Goal: Task Accomplishment & Management: Manage account settings

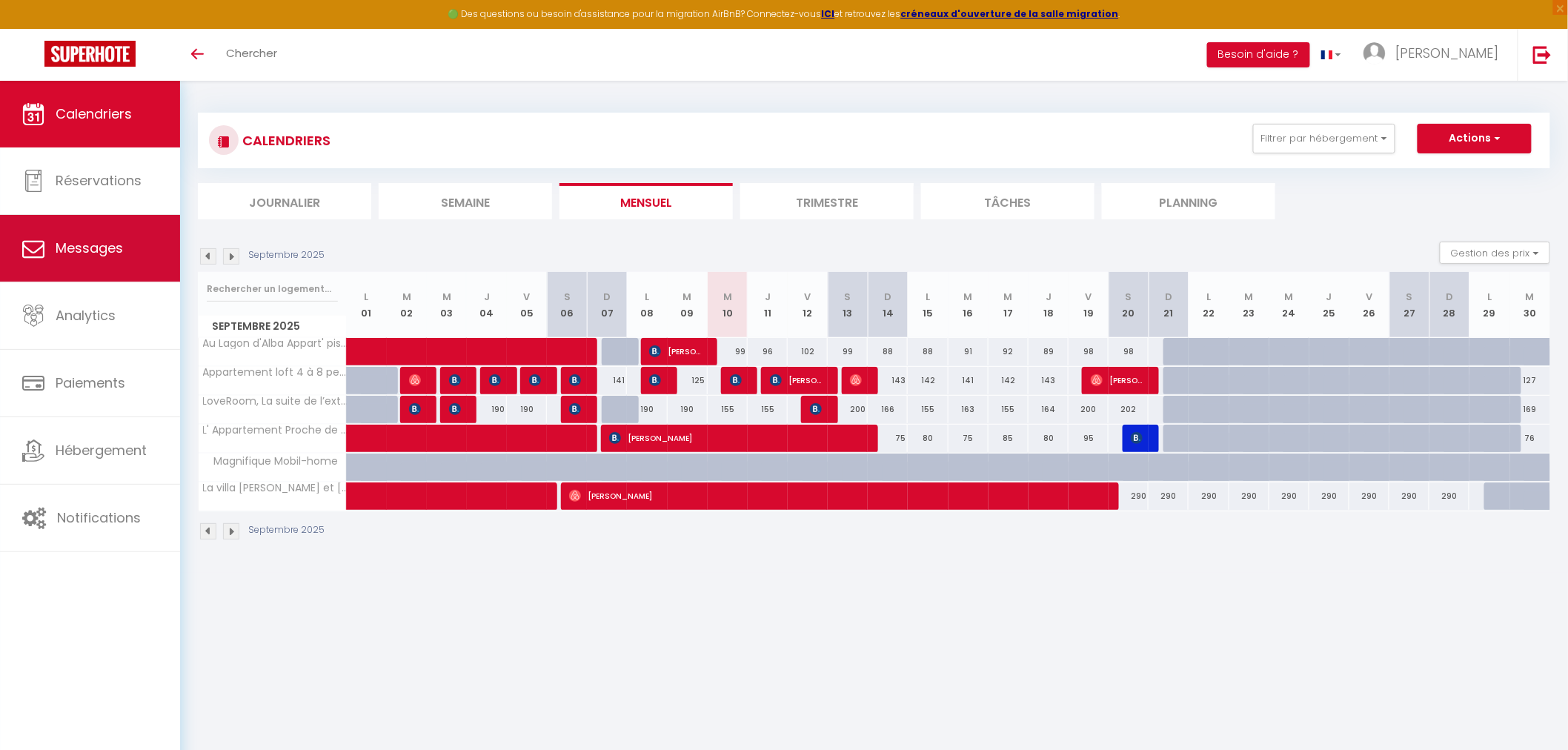
click at [97, 257] on span "Messages" at bounding box center [89, 248] width 67 height 19
select select "message"
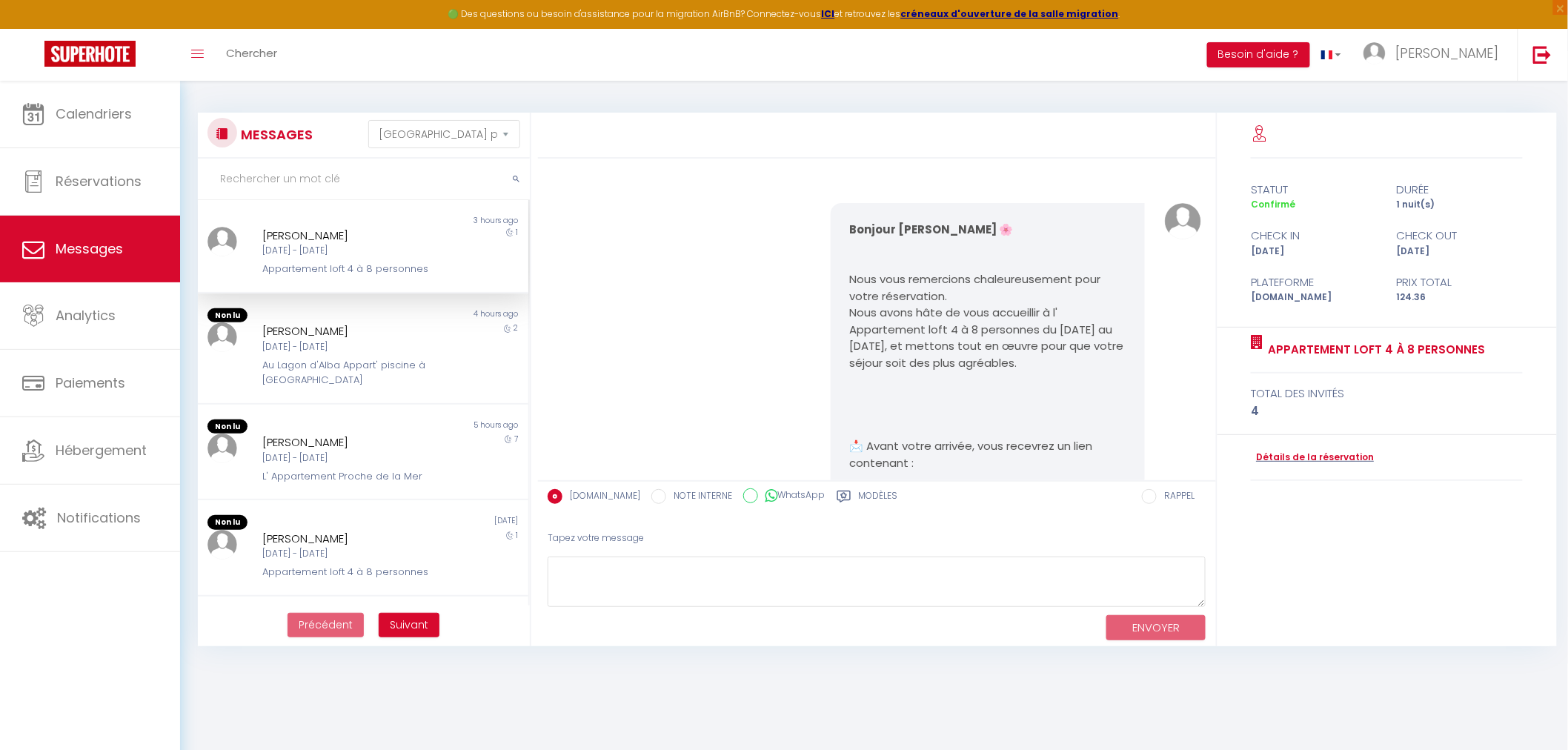
scroll to position [2363, 0]
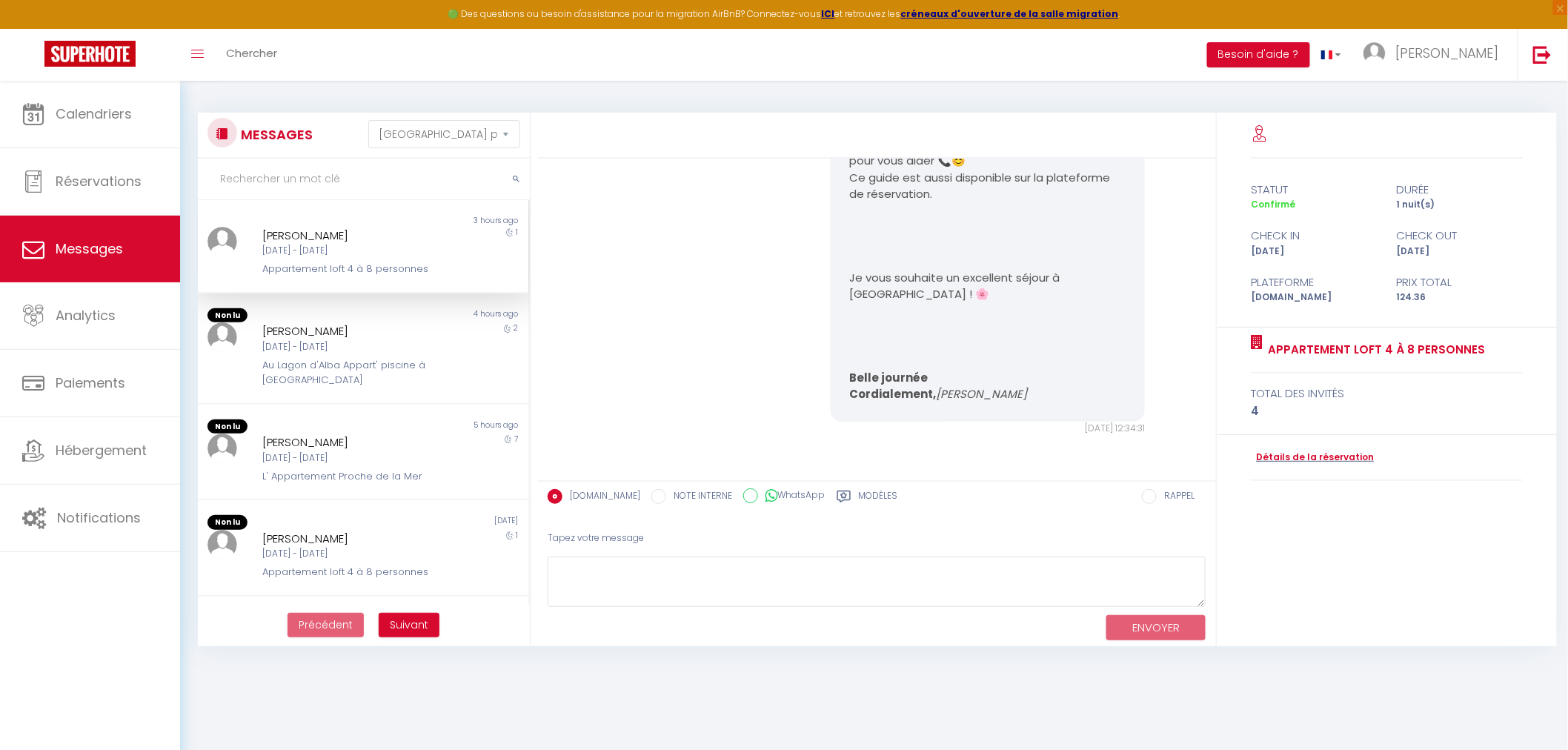
click at [349, 240] on div "marco tiberi" at bounding box center [349, 236] width 174 height 18
click at [324, 255] on div "Mer 10 Sep - Jeu 11 Sep" at bounding box center [349, 251] width 174 height 14
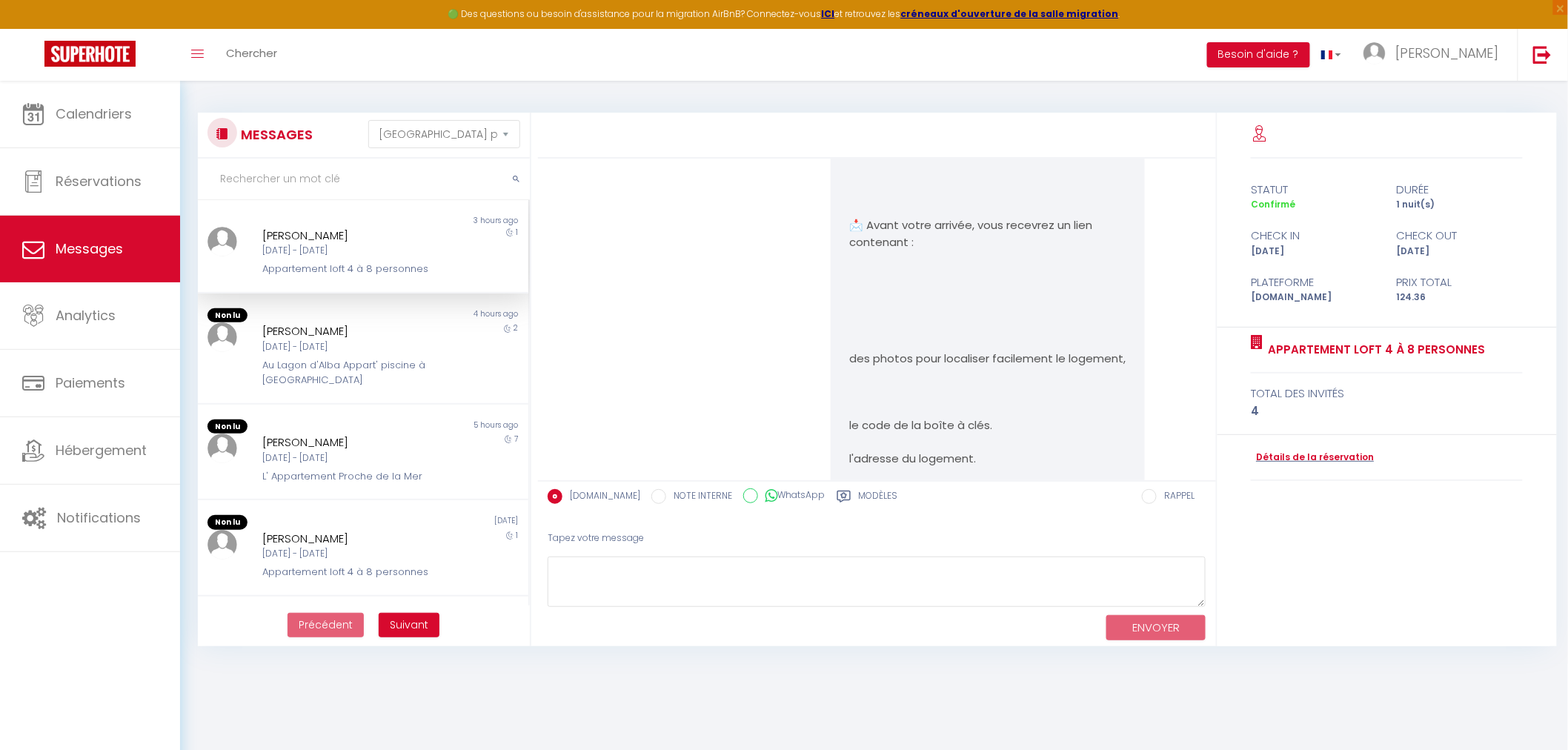
scroll to position [0, 0]
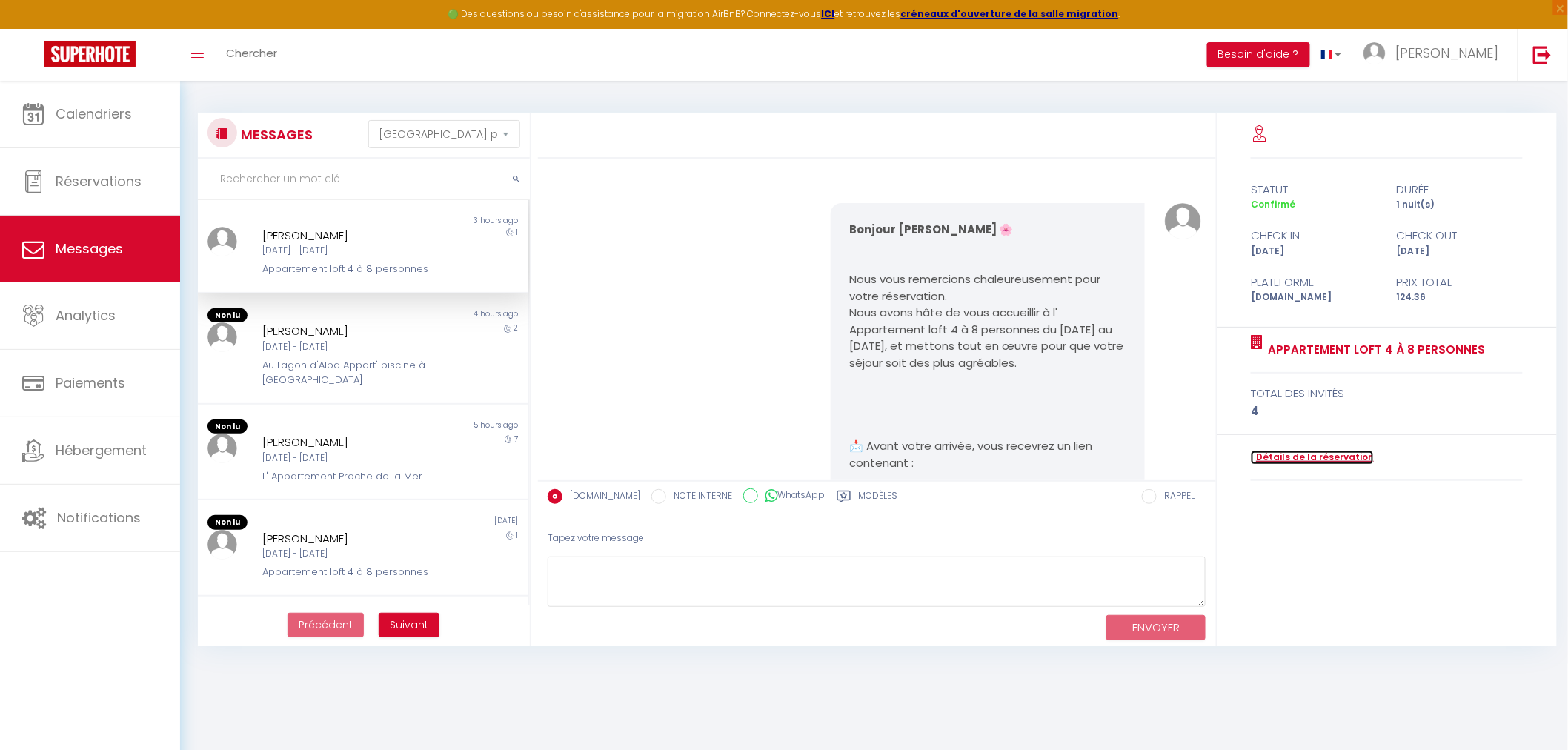
click at [1320, 457] on link "Détails de la réservation" at bounding box center [1312, 457] width 123 height 14
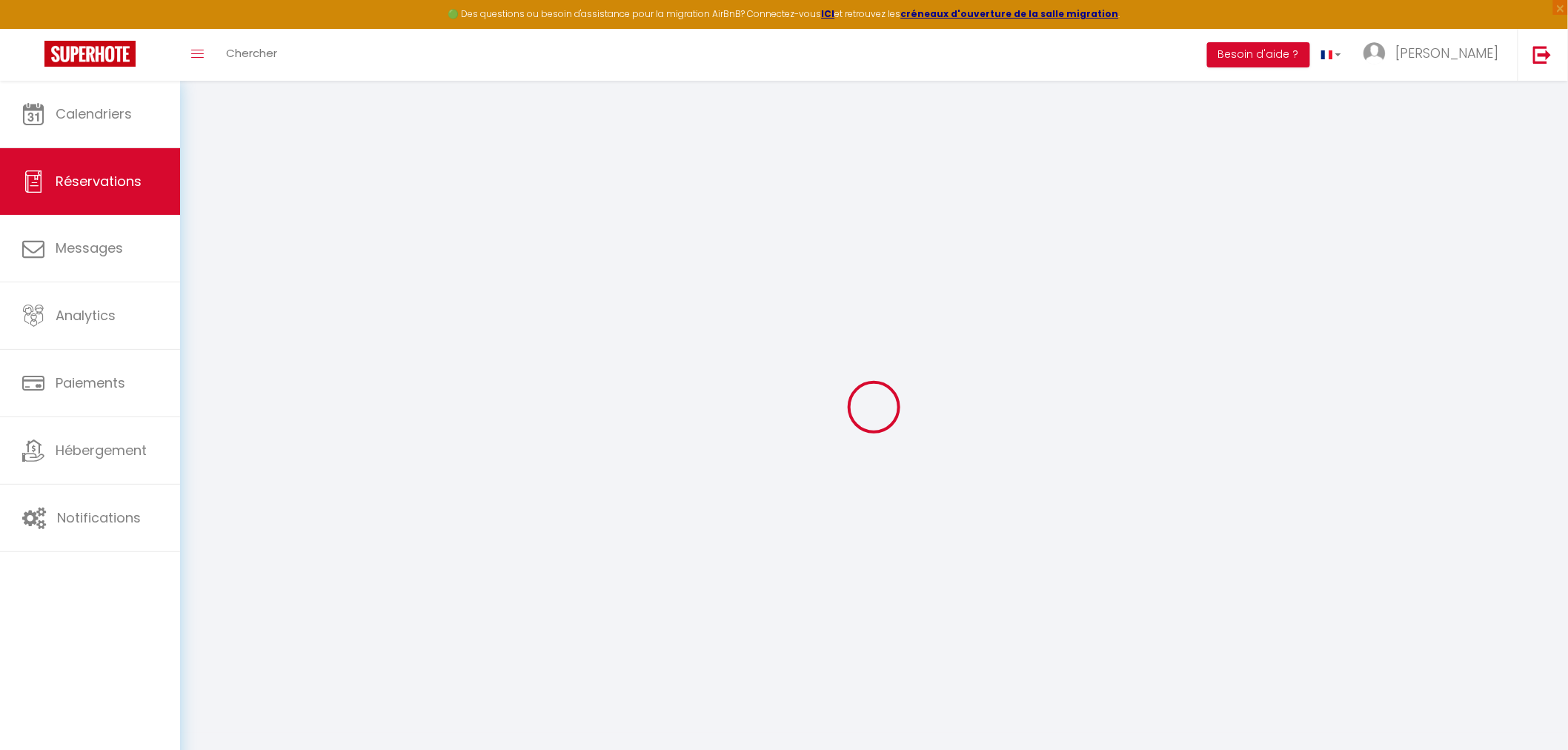
type input "marco"
type input "tiberi"
type input "mtiber.767118@guest.booking.com"
type input "+393277676937"
type input "."
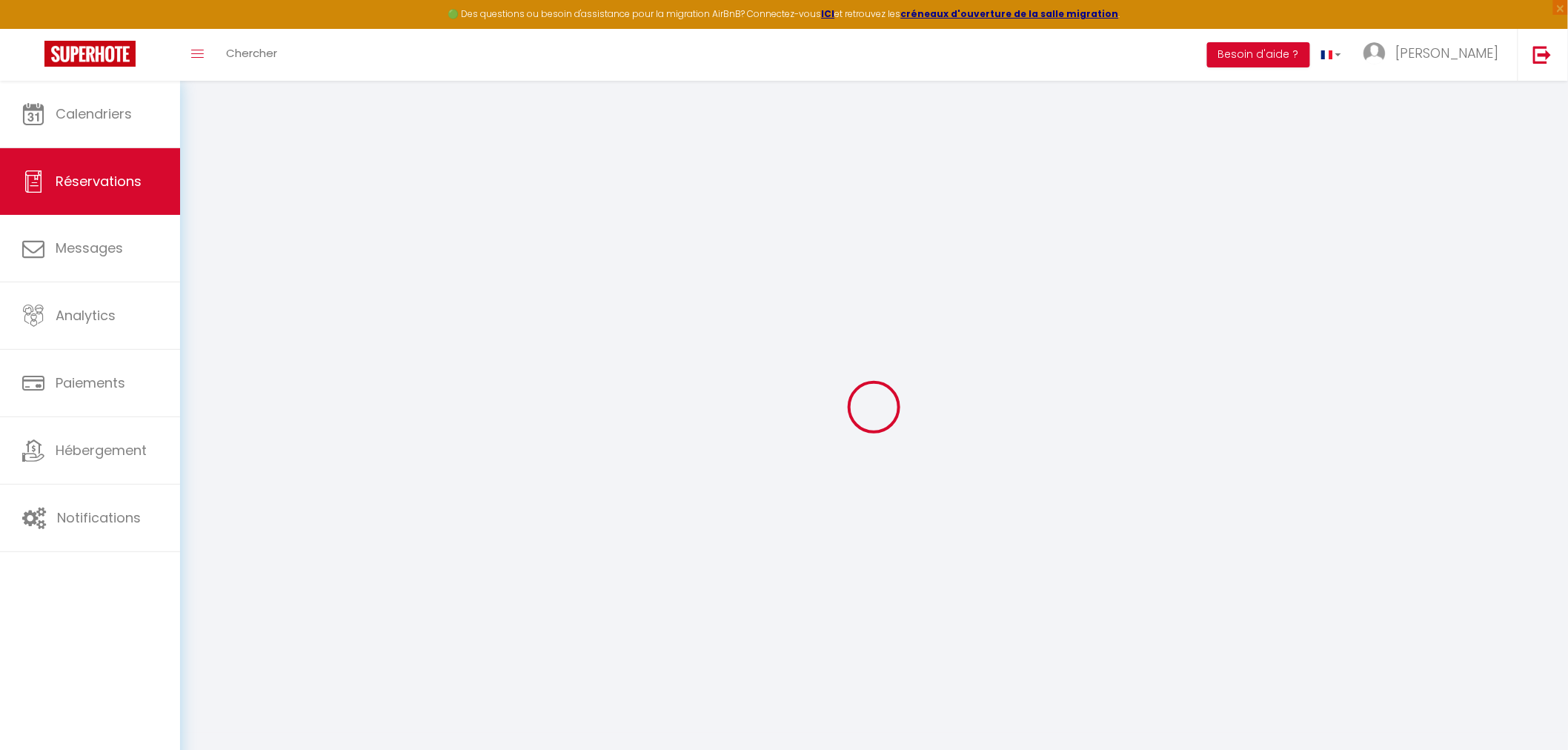
select select "IT"
type input "20"
type input "1.74"
select select "36022"
select select "1"
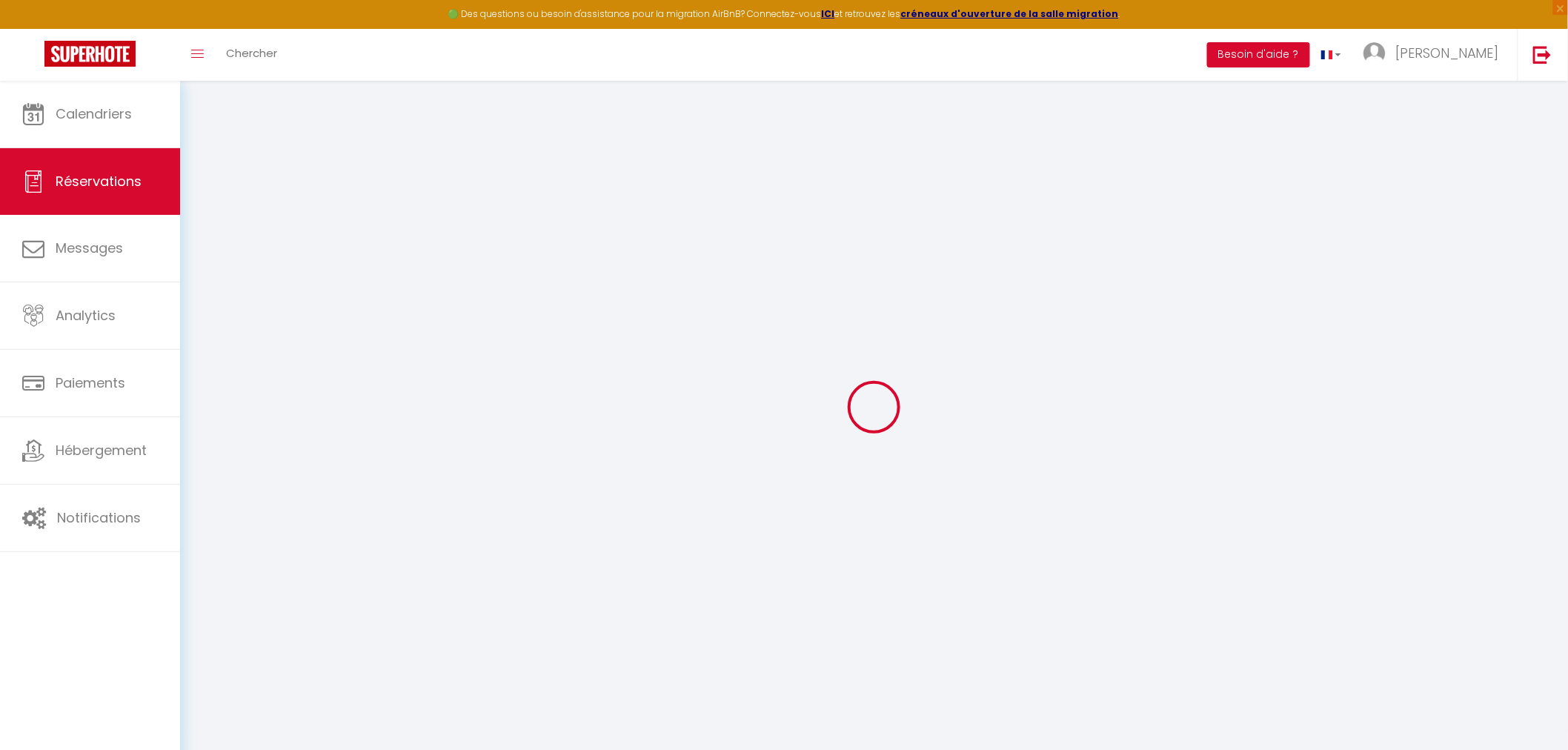
select select
type input "2"
select select "12"
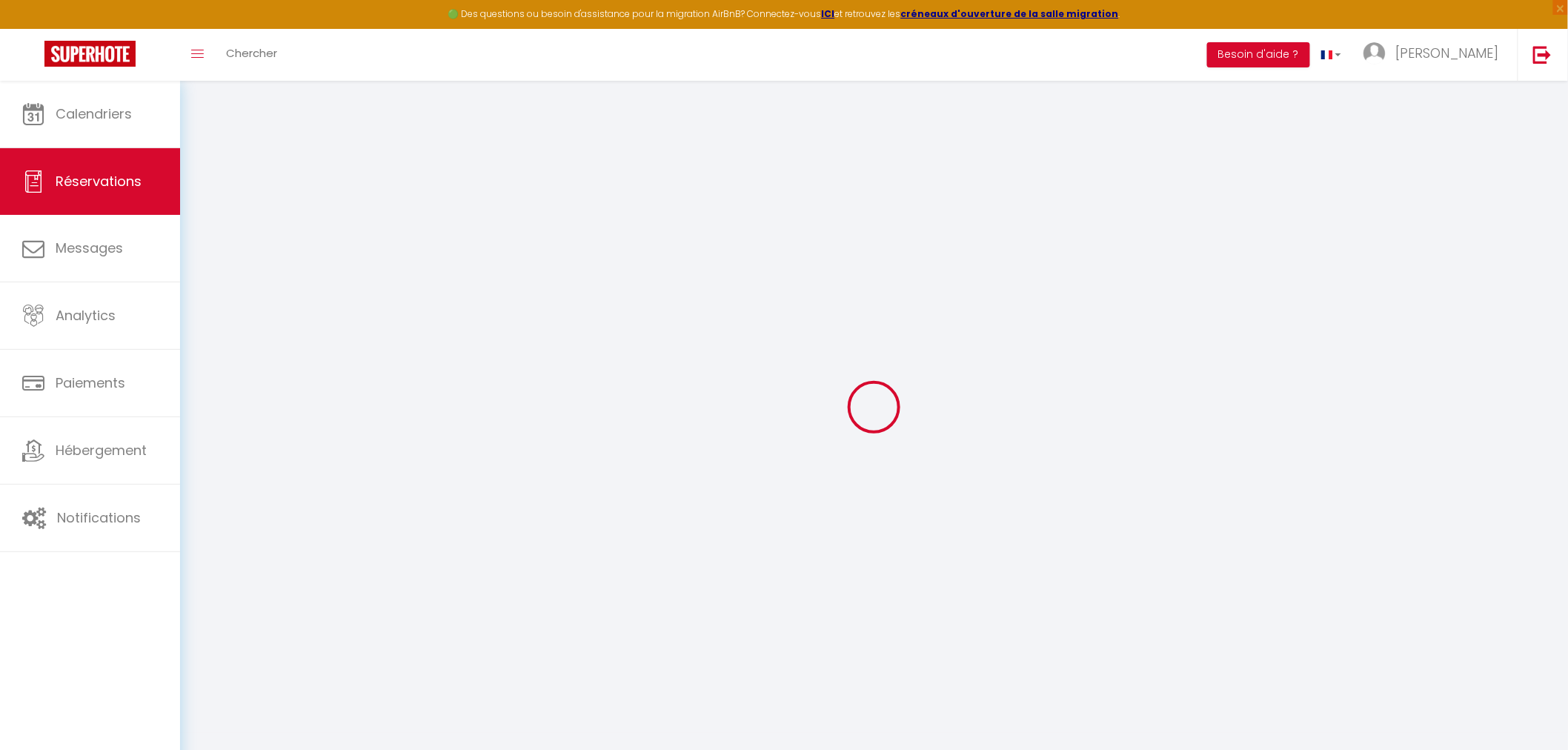
select select "15"
type input "117.64"
checkbox input "false"
type input "0"
select select "2"
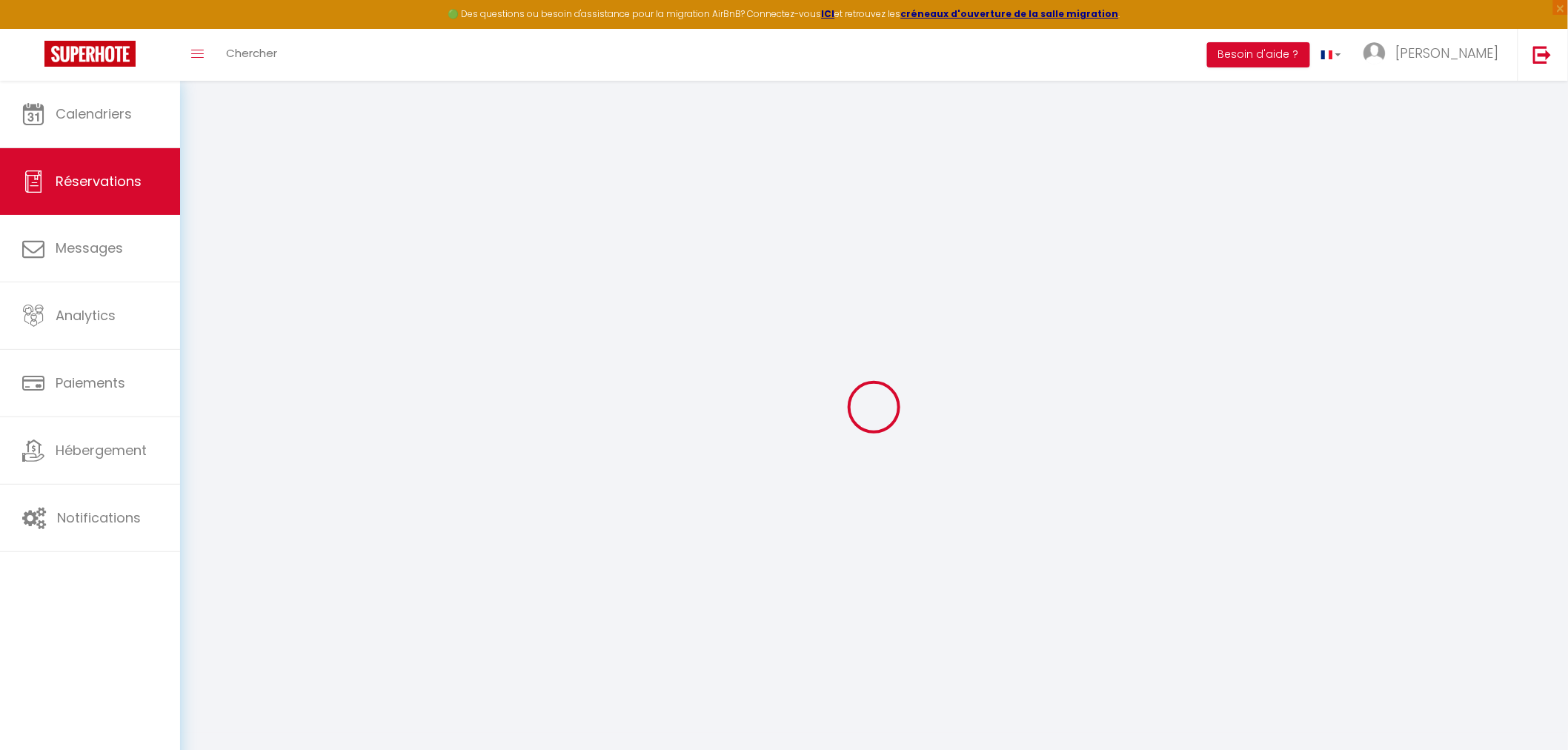
type input "0"
select select
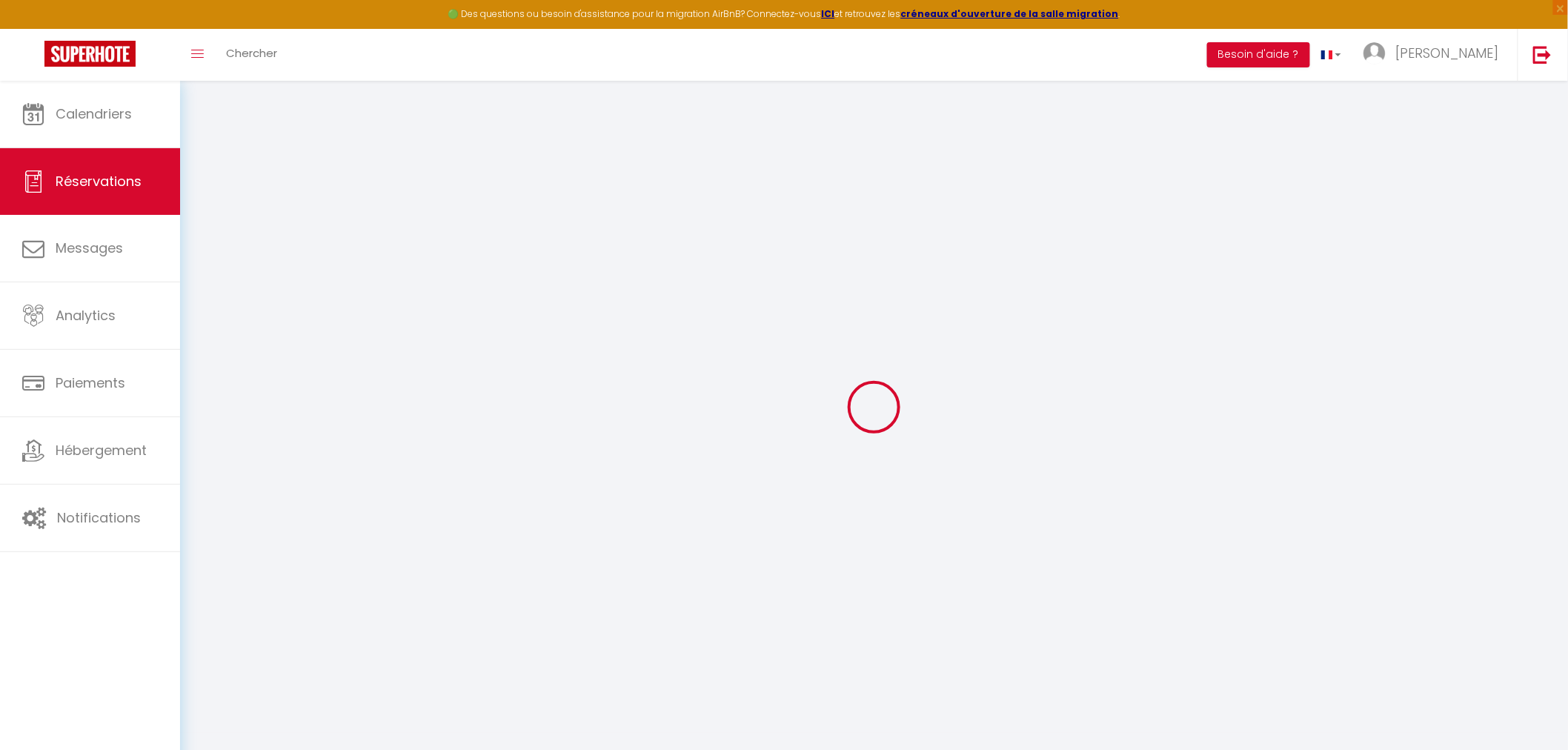
checkbox input "false"
select select
checkbox input "false"
select select
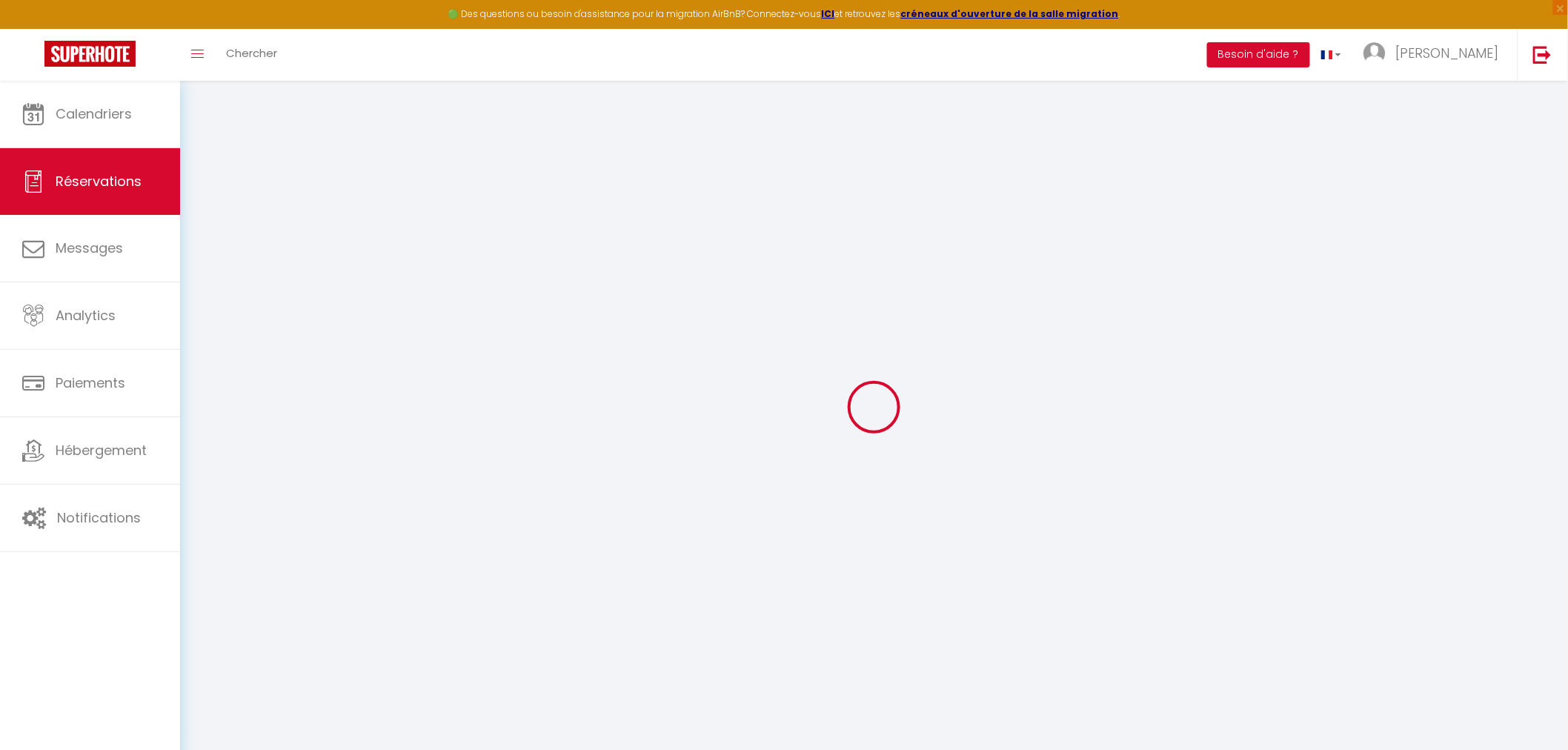
select select
checkbox input "false"
select select
checkbox input "false"
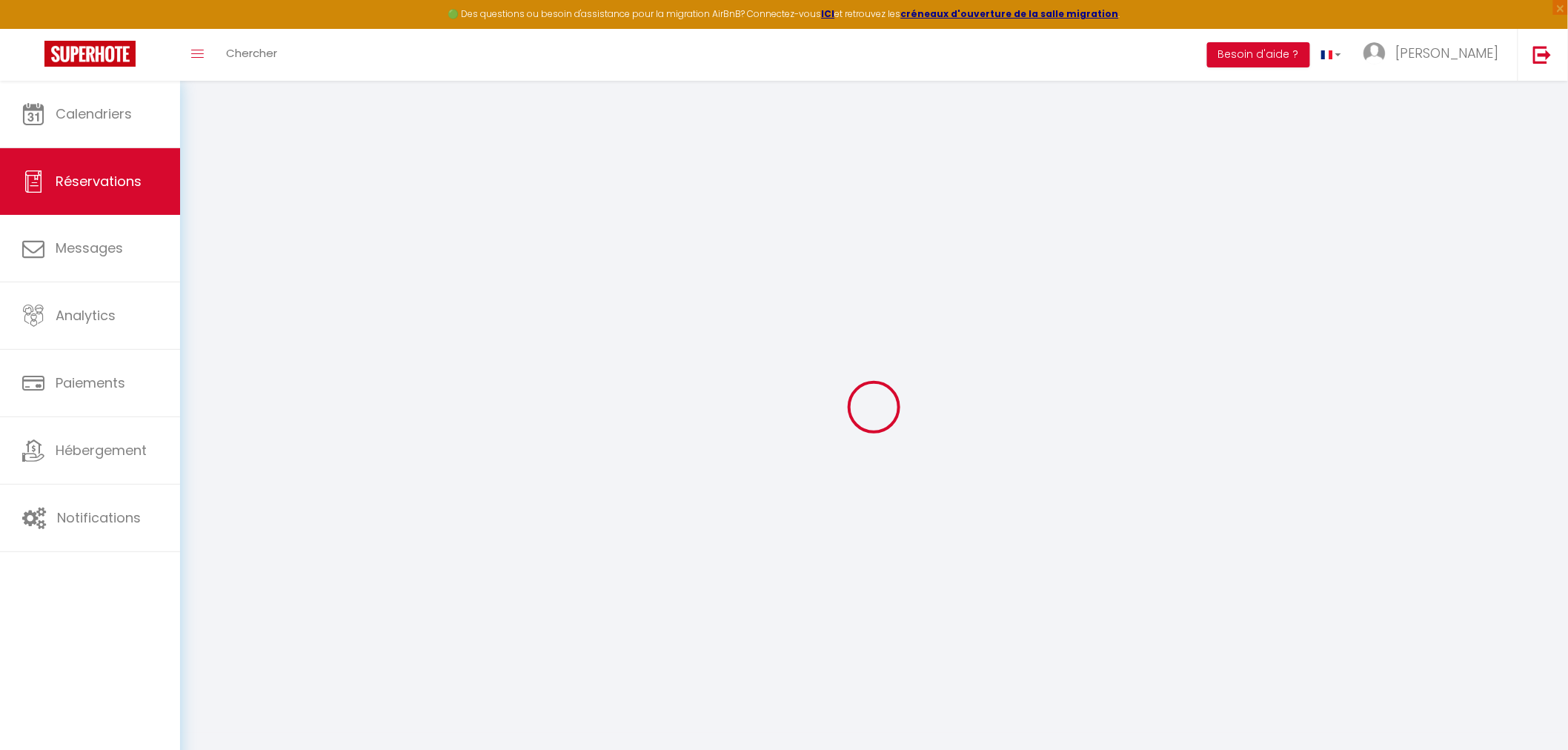
type textarea "** THIS RESERVATION HAS BEEN PRE-PAID ** BOOKING NOTE : Payment charge is EUR 1…"
type input "6.72"
select select
checkbox input "false"
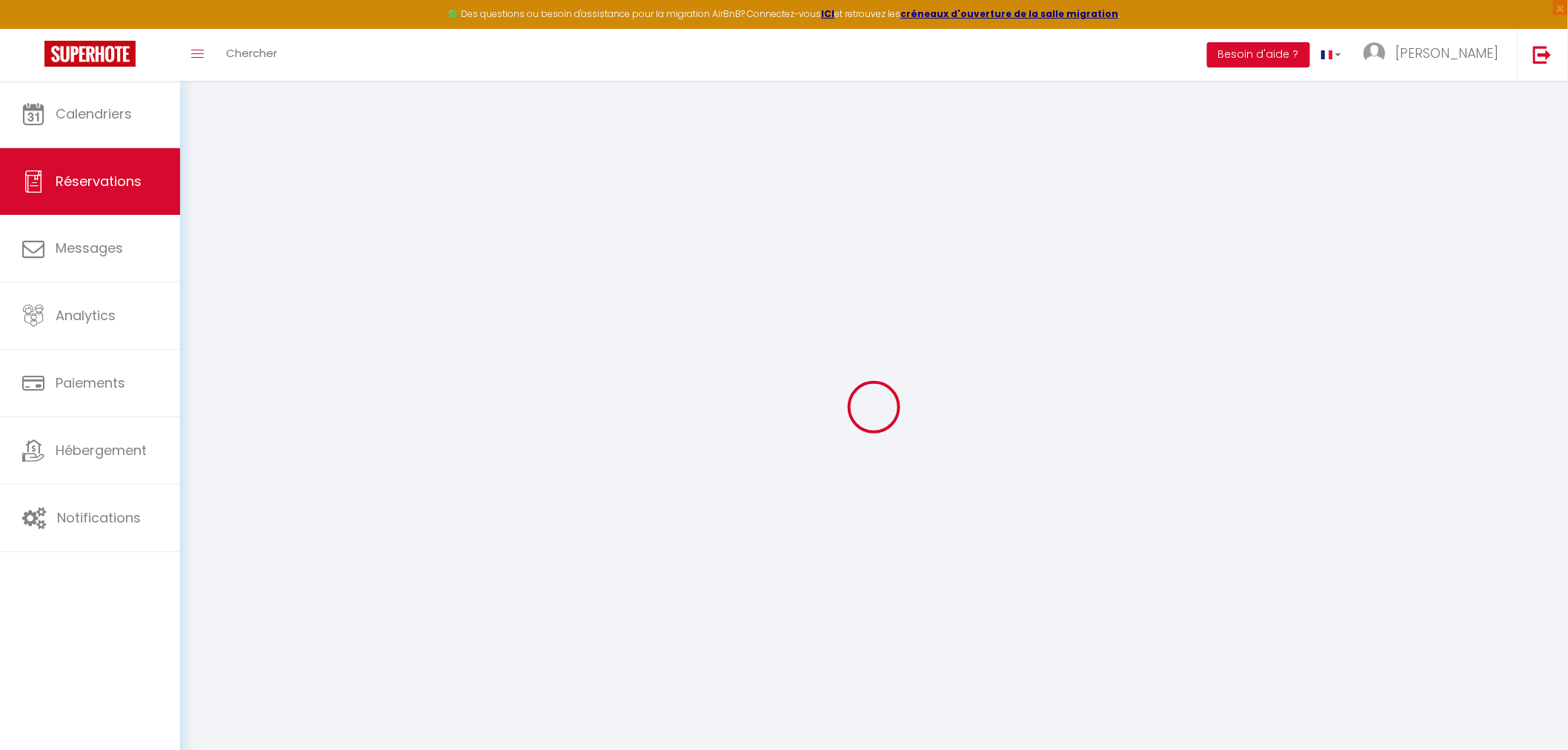
select select
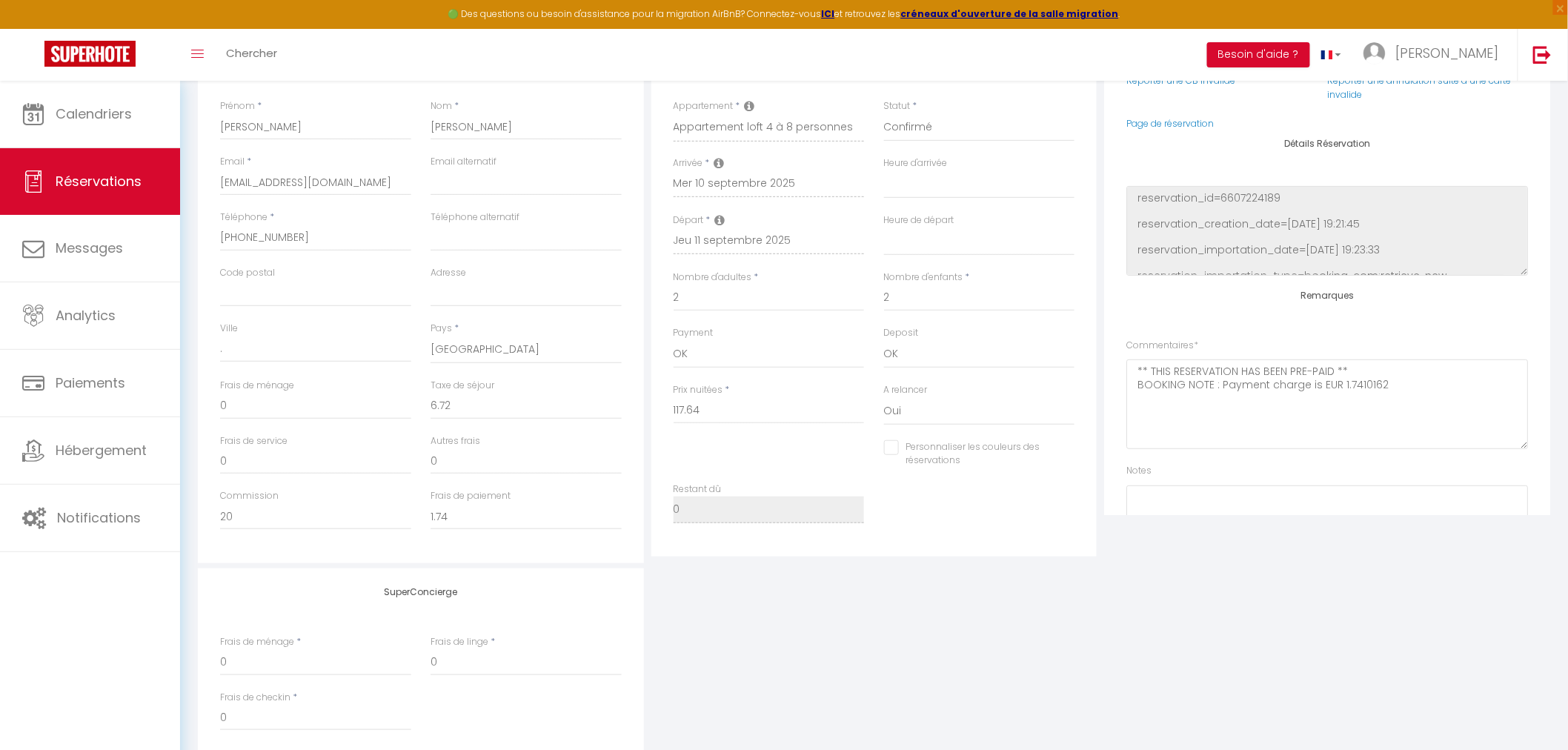
scroll to position [247, 0]
click at [233, 404] on input "0" at bounding box center [316, 400] width 192 height 27
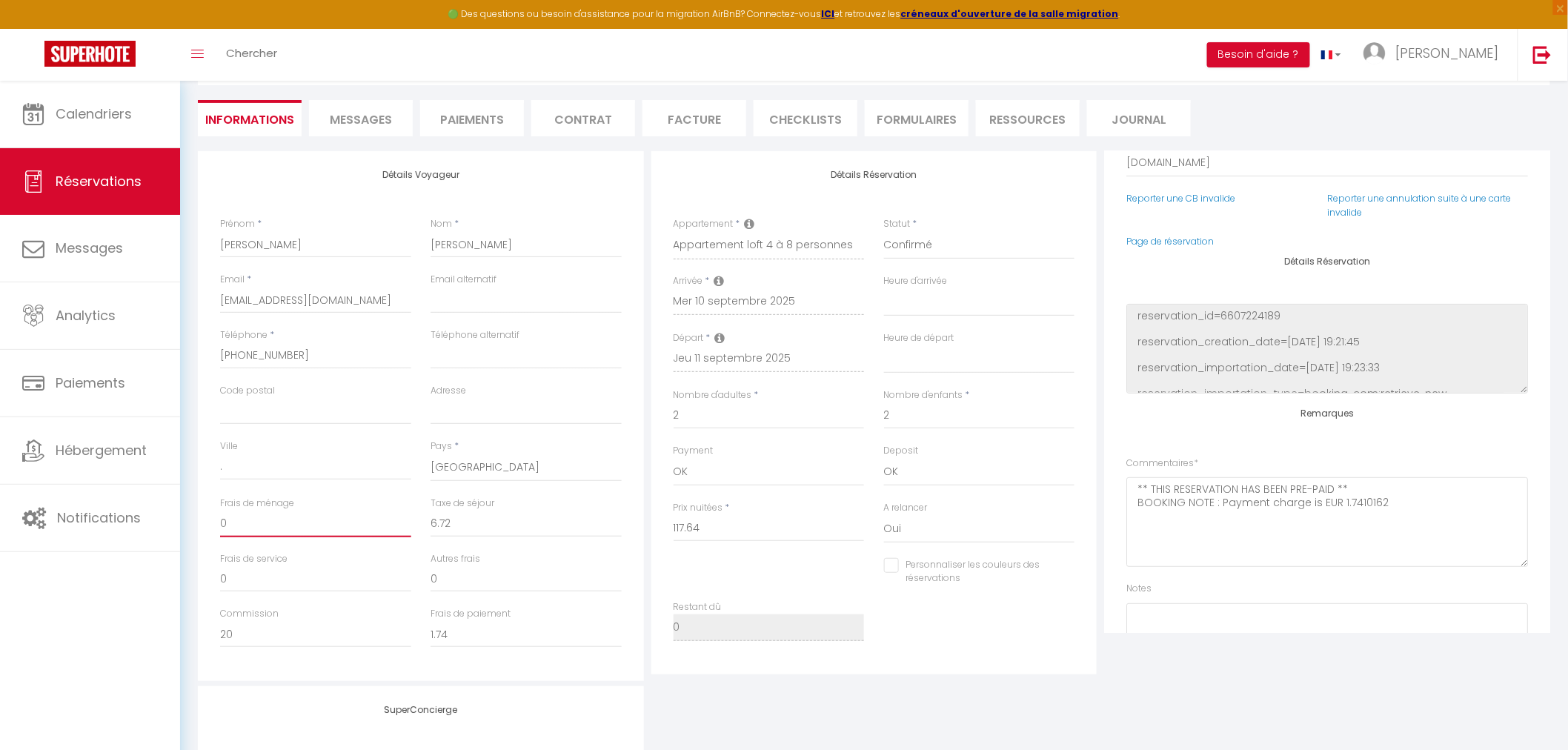
scroll to position [0, 0]
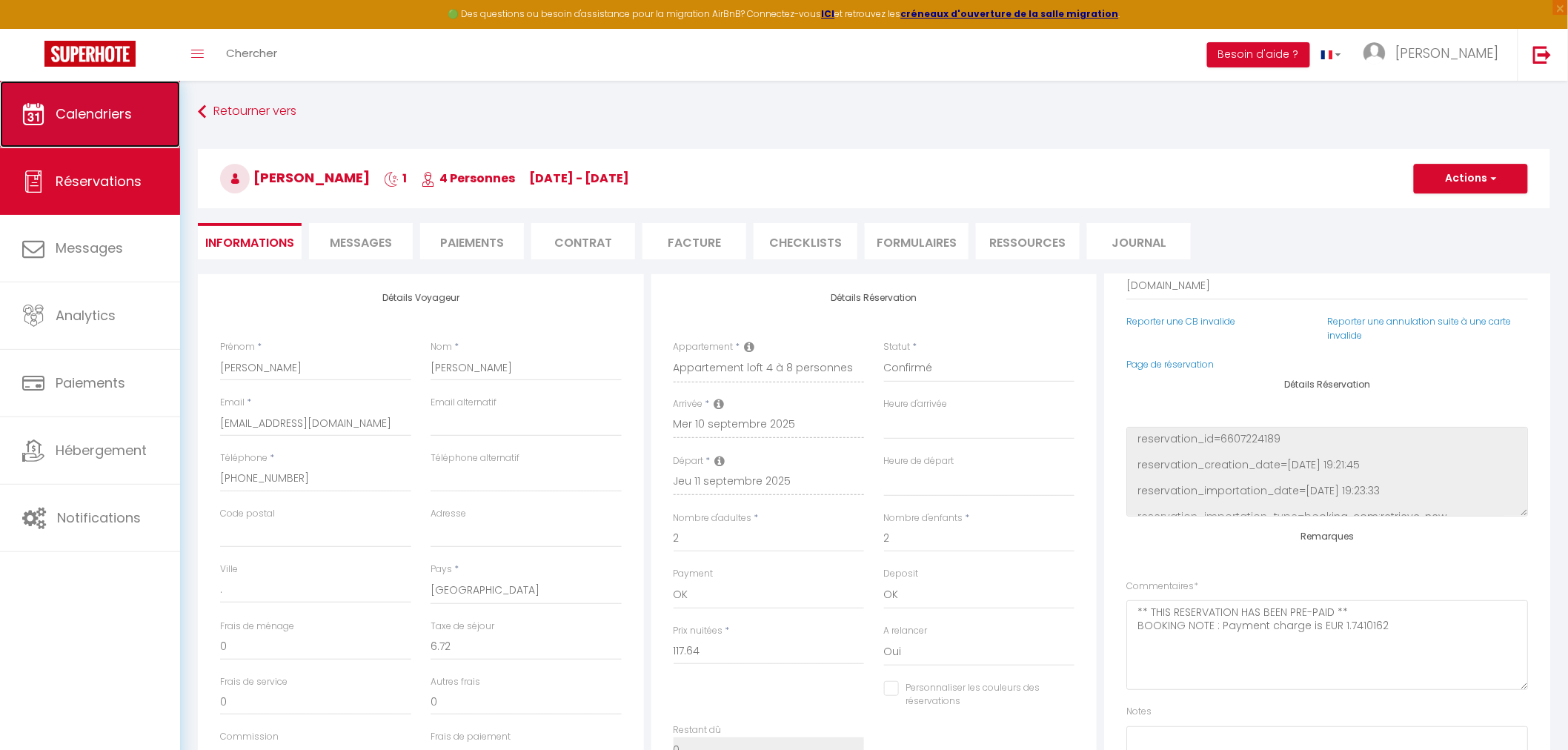
click at [129, 115] on span "Calendriers" at bounding box center [94, 114] width 76 height 19
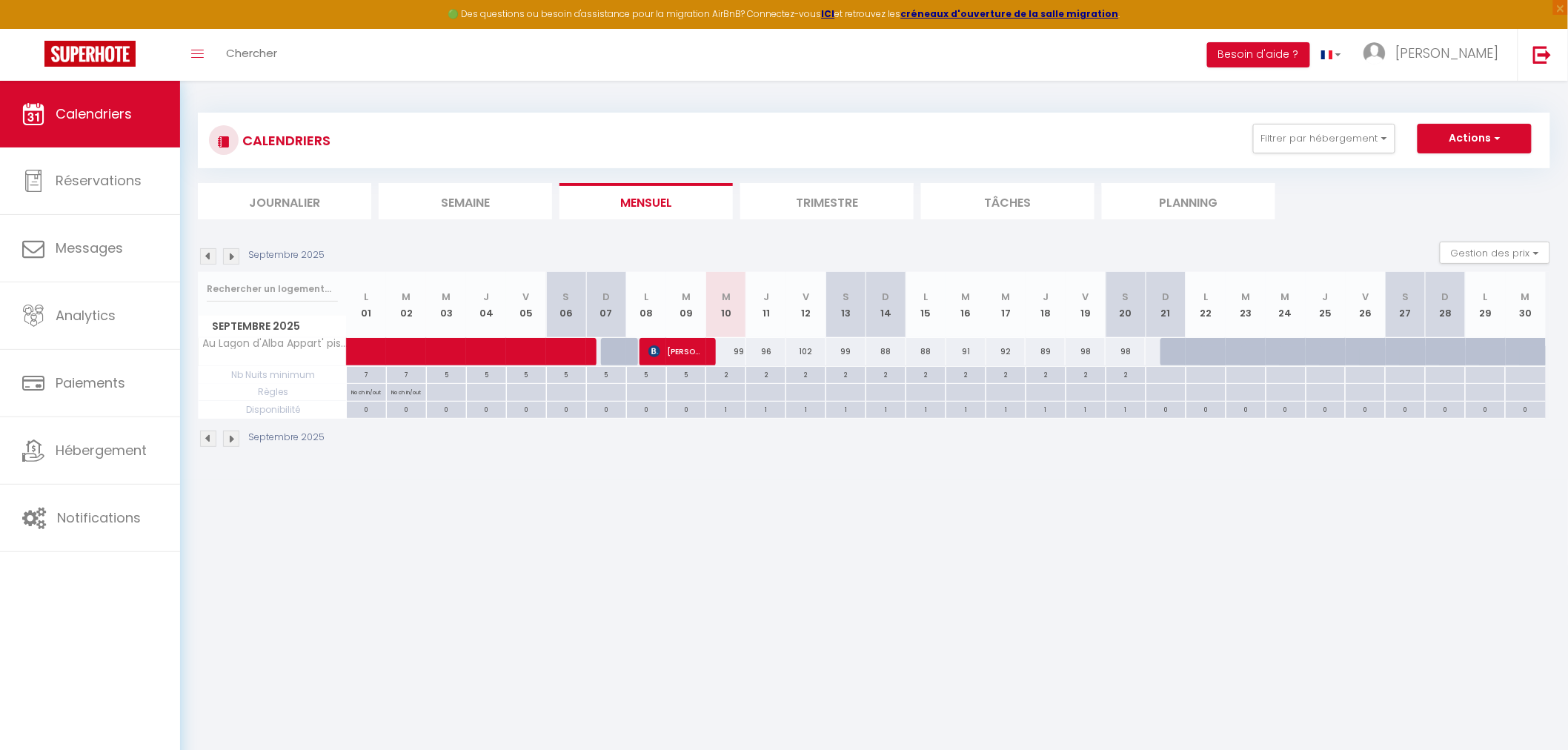
click at [736, 372] on div "2" at bounding box center [726, 374] width 40 height 14
type input "2"
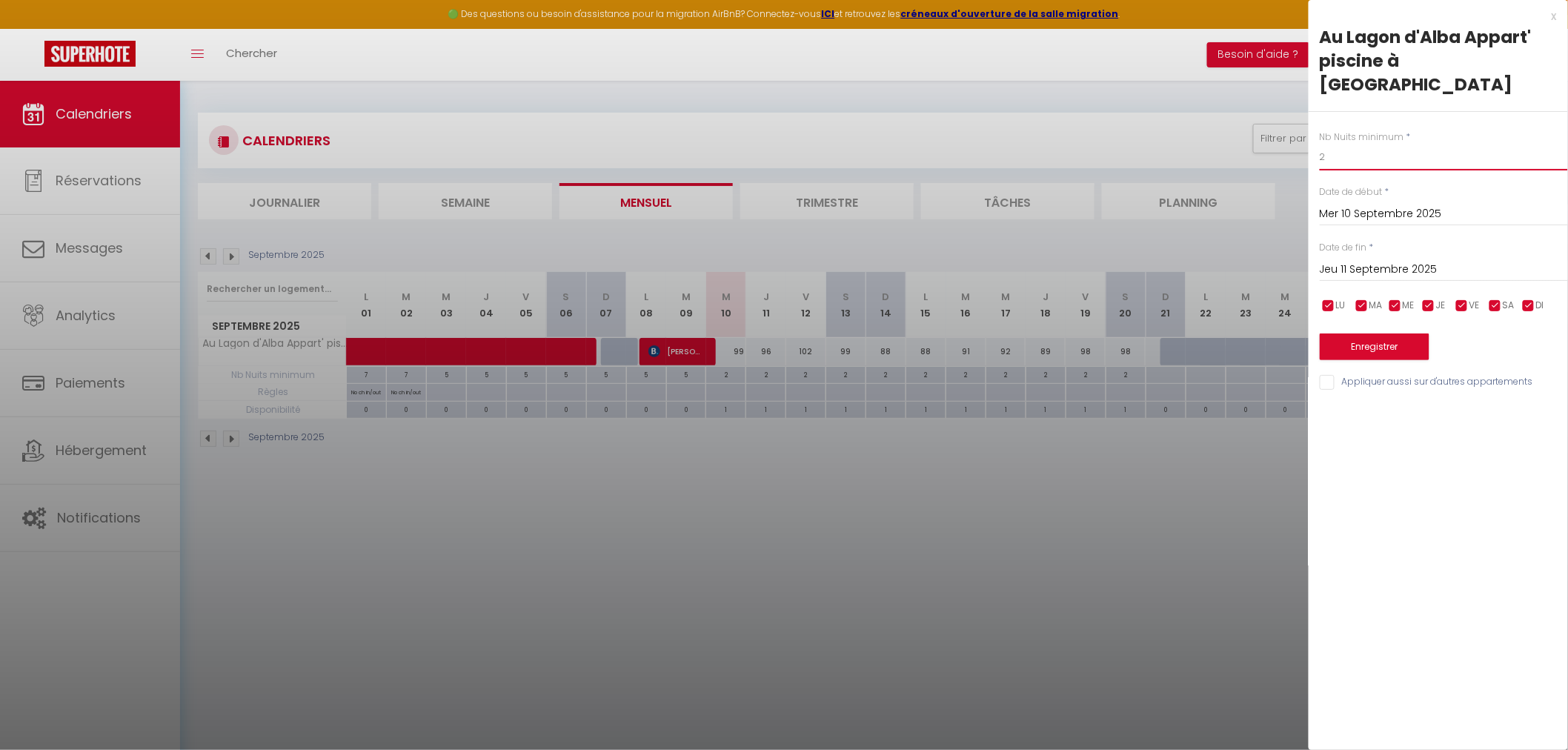
drag, startPoint x: 1362, startPoint y: 135, endPoint x: 1291, endPoint y: 138, distance: 71.1
click at [1291, 138] on body "🟢 Des questions ou besoin d'assistance pour la migration AirBnB? Connectez-vous…" at bounding box center [784, 456] width 1568 height 750
click at [1350, 144] on input "2" at bounding box center [1444, 157] width 248 height 27
drag, startPoint x: 1328, startPoint y: 136, endPoint x: 1292, endPoint y: 135, distance: 36.0
click at [1304, 135] on body "🟢 Des questions ou besoin d'assistance pour la migration AirBnB? Connectez-vous…" at bounding box center [784, 456] width 1568 height 750
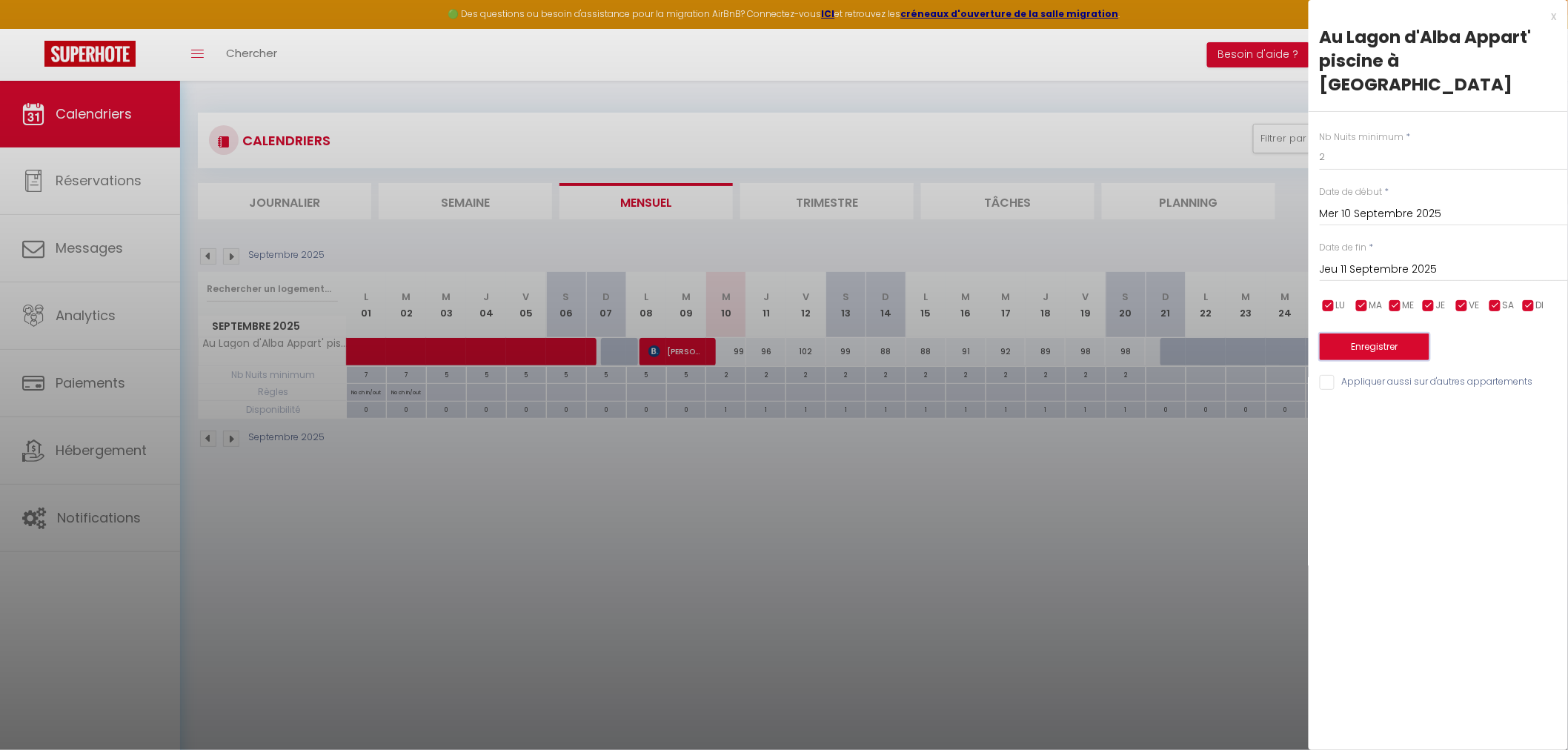
click at [1408, 334] on button "Enregistrer" at bounding box center [1374, 347] width 110 height 27
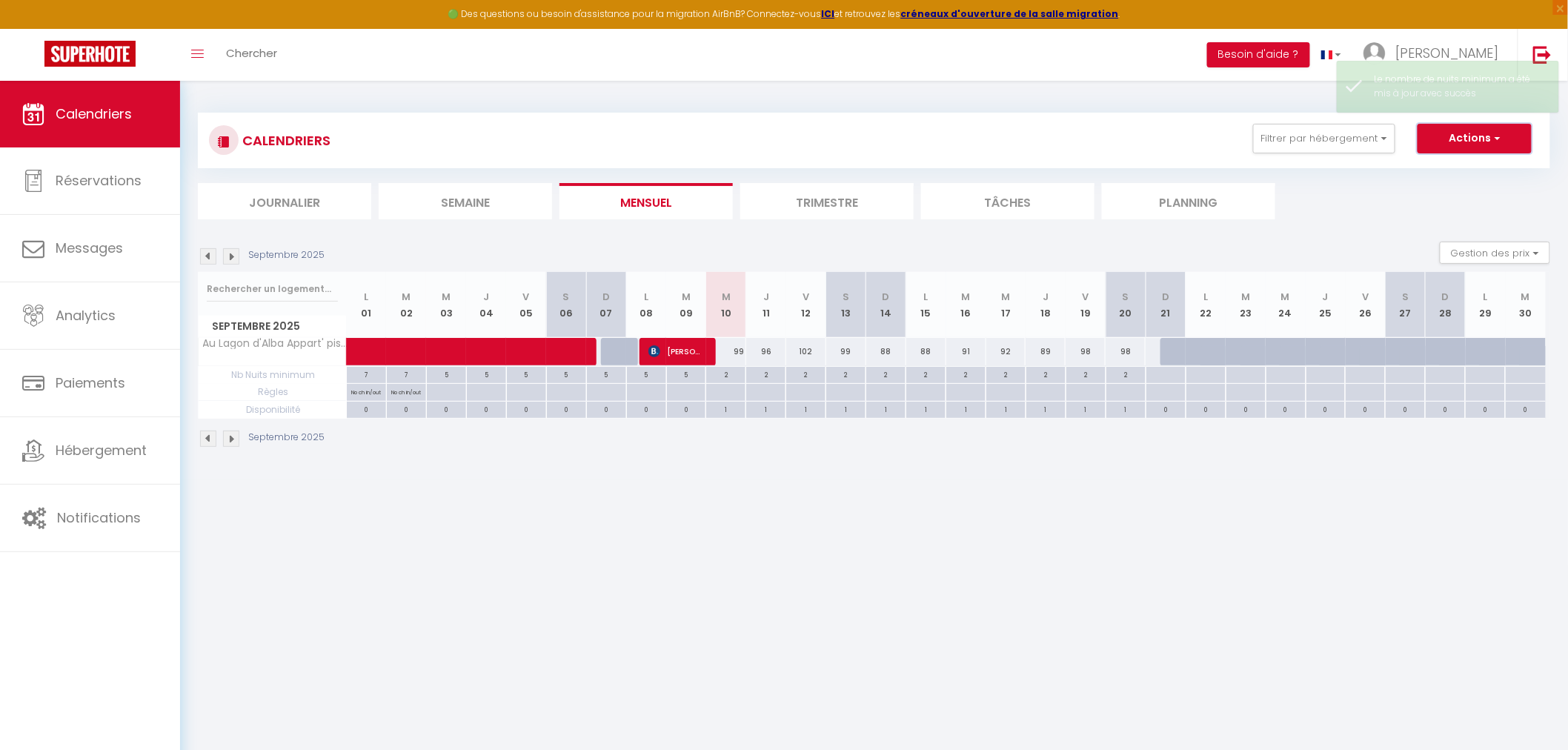
click at [1463, 142] on button "Actions" at bounding box center [1474, 138] width 114 height 30
click at [1487, 249] on button "Gestion des prix" at bounding box center [1495, 253] width 111 height 22
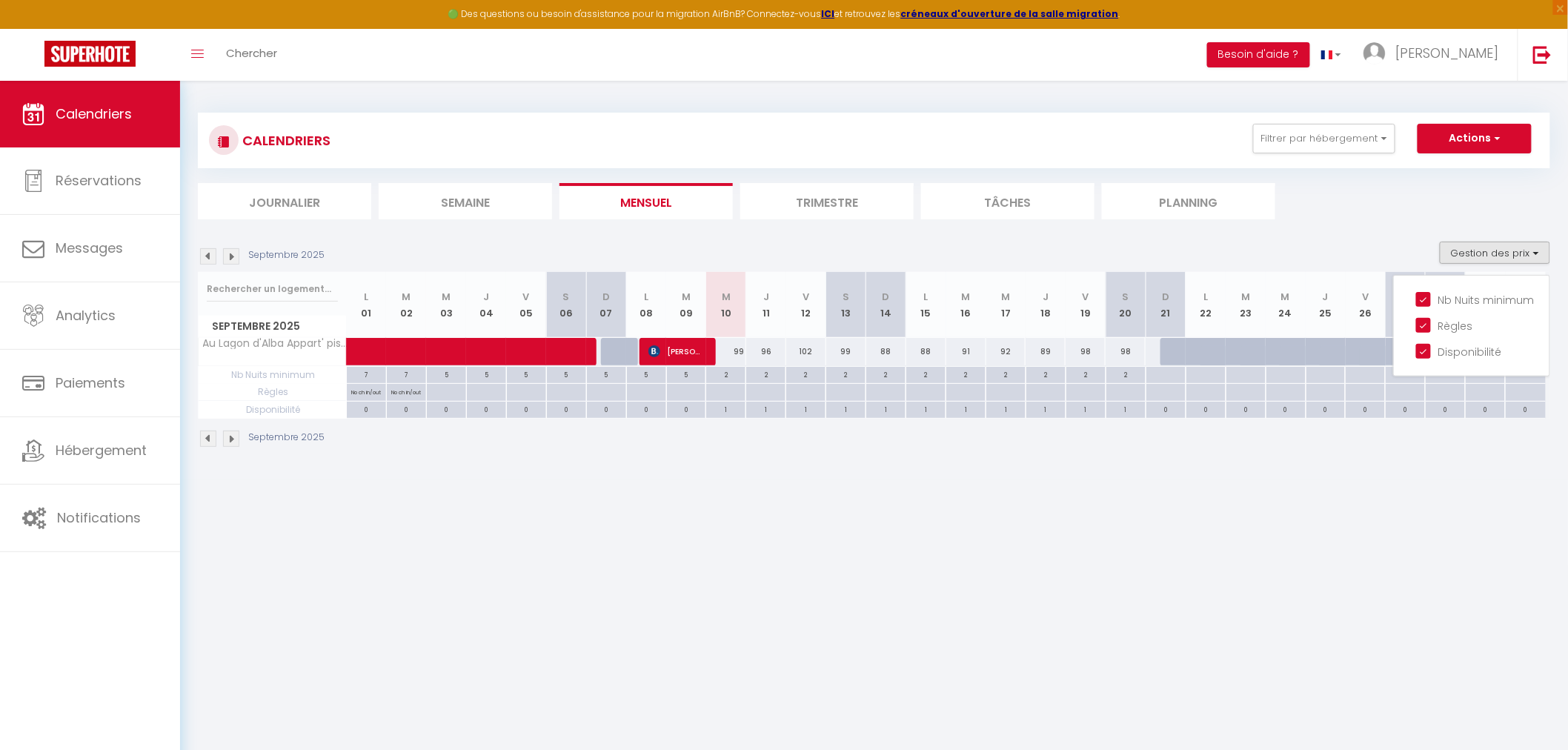
click at [736, 352] on div "99" at bounding box center [726, 352] width 40 height 28
type input "99"
type input "Mer 10 Septembre 2025"
type input "Jeu 11 Septembre 2025"
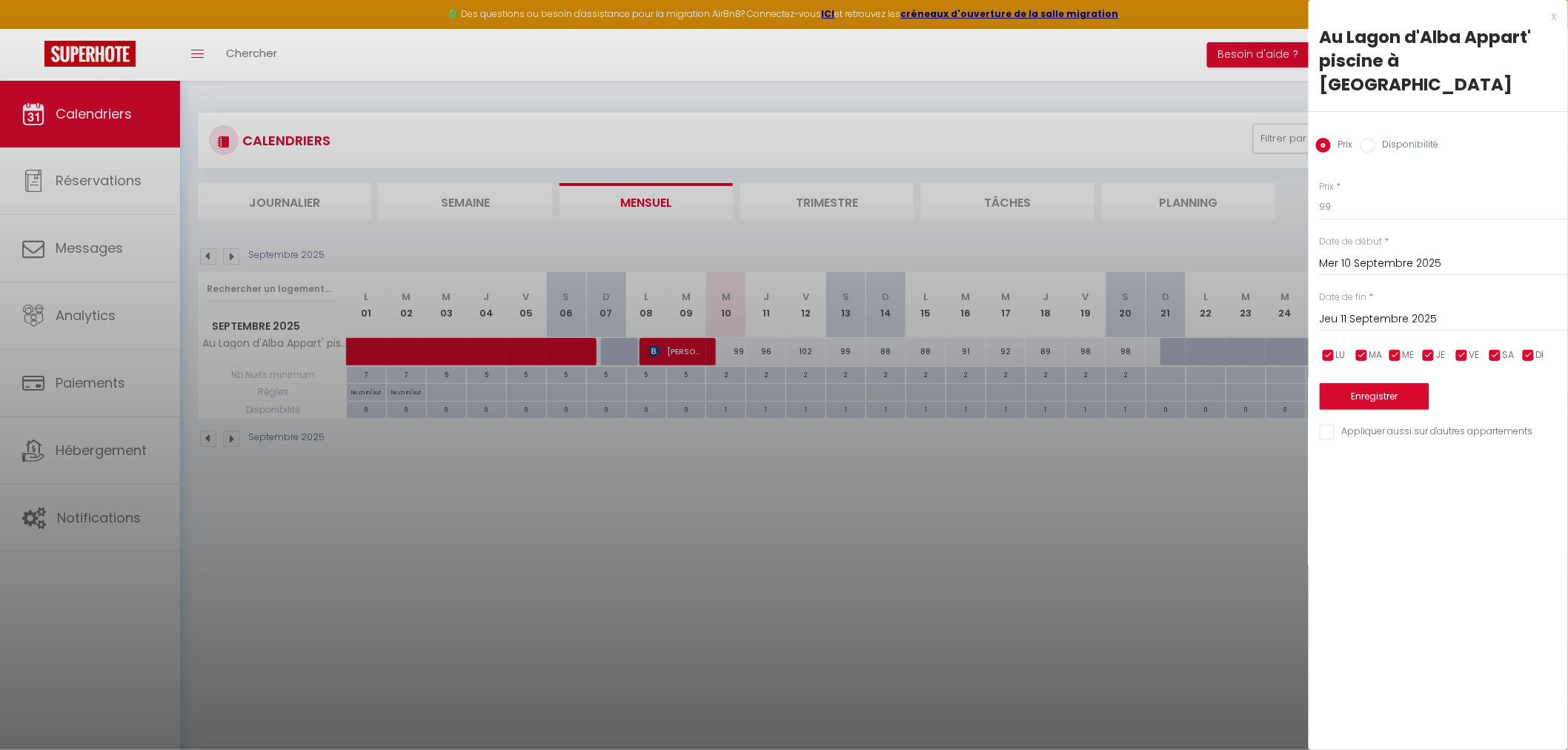
click at [1366, 138] on input "Disponibilité" at bounding box center [1368, 145] width 15 height 15
radio input "true"
radio input "false"
click at [1387, 194] on select "Disponible Indisponible" at bounding box center [1444, 208] width 248 height 28
click at [1380, 194] on select "Disponible Indisponible" at bounding box center [1444, 208] width 248 height 28
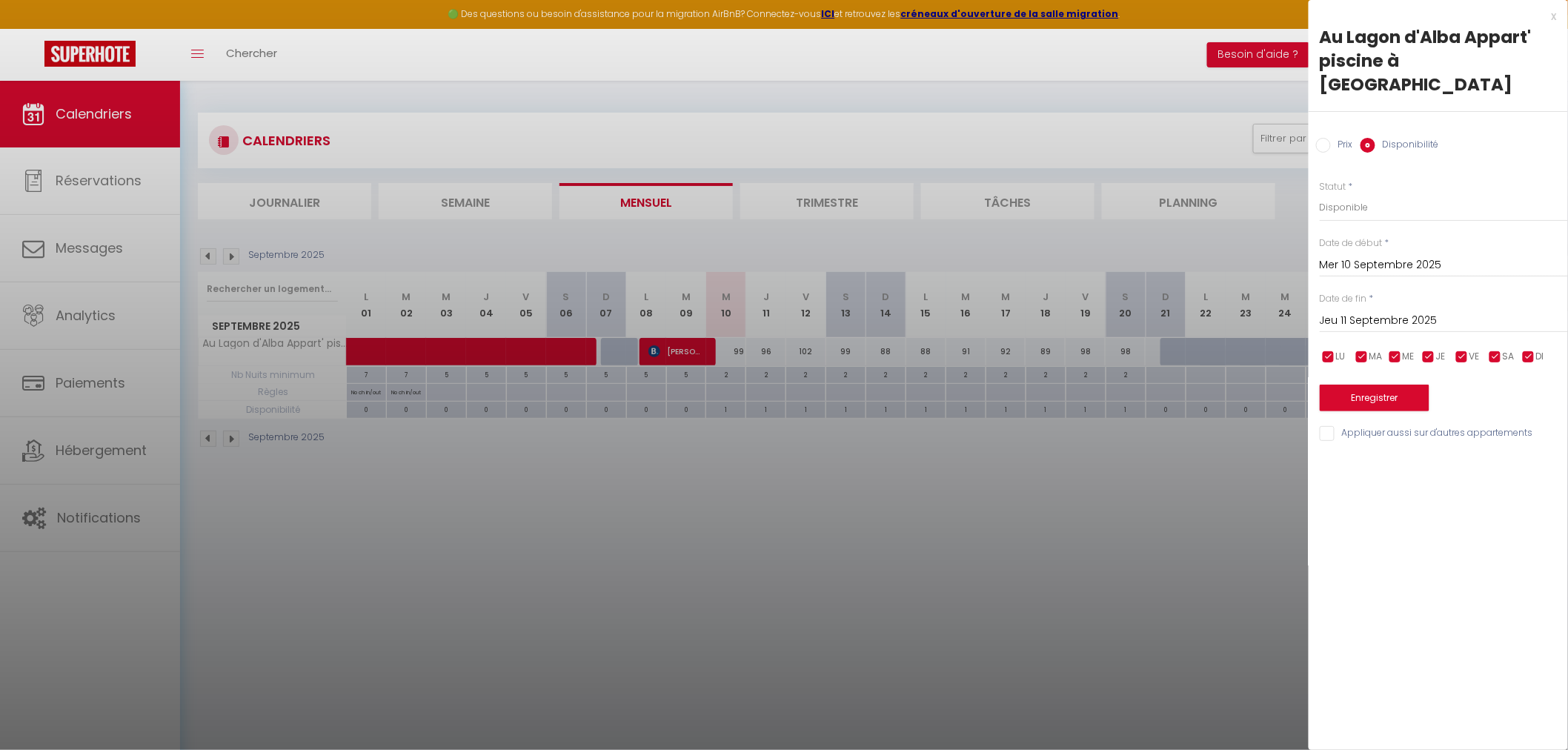
click at [1035, 238] on div at bounding box center [784, 375] width 1568 height 750
checkbox input "false"
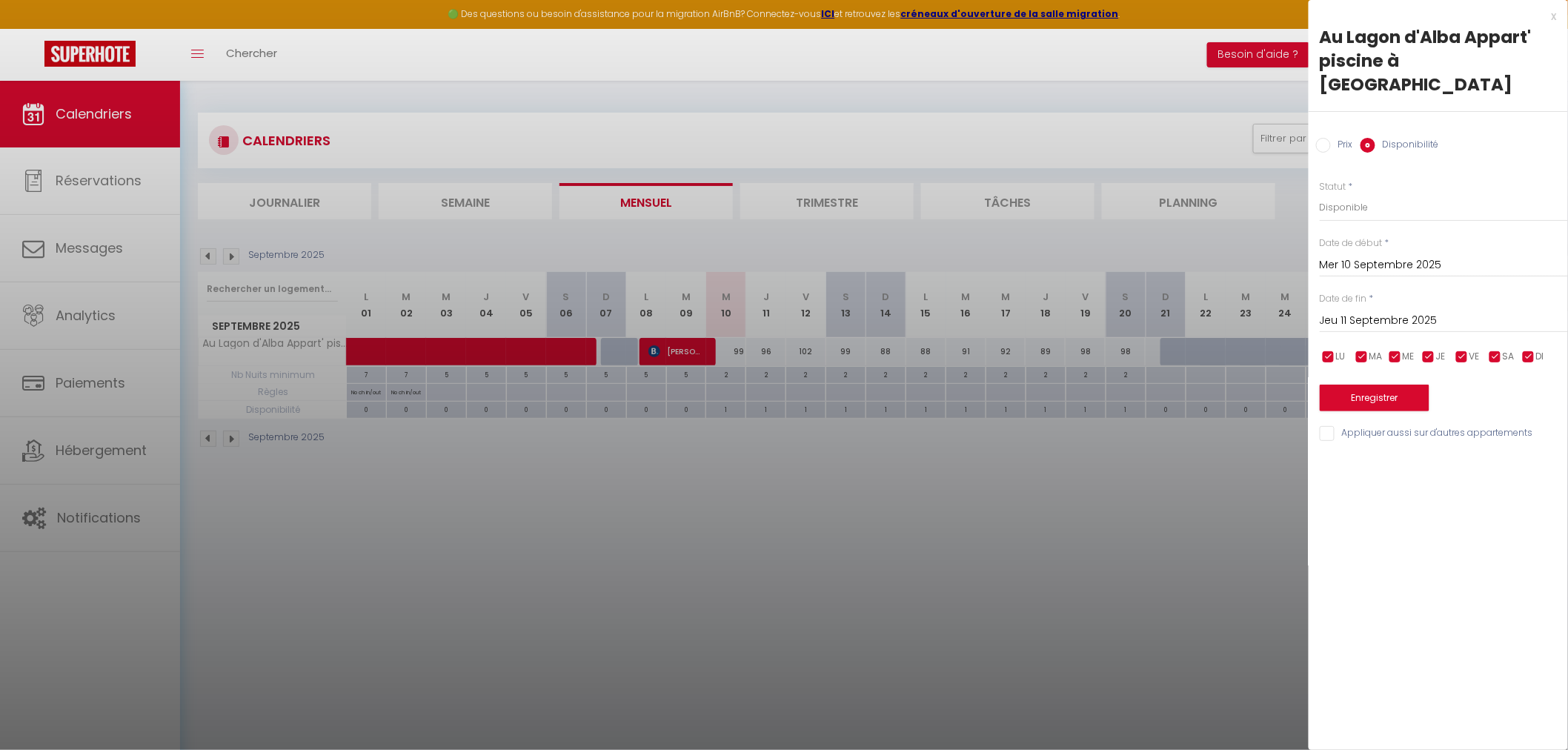
checkbox input "false"
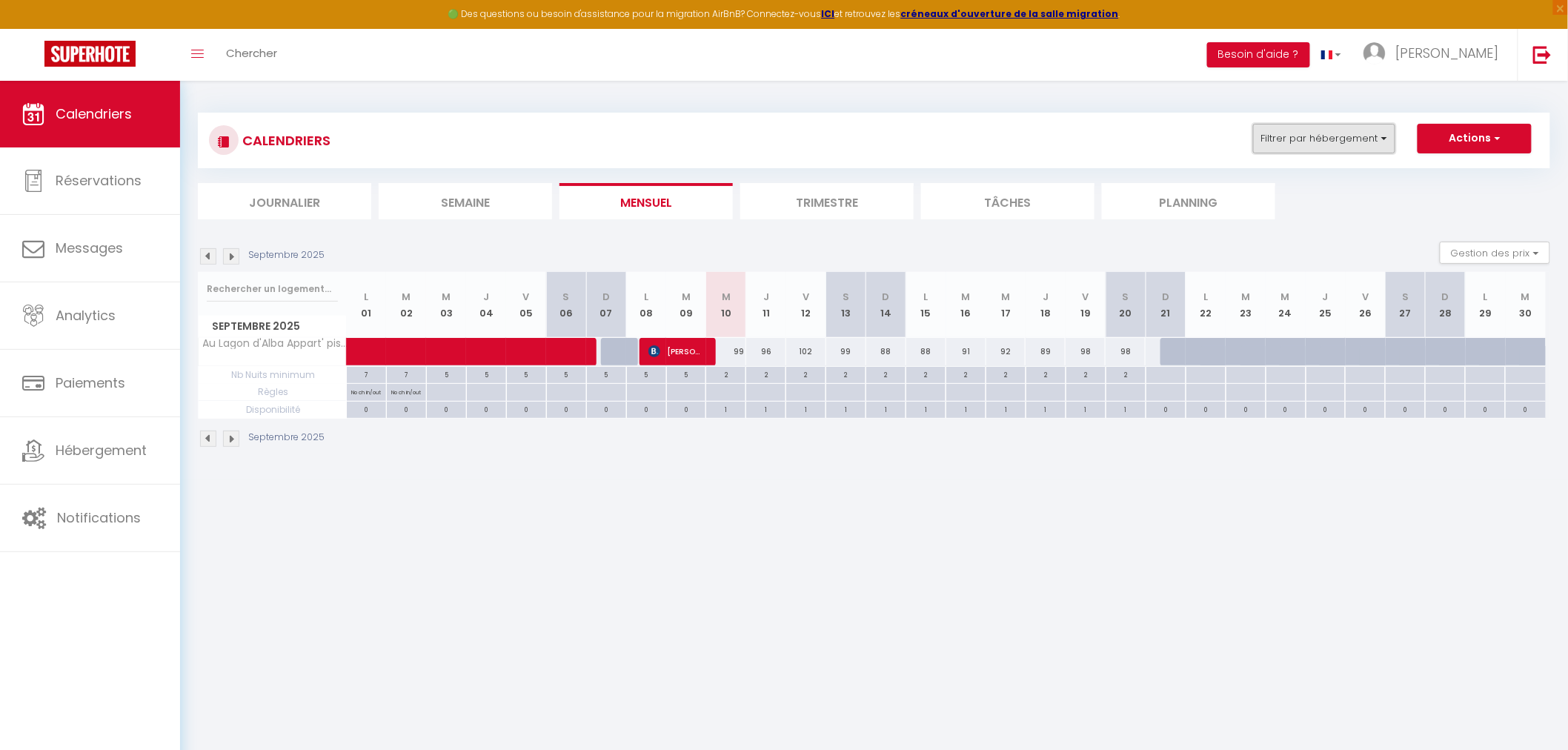
click at [1351, 141] on button "Filtrer par hébergement" at bounding box center [1324, 138] width 142 height 30
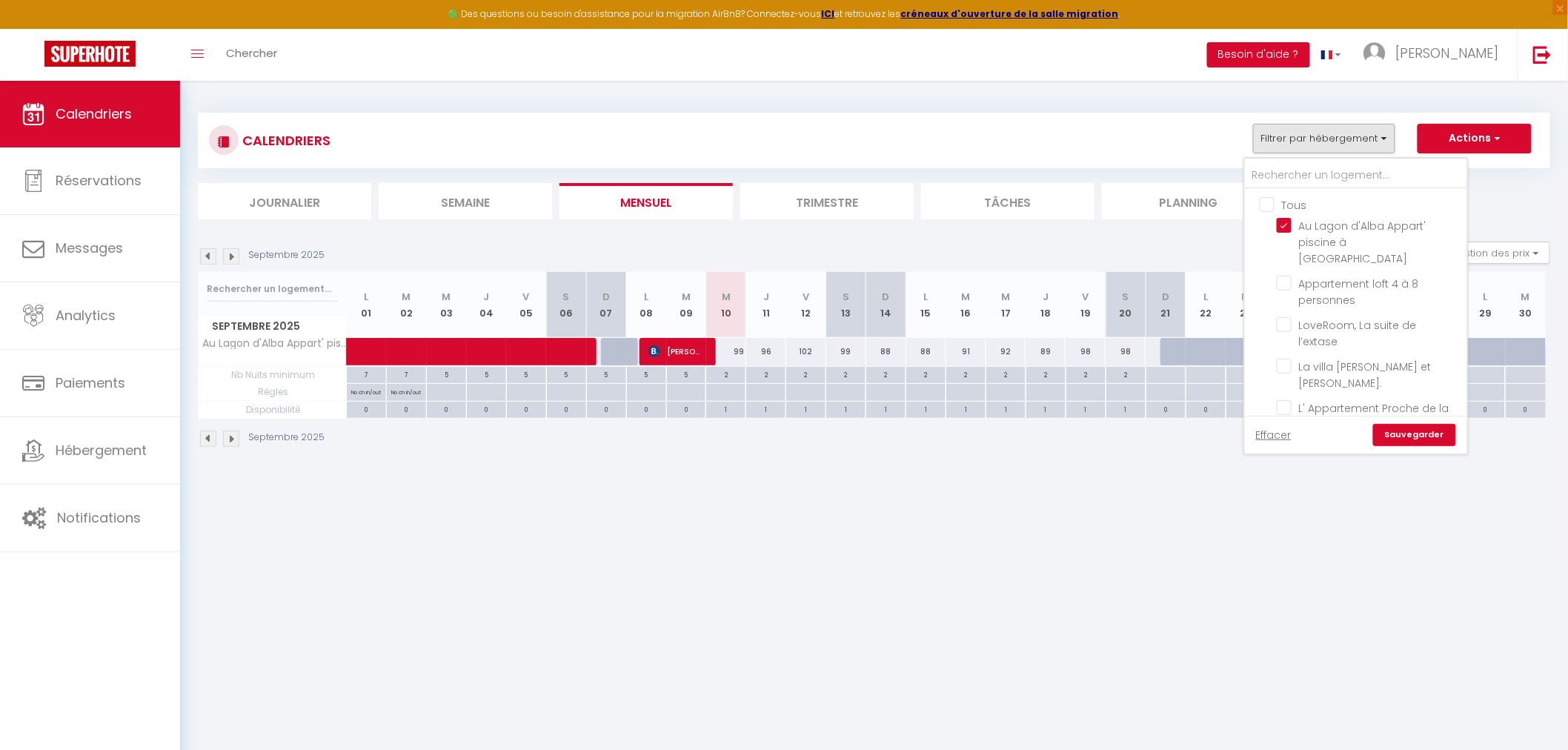
drag, startPoint x: 1490, startPoint y: 572, endPoint x: 1516, endPoint y: 252, distance: 321.1
click at [1490, 571] on body "🟢 Des questions ou besoin d'assistance pour la migration AirBnB? Connectez-vous…" at bounding box center [784, 456] width 1568 height 750
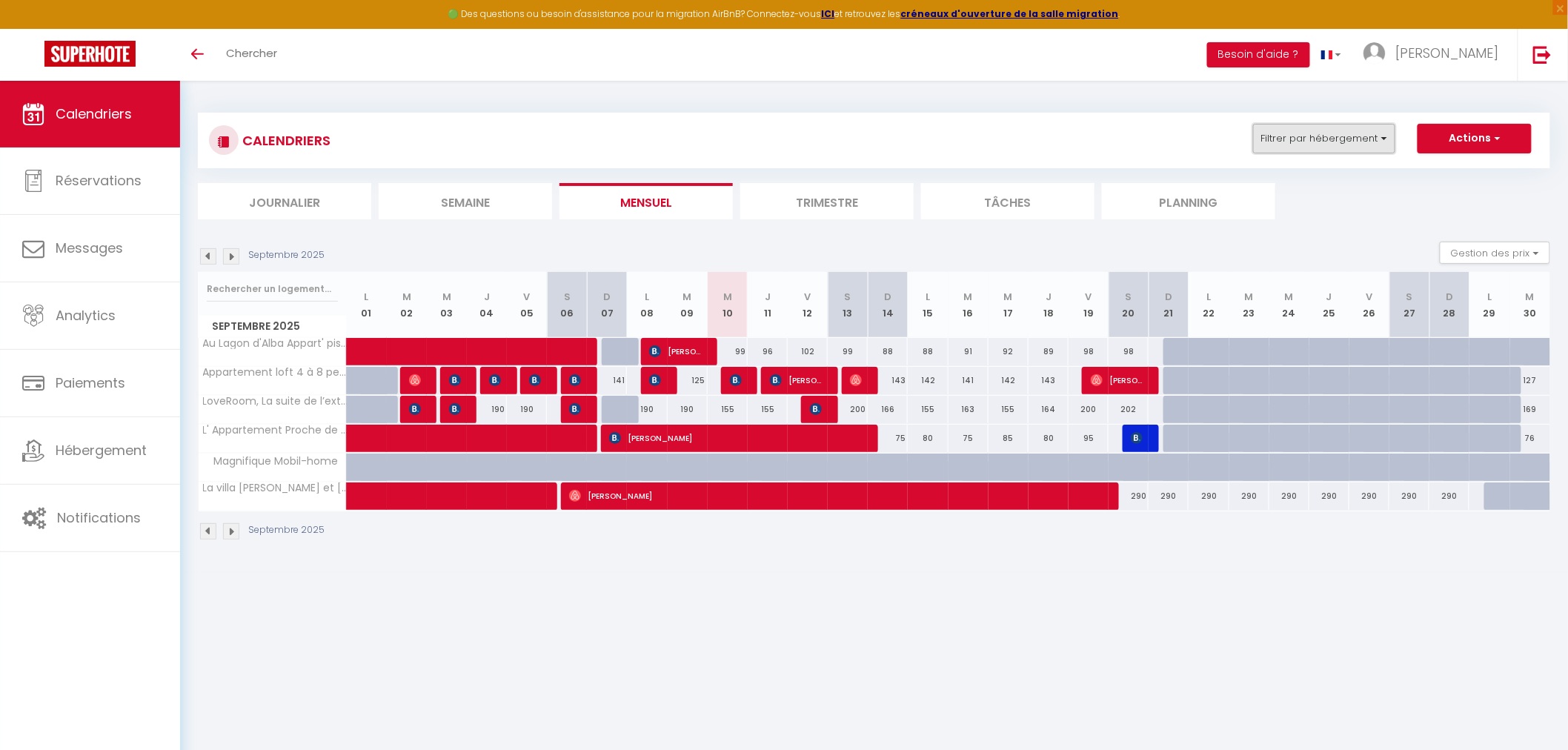
click at [1350, 138] on button "Filtrer par hébergement" at bounding box center [1324, 138] width 142 height 30
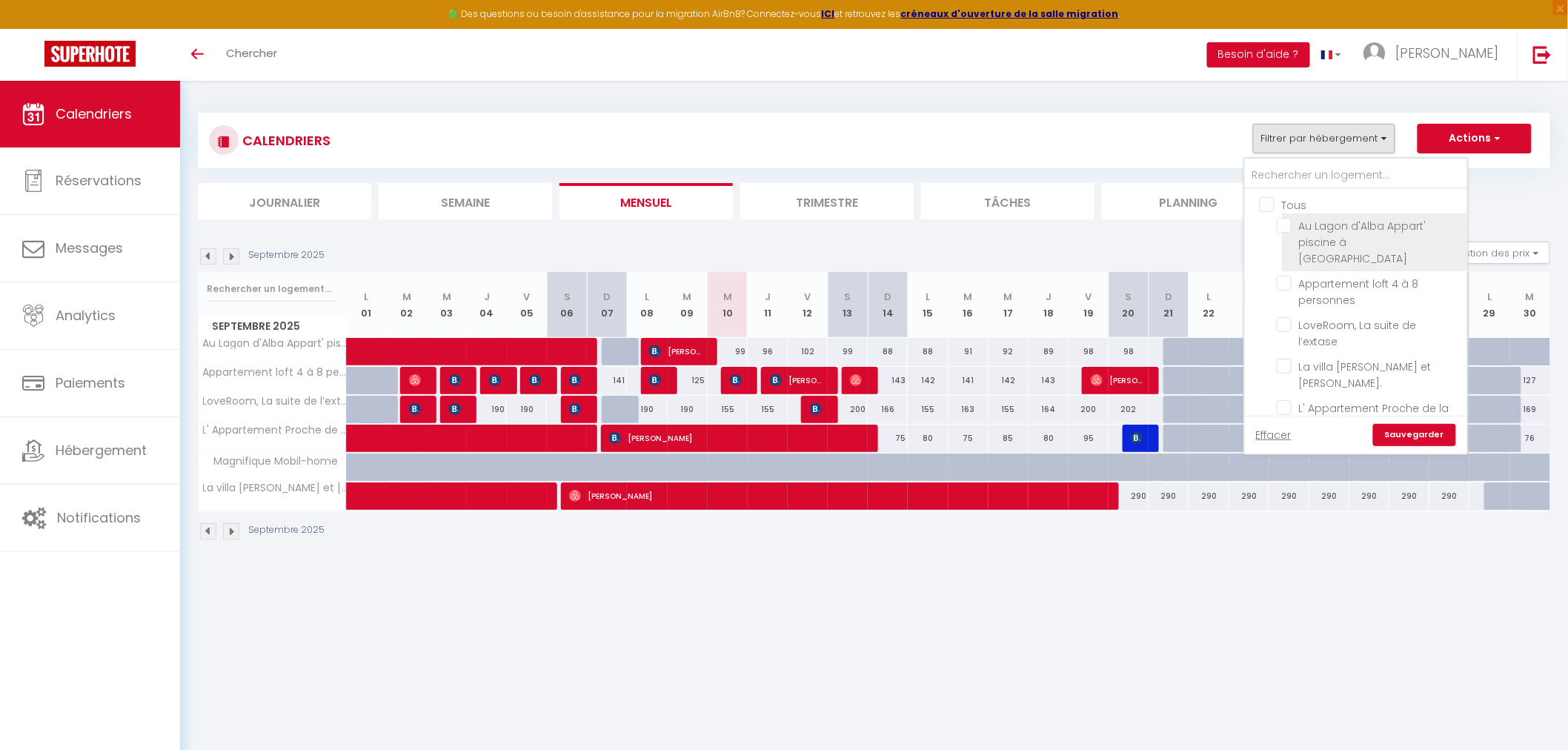
click at [1284, 227] on input "Au Lagon d'Alba Appart' piscine à [GEOGRAPHIC_DATA]" at bounding box center [1370, 225] width 186 height 15
checkbox input "true"
checkbox input "false"
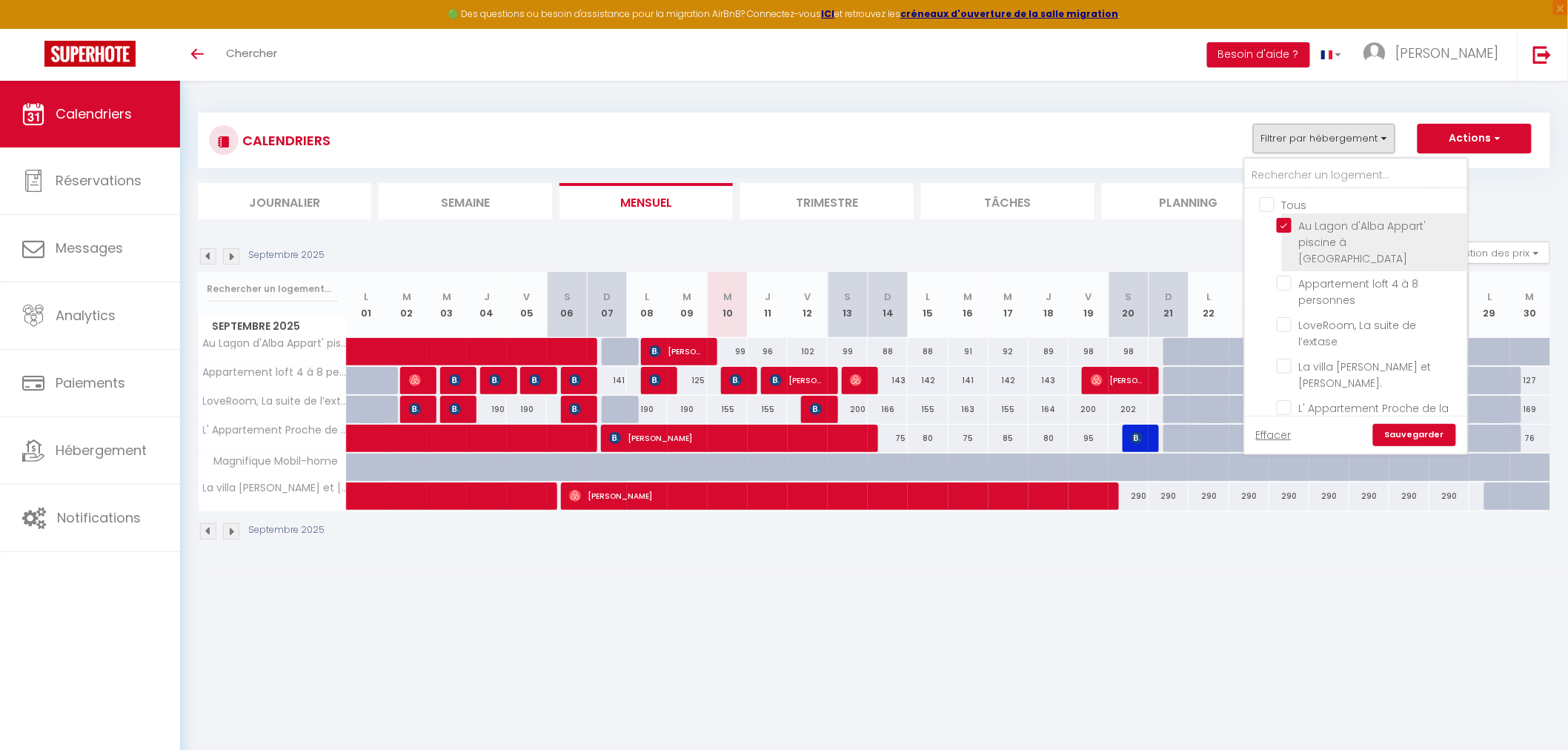
checkbox input "false"
click at [1403, 433] on link "Sauvegarder" at bounding box center [1415, 436] width 83 height 22
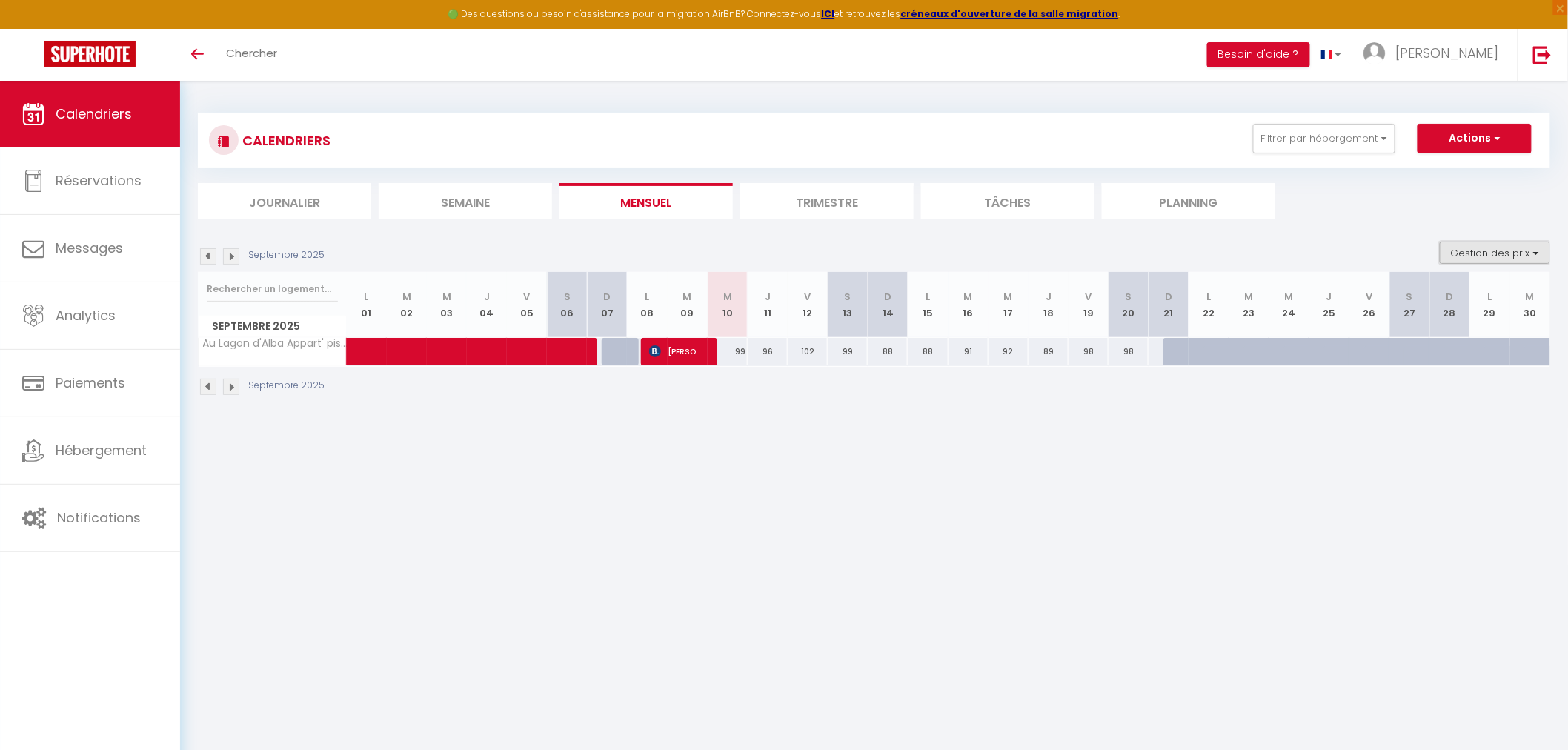
click at [1498, 251] on button "Gestion des prix" at bounding box center [1495, 253] width 111 height 22
click at [1430, 291] on input "Nb Nuits minimum" at bounding box center [1483, 299] width 133 height 15
checkbox input "true"
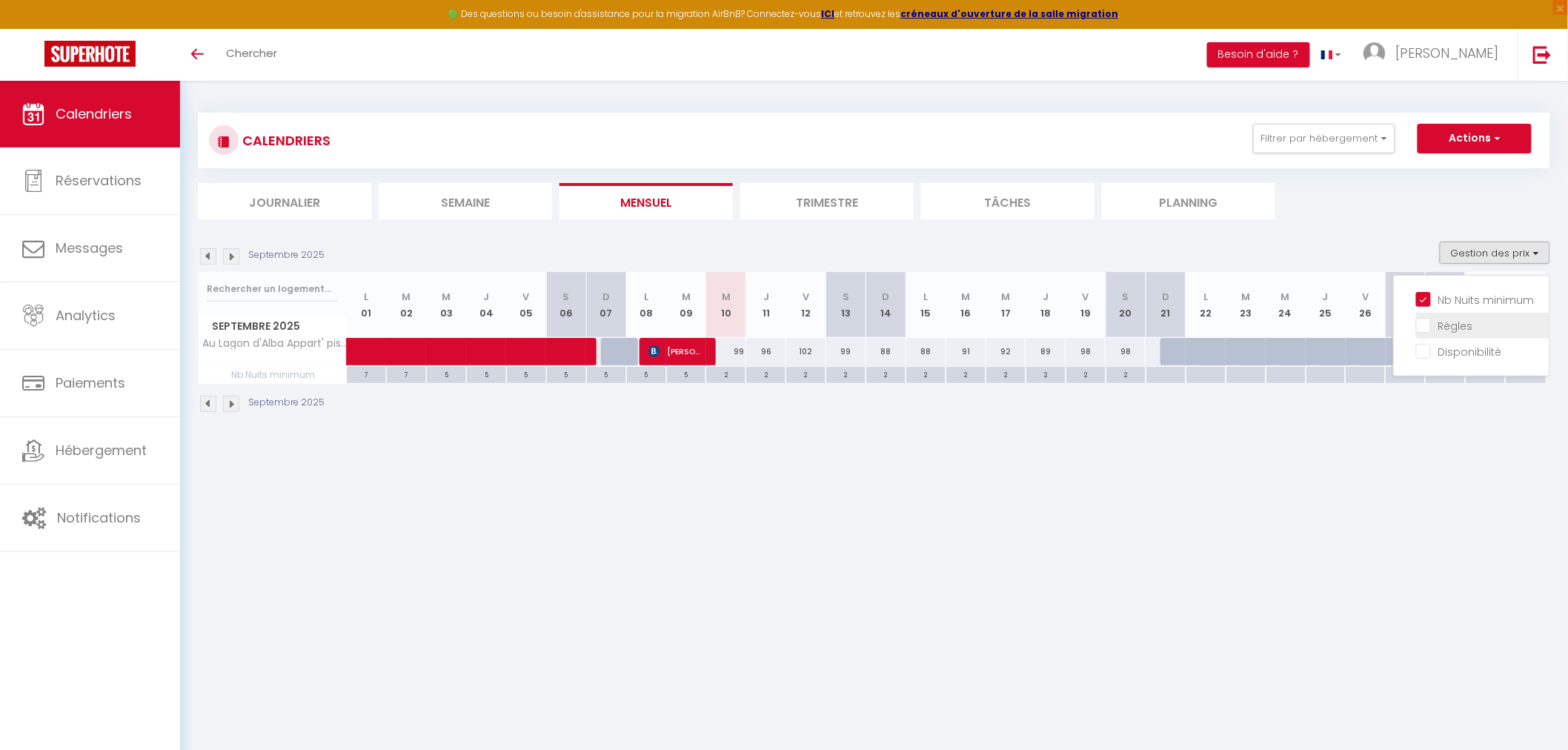
click at [1425, 319] on input "Règles" at bounding box center [1483, 325] width 133 height 15
checkbox input "true"
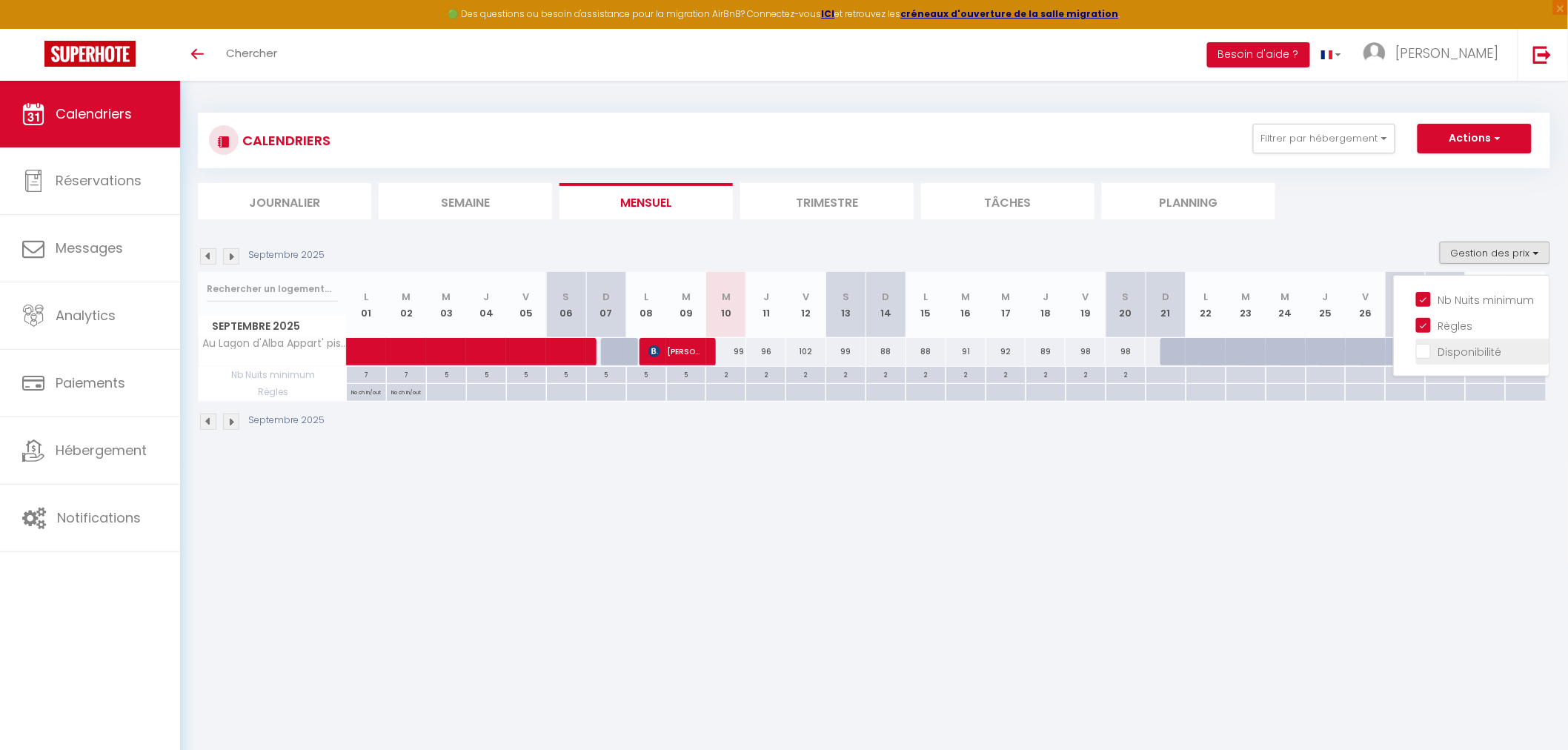
click at [1427, 351] on input "Disponibilité" at bounding box center [1483, 351] width 133 height 15
checkbox input "true"
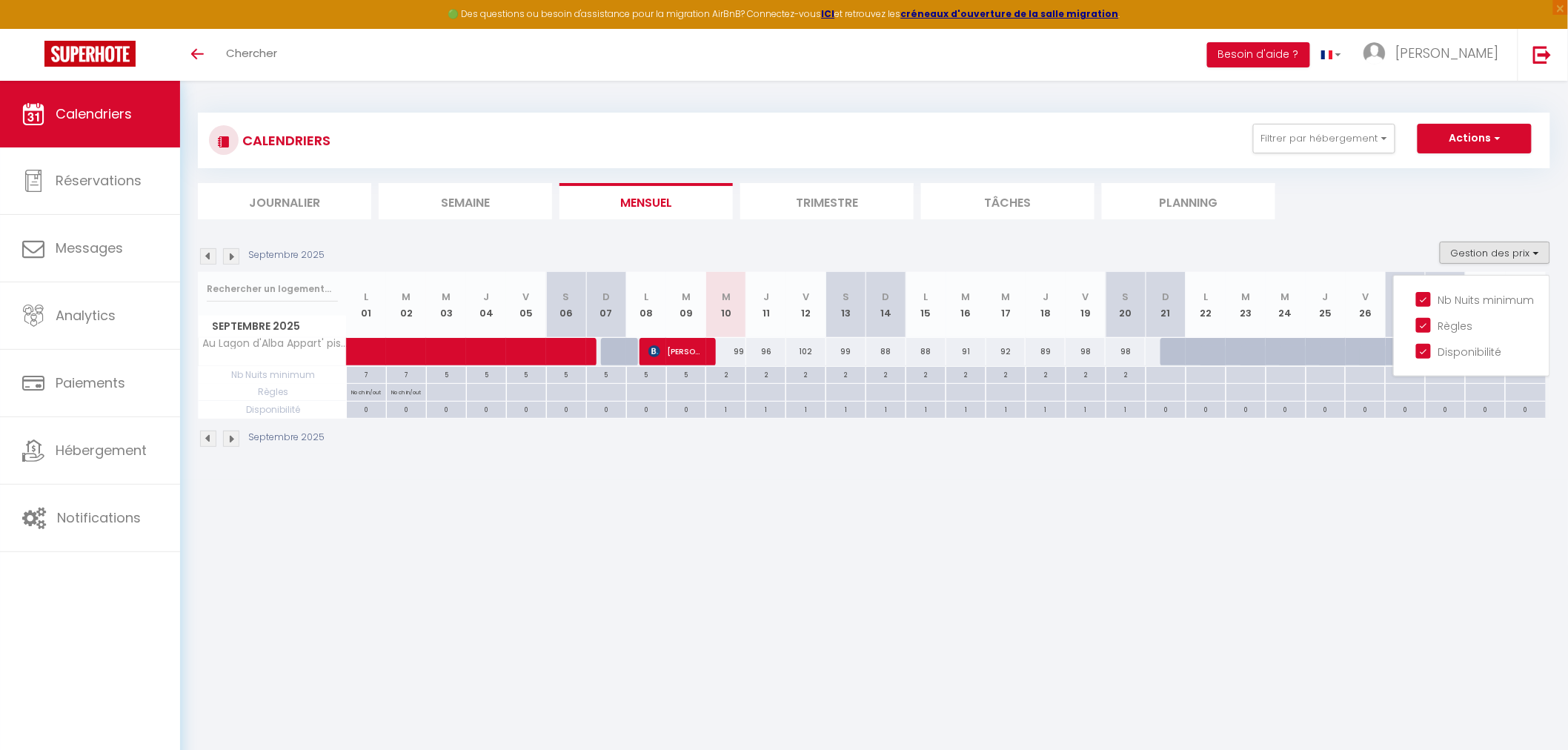
click at [1375, 193] on ul "Journalier Semaine Mensuel Trimestre Tâches Planning" at bounding box center [874, 201] width 1353 height 37
click at [725, 373] on div "2" at bounding box center [726, 374] width 40 height 14
type input "2"
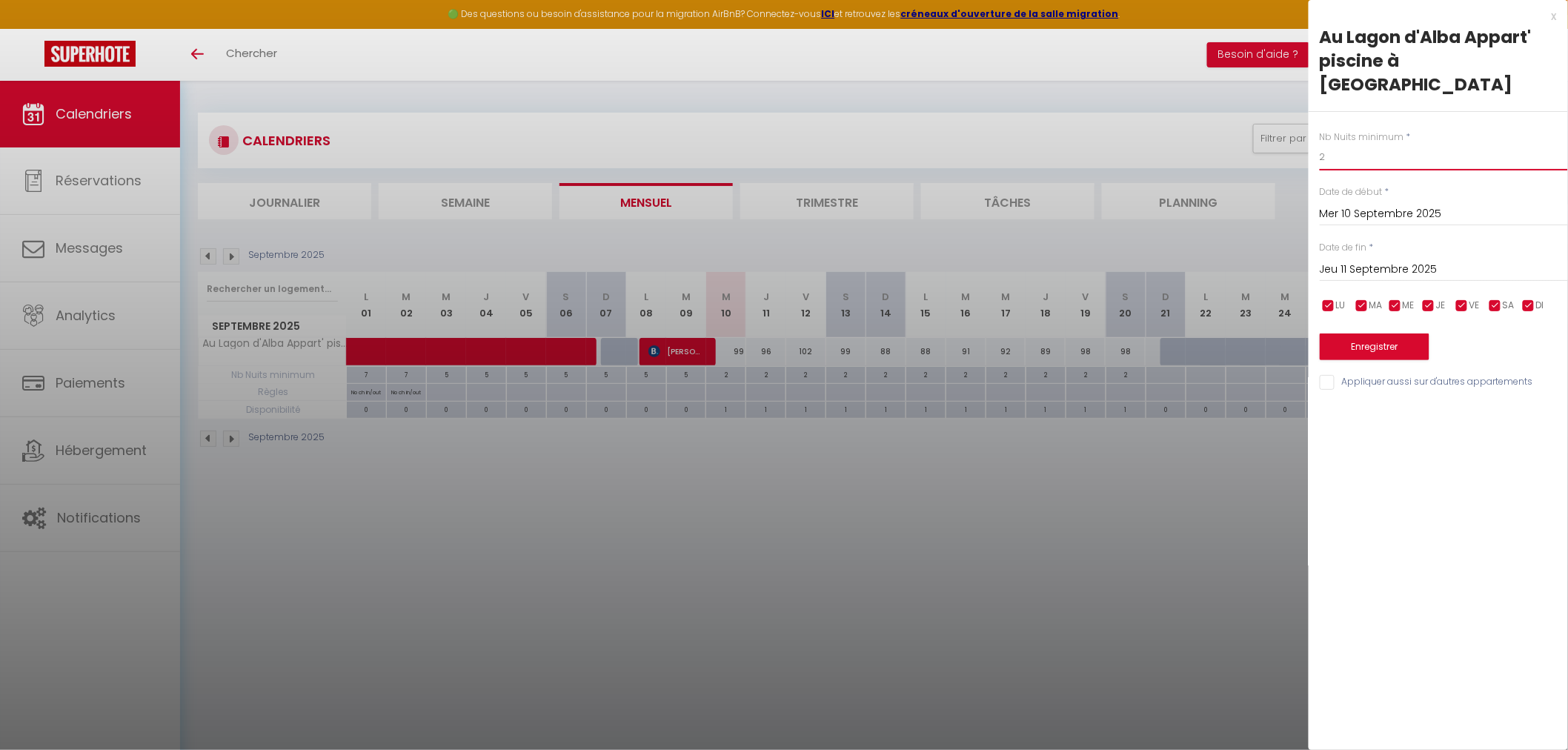
click at [1360, 144] on input "2" at bounding box center [1444, 157] width 248 height 27
click at [1444, 260] on input "Jeu 11 Septembre 2025" at bounding box center [1444, 270] width 248 height 19
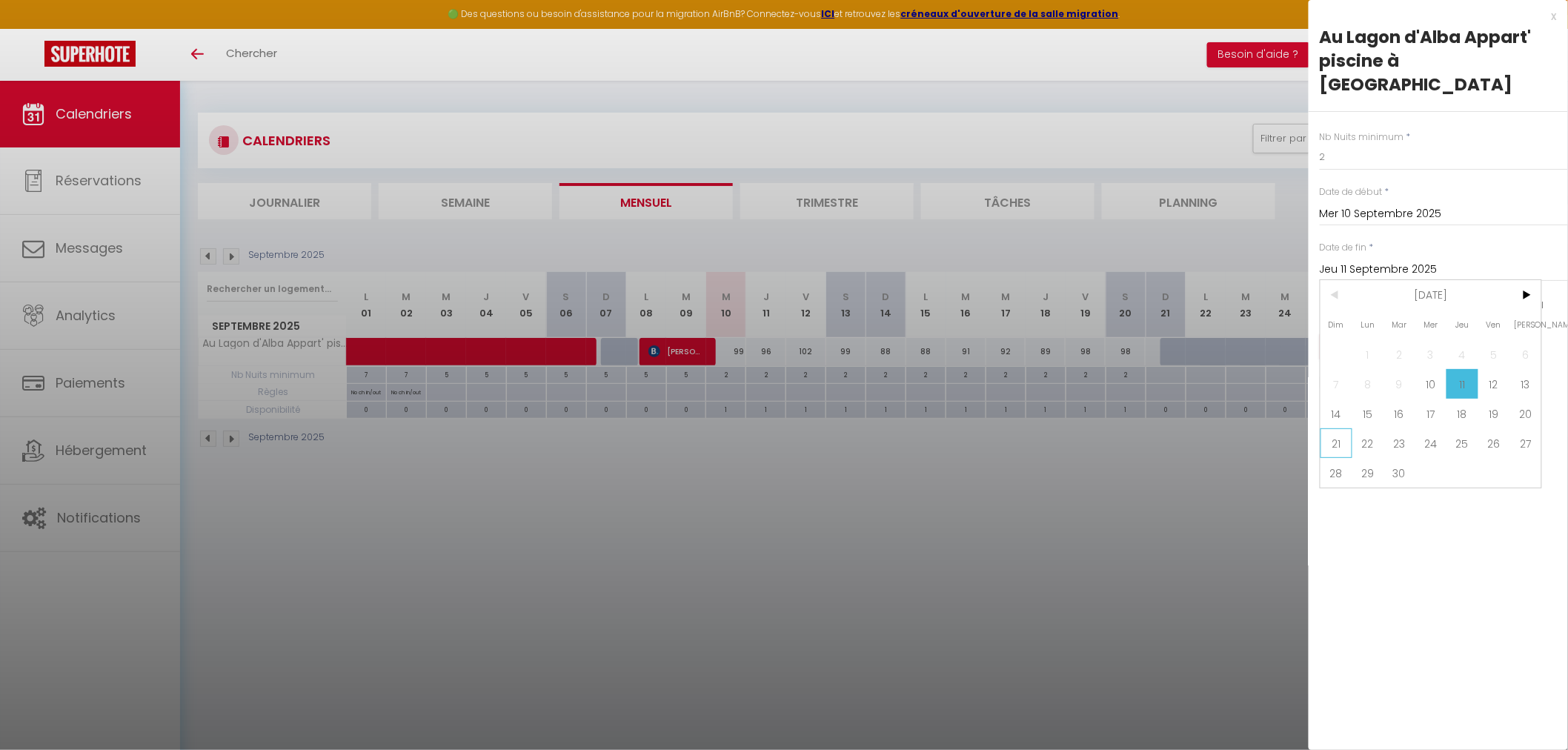
click at [1336, 429] on span "21" at bounding box center [1336, 444] width 32 height 30
type input "Dim 21 Septembre 2025"
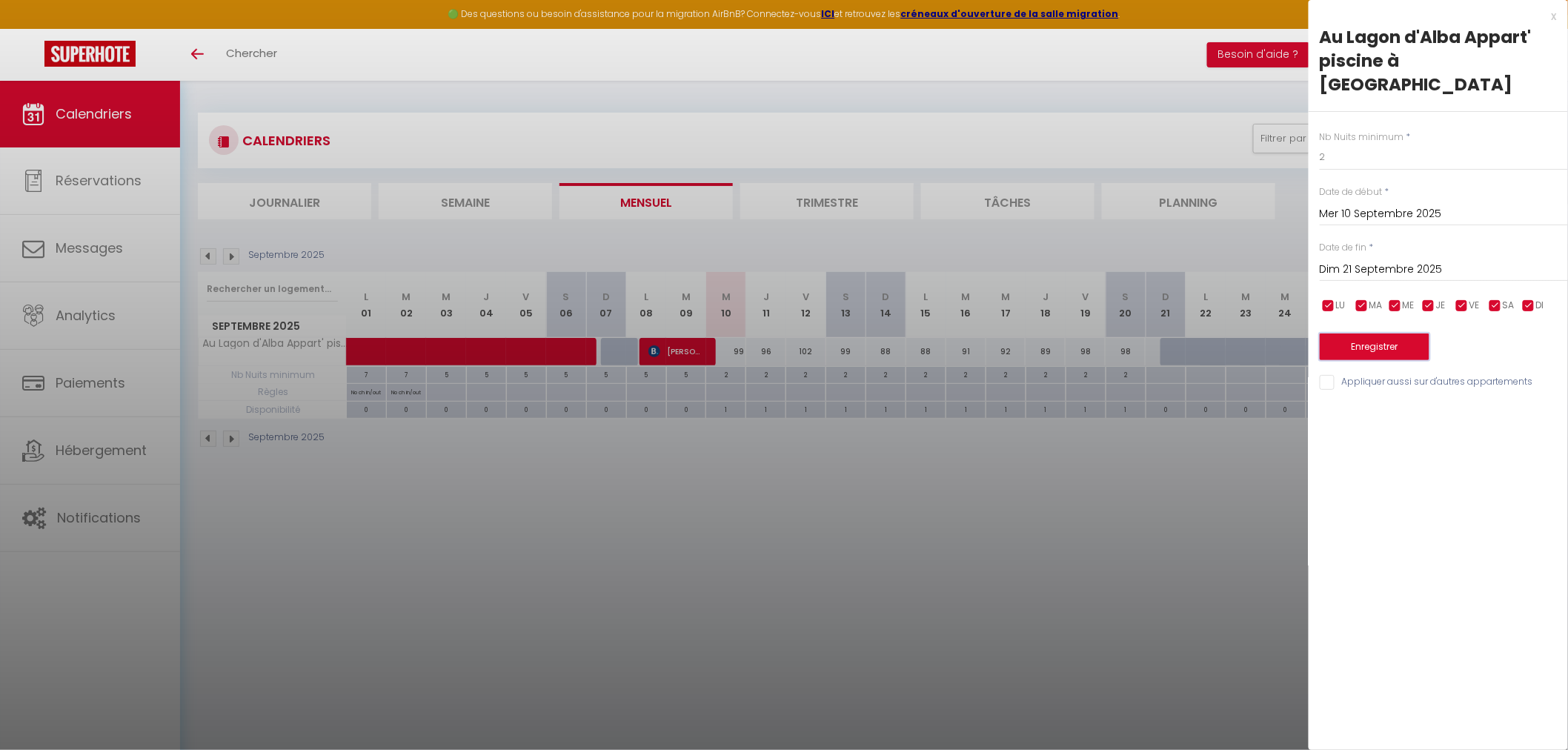
click at [1373, 334] on button "Enregistrer" at bounding box center [1374, 347] width 110 height 27
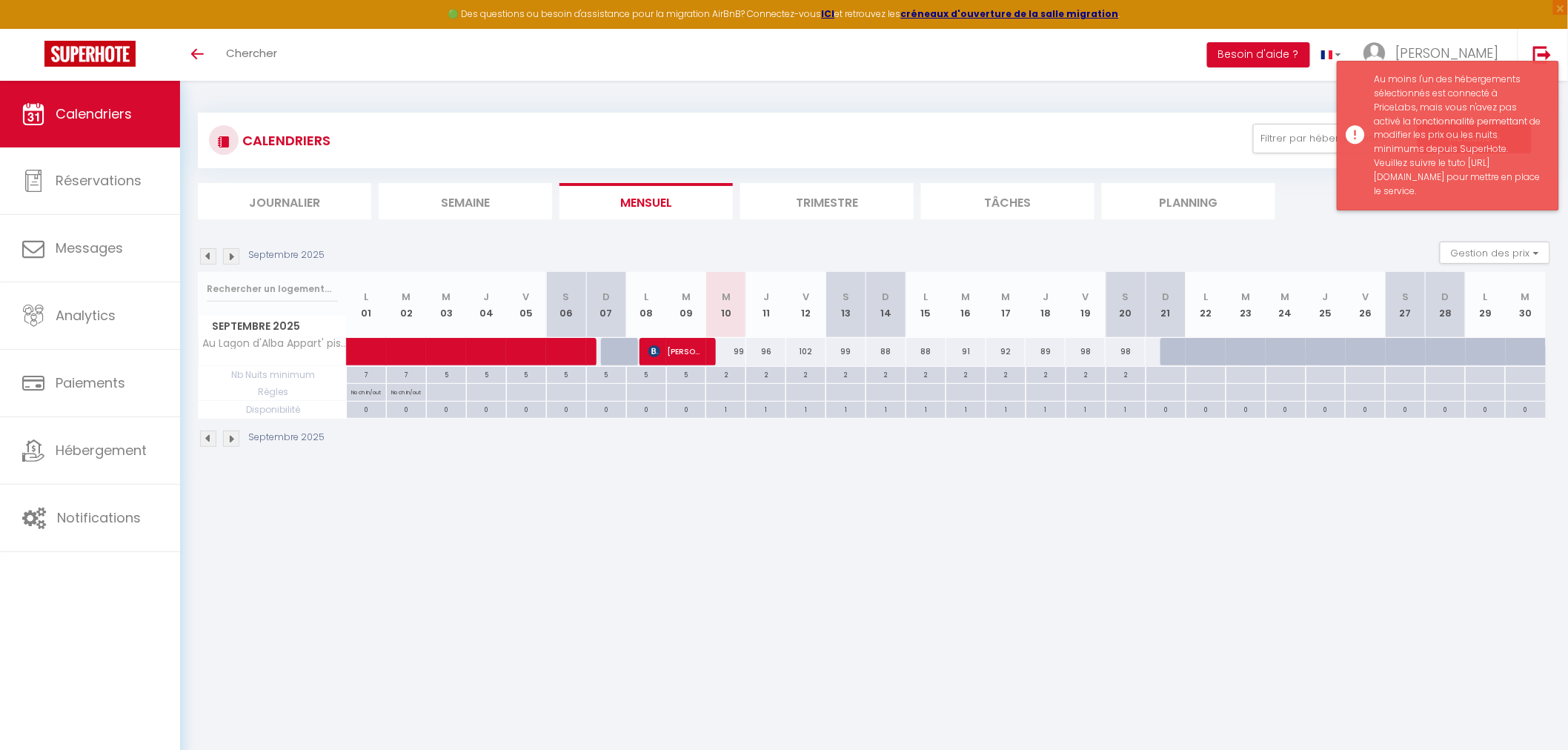
click at [1439, 177] on div "Au moins l'un des hébergements sélectionnés est connecté à PriceLabs, mais vous…" at bounding box center [1460, 135] width 169 height 126
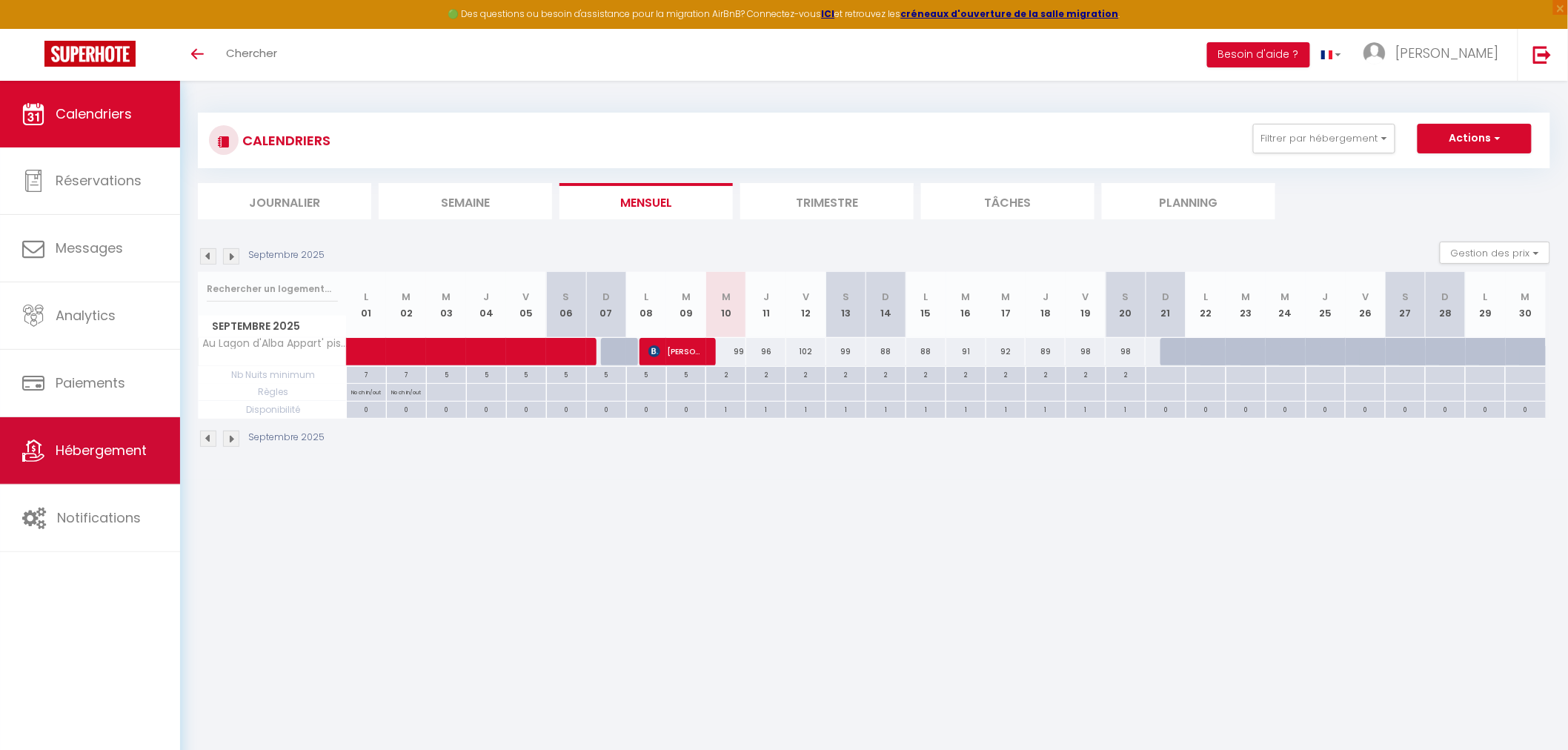
click at [91, 457] on span "Hébergement" at bounding box center [101, 450] width 91 height 19
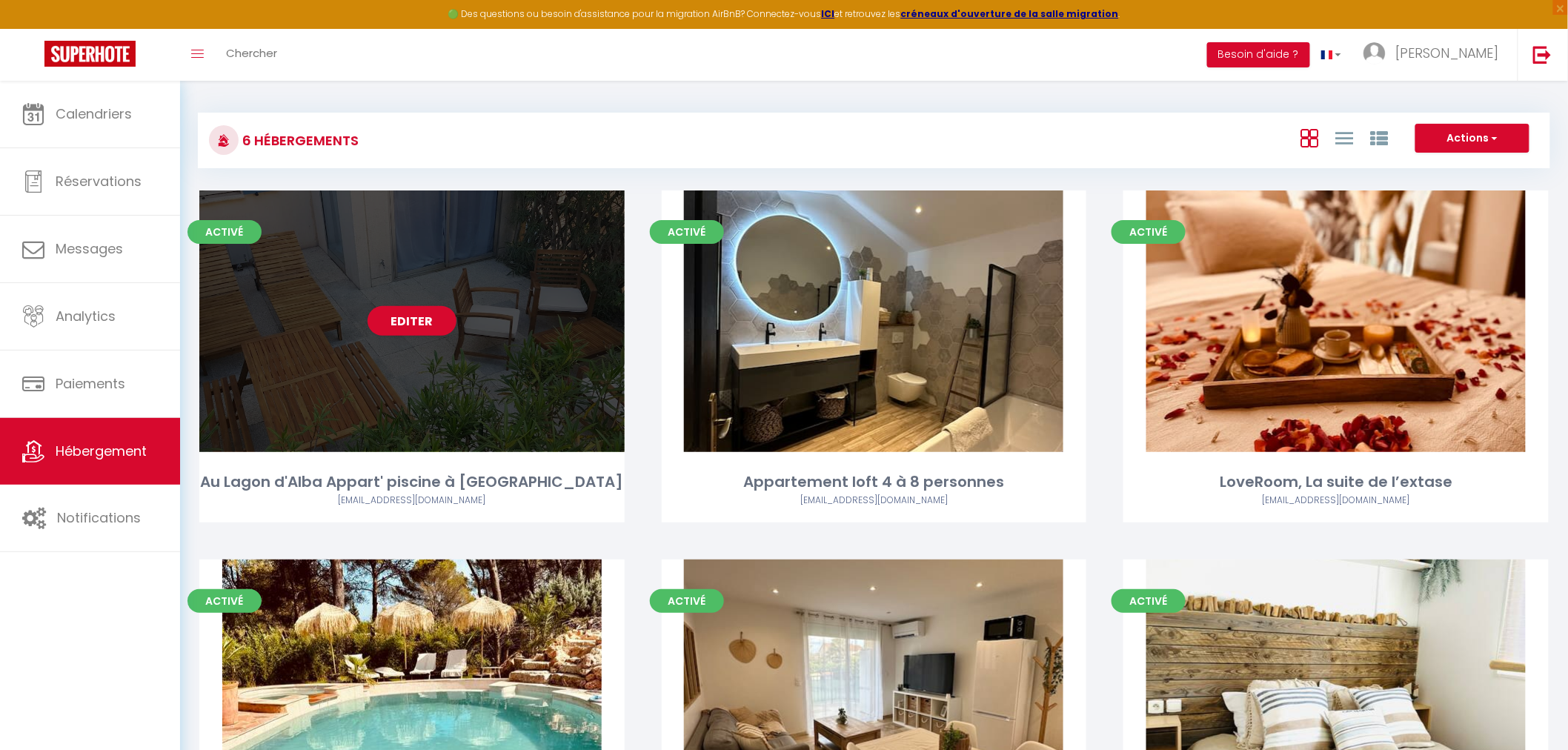
click at [424, 433] on div "Editer" at bounding box center [411, 322] width 426 height 262
select select "3"
select select "2"
select select "1"
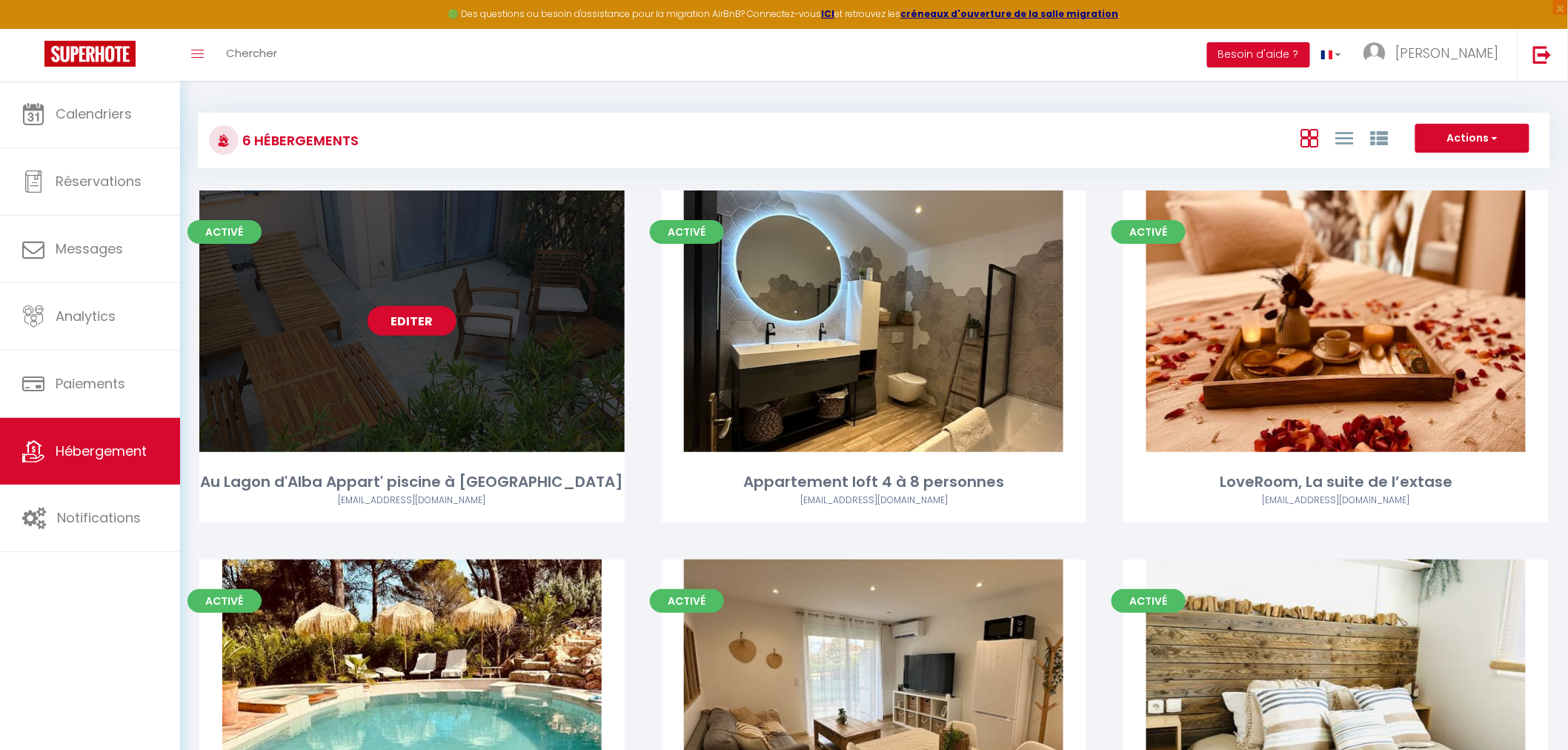
select select
select select "28"
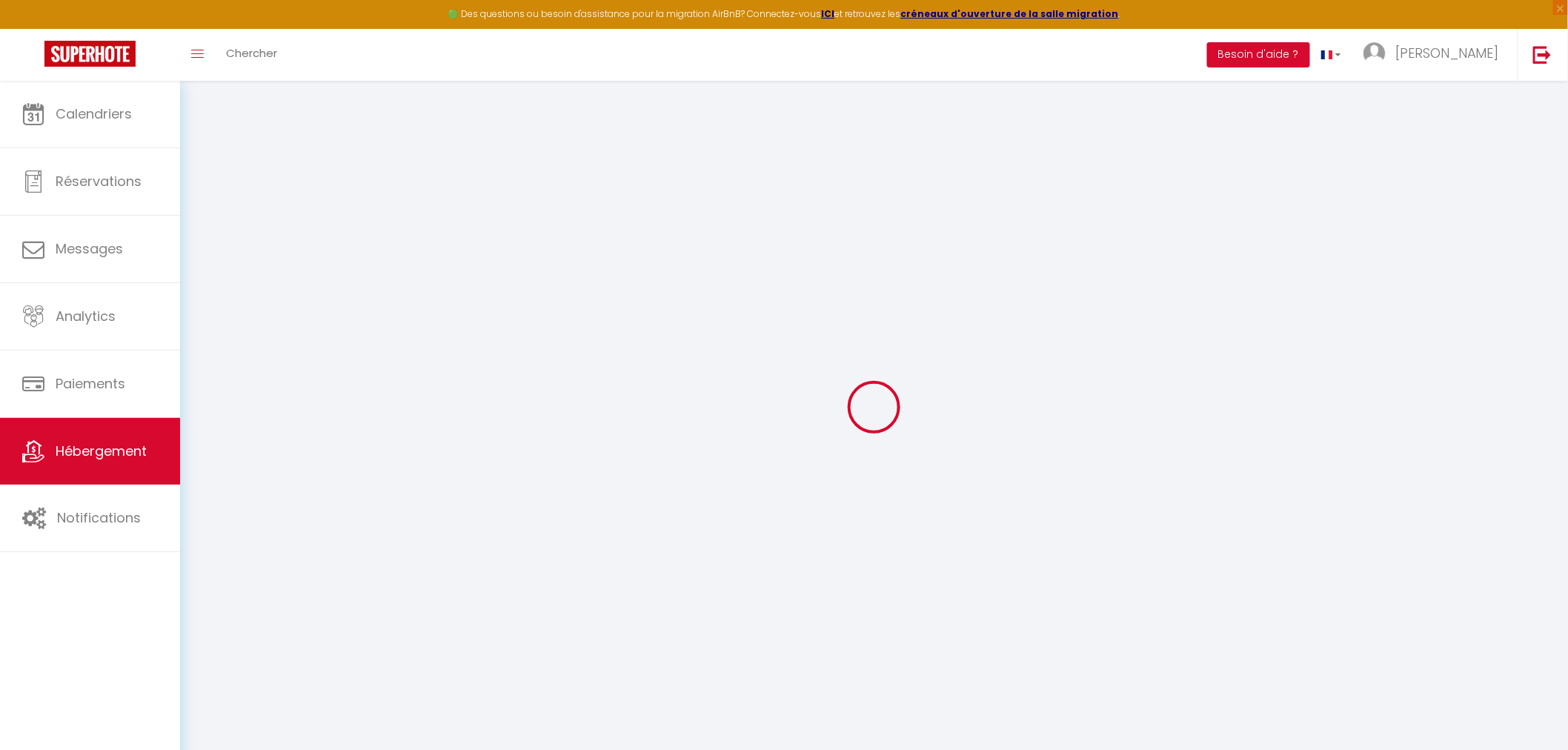
select select
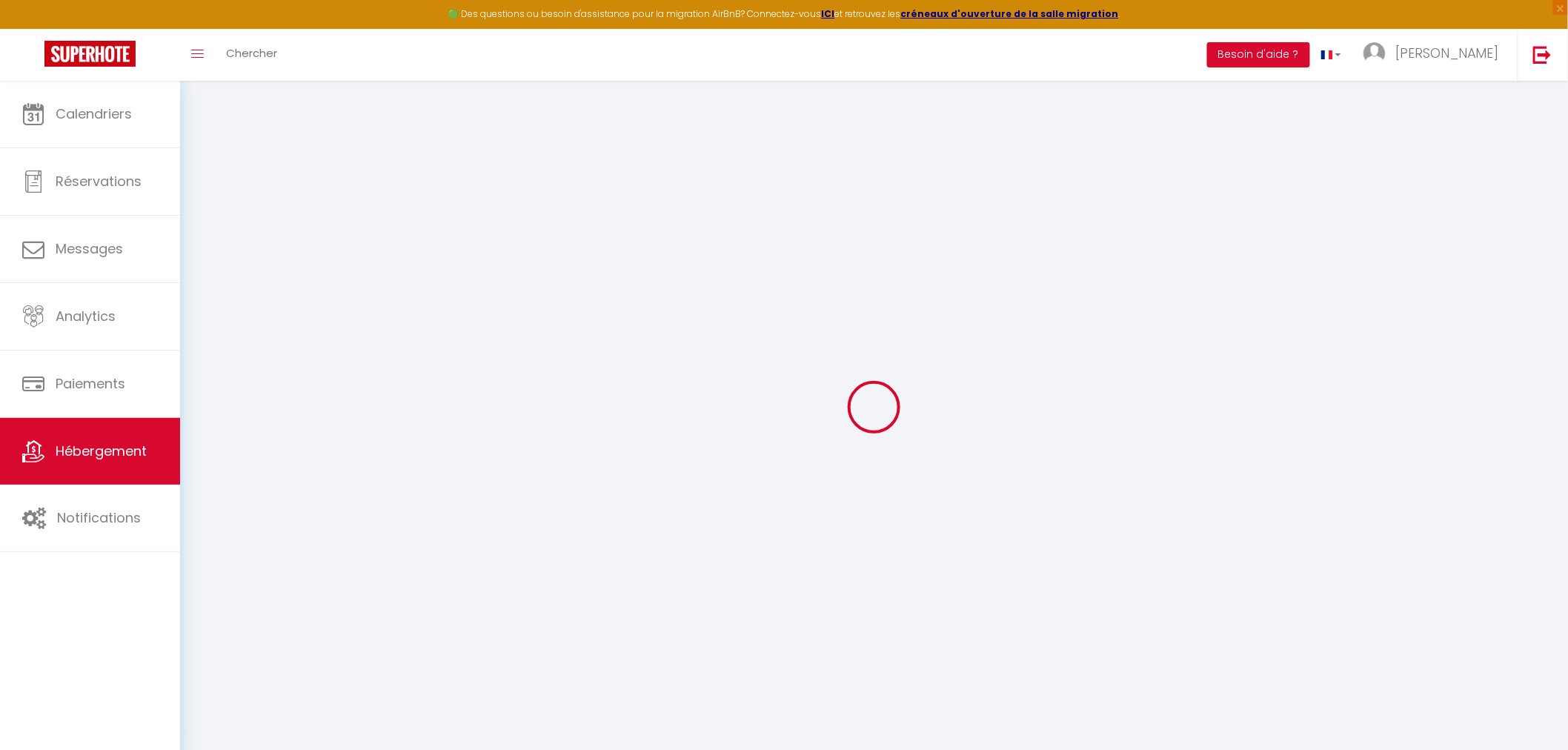
select select
checkbox input "false"
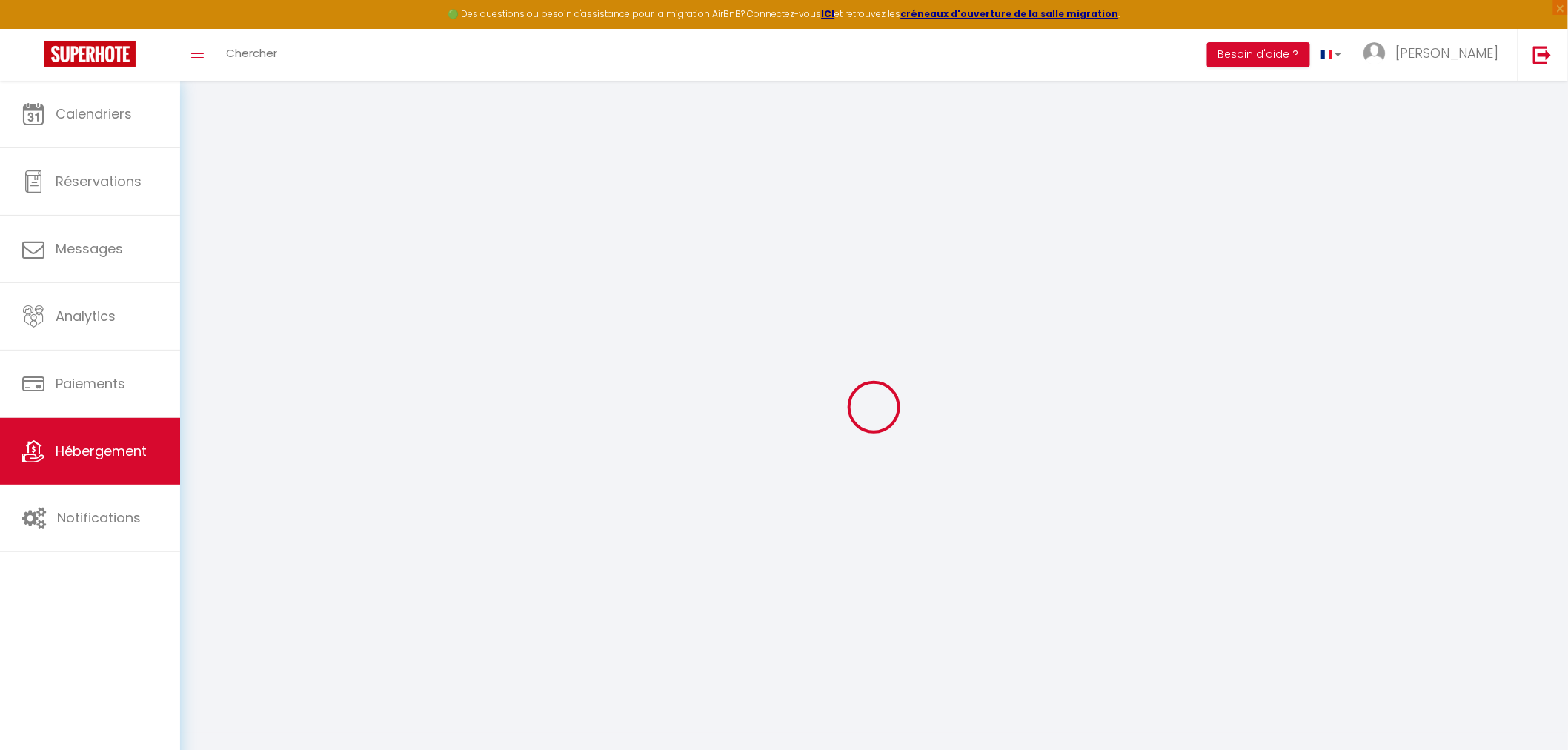
select select
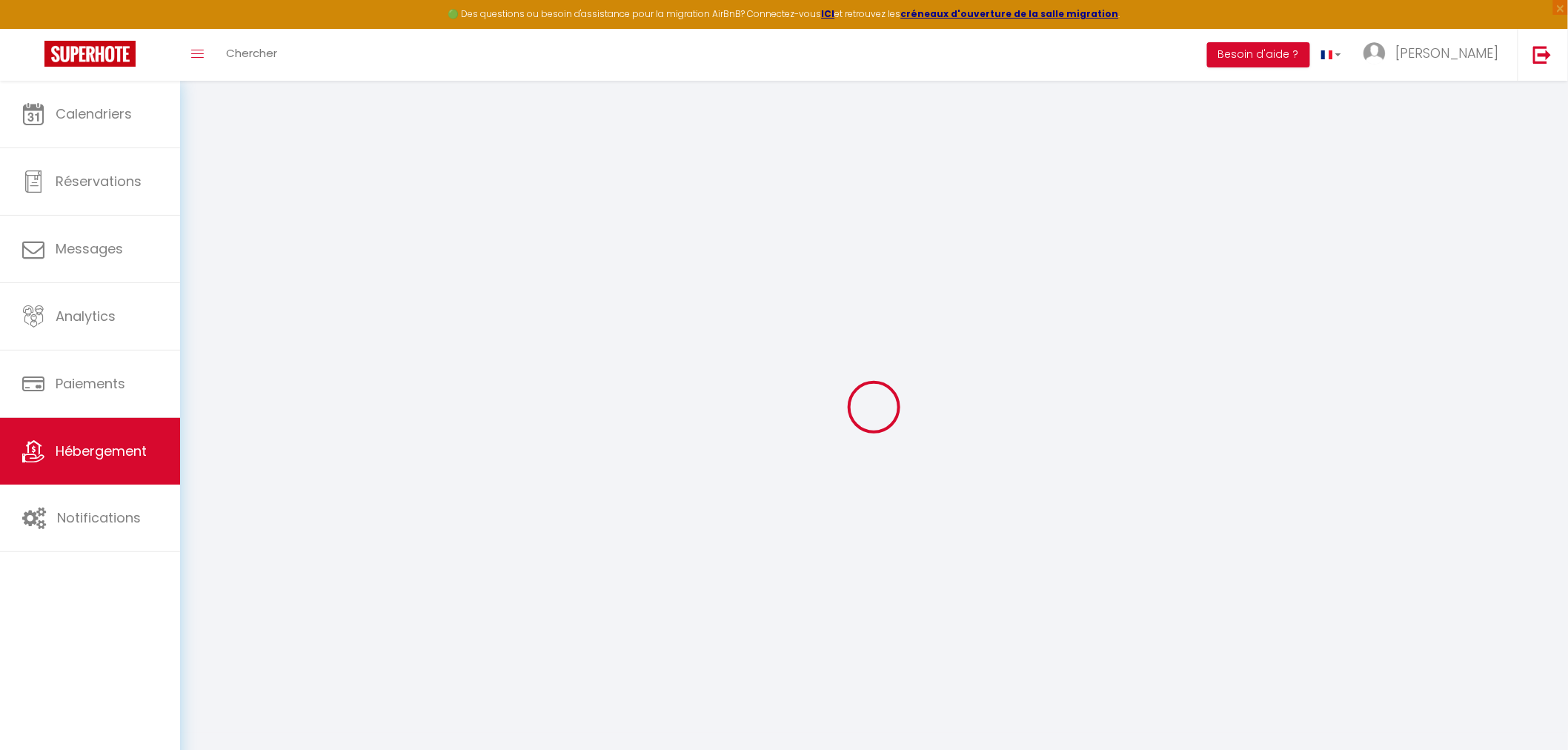
select select
checkbox input "false"
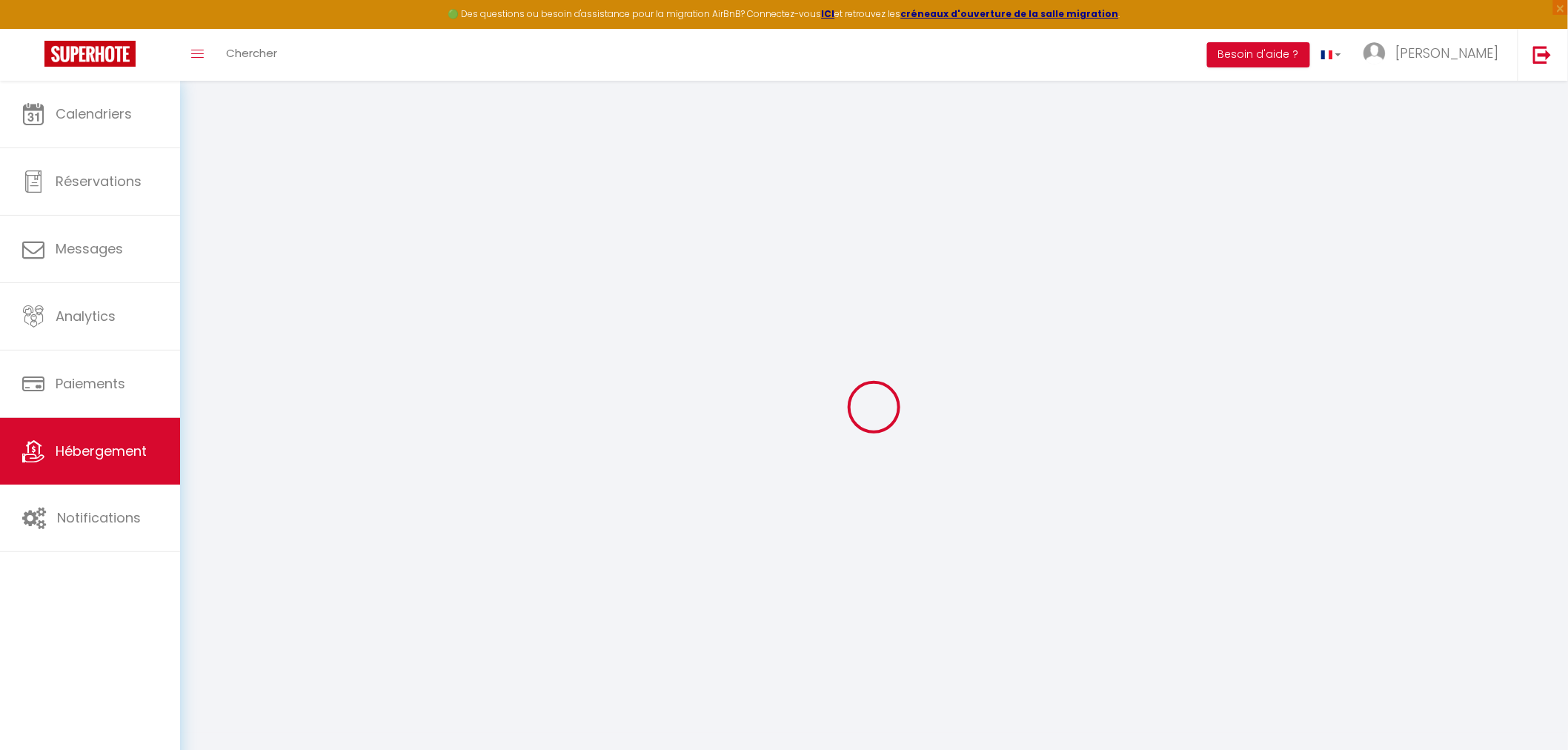
checkbox input "false"
select select
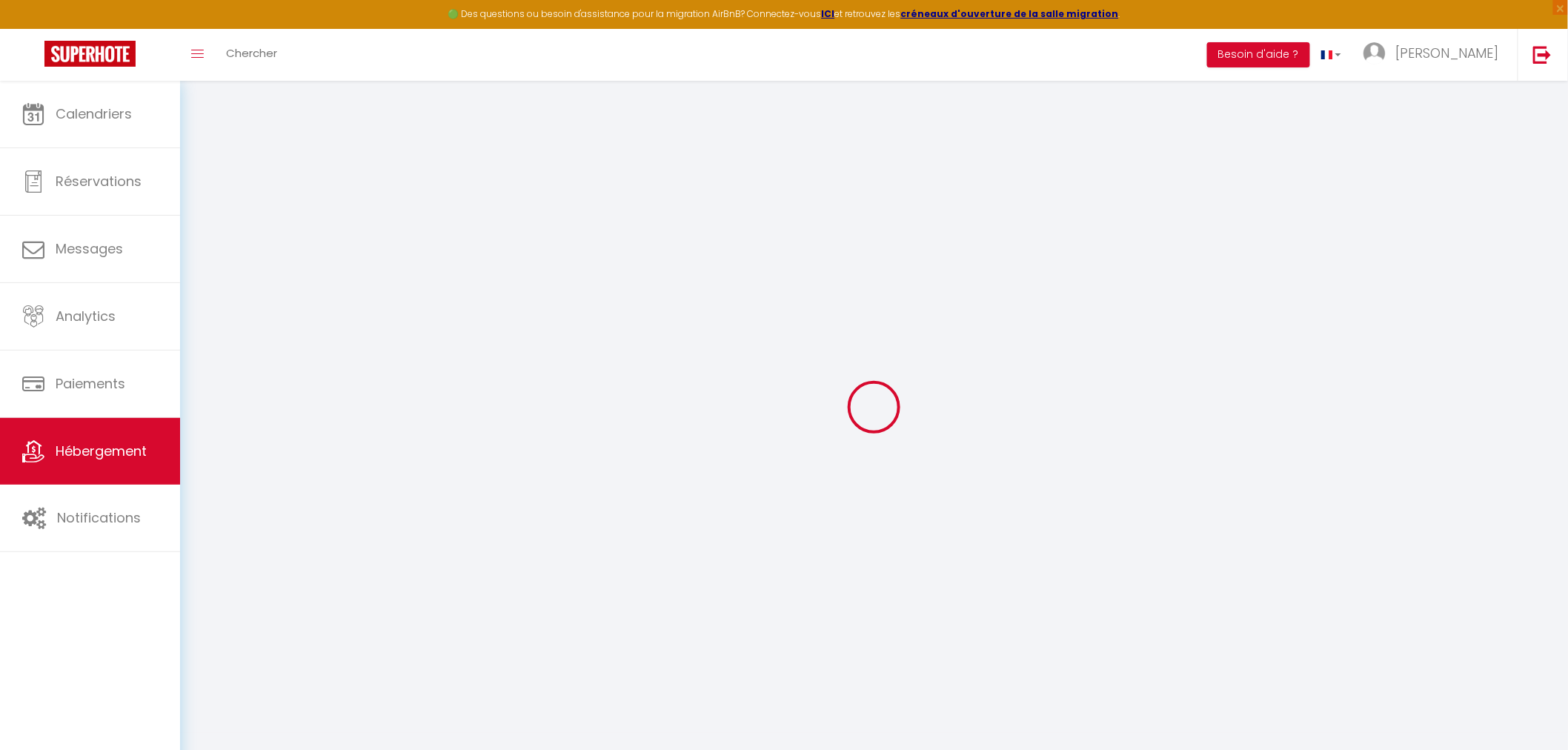
select select
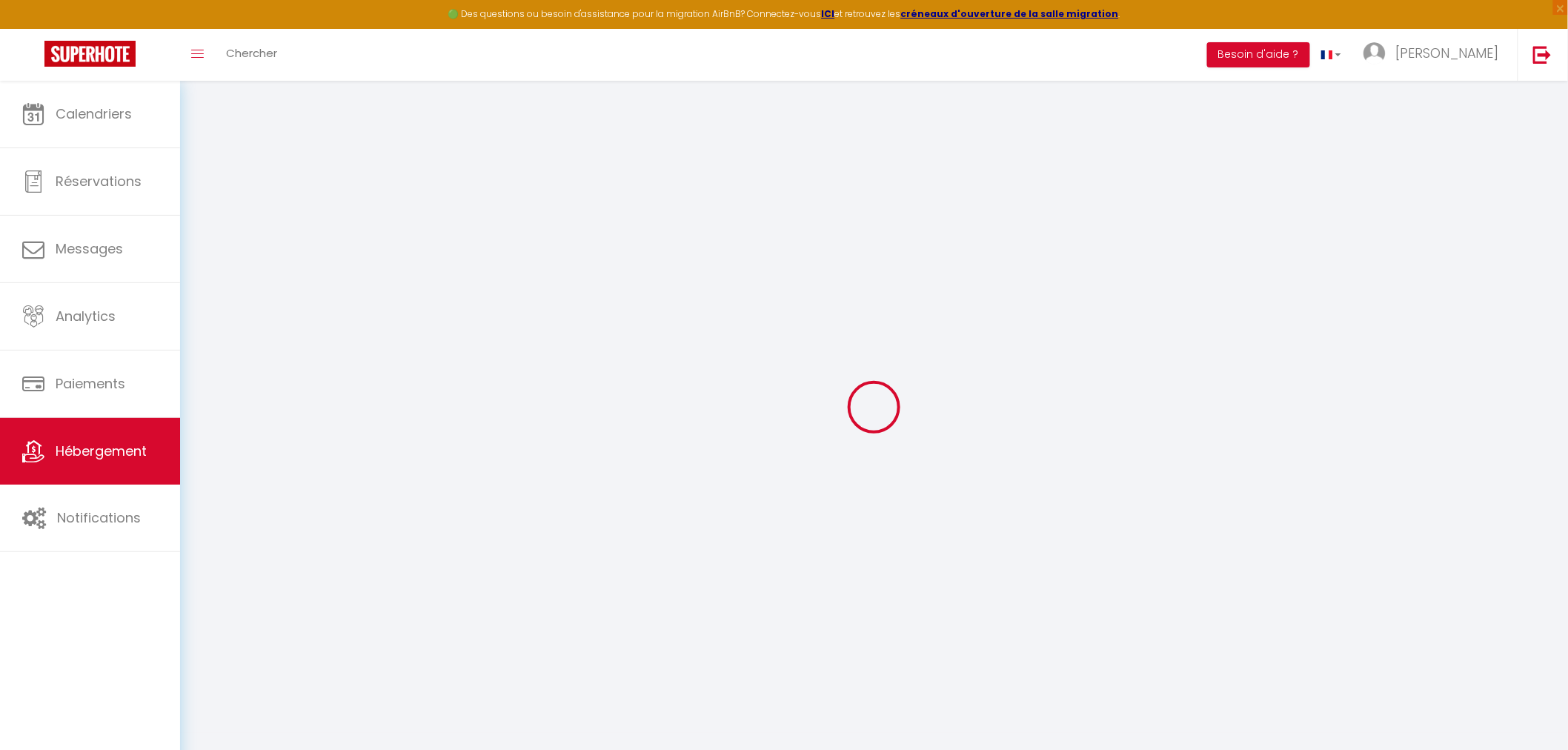
checkbox input "false"
select select
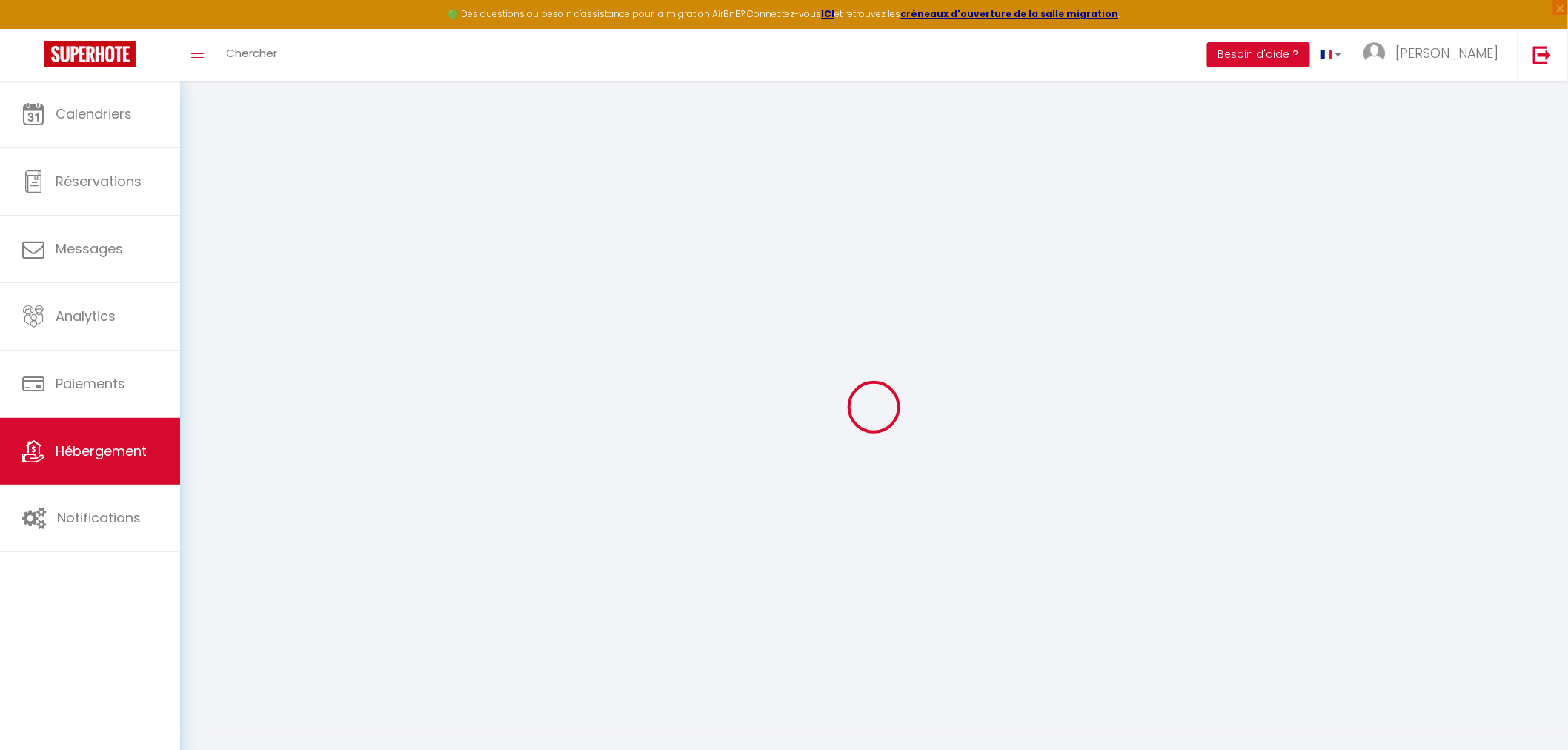
select select
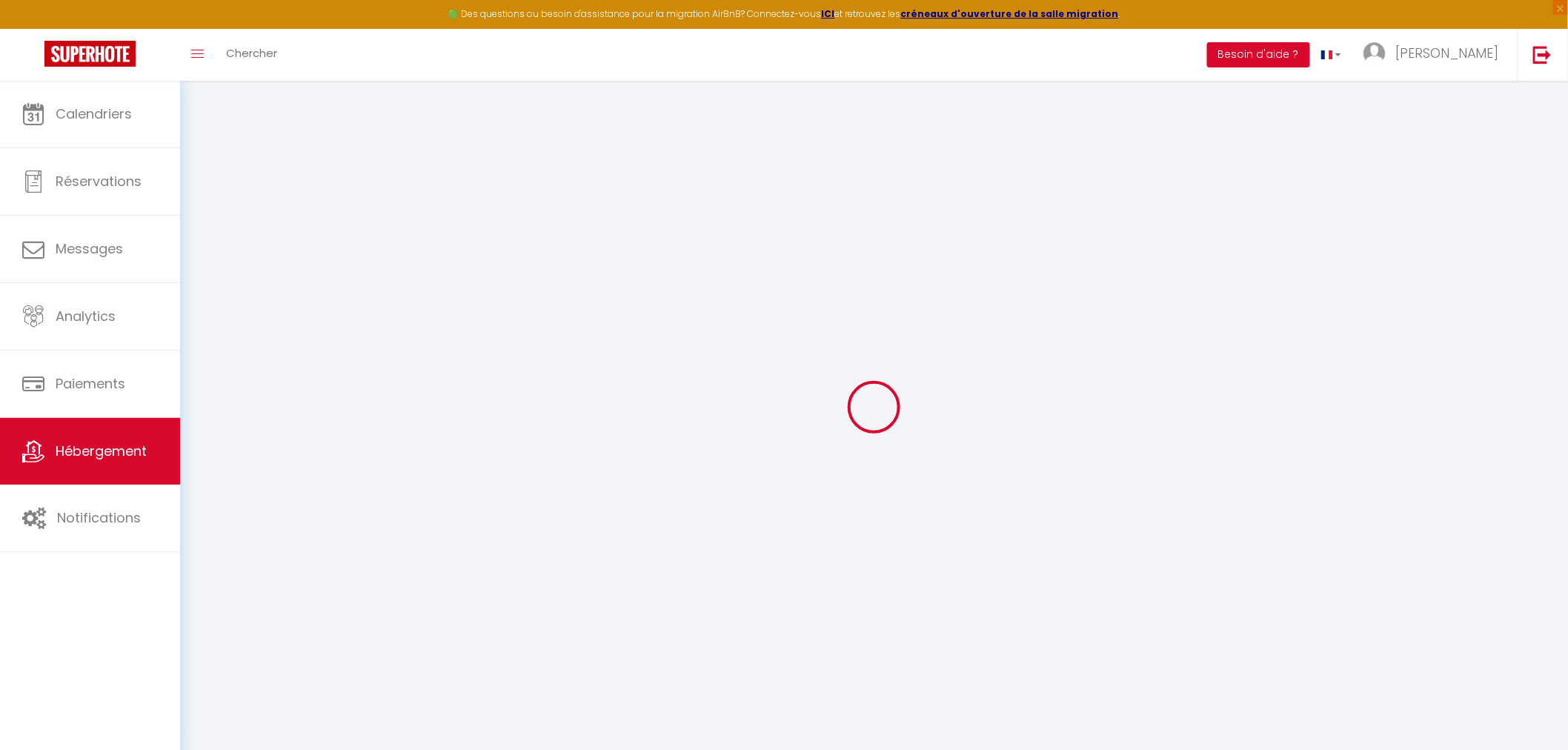
select select
checkbox input "false"
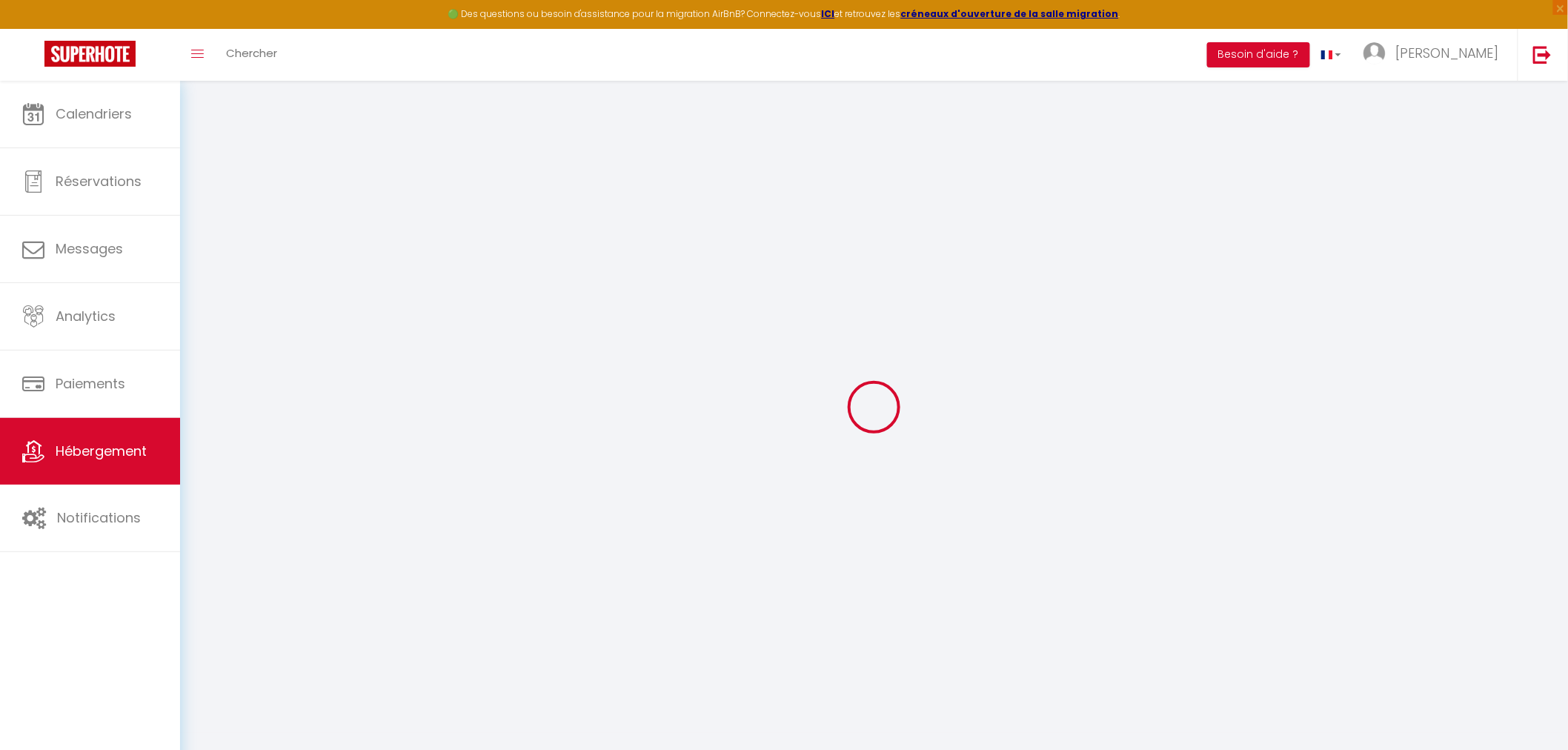
checkbox input "false"
select select
type input "Au Lagon d'Alba Appart' piscine à [GEOGRAPHIC_DATA]"
type input "Linda"
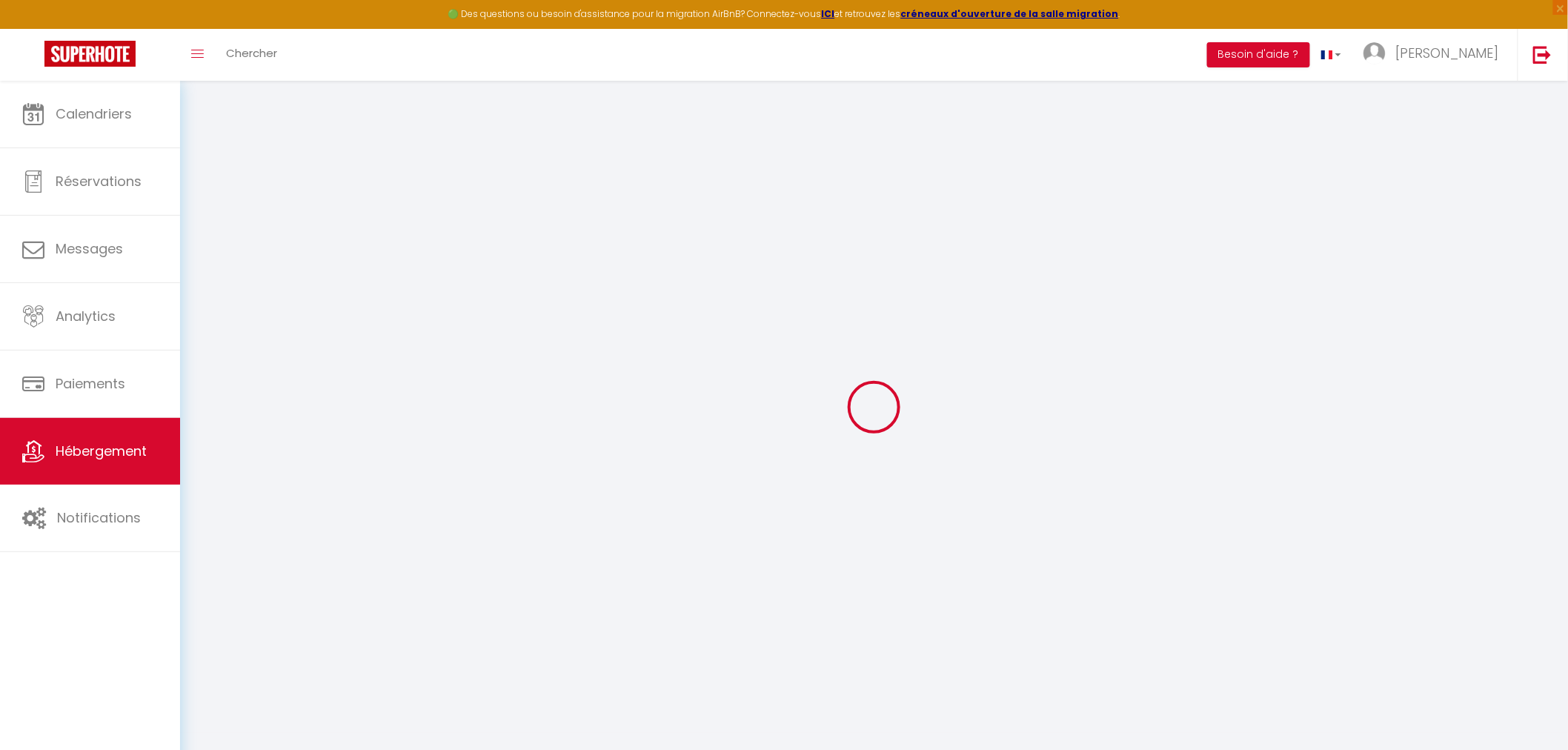
type input "d'verlange"
select select "condominium"
type input "72"
select select
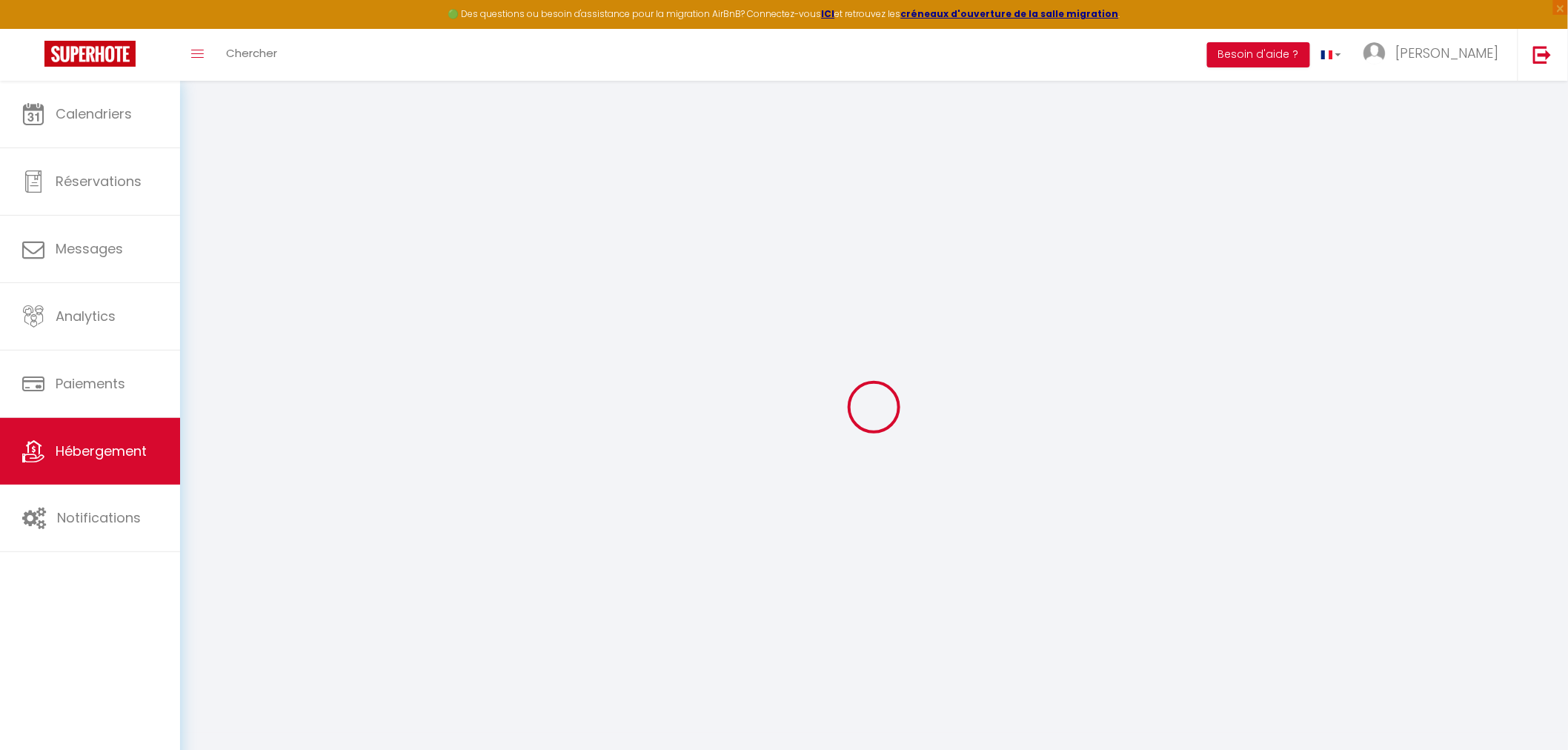
select select
type input "407 Rue Gustave Bret"
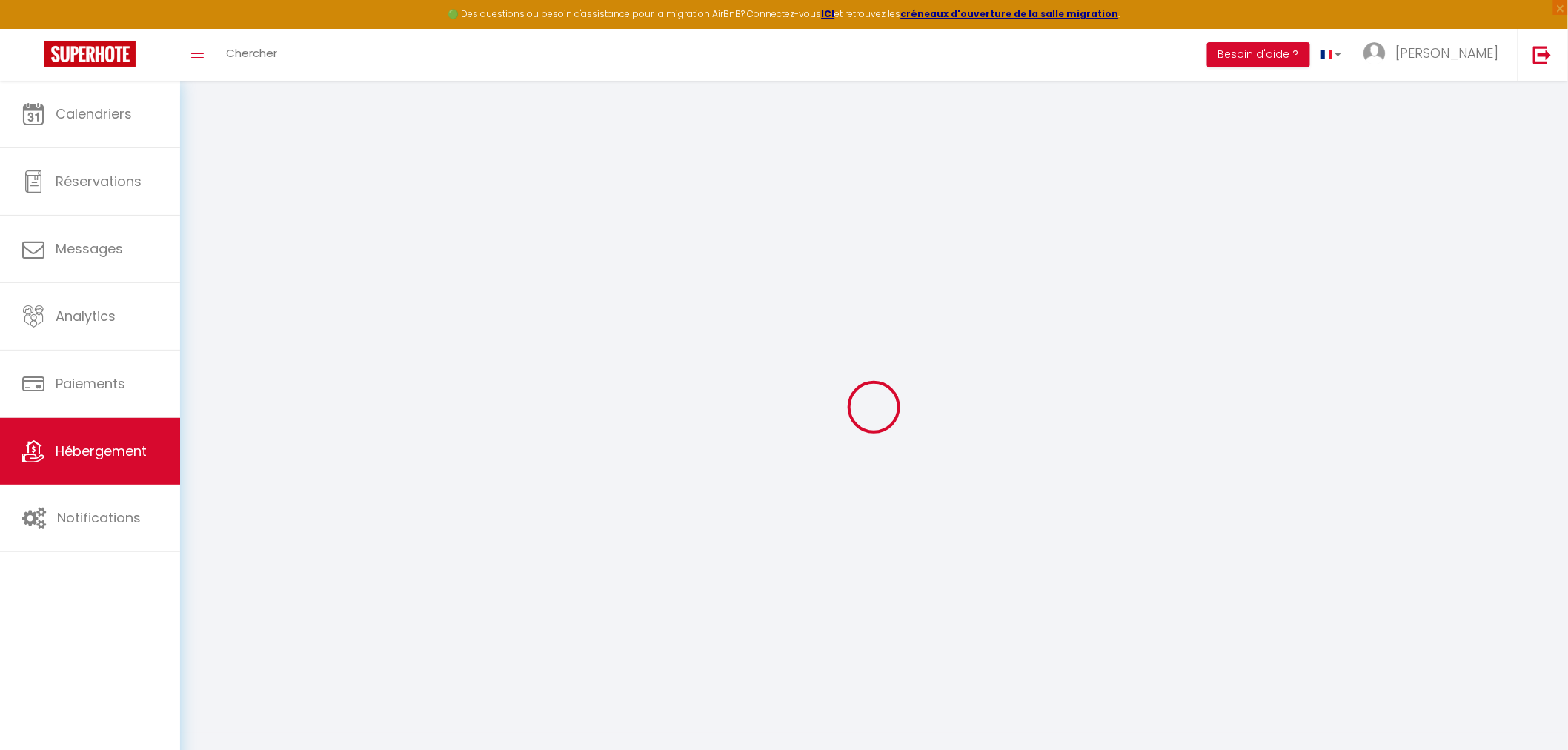
type input "83600"
type input "Fréjus"
type input "[EMAIL_ADDRESS][DOMAIN_NAME]"
select select
checkbox input "false"
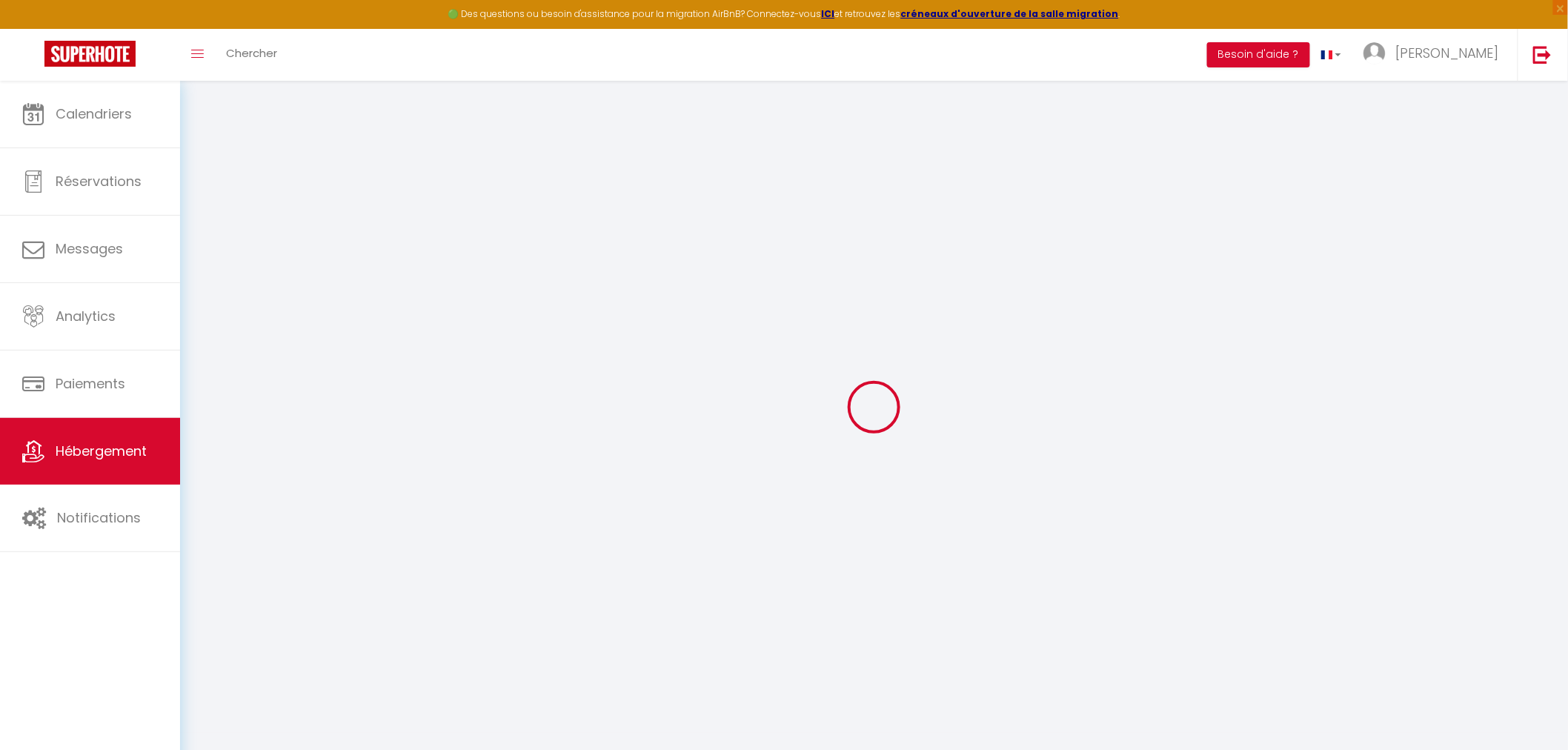
checkbox input "false"
type input "0"
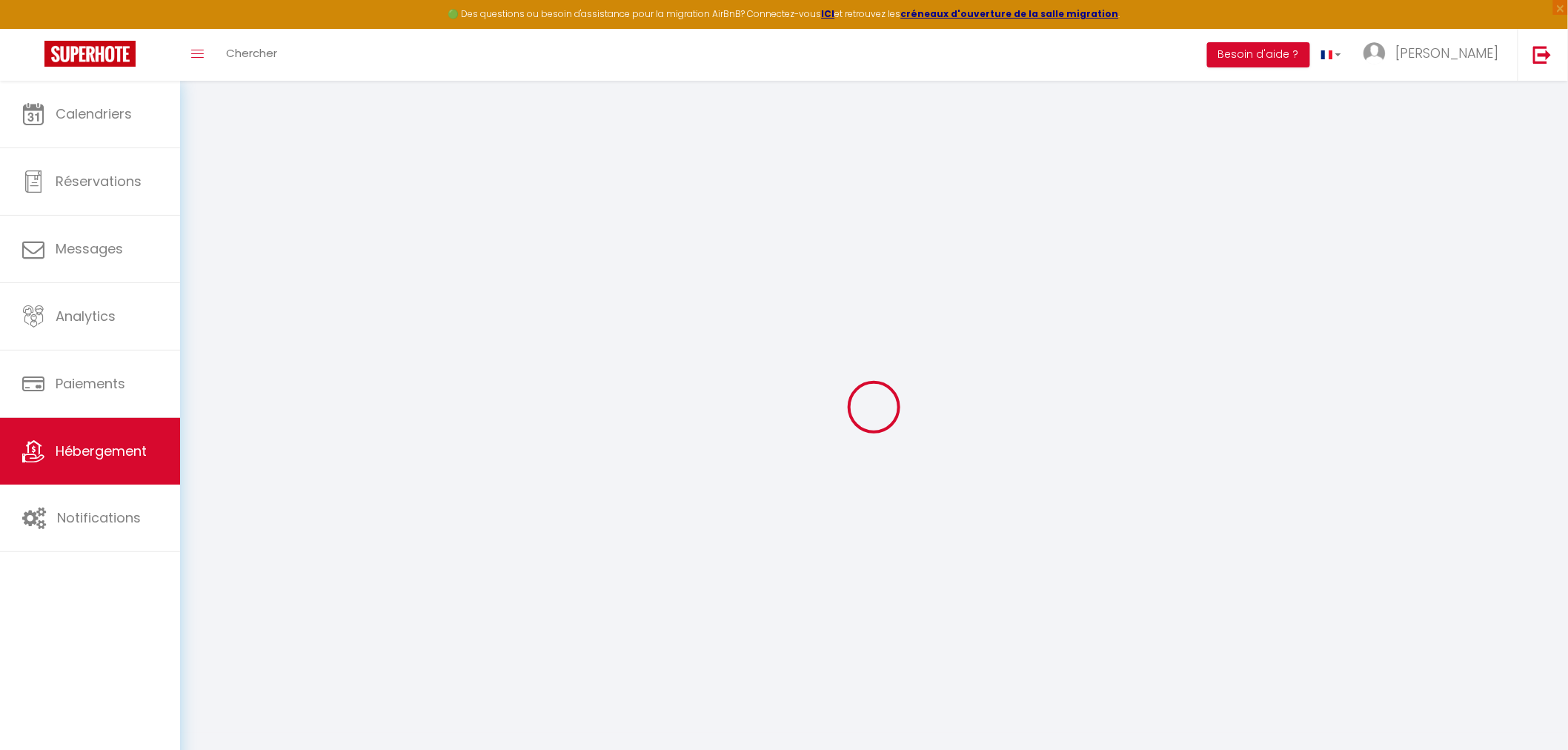
type input "0"
select select
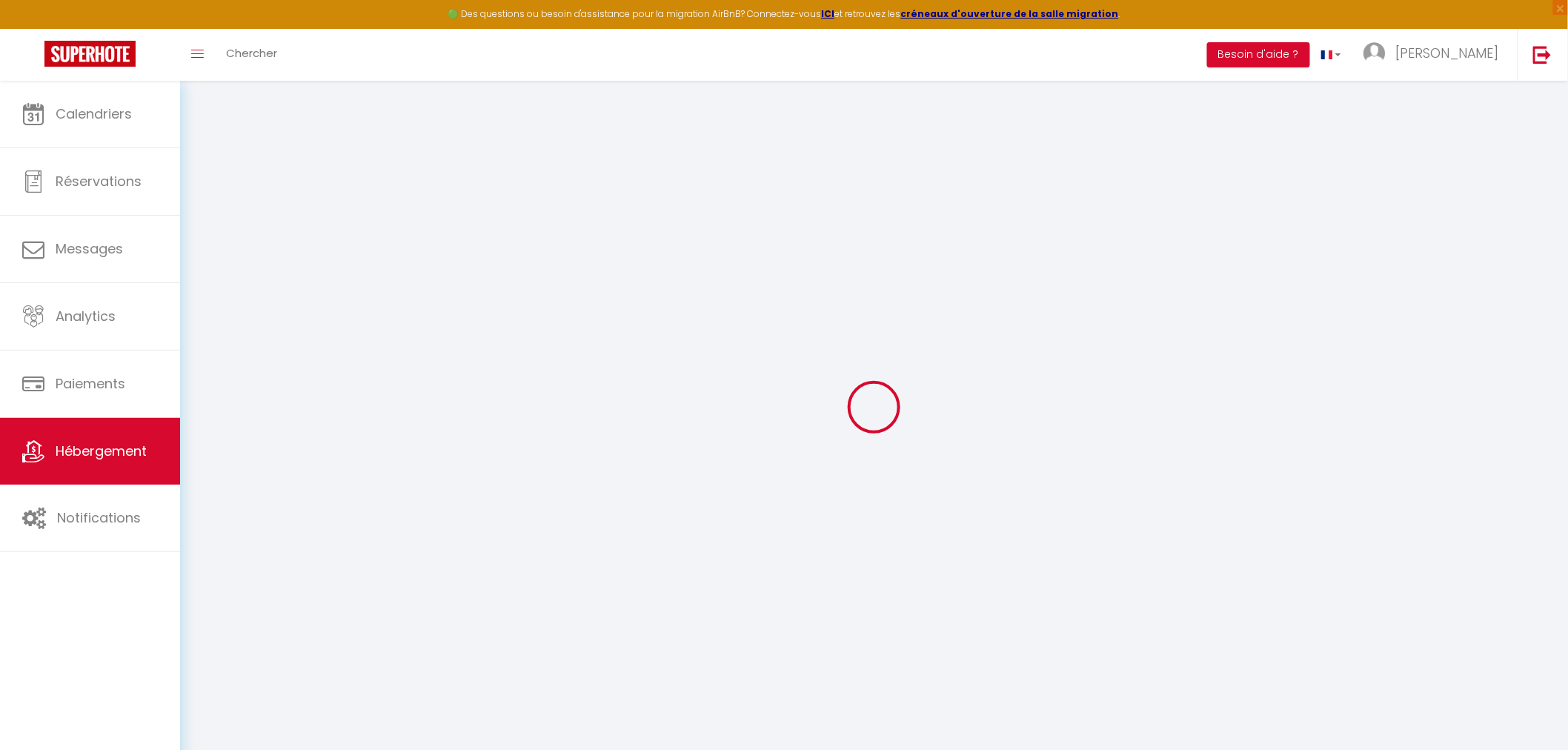
select select
checkbox input "false"
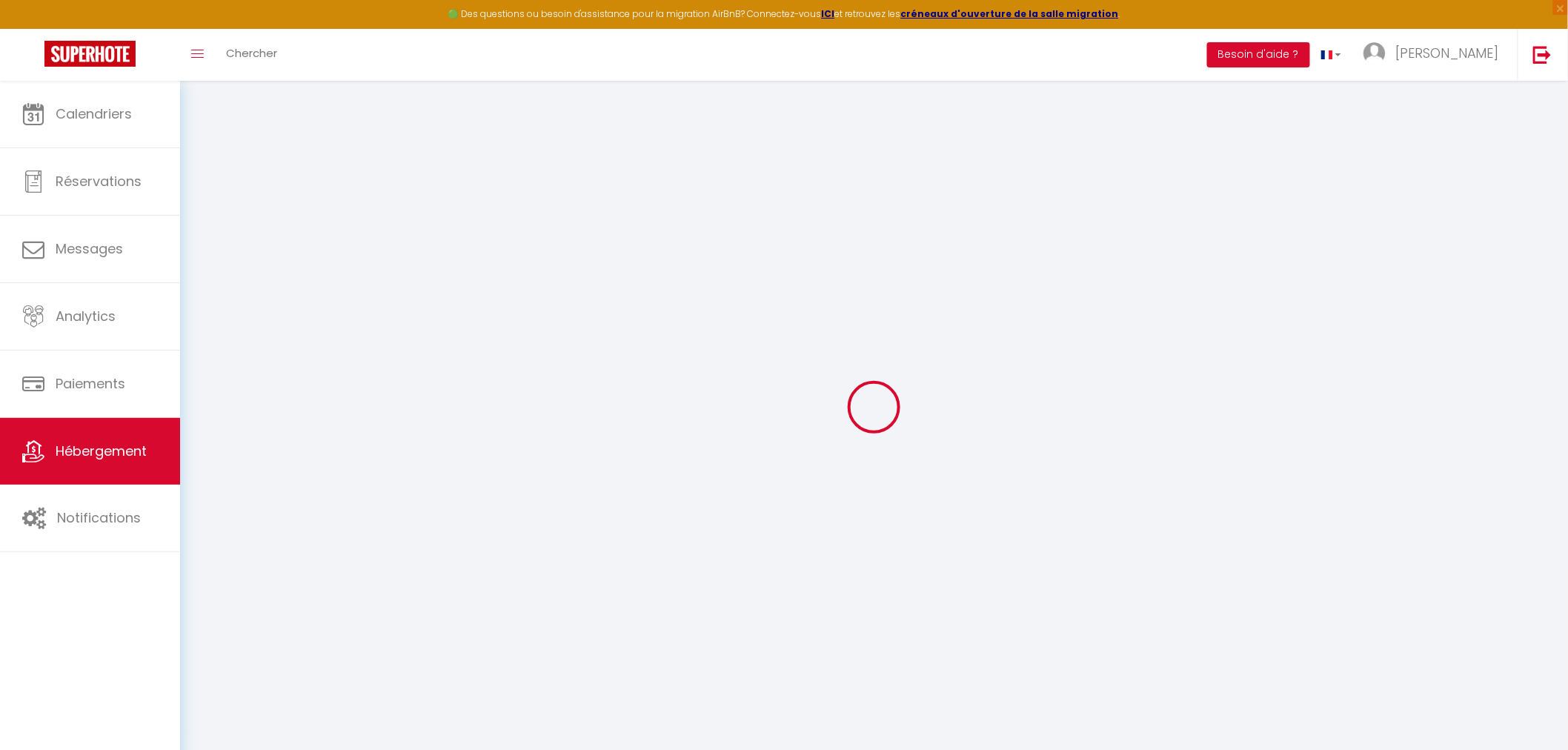
checkbox input "false"
select select
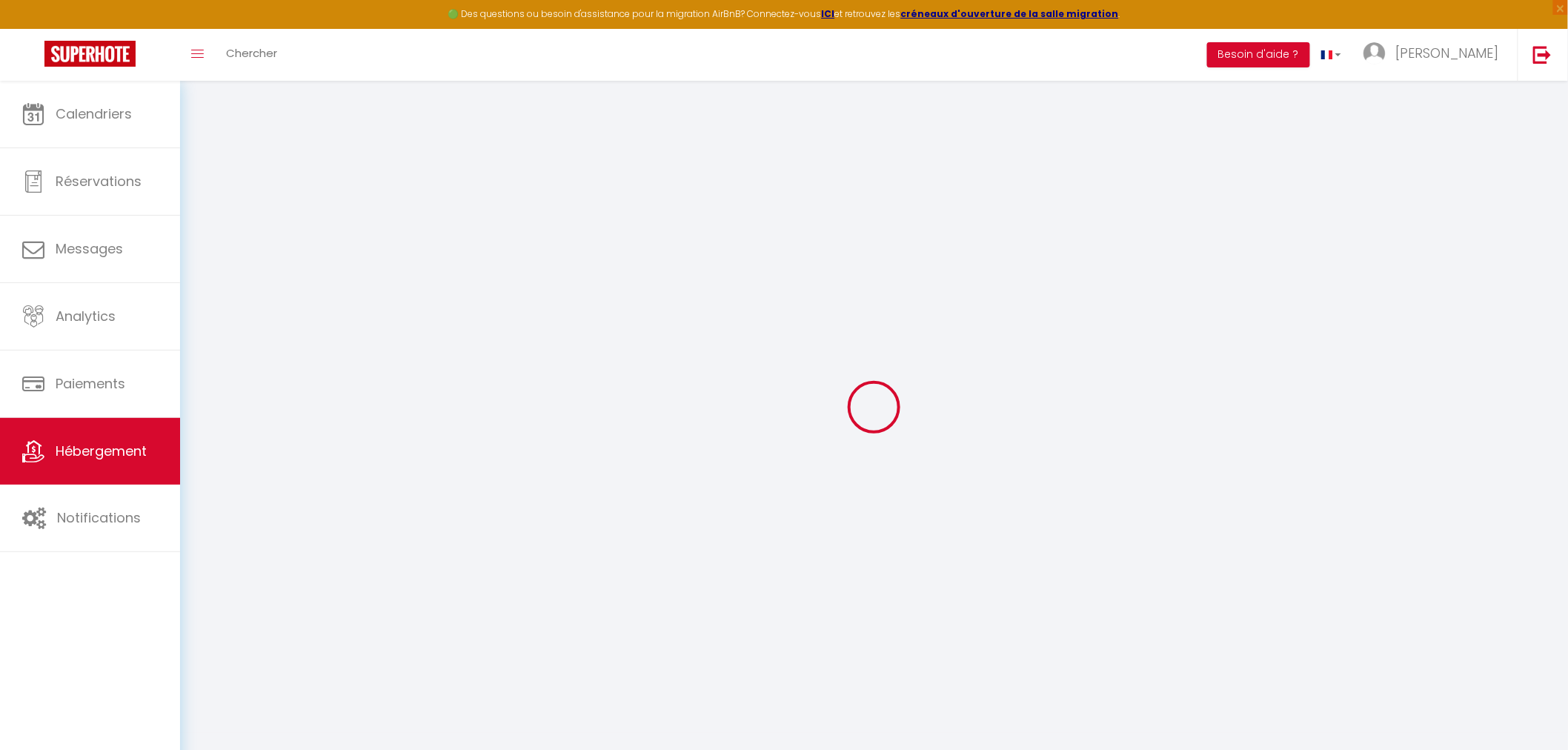
select select
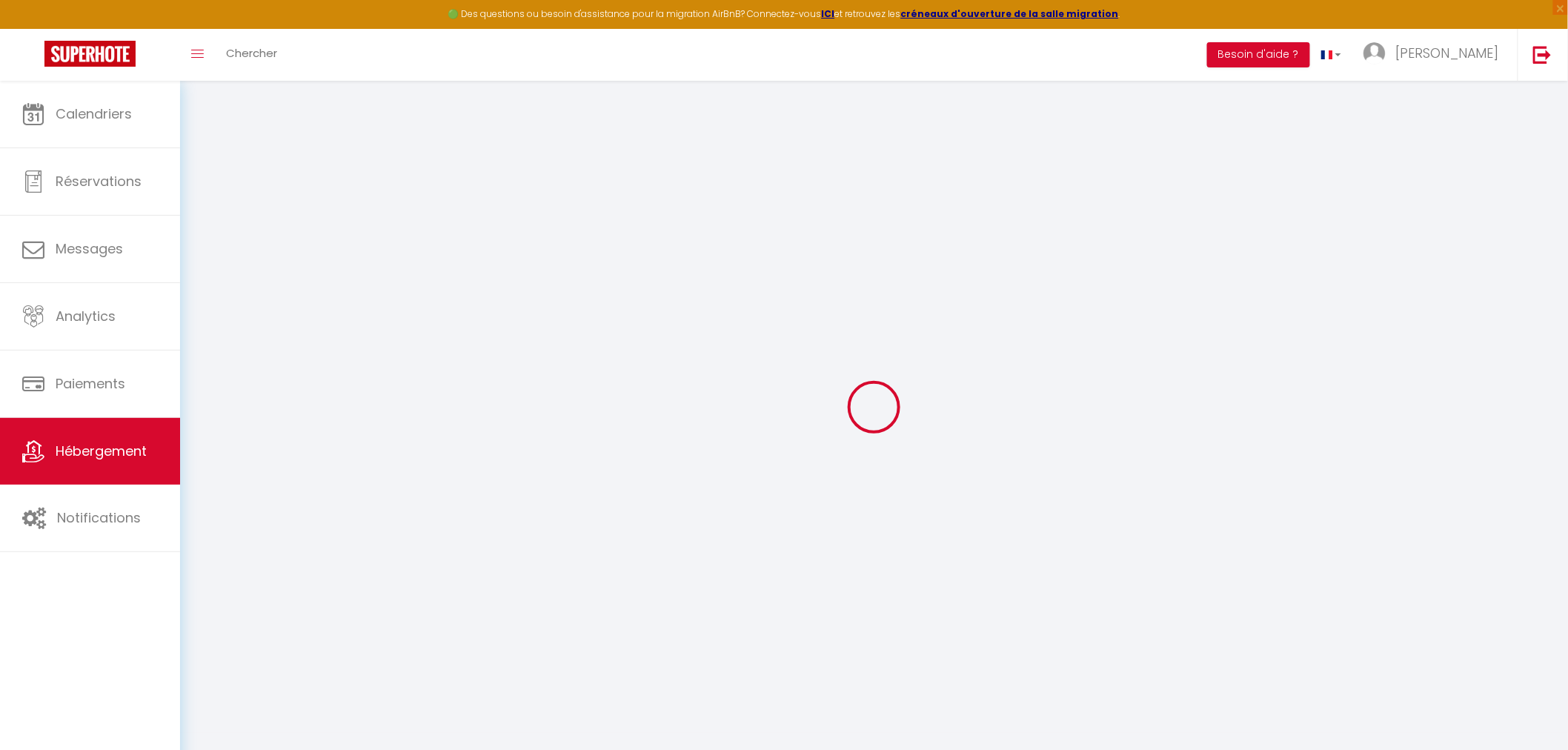
checkbox input "false"
select select
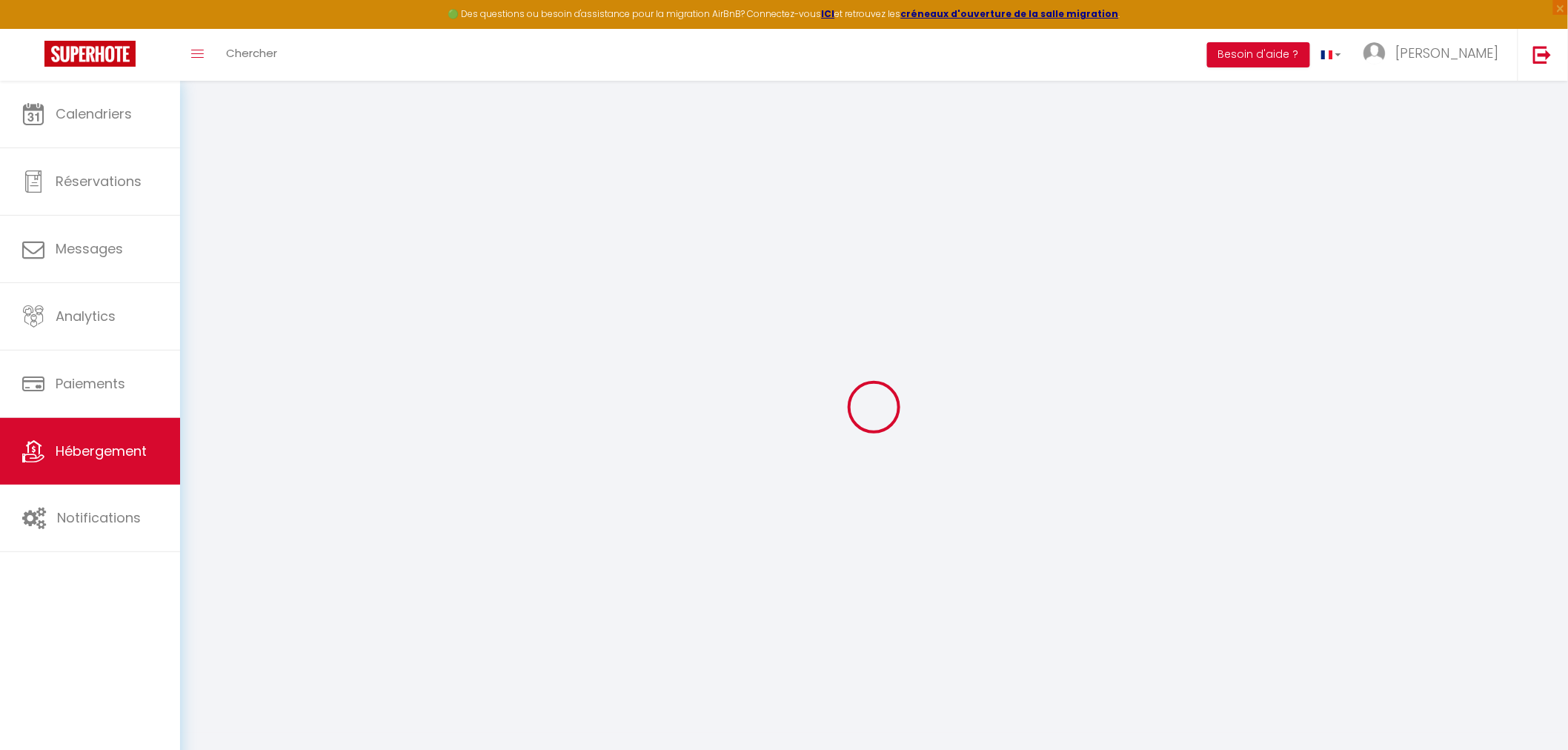
checkbox input "false"
select select "15:00"
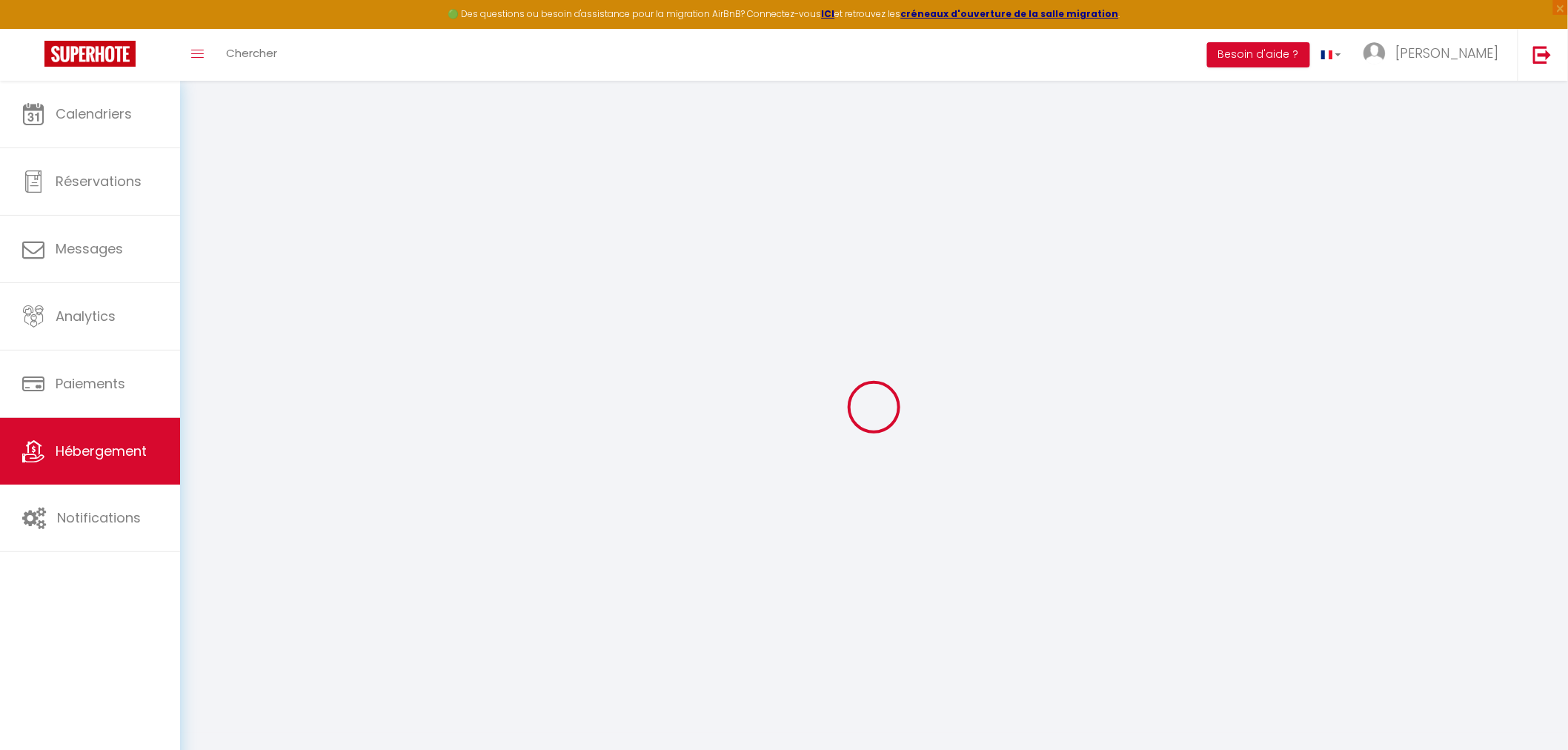
select select "19:00"
select select "11:00"
select select "30"
select select "120"
select select "20:00"
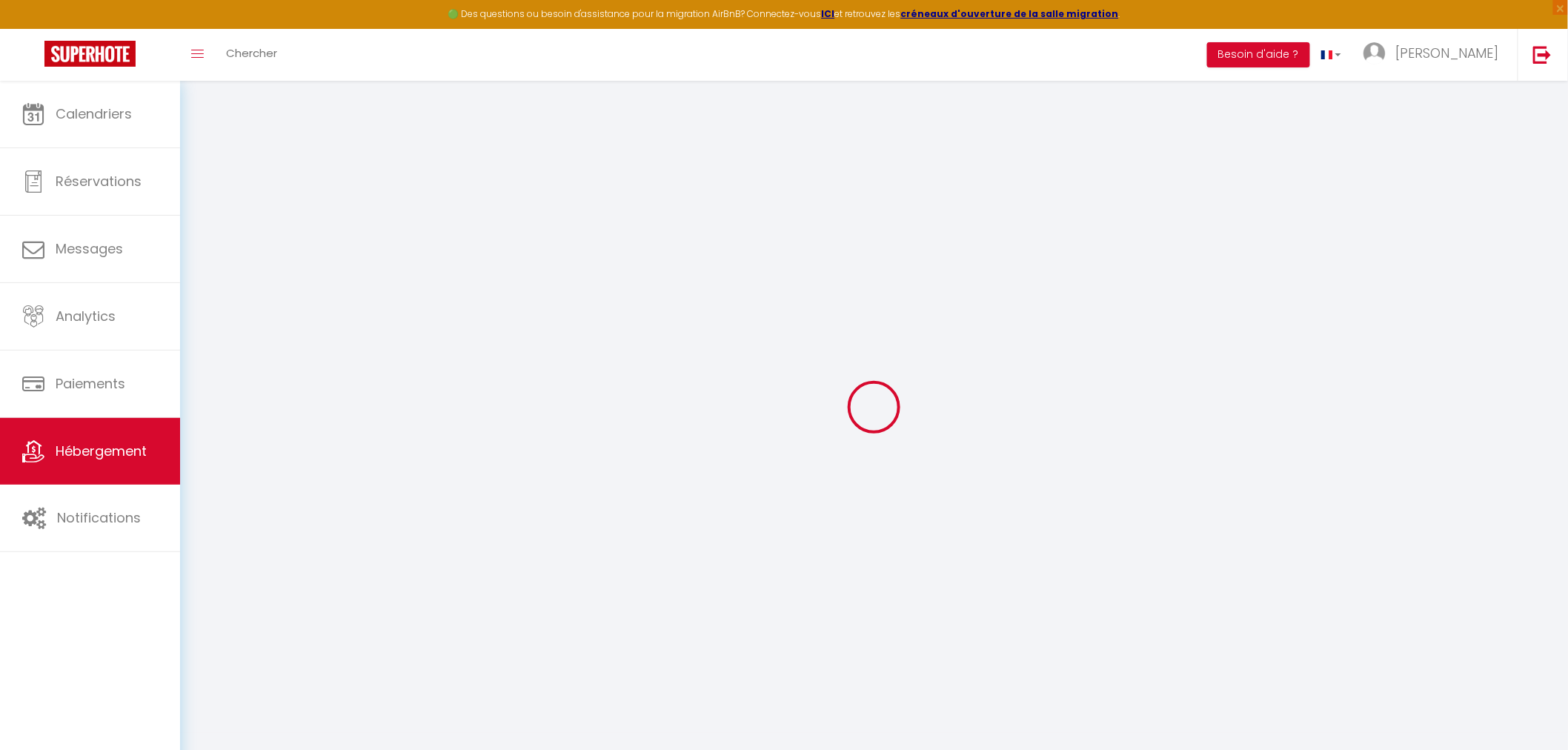
select select
checkbox input "false"
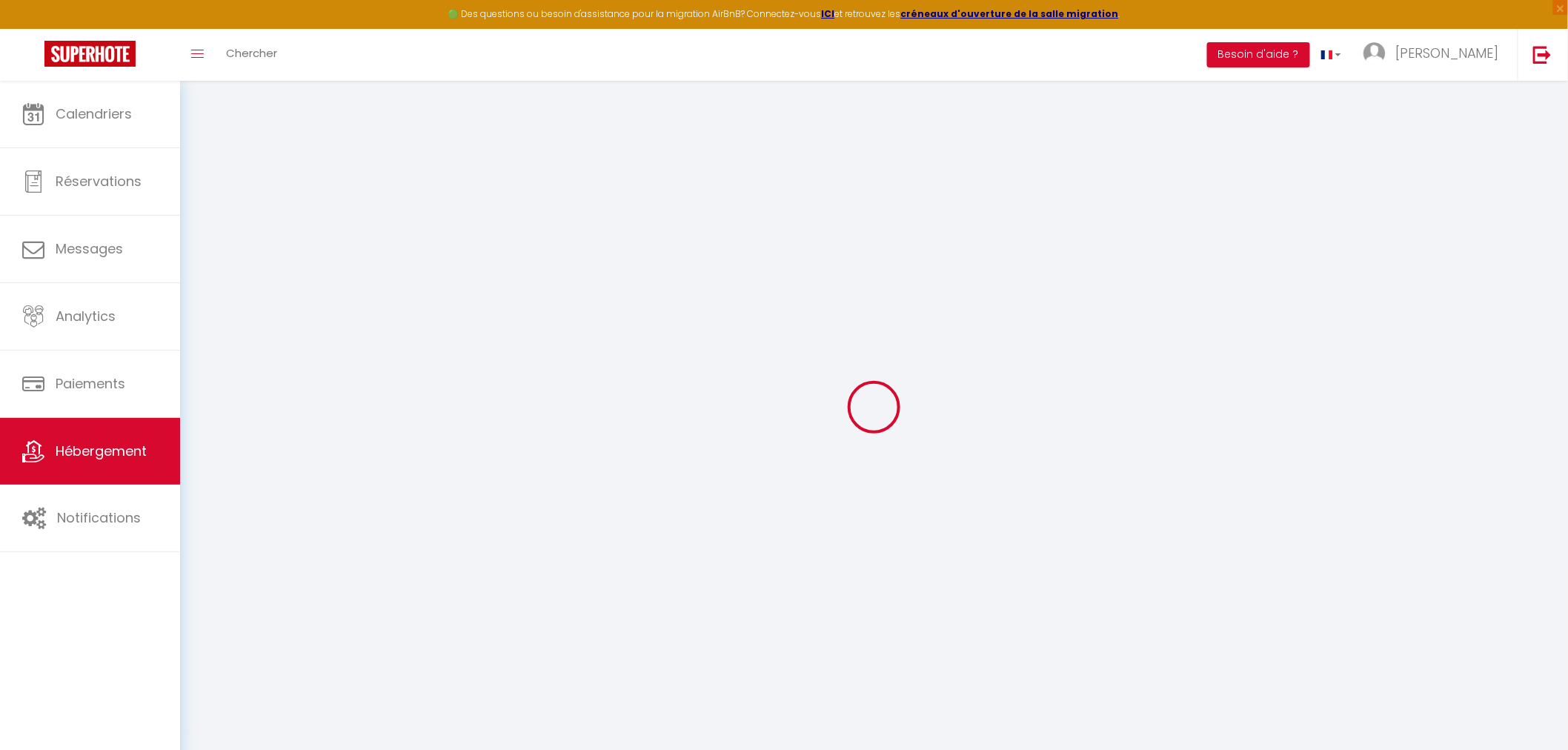
select select
checkbox input "false"
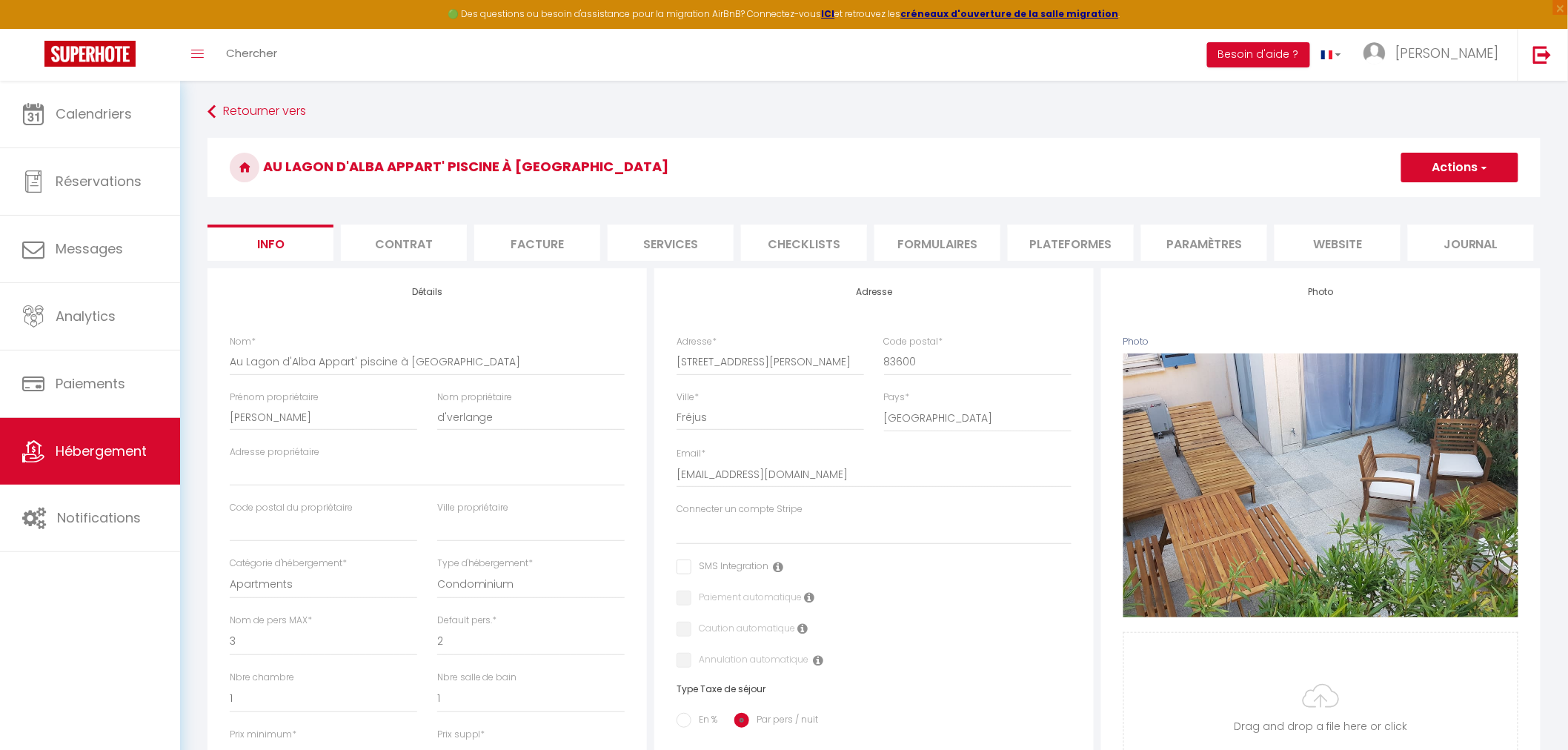
select select
checkbox input "false"
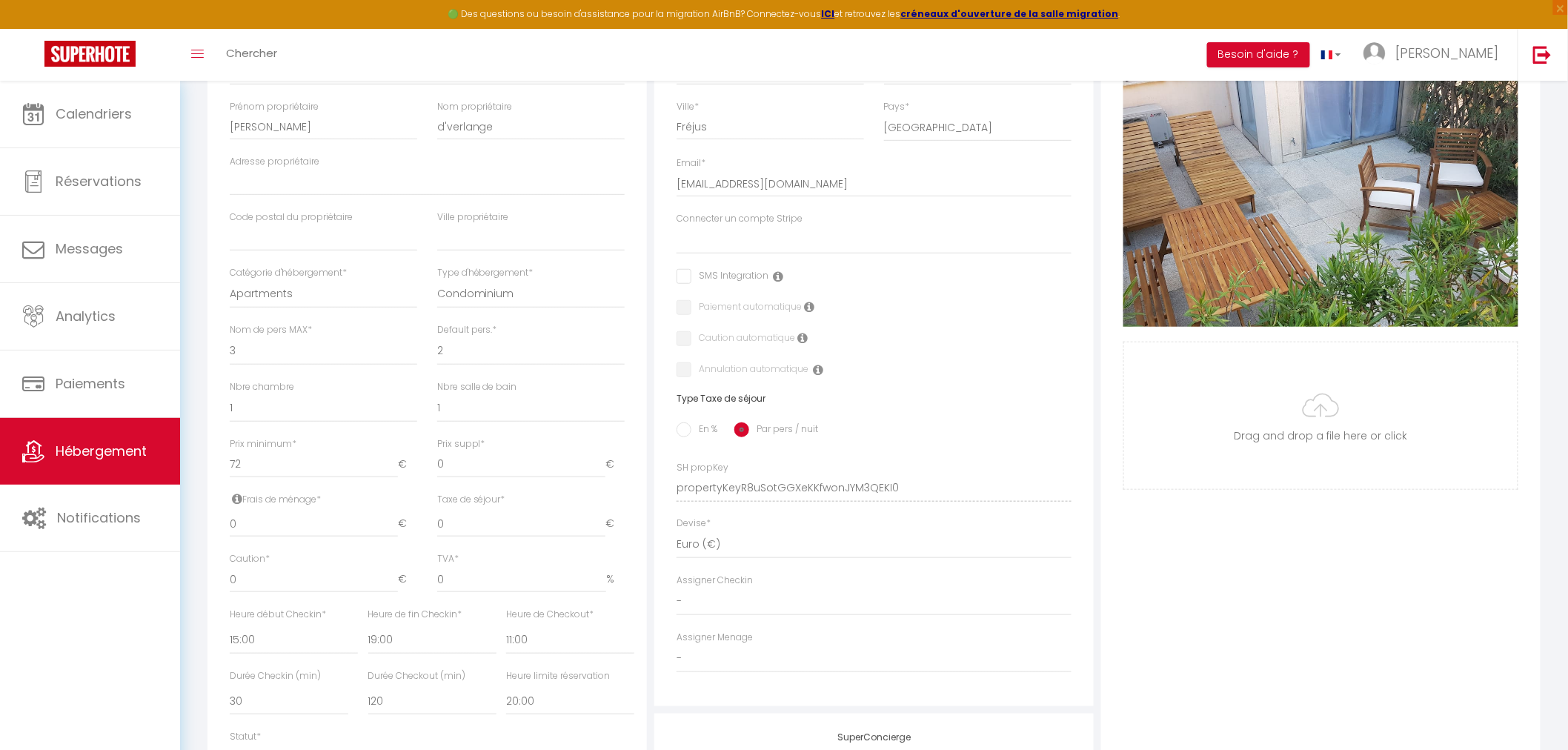
scroll to position [329, 0]
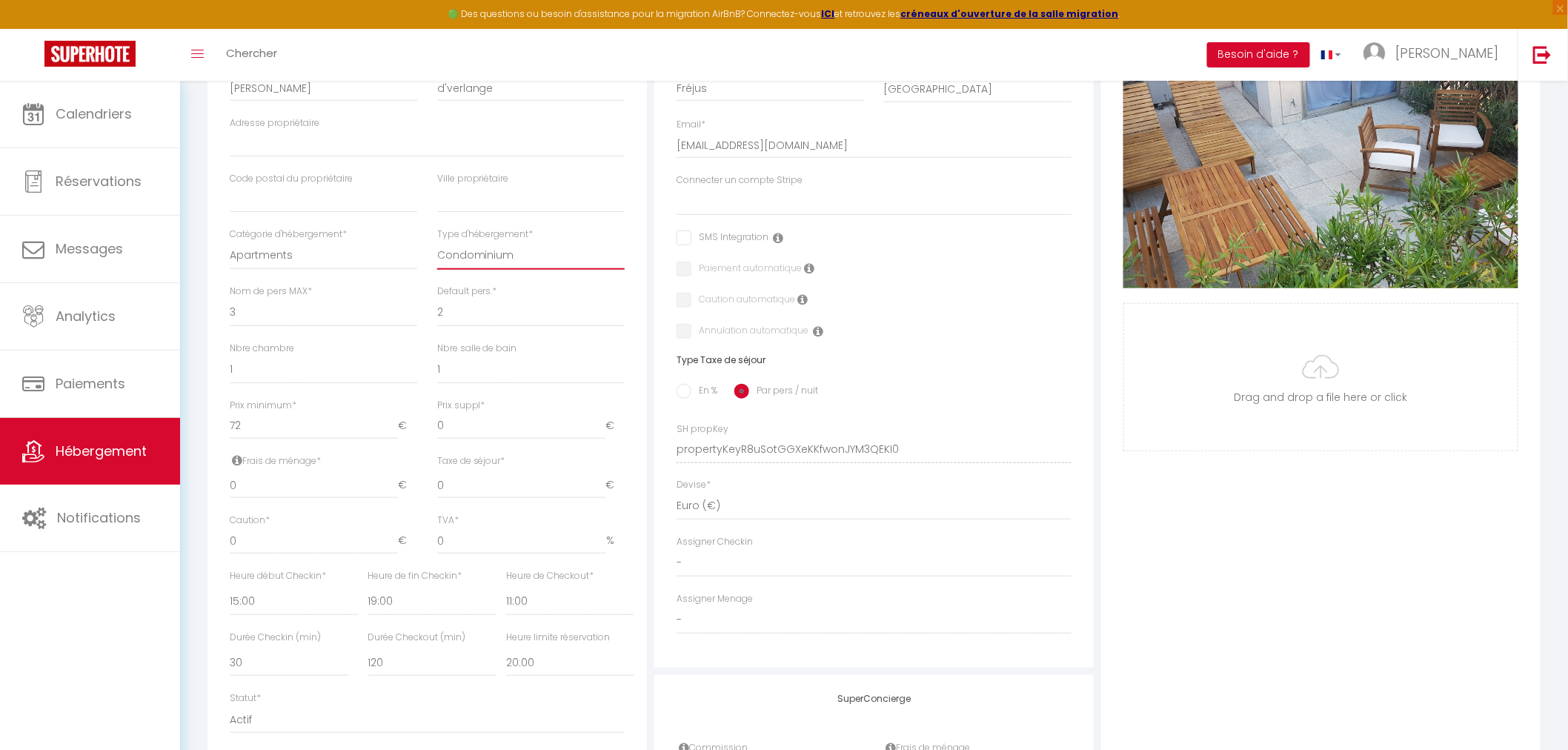
click at [519, 257] on select "Apartment Condominium Loft Serviced Apartment" at bounding box center [530, 256] width 188 height 28
select select "apartment"
click at [437, 242] on select "Apartment Condominium Loft Serviced Apartment" at bounding box center [530, 256] width 188 height 28
select select
checkbox input "false"
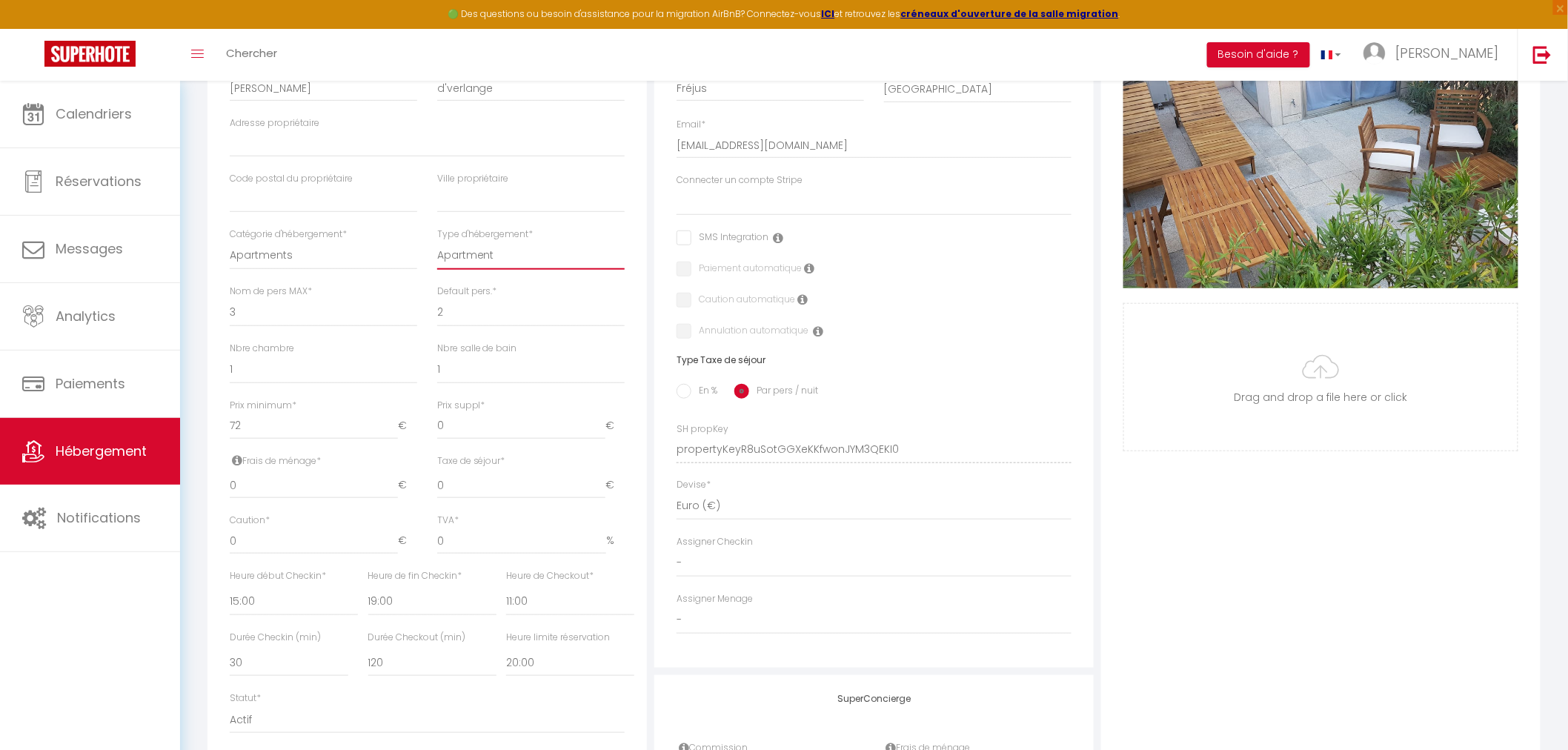
checkbox input "false"
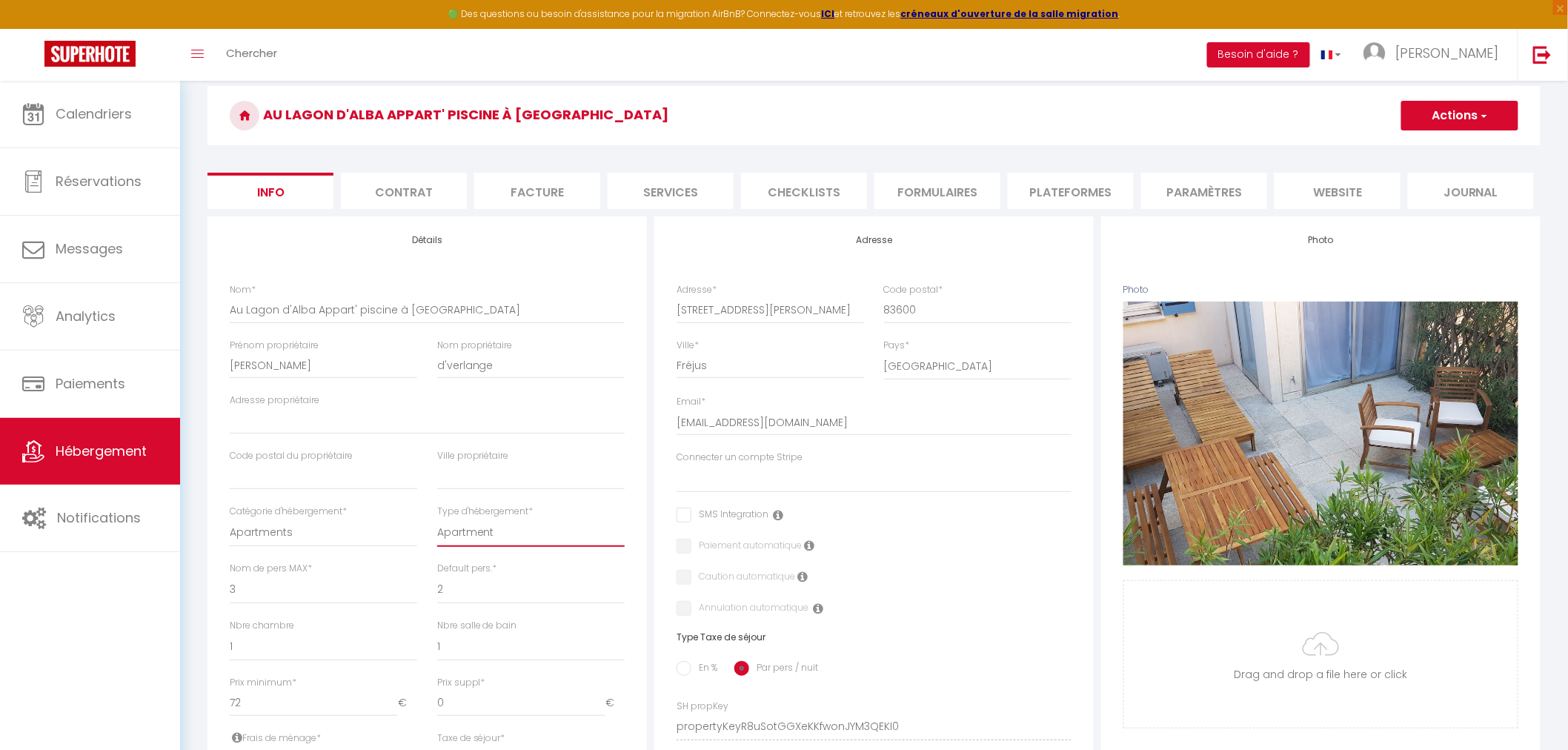
scroll to position [0, 0]
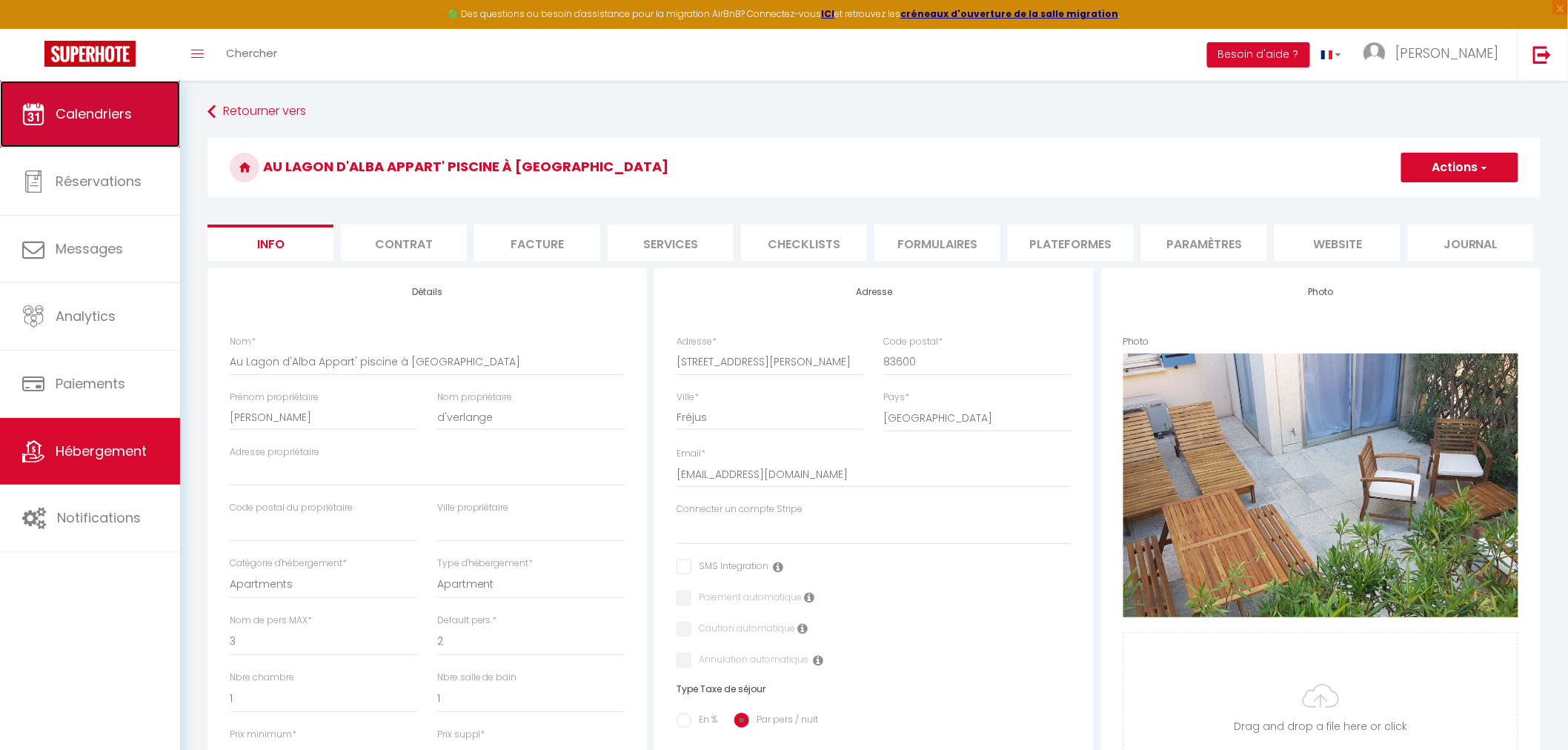
click at [91, 102] on link "Calendriers" at bounding box center [90, 114] width 180 height 67
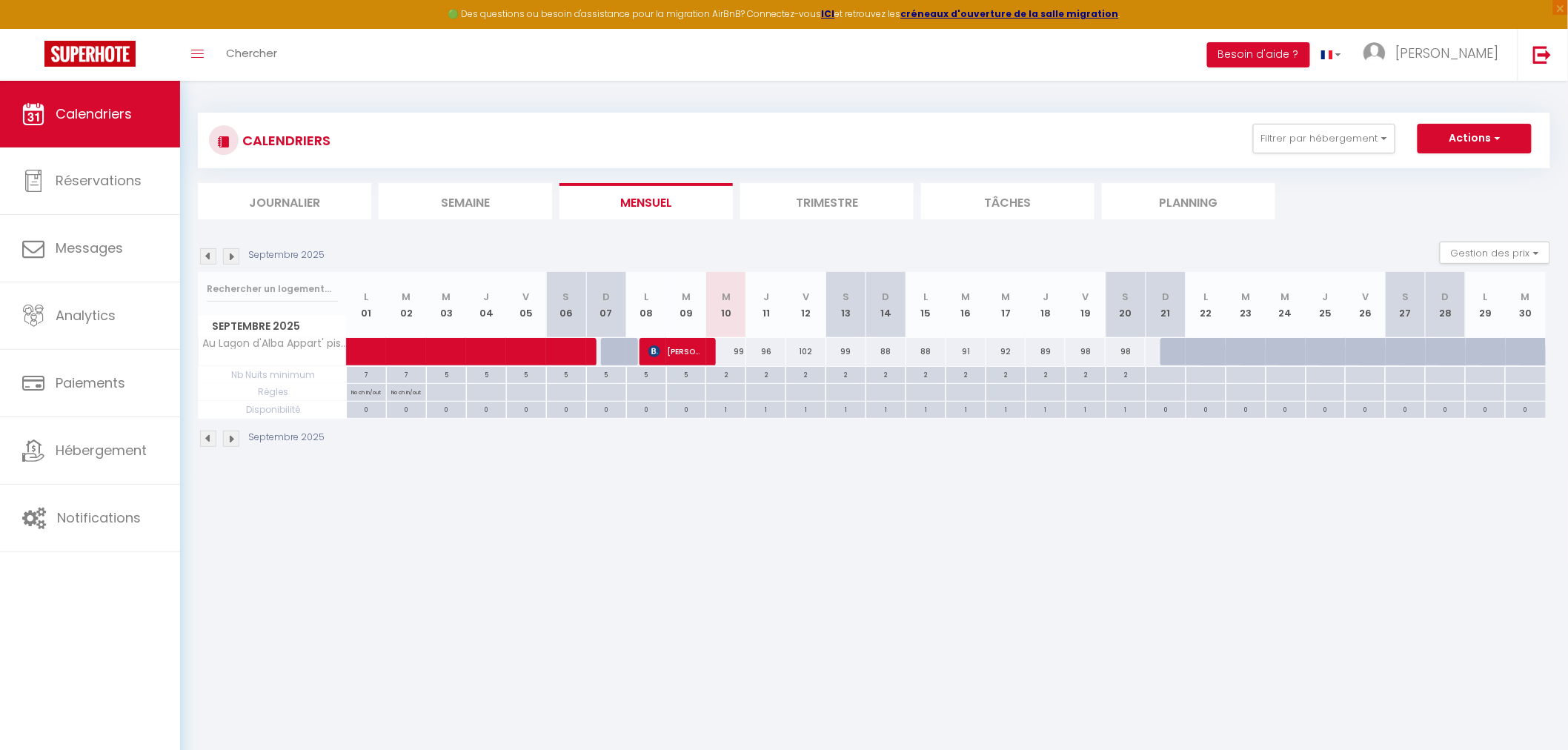
click at [734, 375] on div "2" at bounding box center [726, 374] width 40 height 14
type input "2"
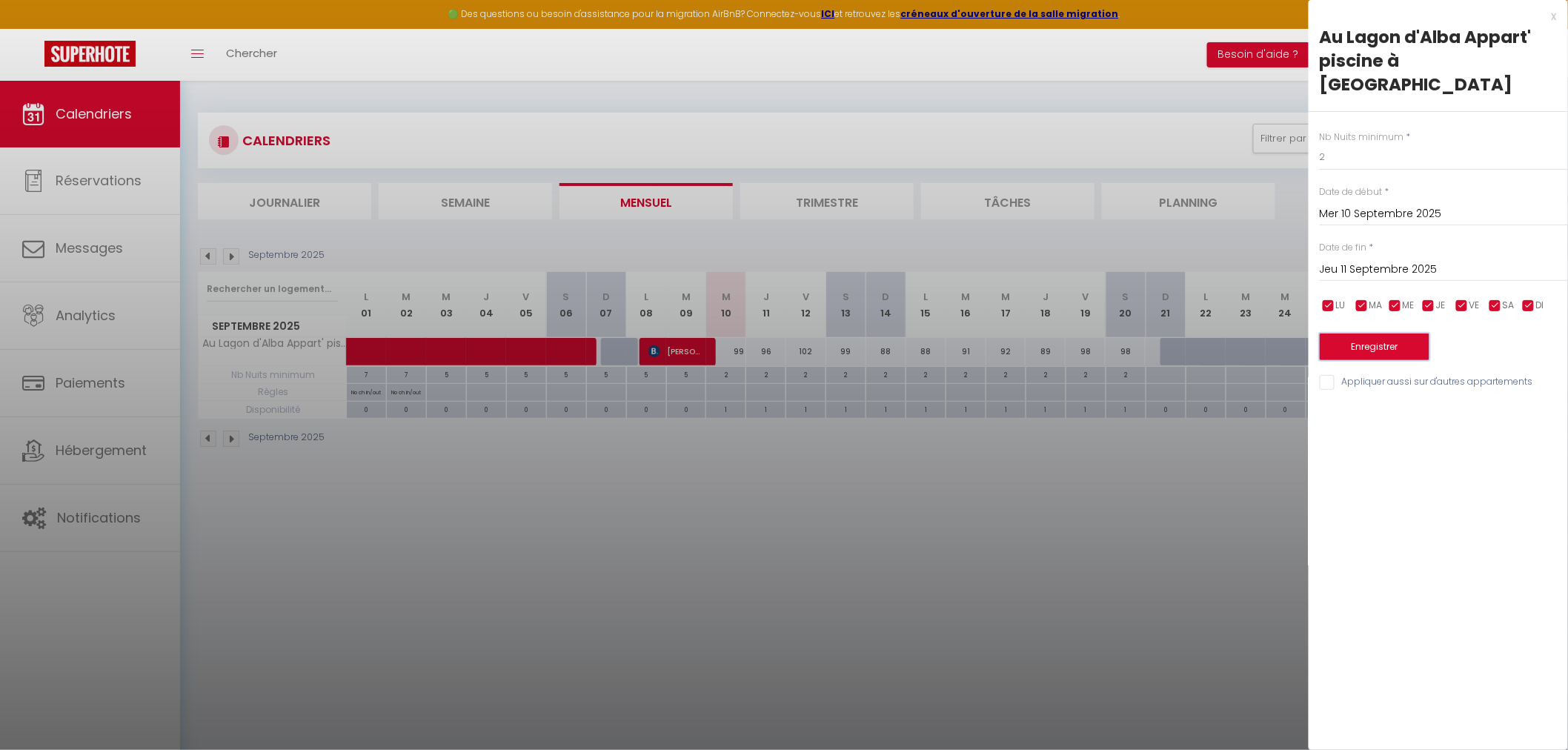
click at [1379, 334] on button "Enregistrer" at bounding box center [1374, 347] width 110 height 27
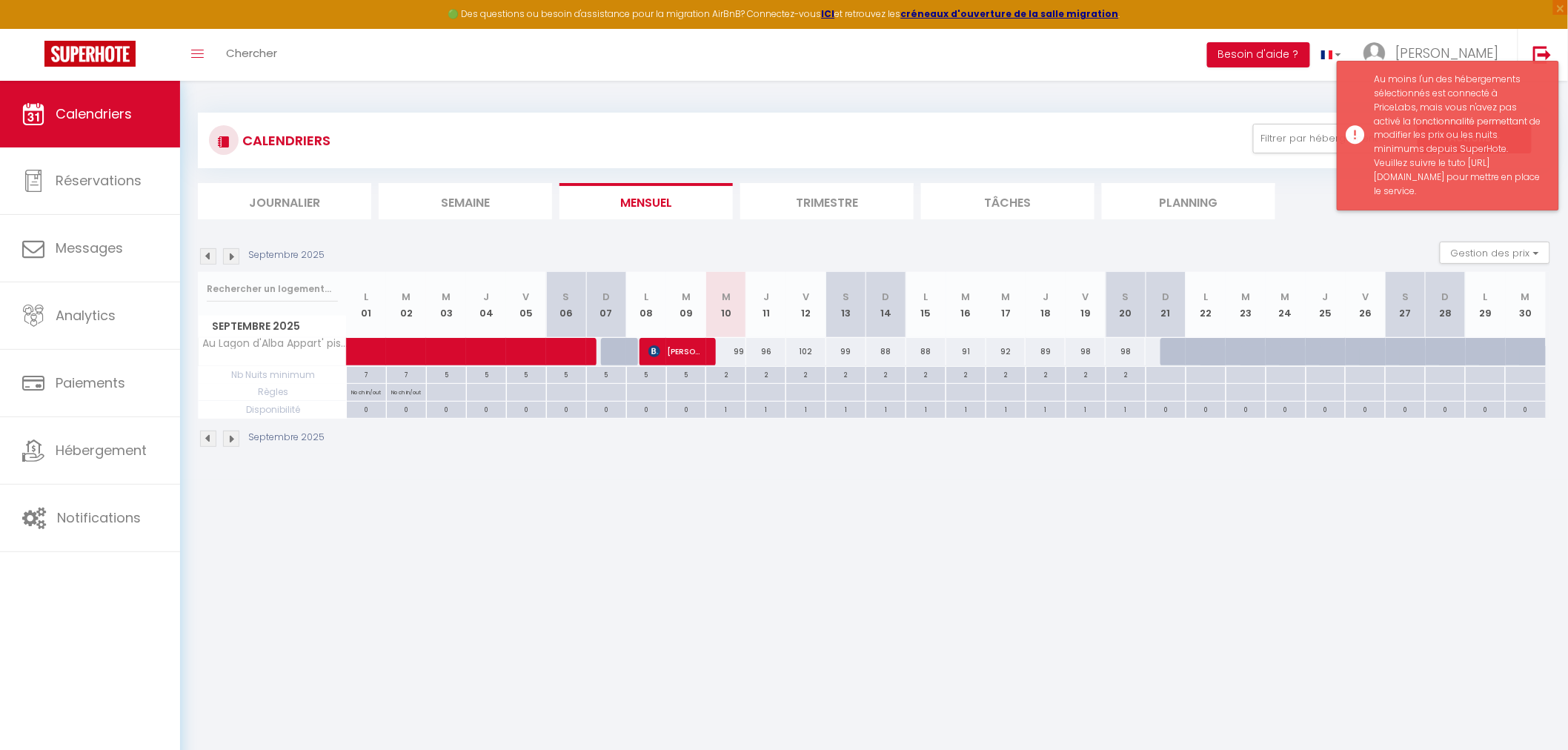
drag, startPoint x: 1421, startPoint y: 247, endPoint x: 1373, endPoint y: 180, distance: 82.4
click at [1373, 180] on div "Au moins l'un des hébergements sélectionnés est connecté à PriceLabs, mais vous…" at bounding box center [1448, 135] width 222 height 150
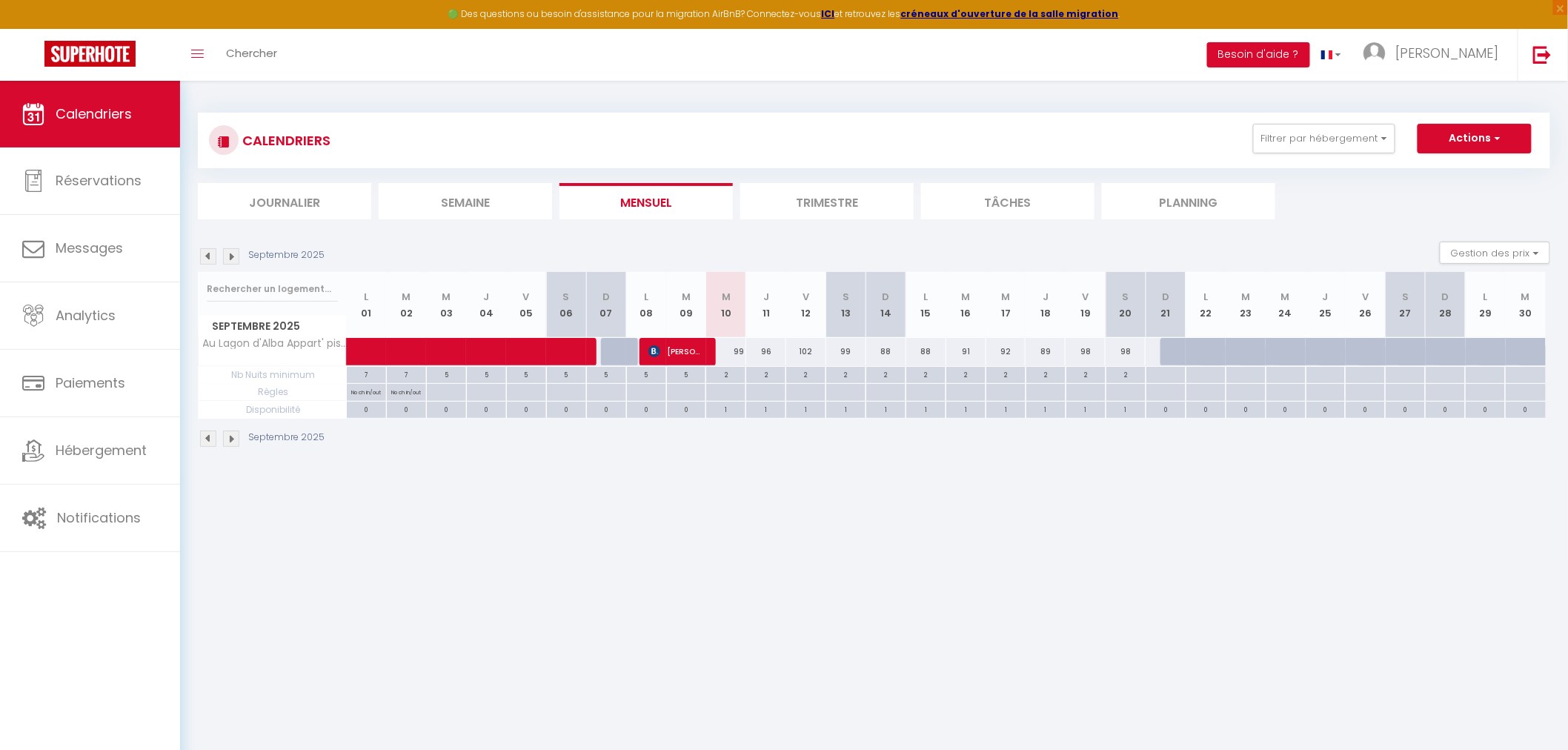
copy div "https://help.superhote.com/support/solutions/articles/150000136102-comment-pouv…"
click at [743, 371] on div "2" at bounding box center [726, 374] width 40 height 14
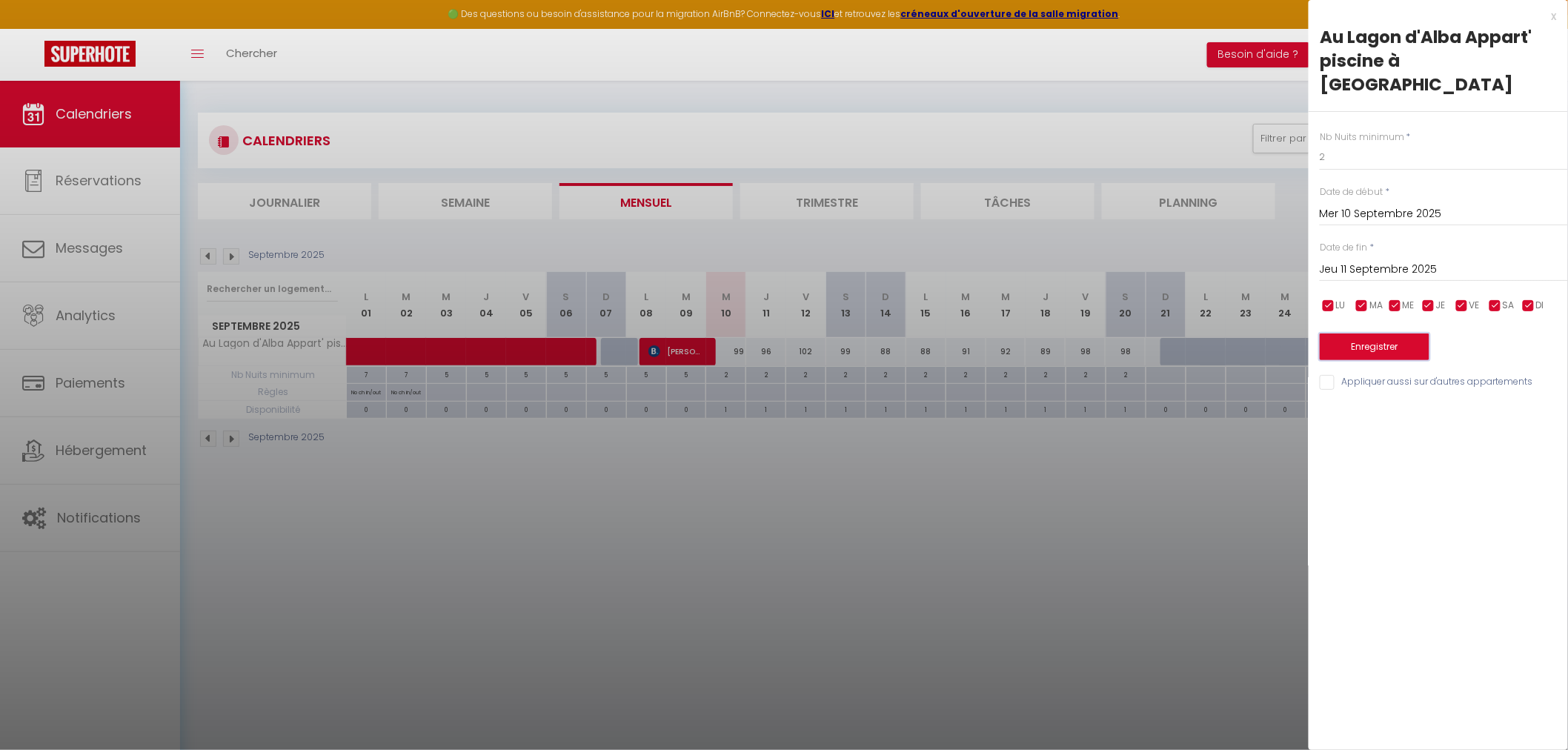
click at [1350, 334] on button "Enregistrer" at bounding box center [1374, 347] width 110 height 27
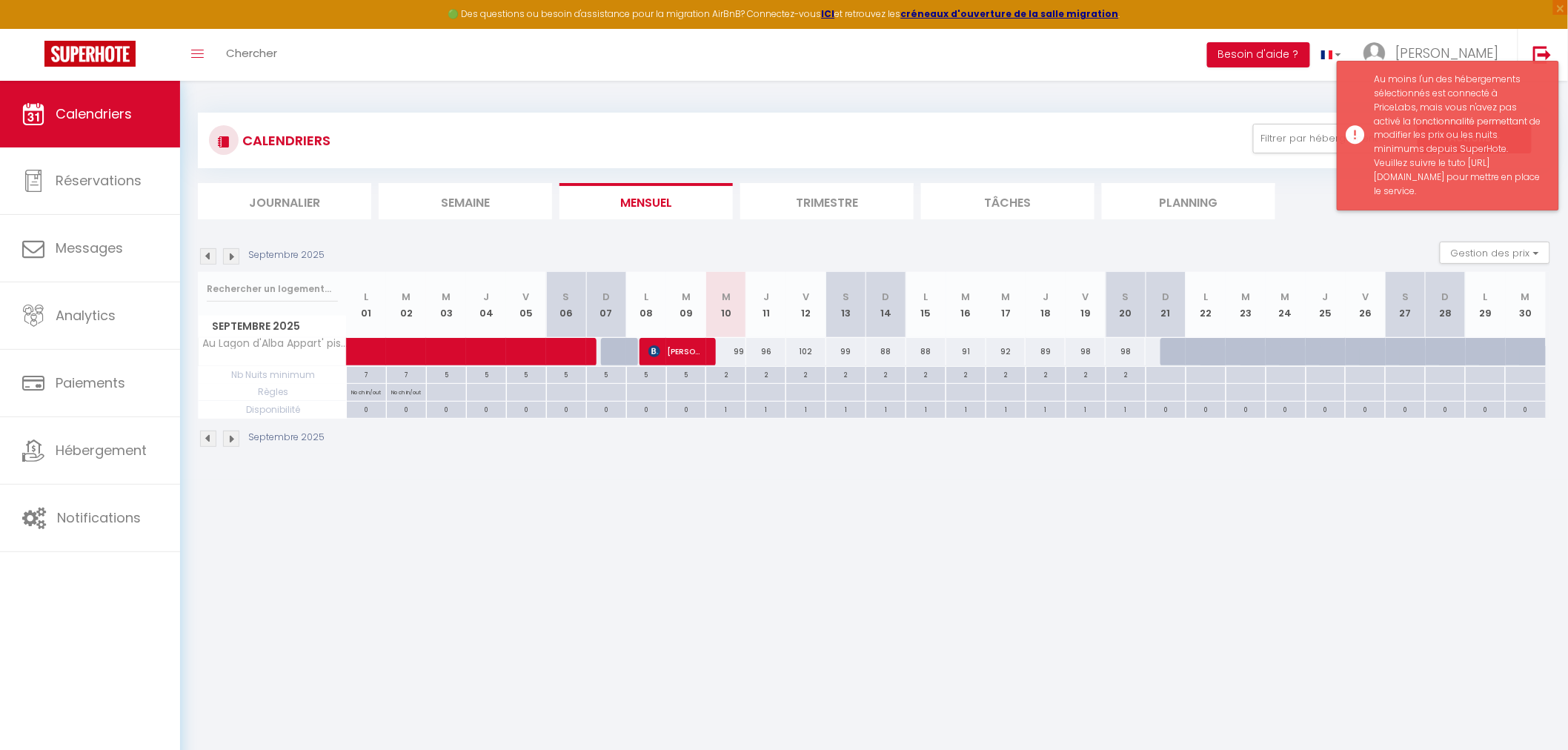
drag, startPoint x: 1375, startPoint y: 174, endPoint x: 1419, endPoint y: 245, distance: 83.5
click at [1419, 198] on div "Au moins l'un des hébergements sélectionnés est connecté à PriceLabs, mais vous…" at bounding box center [1460, 135] width 169 height 126
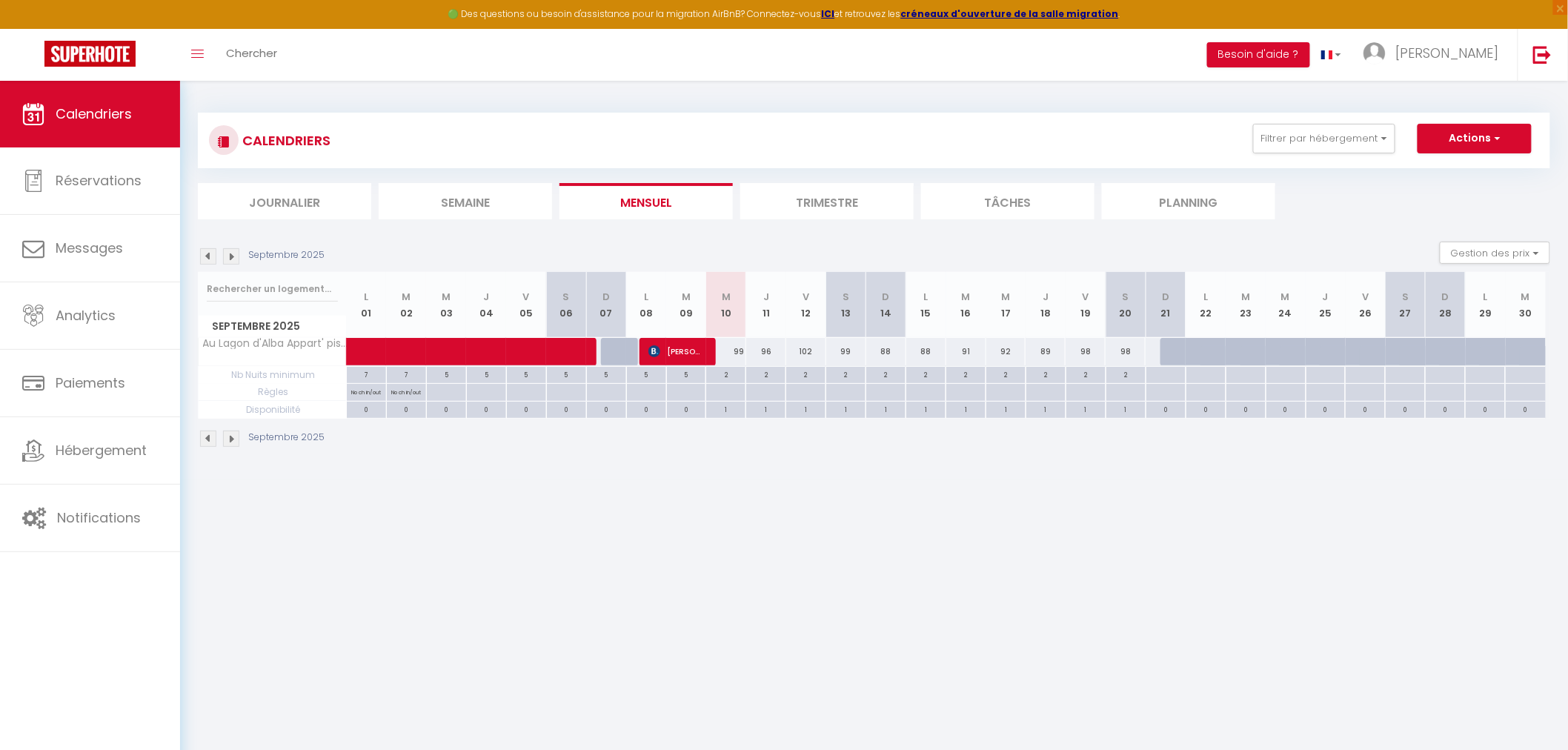
copy div "https://help.superhote.com/support/solutions/articles/150000136102-comment-pouv…"
click at [732, 374] on div "2" at bounding box center [726, 374] width 40 height 14
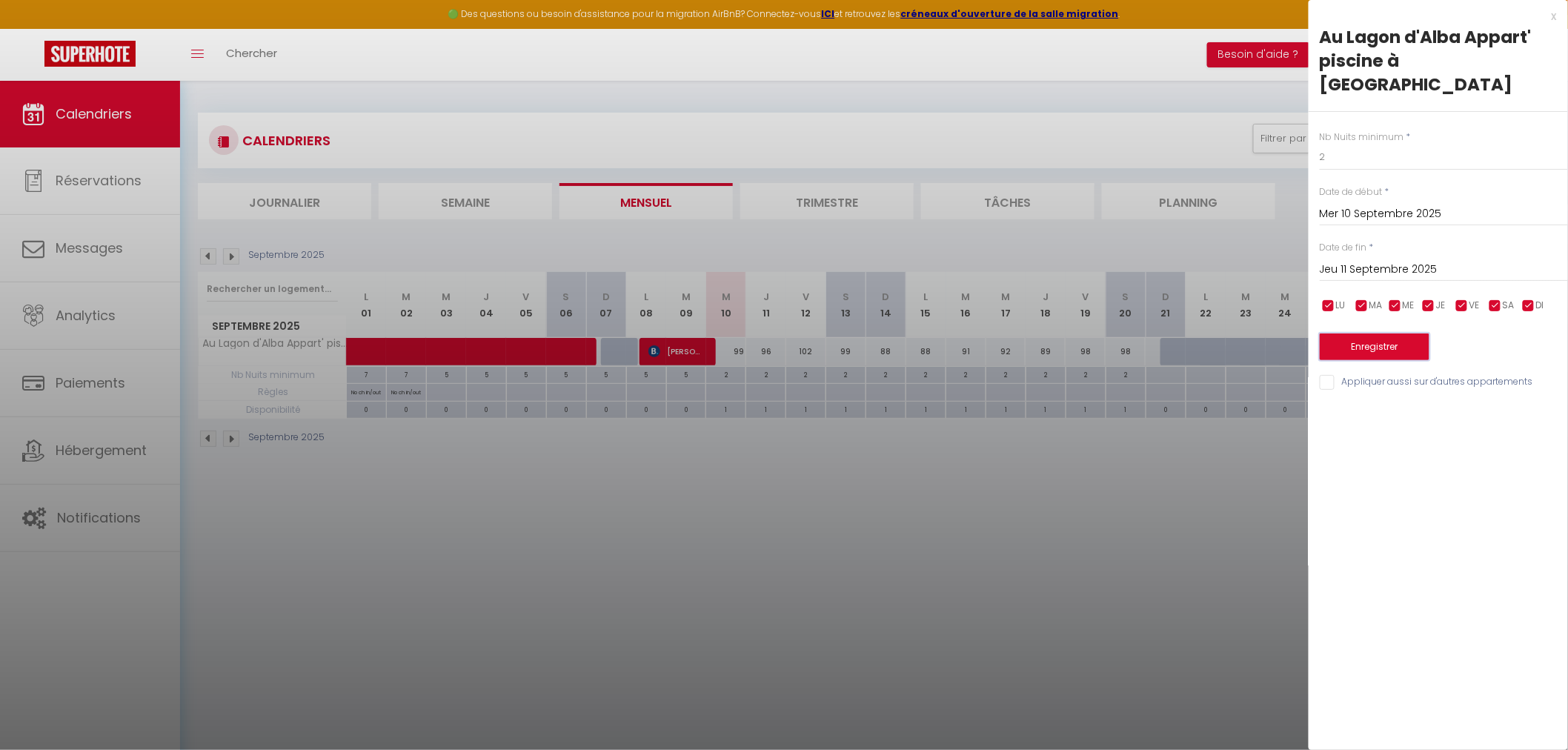
click at [1374, 334] on button "Enregistrer" at bounding box center [1374, 347] width 110 height 27
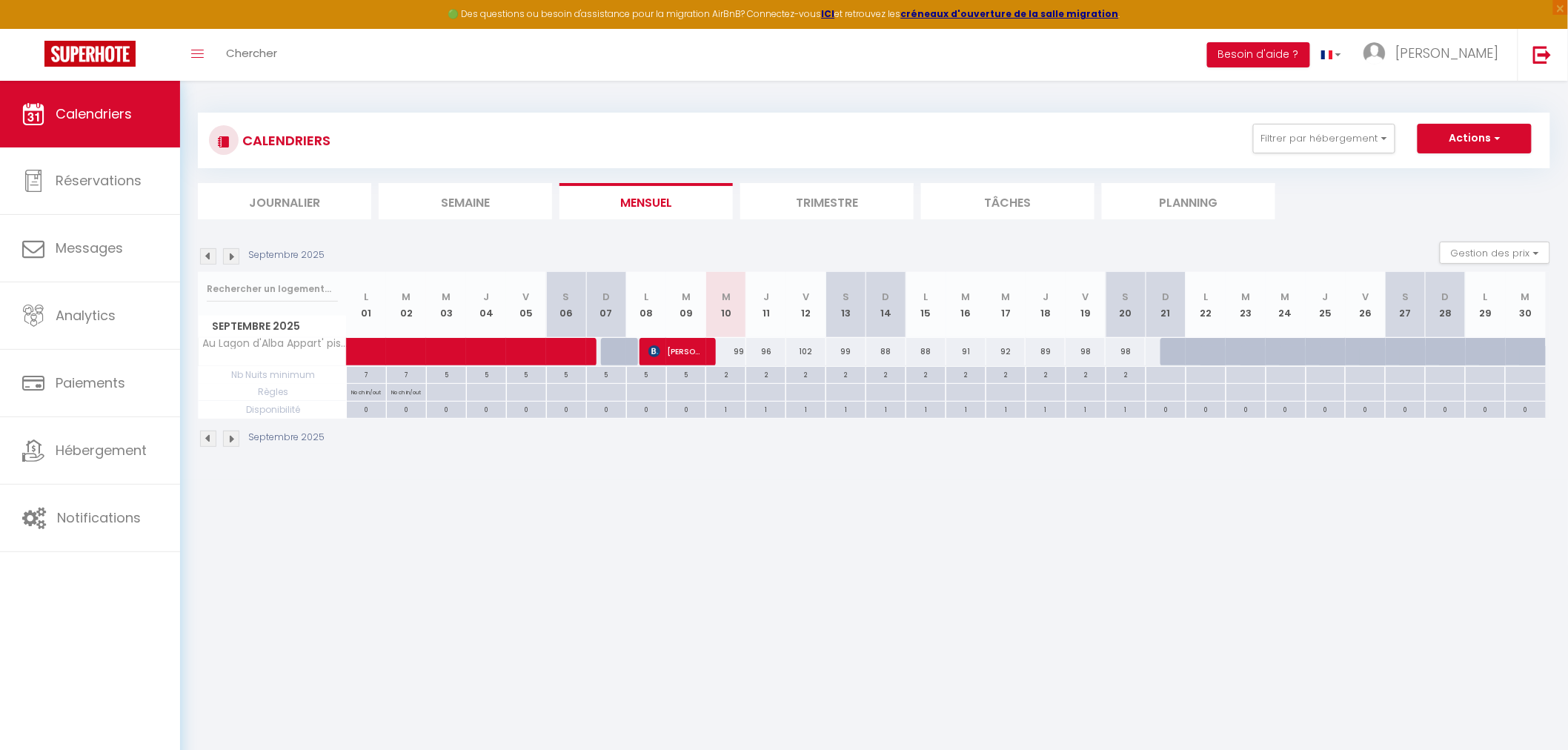
click at [727, 372] on div "2" at bounding box center [726, 374] width 40 height 14
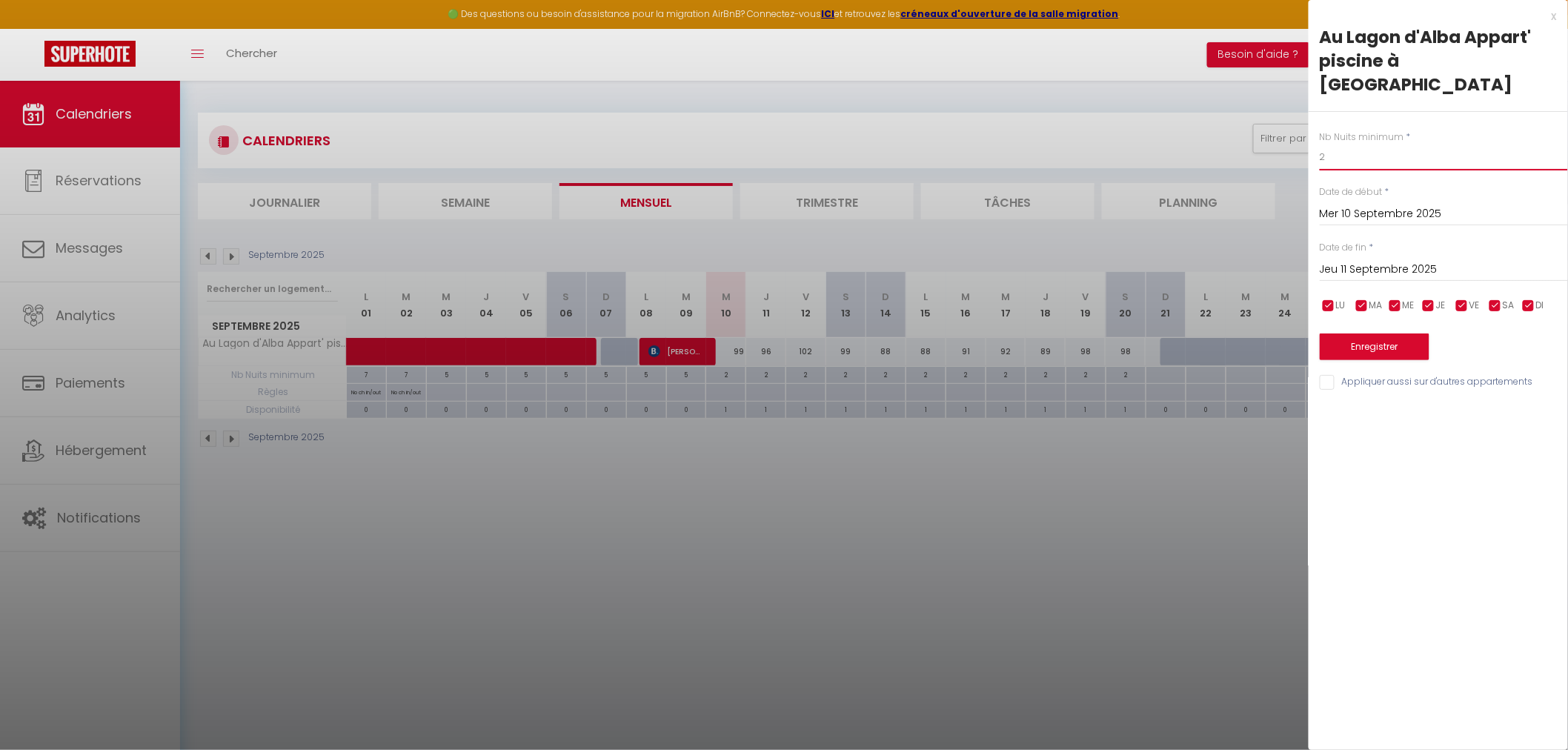
click at [1334, 144] on input "2" at bounding box center [1444, 157] width 248 height 27
click at [1375, 255] on div "Jeu 11 Septembre 2025 < Sep 2025 > Dim Lun Mar Mer Jeu Ven Sam 1 2 3 4 5 6 7 8 …" at bounding box center [1444, 269] width 248 height 27
click at [1330, 144] on input "2" at bounding box center [1444, 157] width 248 height 27
type input "3"
click at [1360, 334] on button "Enregistrer" at bounding box center [1374, 347] width 110 height 27
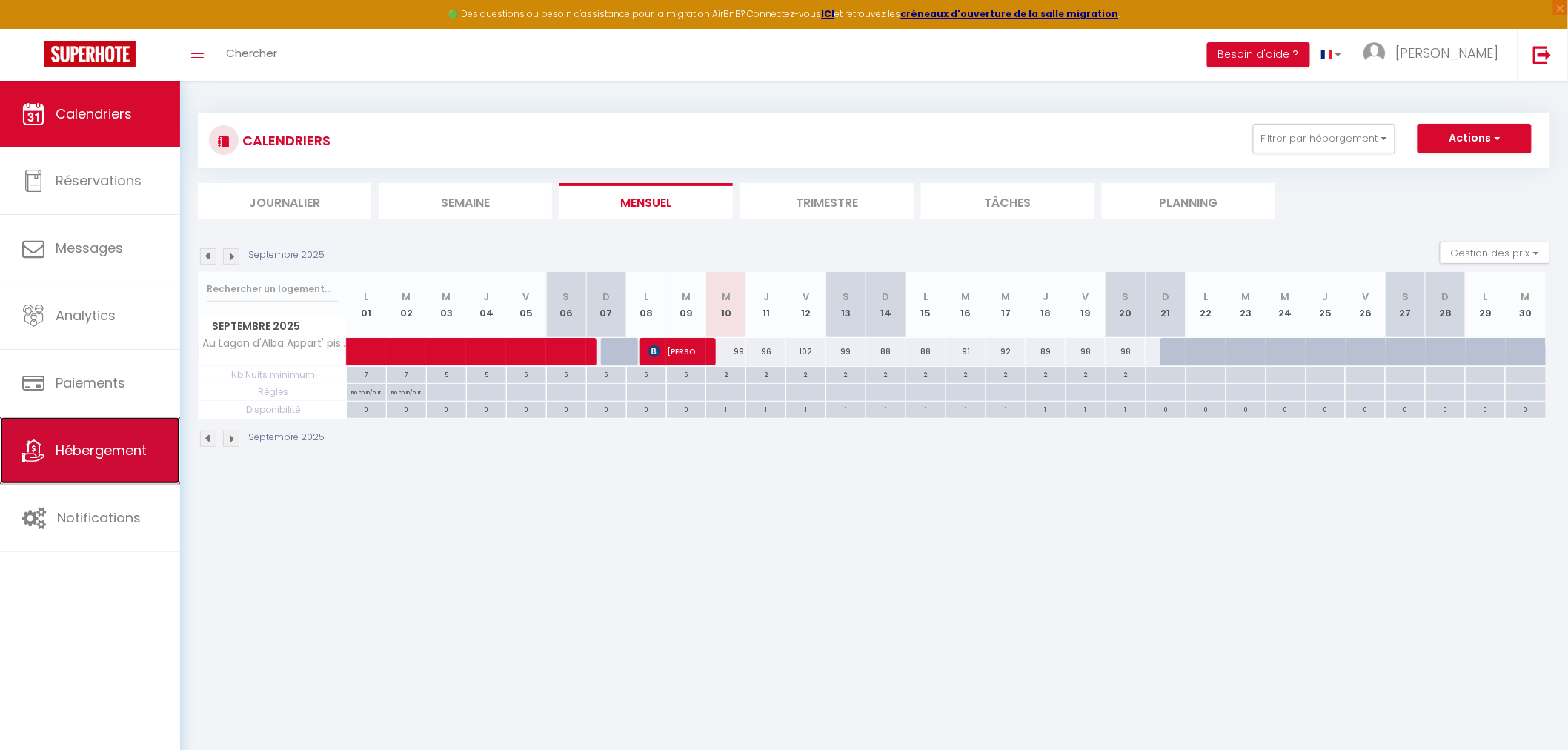
click at [94, 448] on span "Hébergement" at bounding box center [101, 450] width 91 height 19
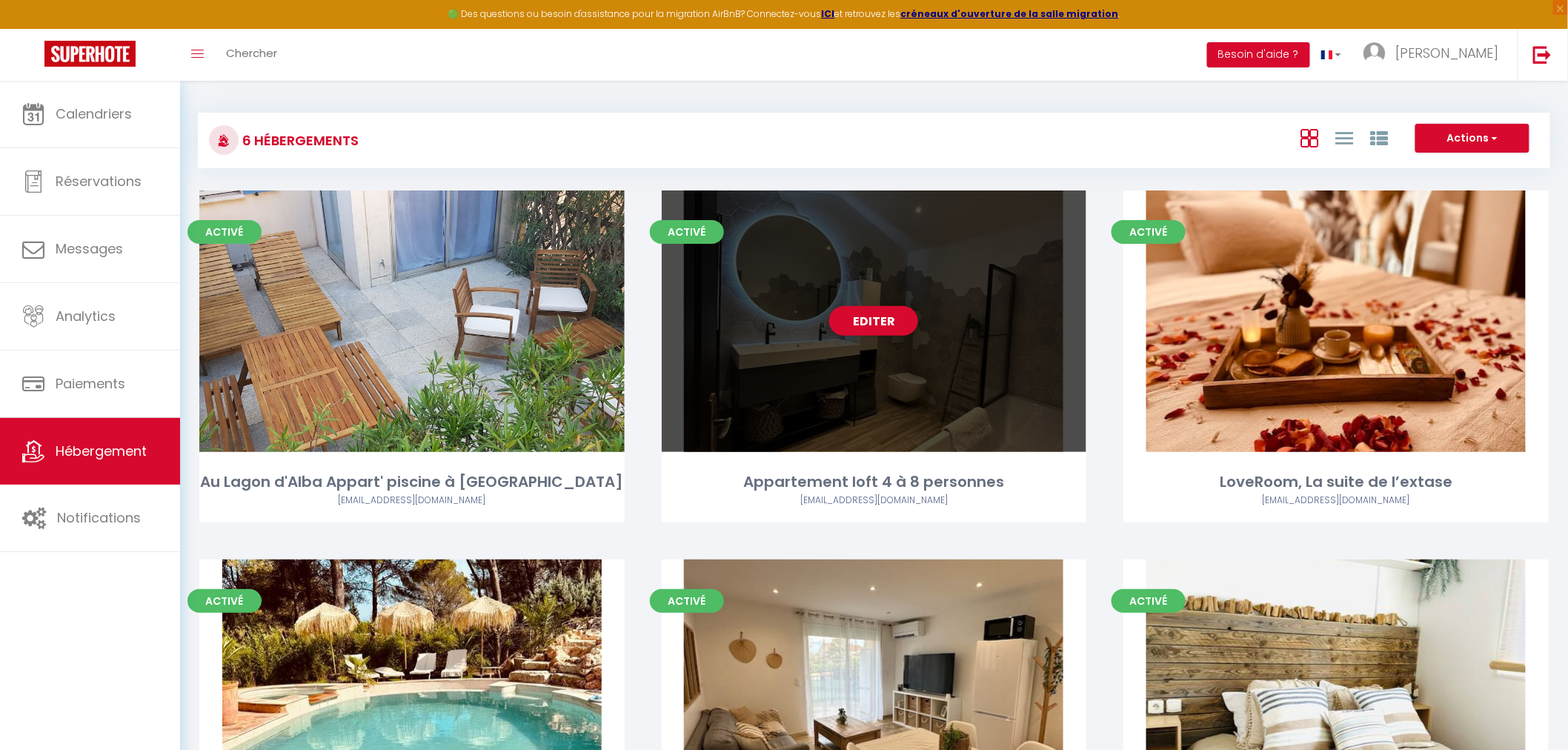
click at [936, 245] on div "Editer" at bounding box center [875, 322] width 426 height 262
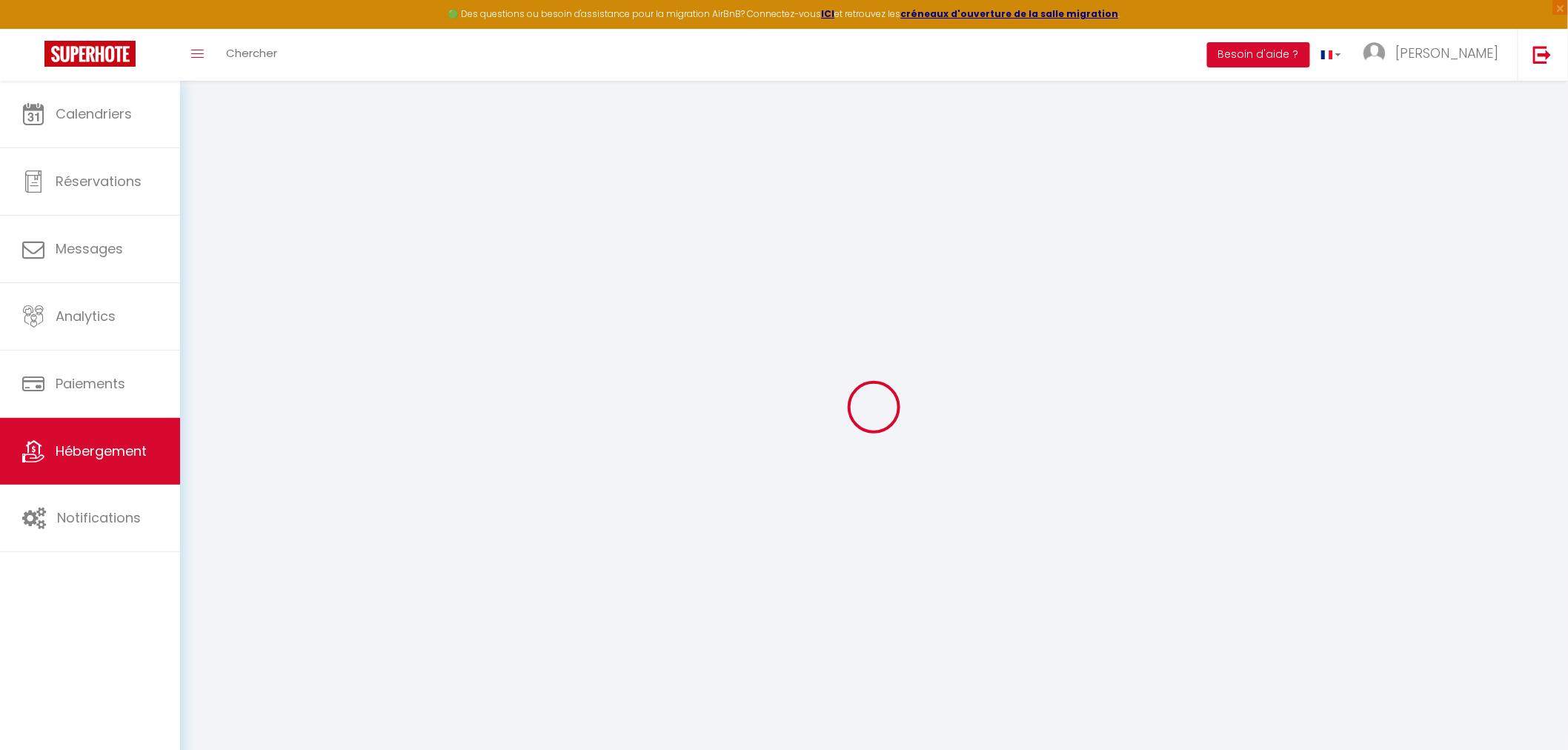
select select
type input "deverlangelinda18@gmail.com"
checkbox input "true"
select select
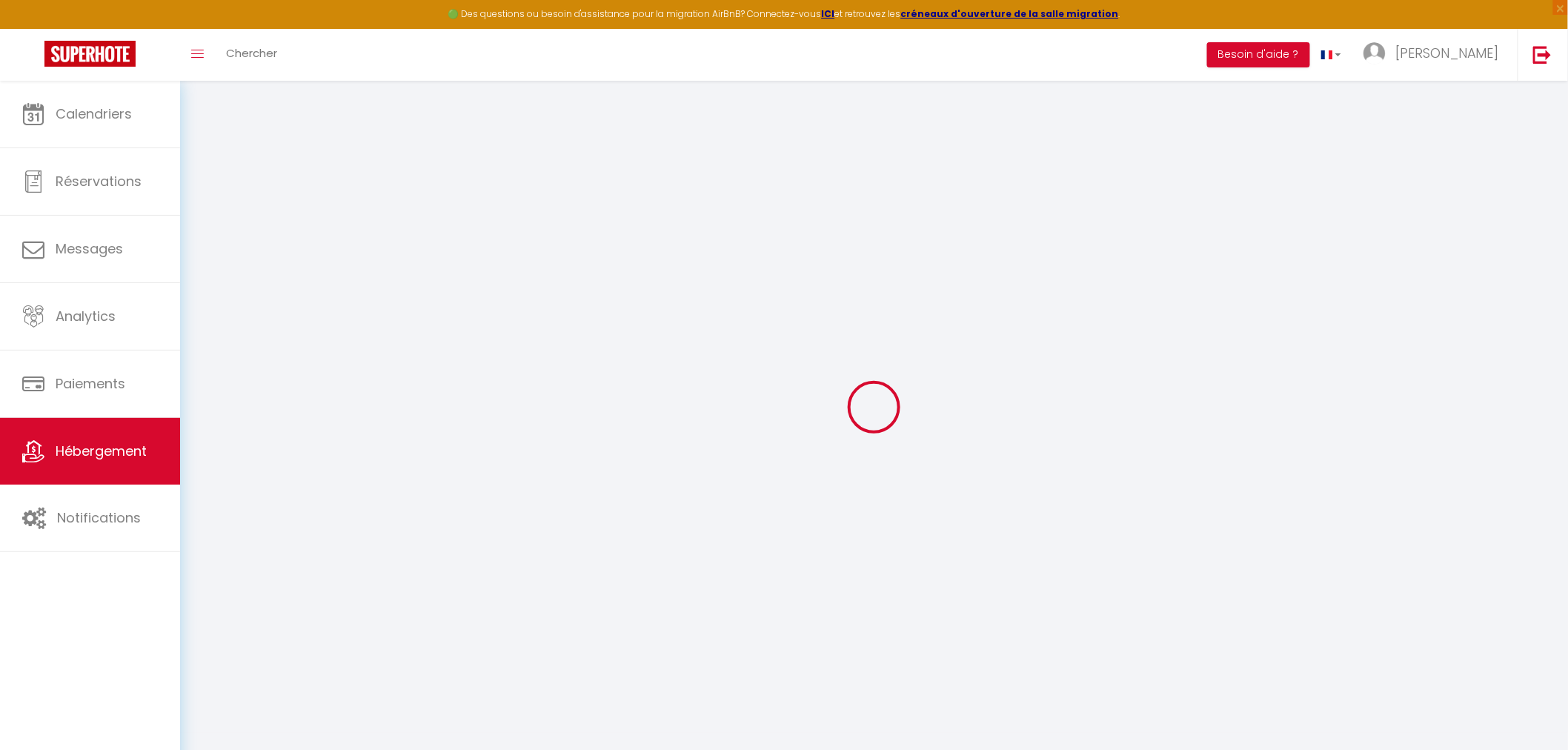
checkbox input "false"
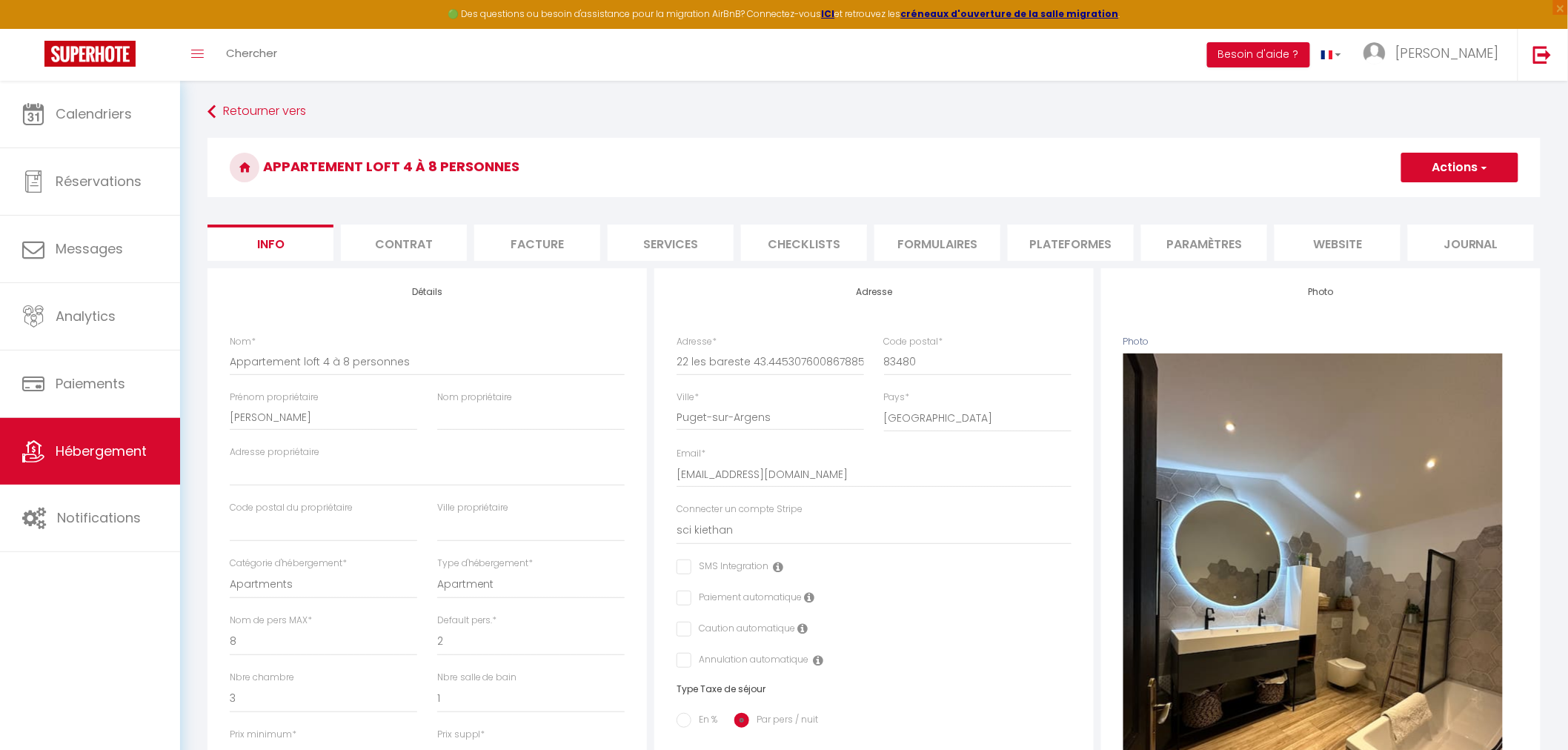
select select
checkbox input "false"
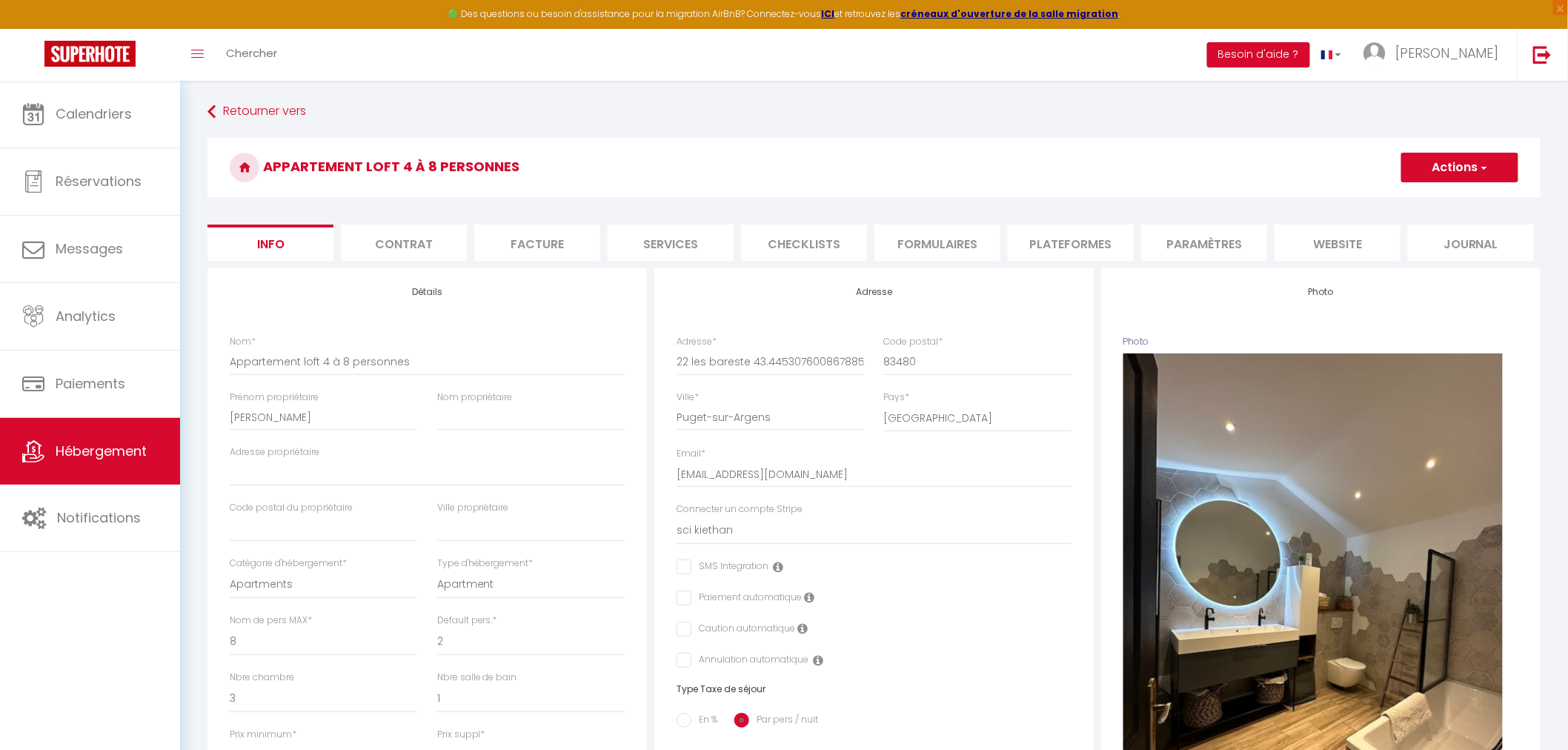
click at [685, 247] on li "Services" at bounding box center [670, 243] width 126 height 37
select select
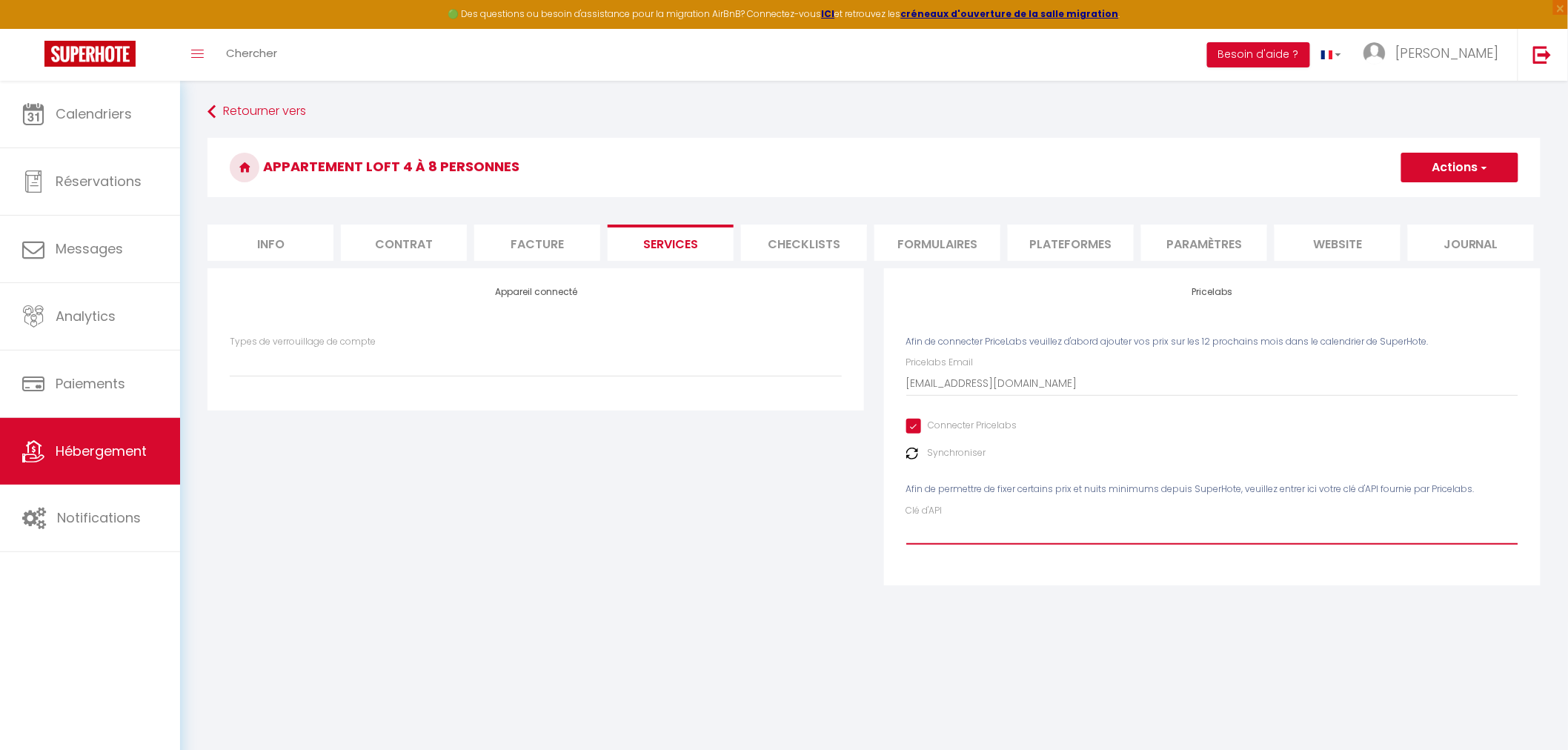
paste input "5Odv064uJUTbffMcHl0lcgT9EJYnGtSXrPQIIzuY"
type input "5Odv064uJUTbffMcHl0lcgT9EJYnGtSXrPQIIzuY"
select select
type input "5Odv064uJUTbffMcHl0lcgT9EJYnGtSXrPQIIzuY"
click at [1443, 159] on button "Actions" at bounding box center [1460, 168] width 117 height 30
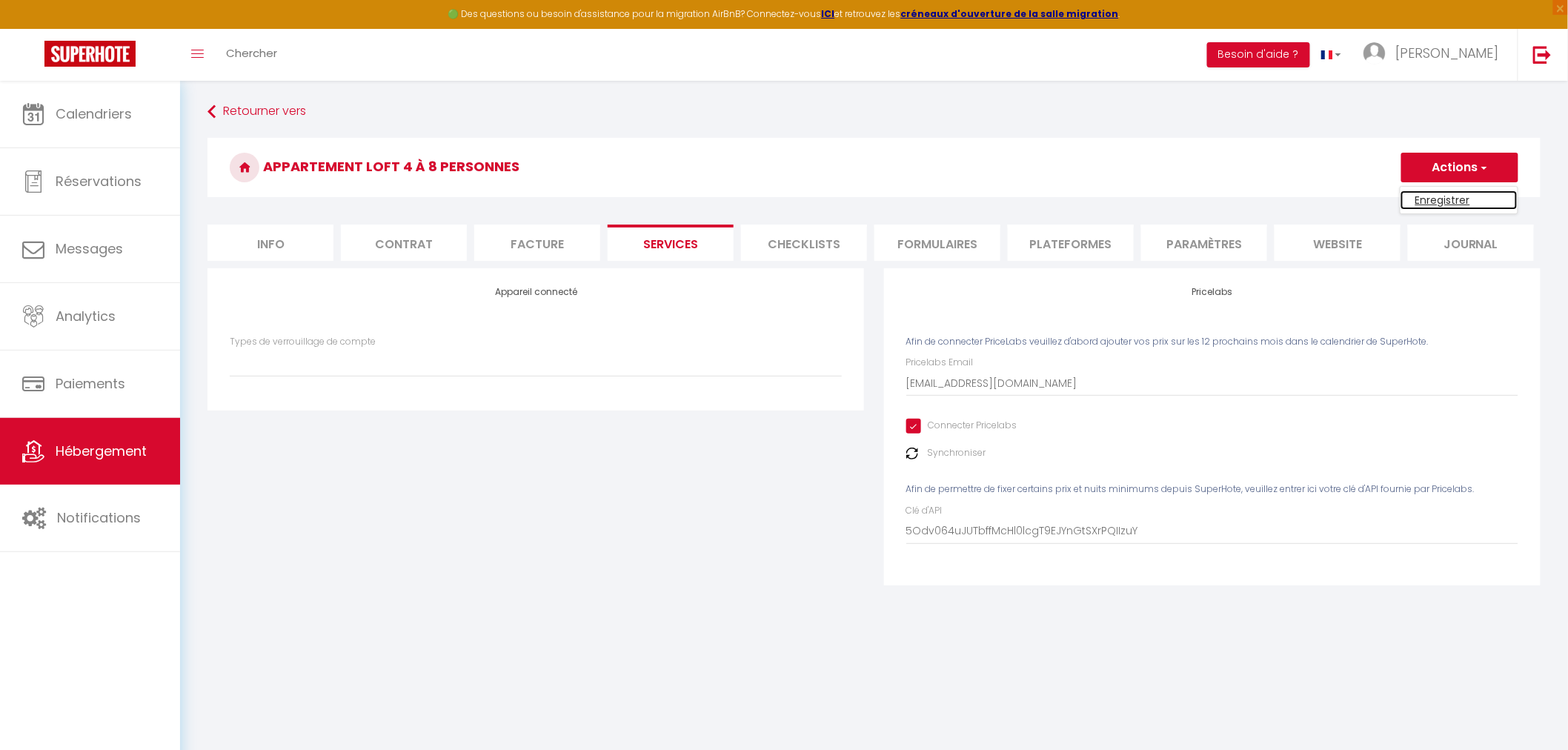
click at [1464, 201] on link "Enregistrer" at bounding box center [1459, 201] width 117 height 19
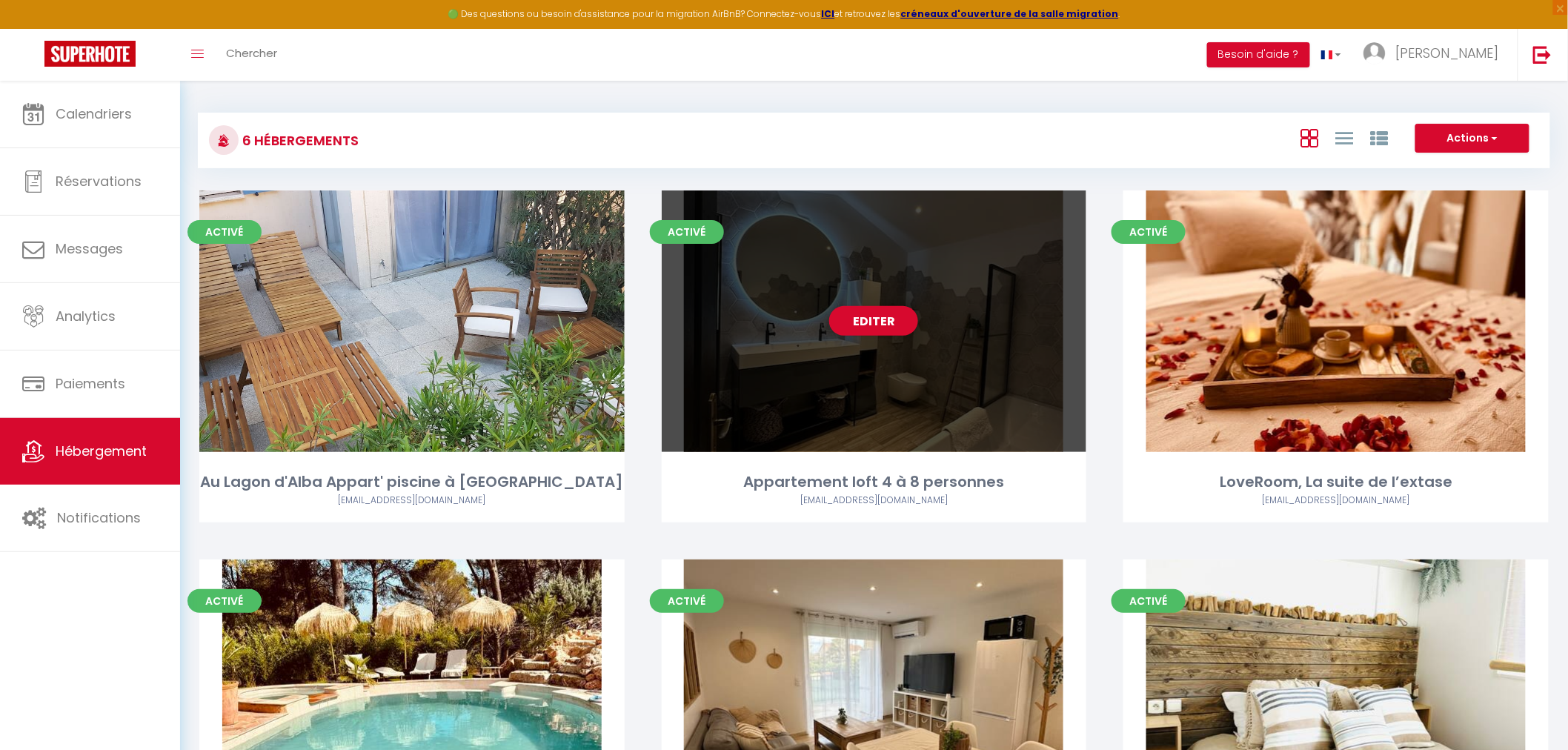
click at [857, 421] on div "Editer" at bounding box center [875, 322] width 426 height 262
select select "3"
select select "2"
select select "1"
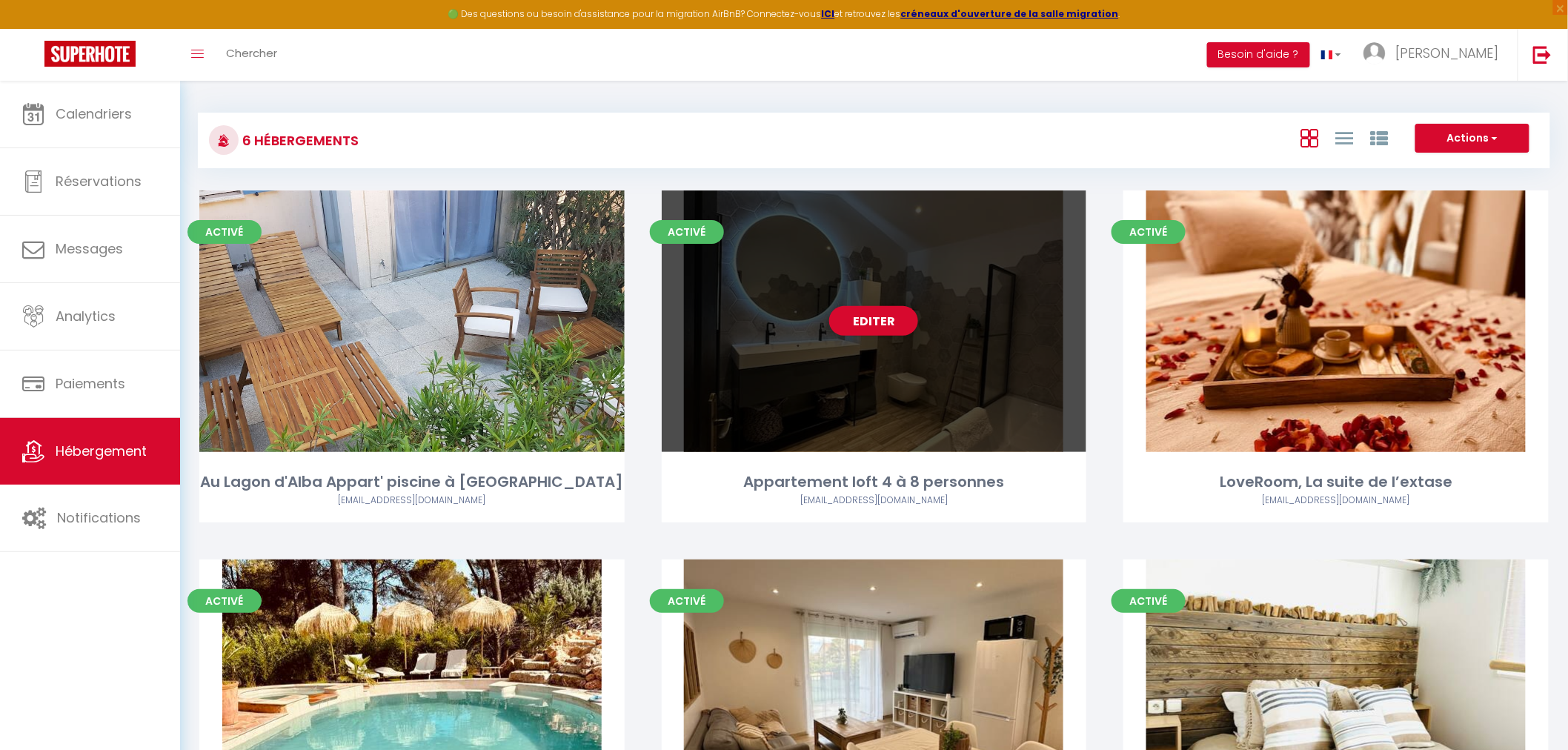
select select
select select "28"
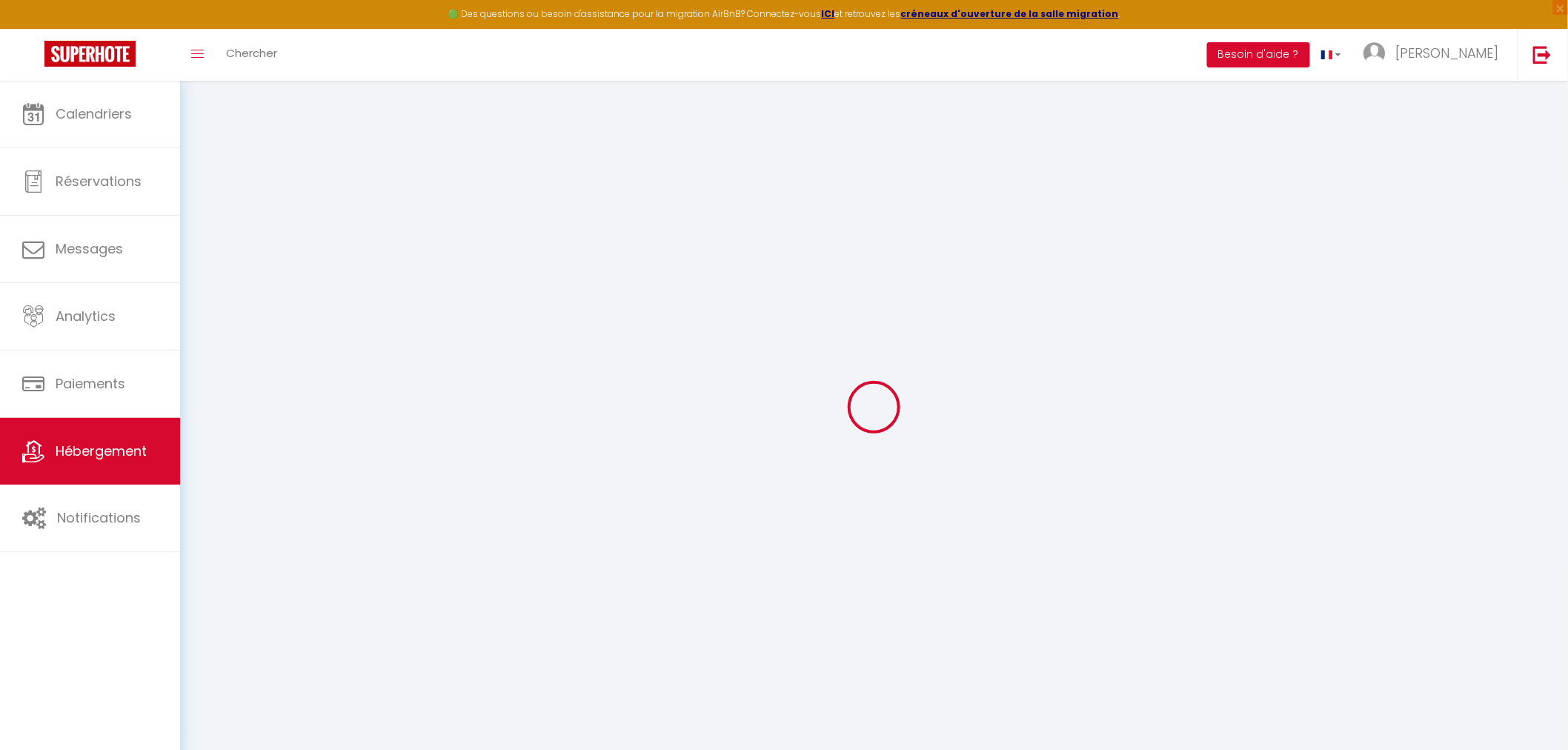
select select
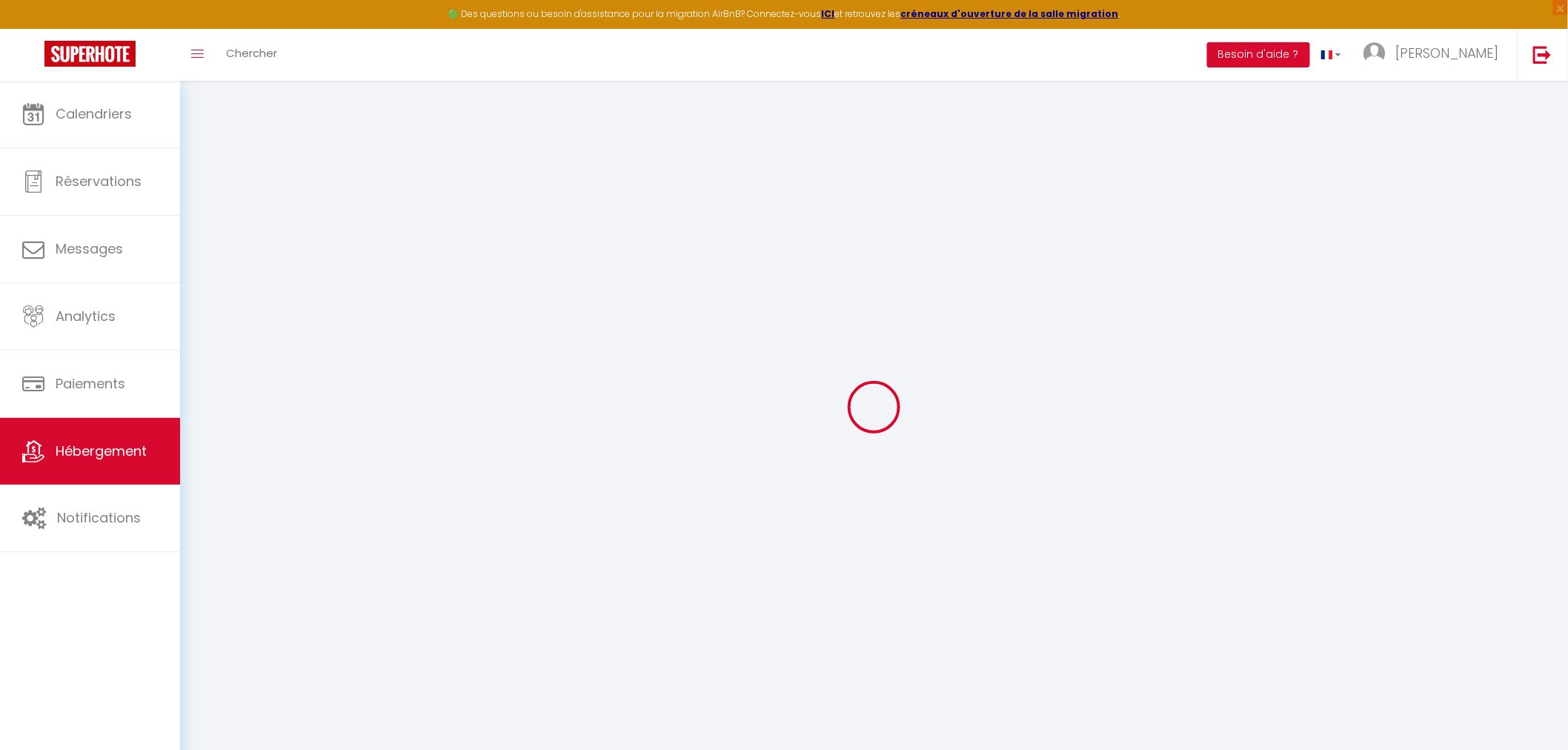
select select
checkbox input "false"
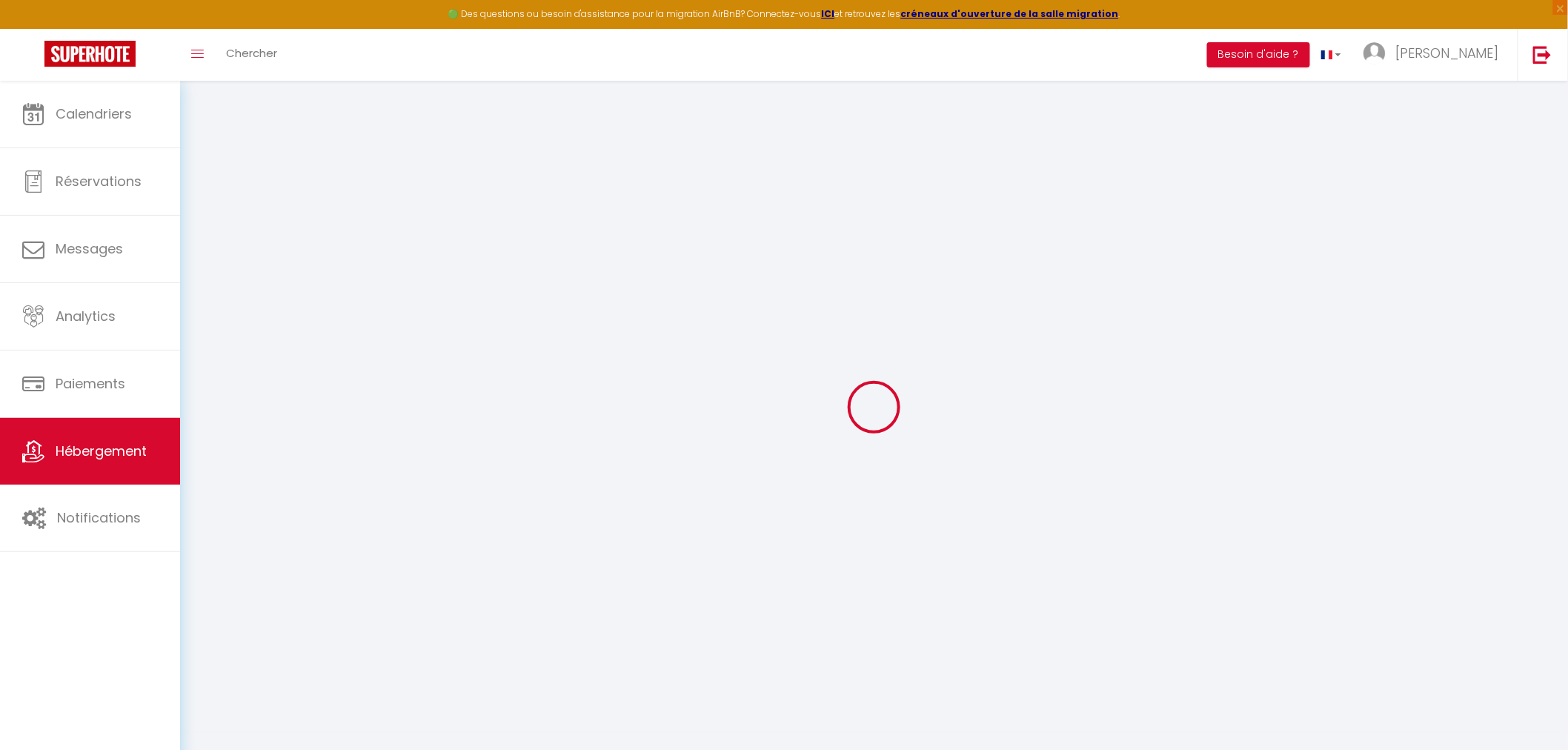
select select
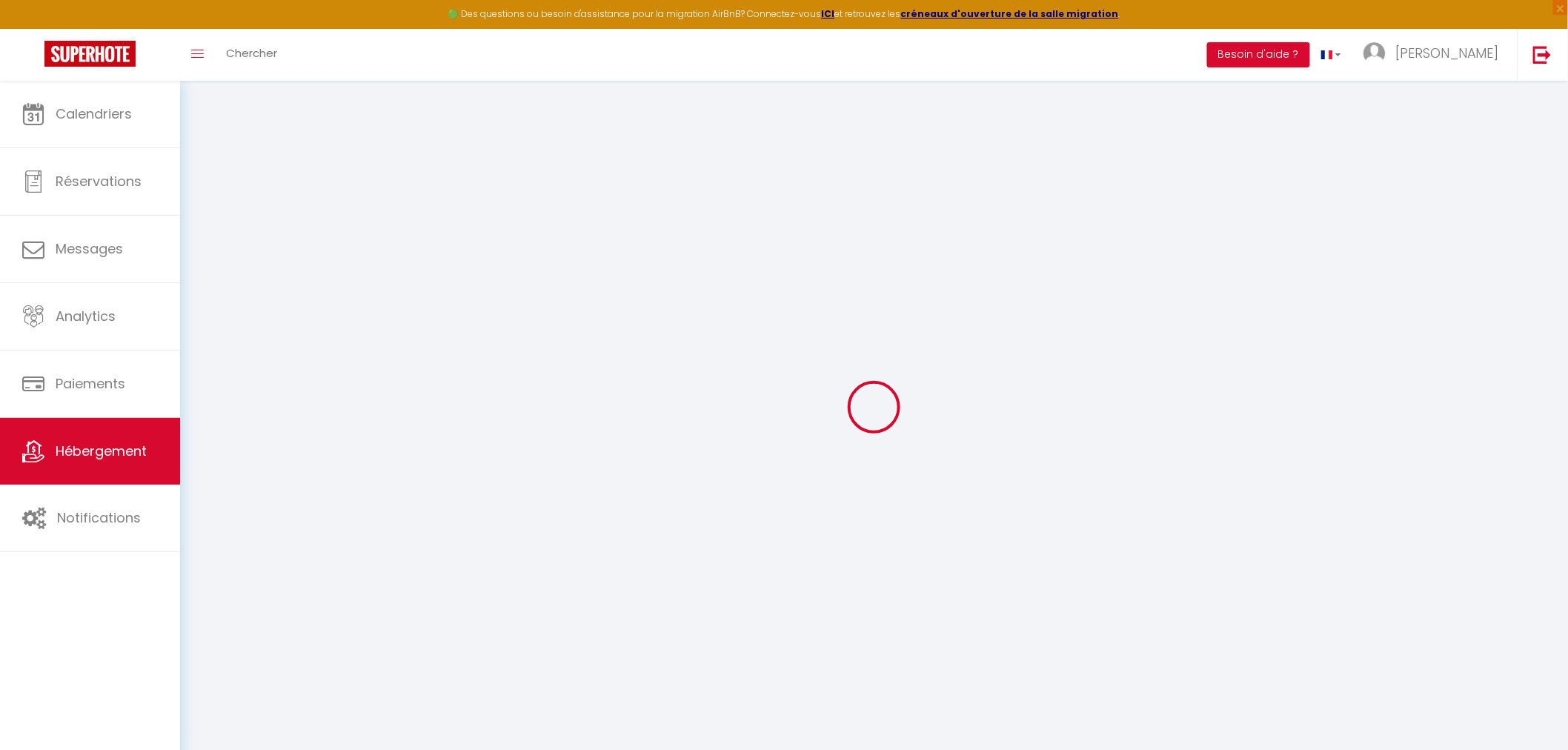
select select
checkbox input "false"
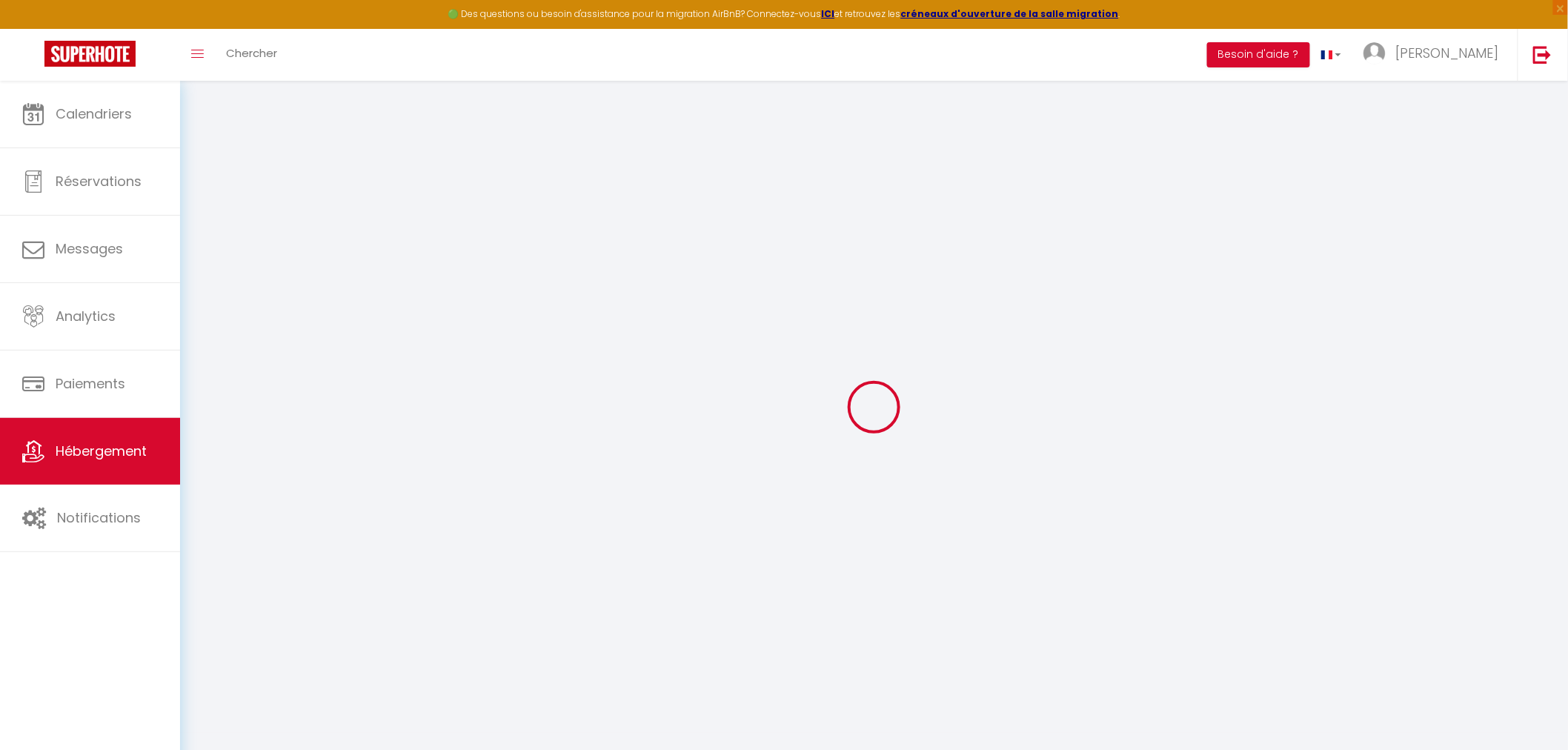
checkbox input "false"
select select
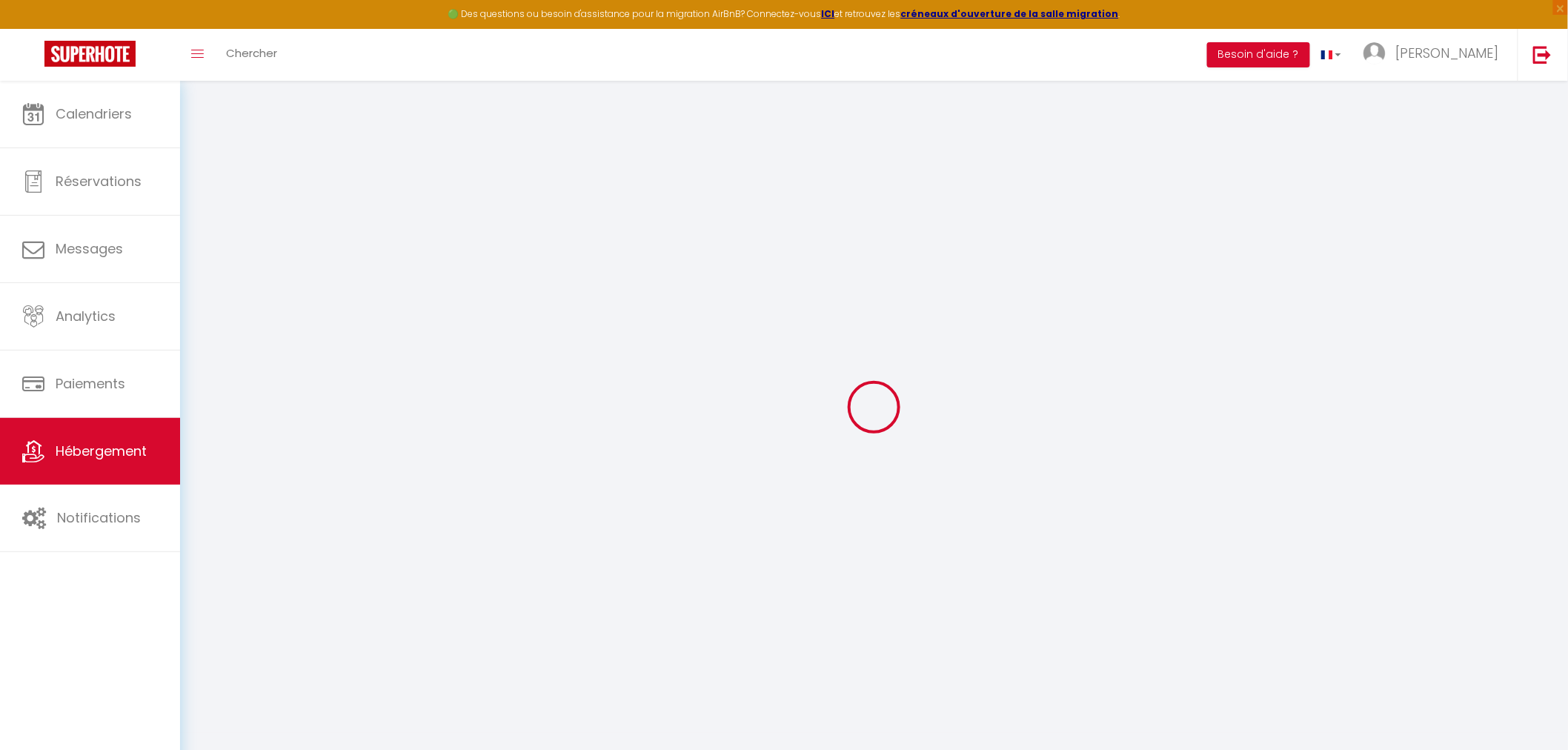
select select
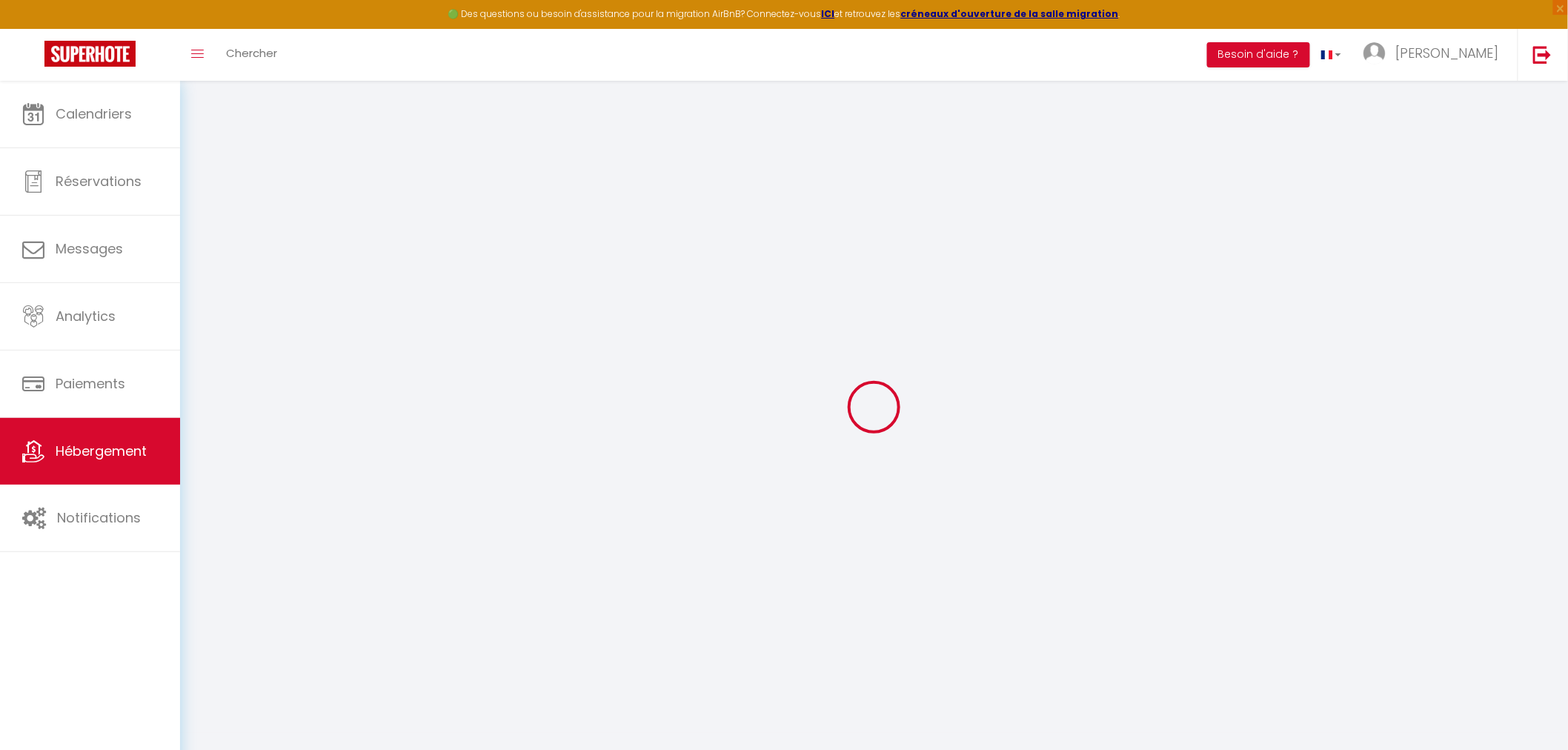
checkbox input "false"
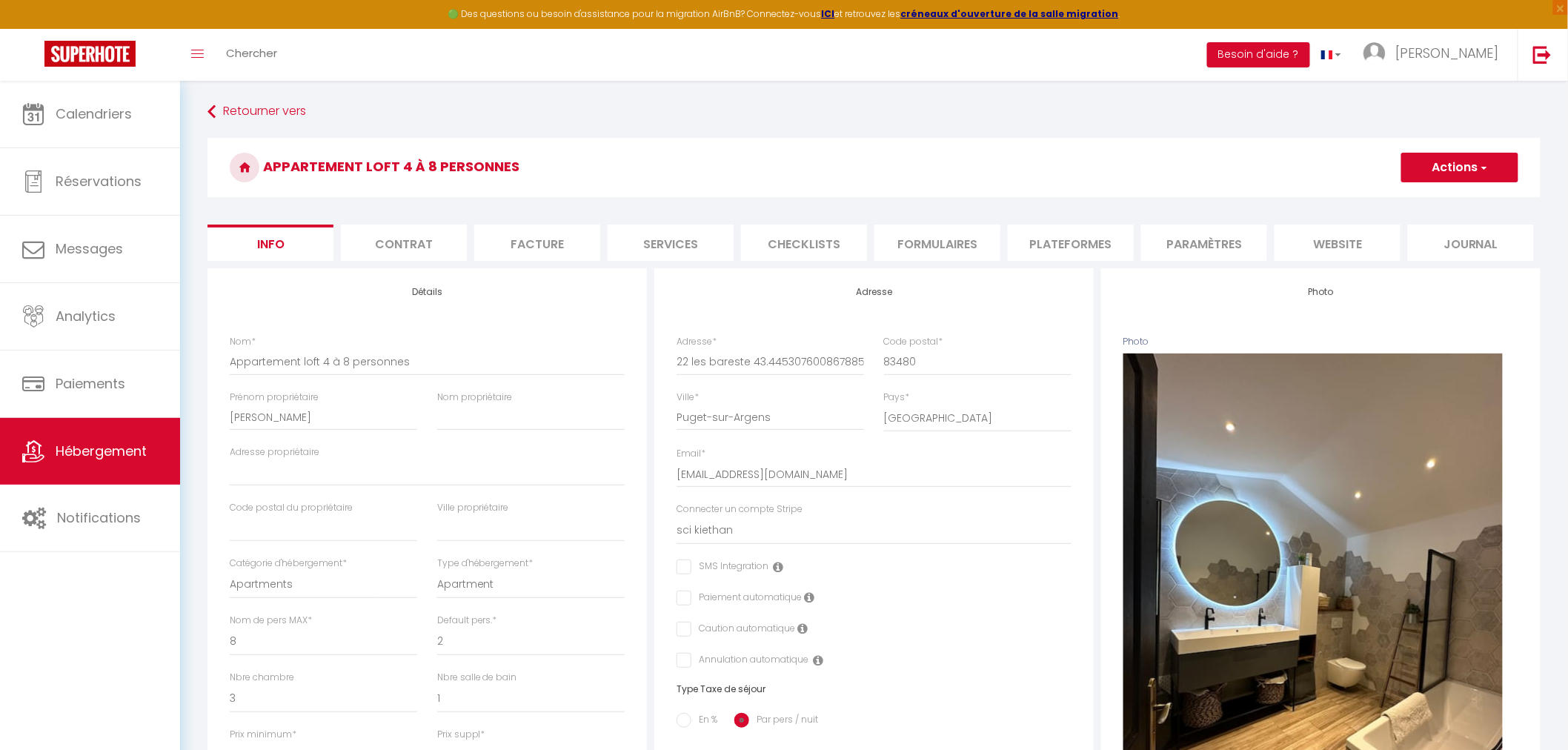
click at [697, 239] on li "Services" at bounding box center [670, 243] width 126 height 37
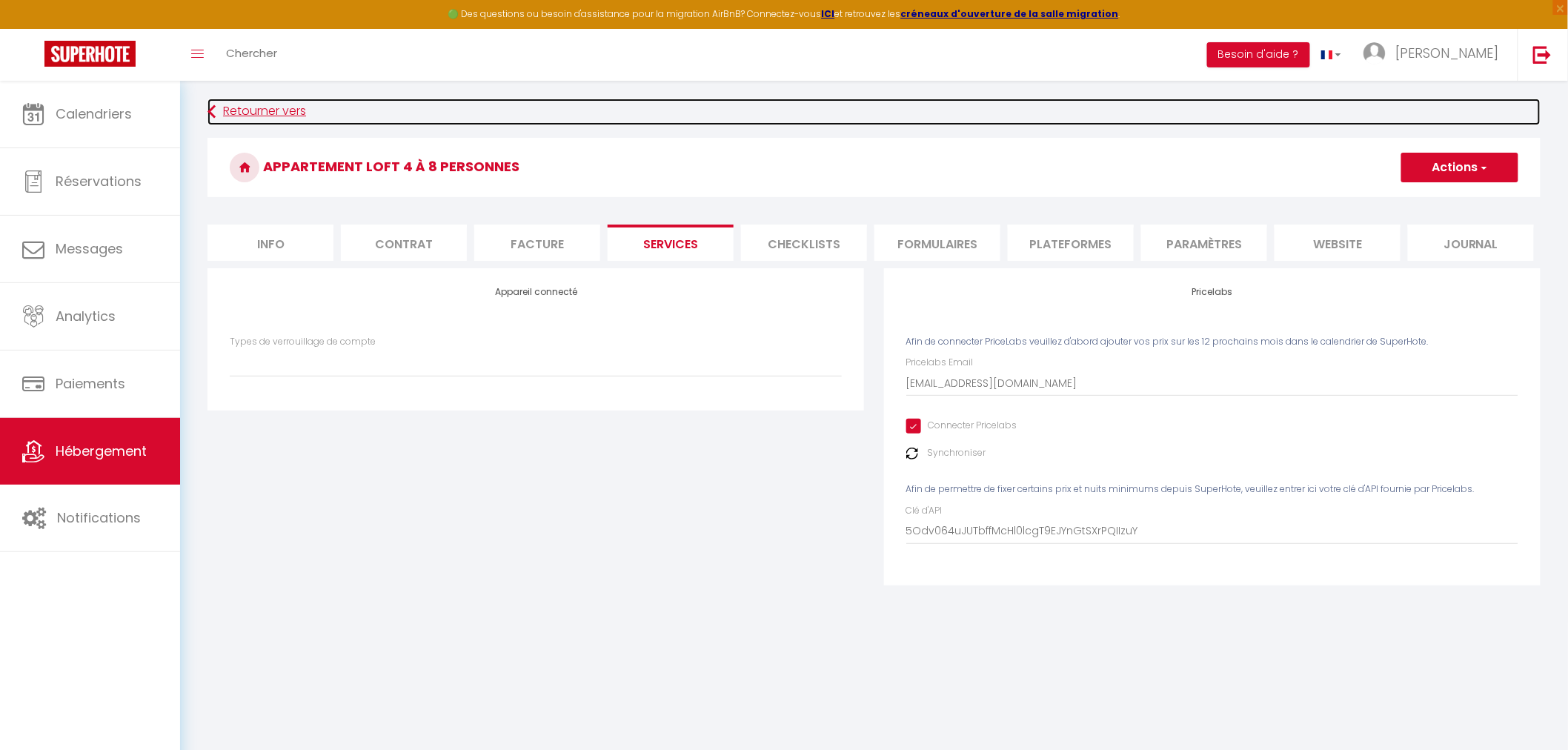
click at [257, 104] on link "Retourner vers" at bounding box center [874, 112] width 1333 height 27
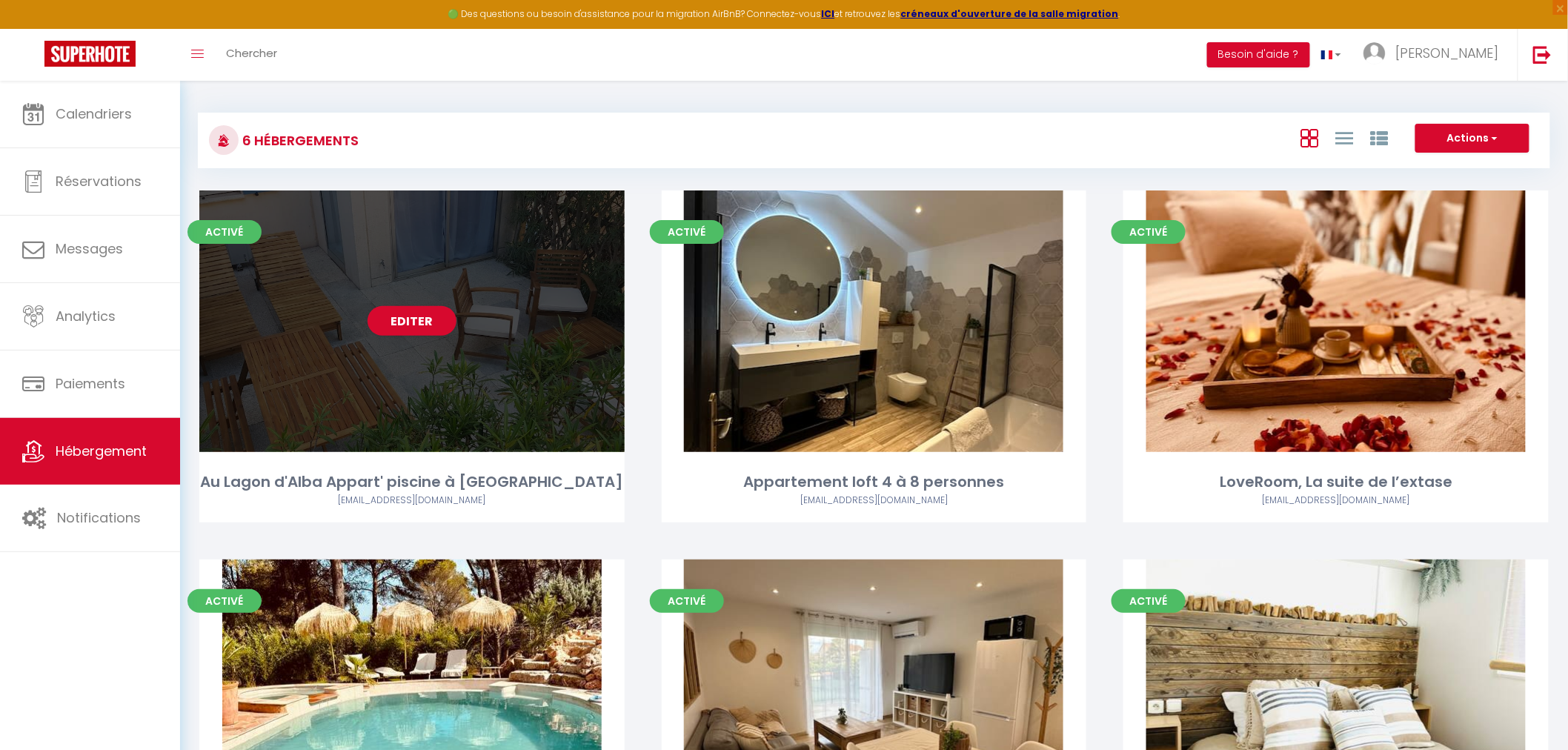
click at [456, 388] on div "Editer" at bounding box center [411, 322] width 426 height 262
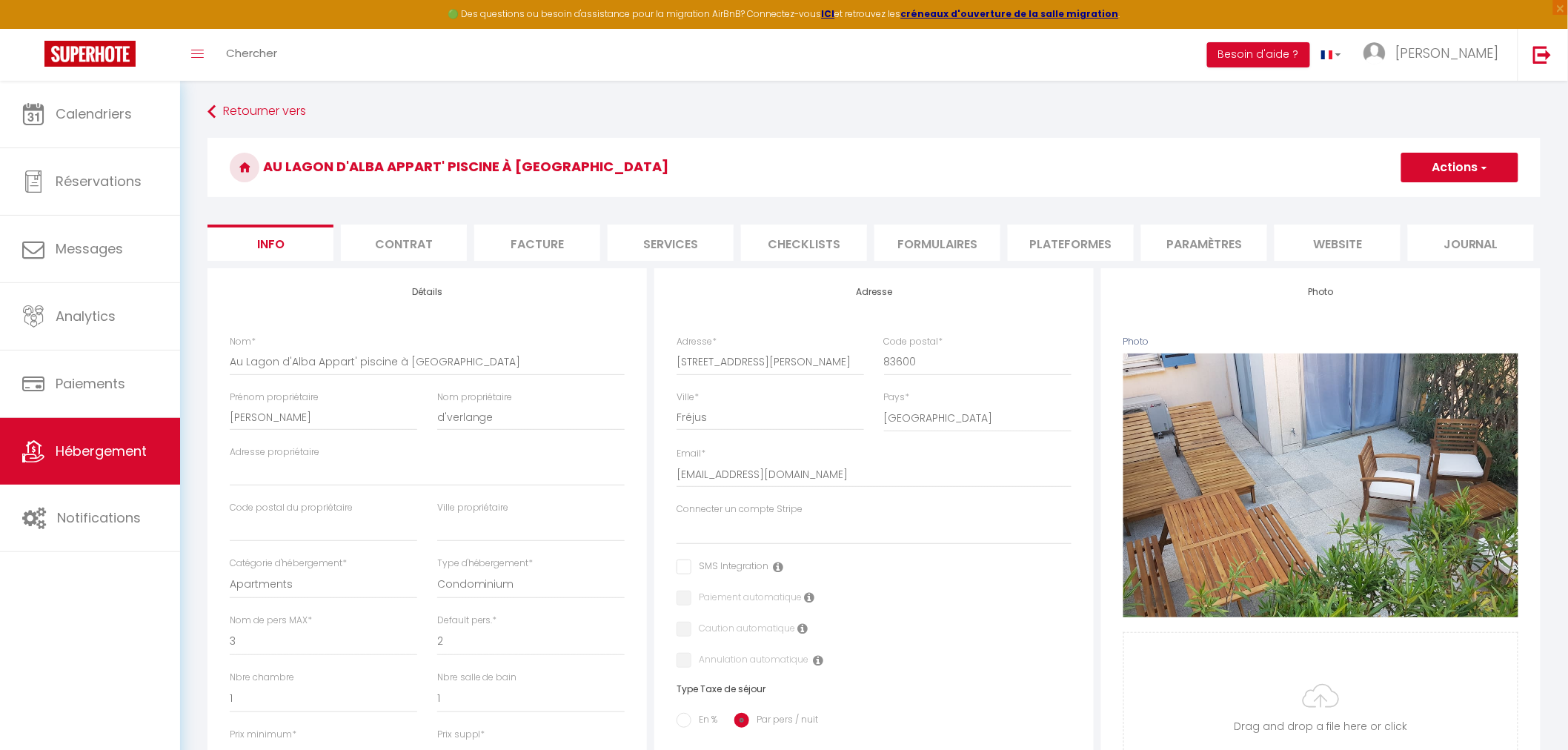
click at [666, 243] on li "Services" at bounding box center [670, 243] width 126 height 37
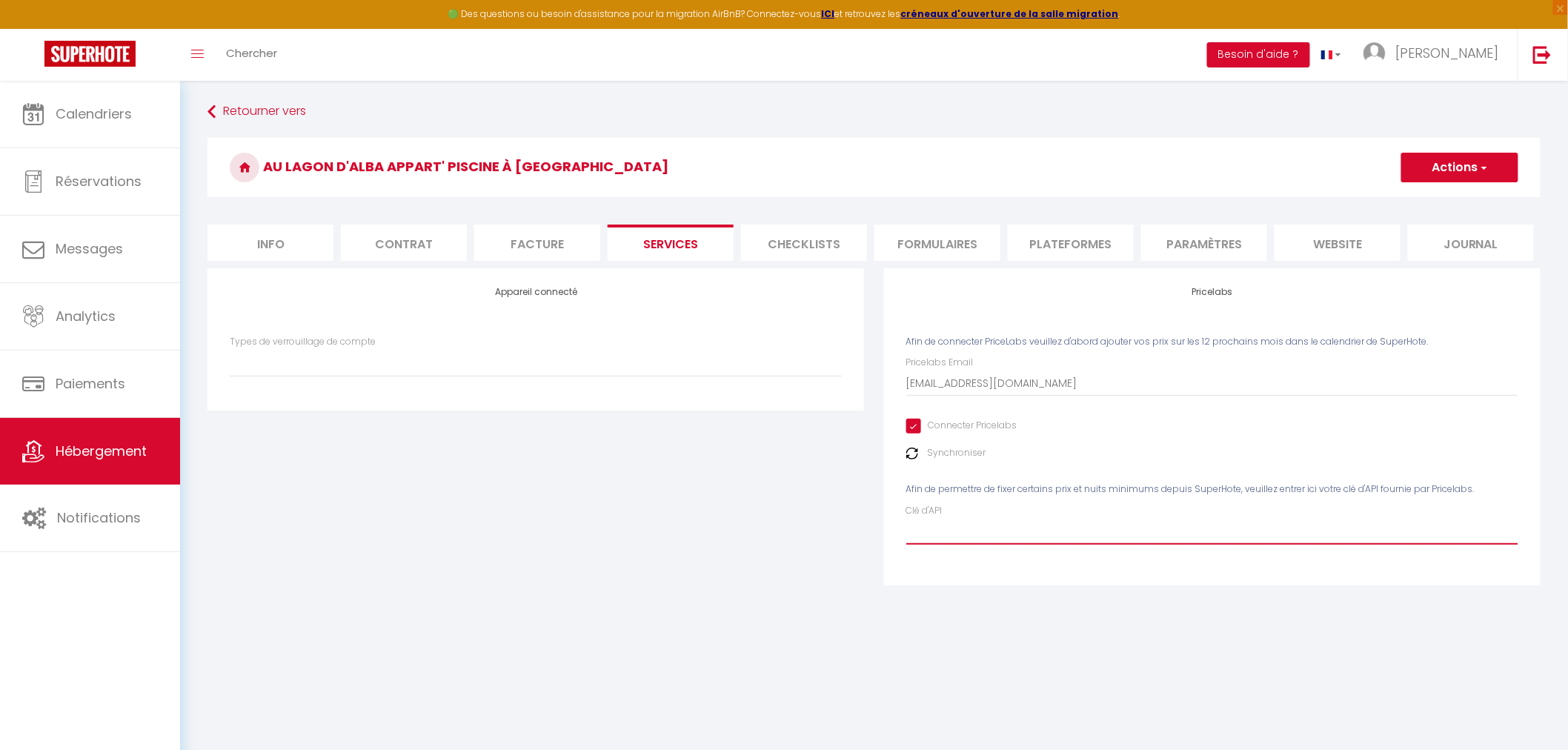
paste input "5Odv064uJUTbffMcHl0lcgT9EJYnGtSXrPQIIzuY"
click at [1460, 171] on button "Actions" at bounding box center [1460, 168] width 117 height 30
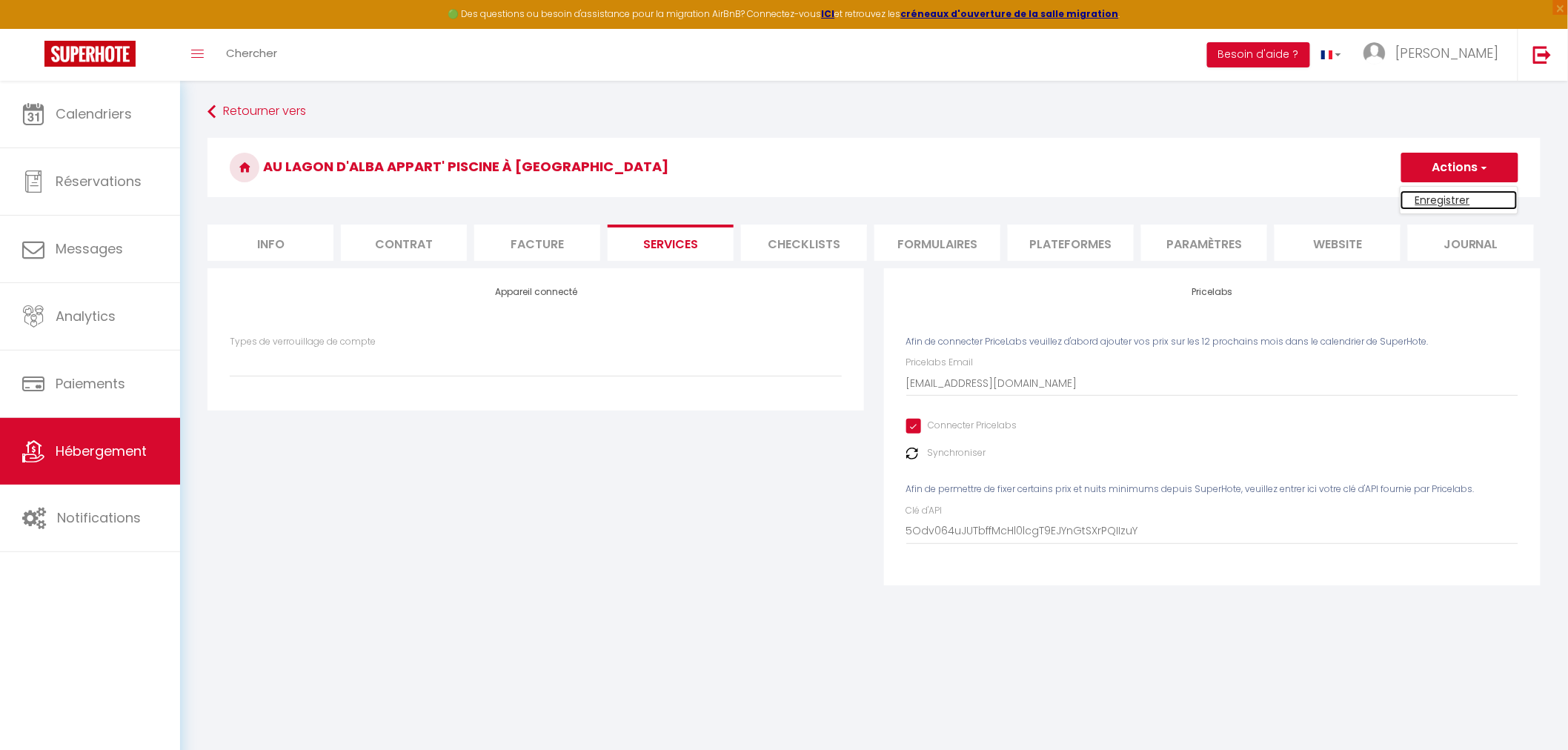
click at [1447, 195] on link "Enregistrer" at bounding box center [1459, 201] width 117 height 19
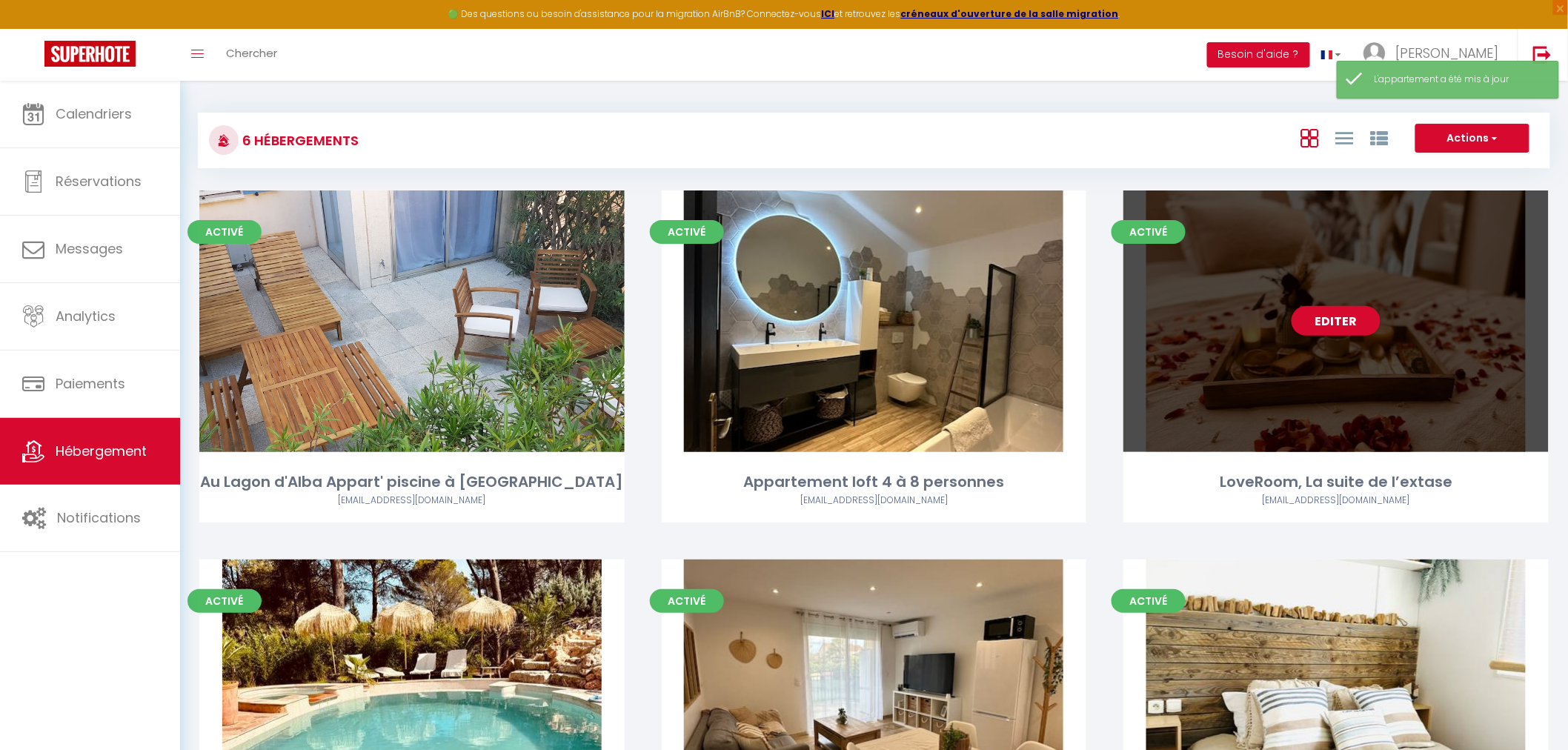
drag, startPoint x: 1323, startPoint y: 418, endPoint x: 1277, endPoint y: 397, distance: 50.6
click at [1278, 400] on div "Editer" at bounding box center [1336, 322] width 426 height 262
click at [1277, 397] on div "Editer" at bounding box center [1336, 322] width 426 height 262
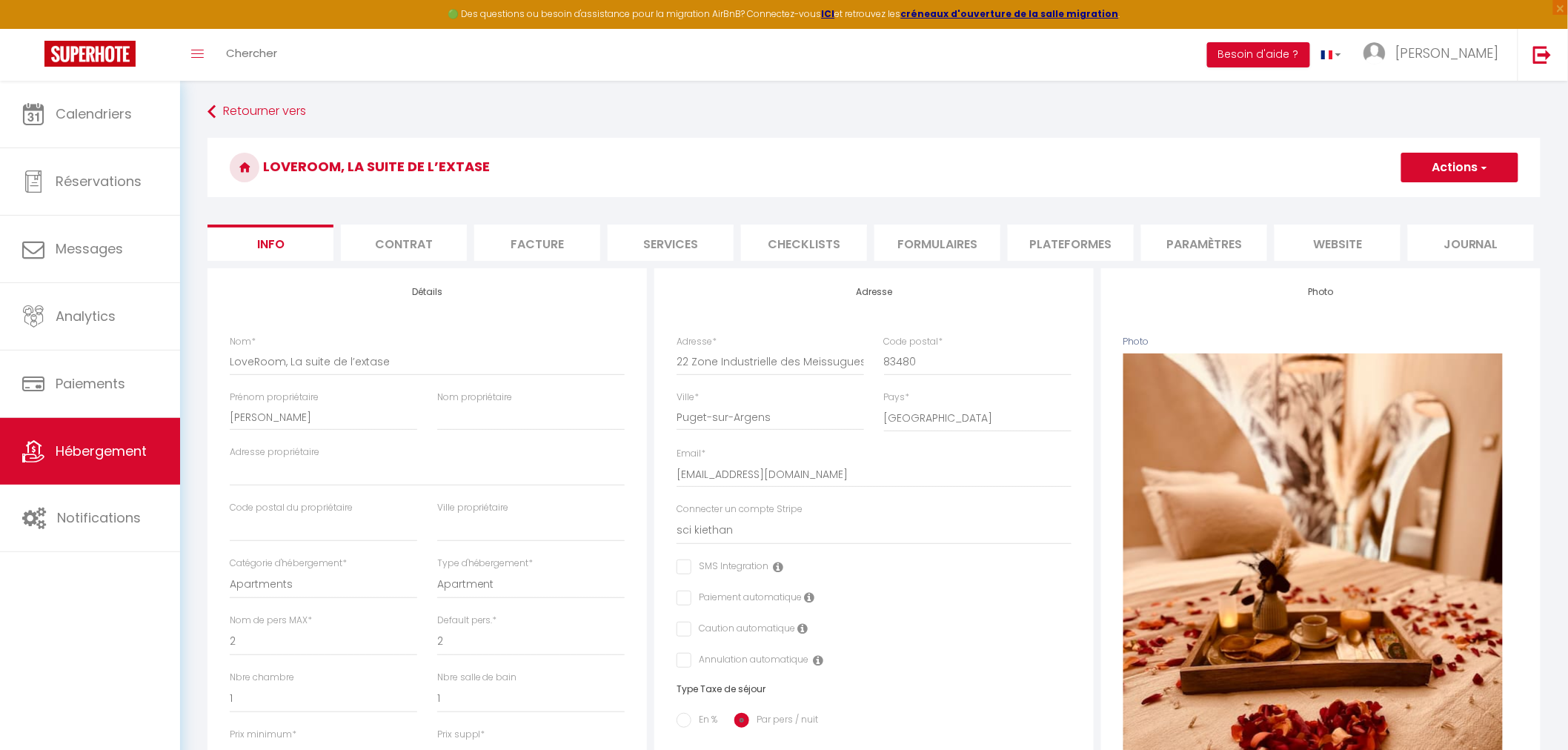
click at [693, 246] on li "Services" at bounding box center [670, 243] width 126 height 37
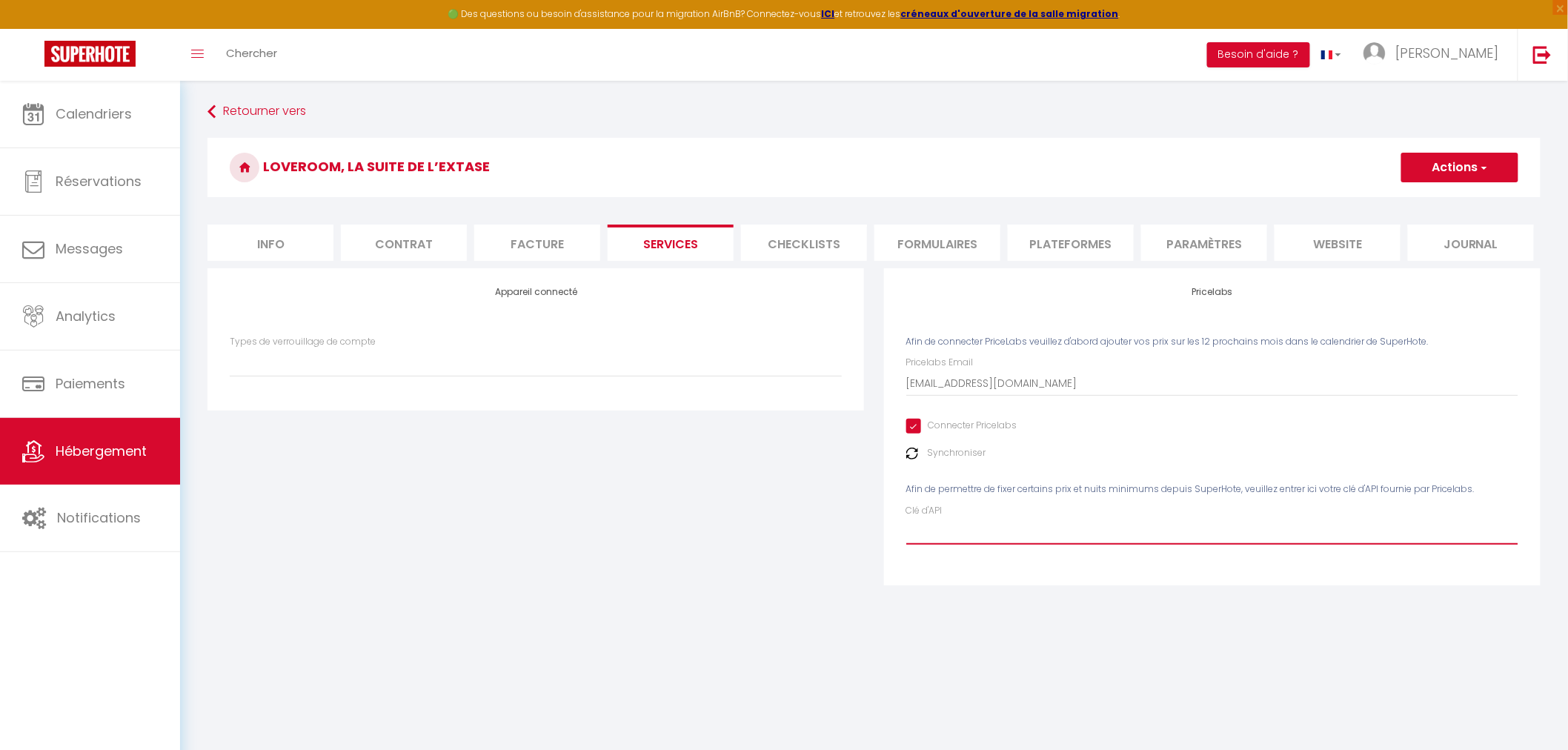
paste input "5Odv064uJUTbffMcHl0lcgT9EJYnGtSXrPQIIzuY"
click at [1454, 166] on button "Actions" at bounding box center [1460, 168] width 117 height 30
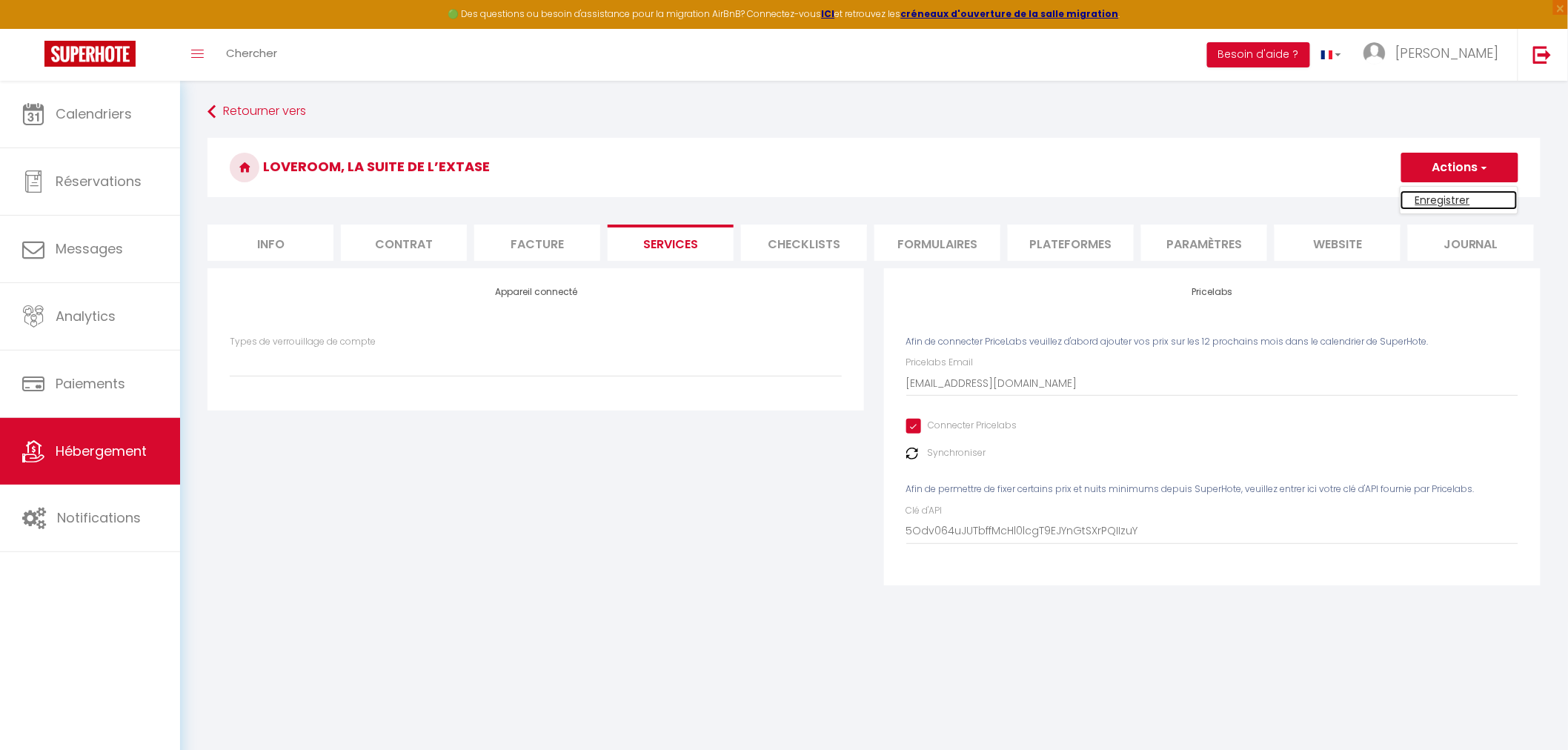
click at [1440, 207] on link "Enregistrer" at bounding box center [1459, 201] width 117 height 19
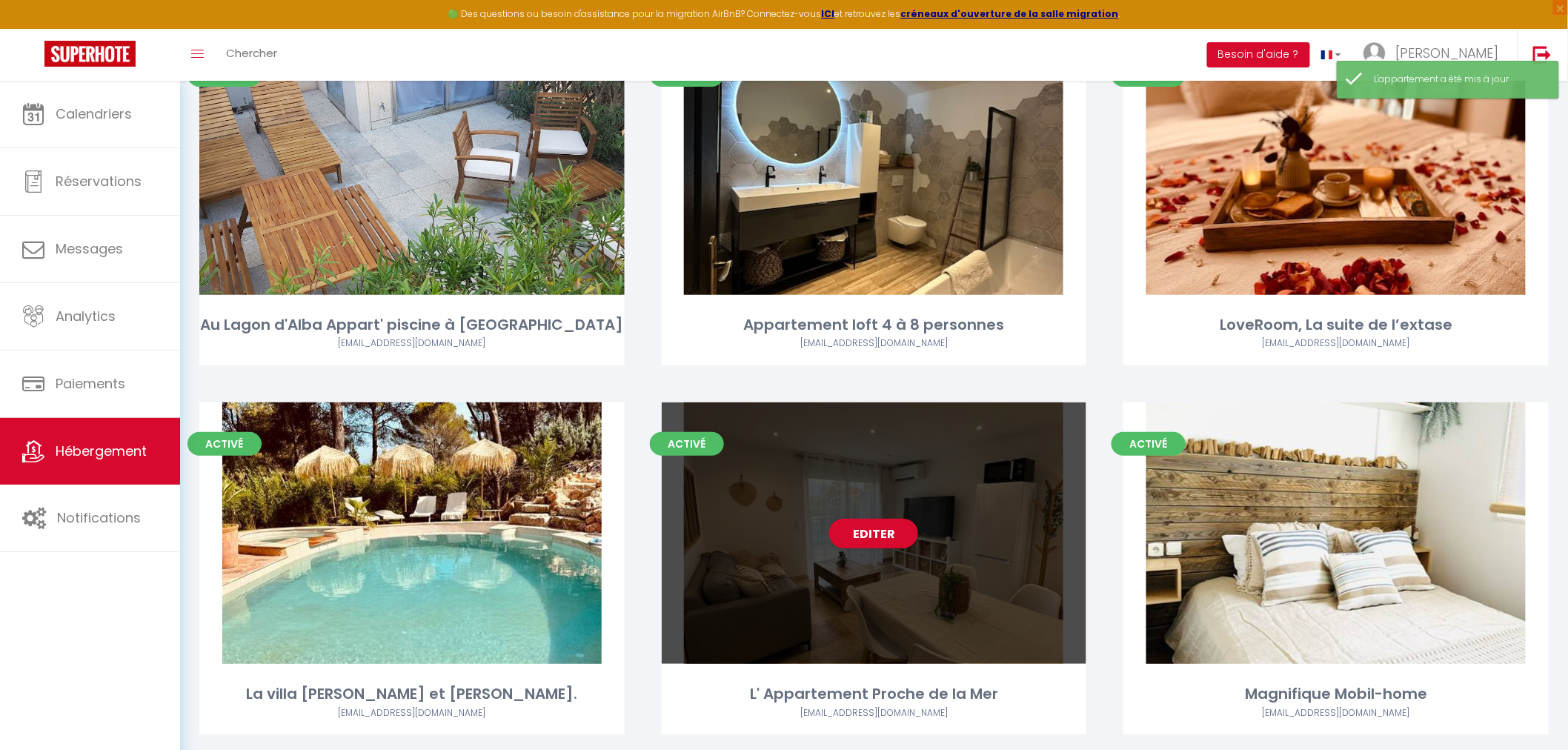
scroll to position [165, 0]
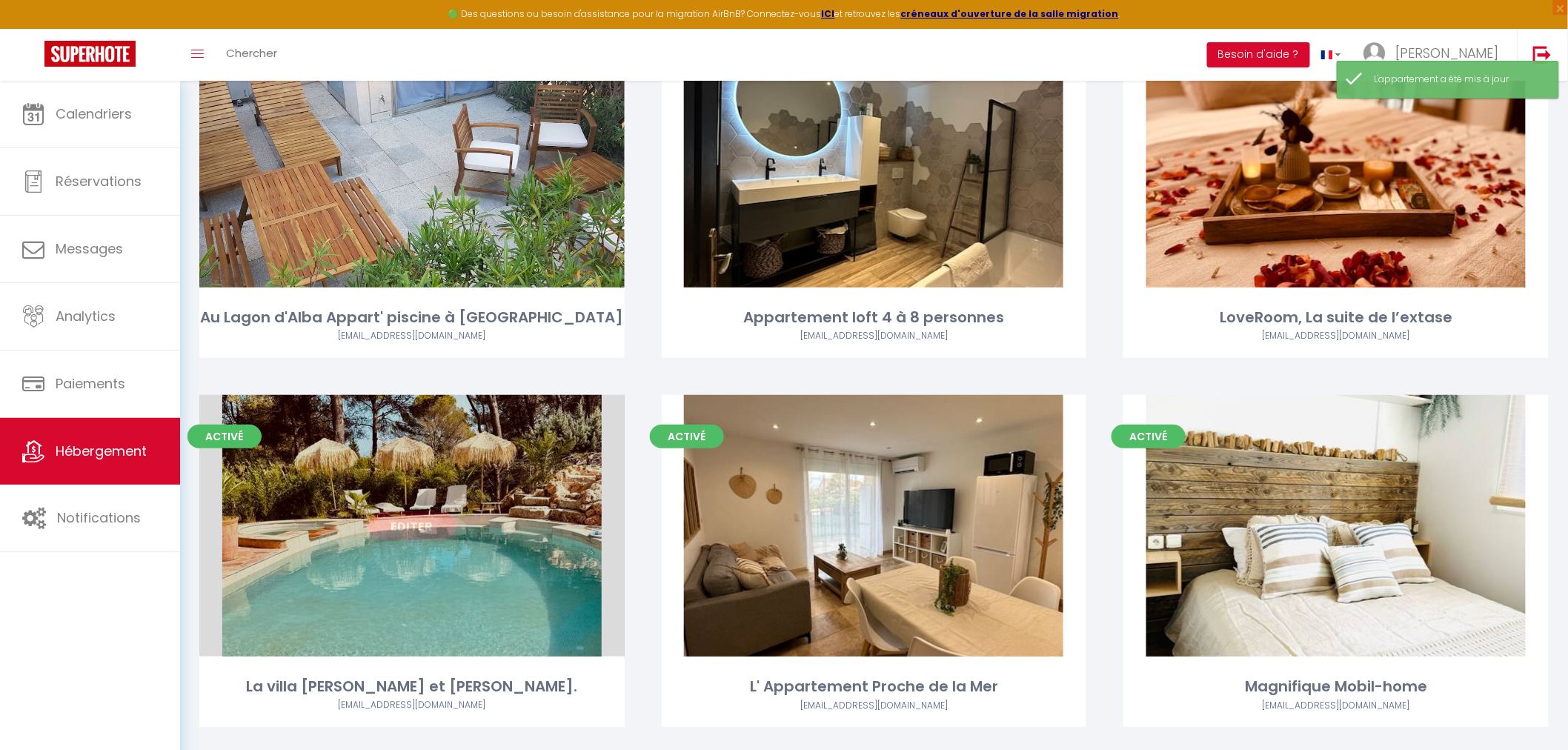
drag, startPoint x: 577, startPoint y: 602, endPoint x: 507, endPoint y: 464, distance: 154.7
click at [507, 464] on div "Editer" at bounding box center [411, 526] width 426 height 262
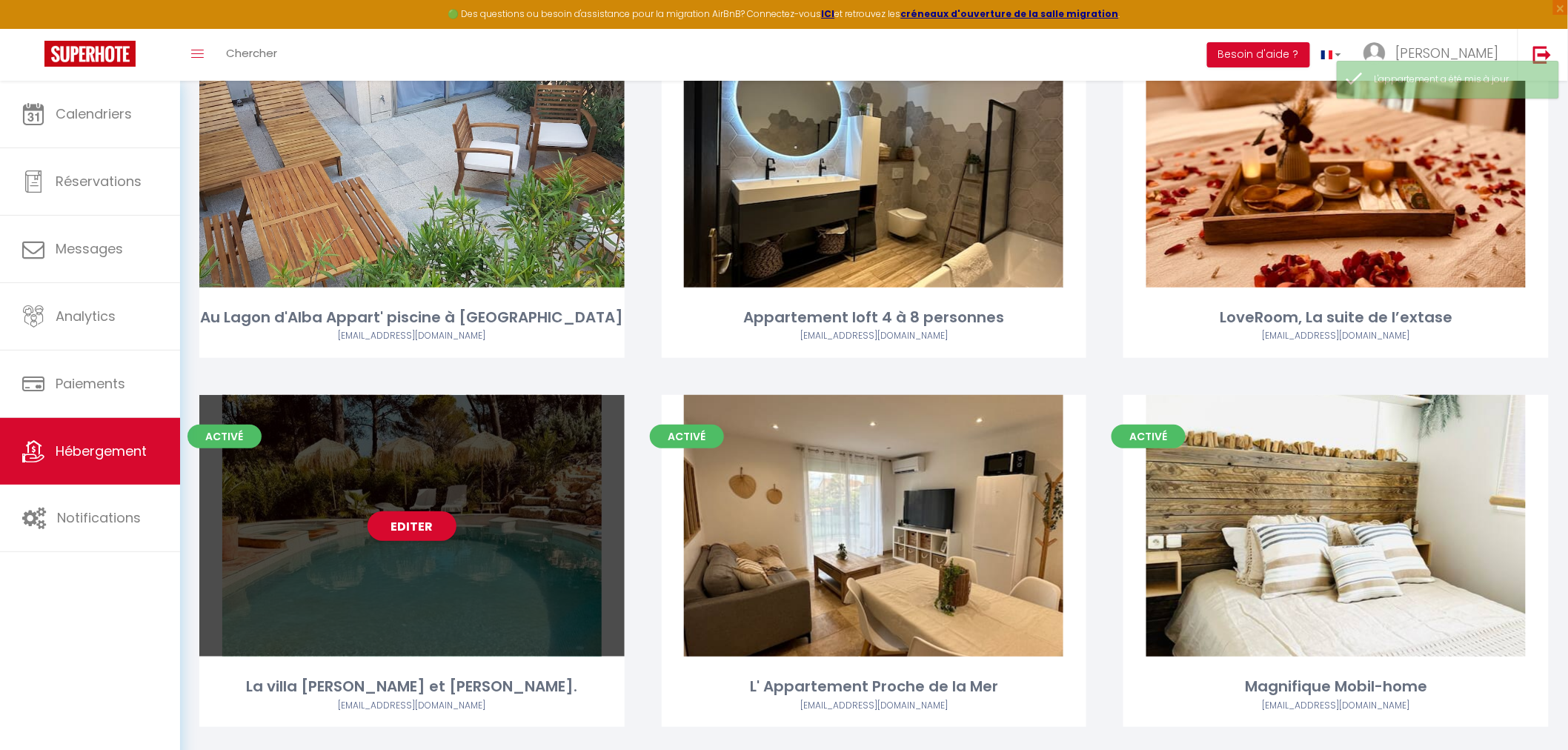
click at [434, 618] on div "Editer" at bounding box center [411, 526] width 426 height 262
click at [427, 519] on link "Editer" at bounding box center [411, 527] width 89 height 30
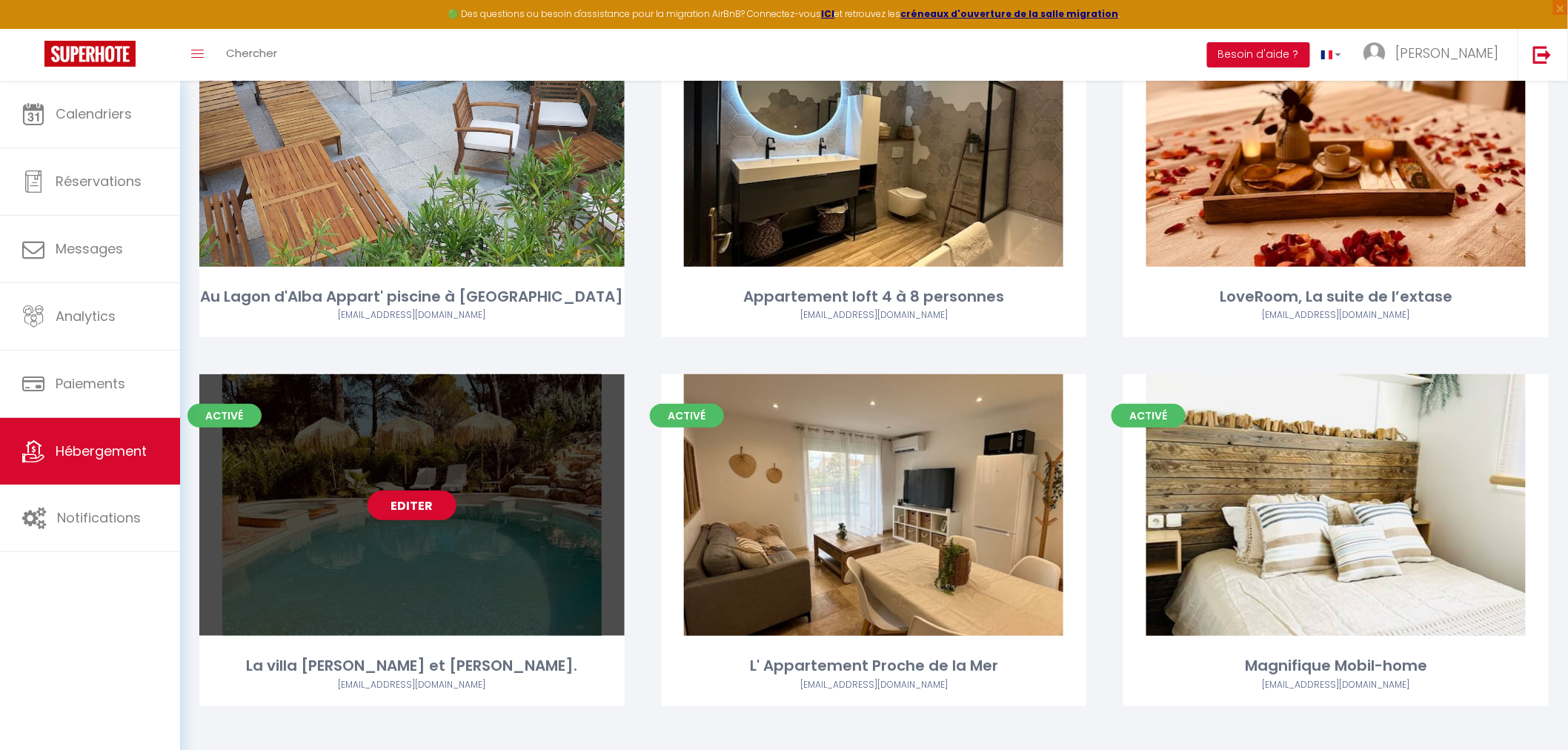
scroll to position [197, 0]
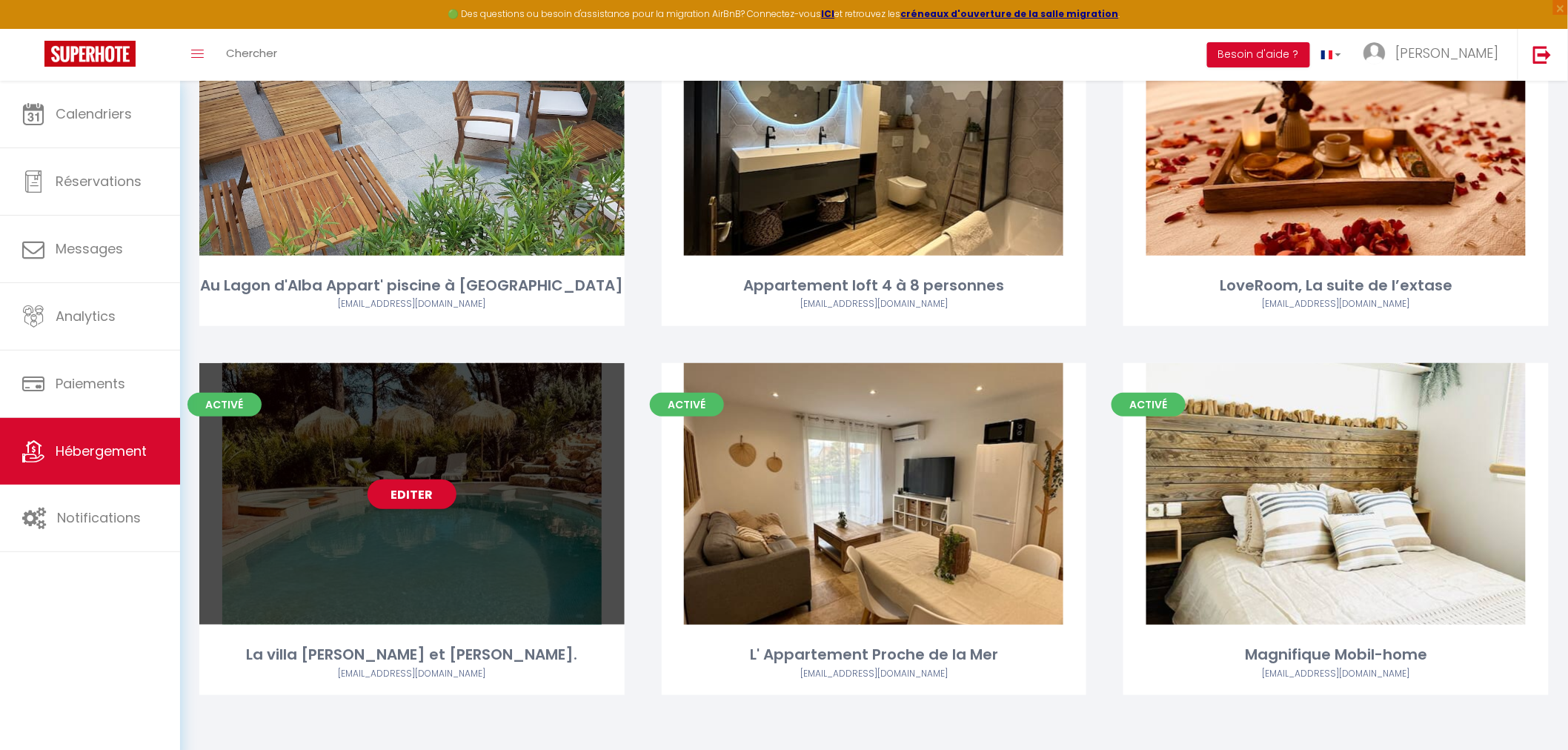
click at [506, 661] on div "La villa [PERSON_NAME] et [PERSON_NAME]." at bounding box center [411, 655] width 426 height 23
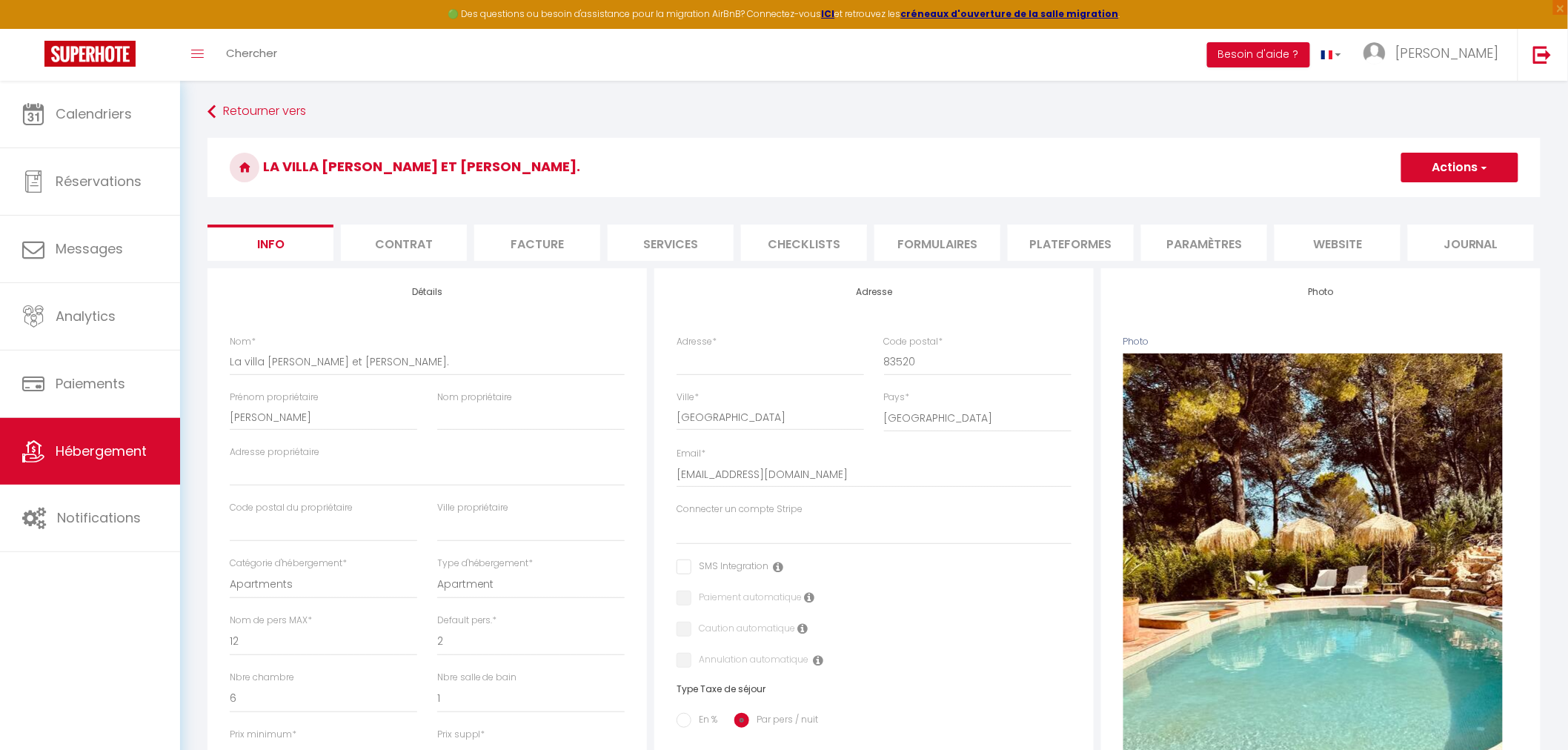
click at [671, 248] on li "Services" at bounding box center [670, 243] width 126 height 37
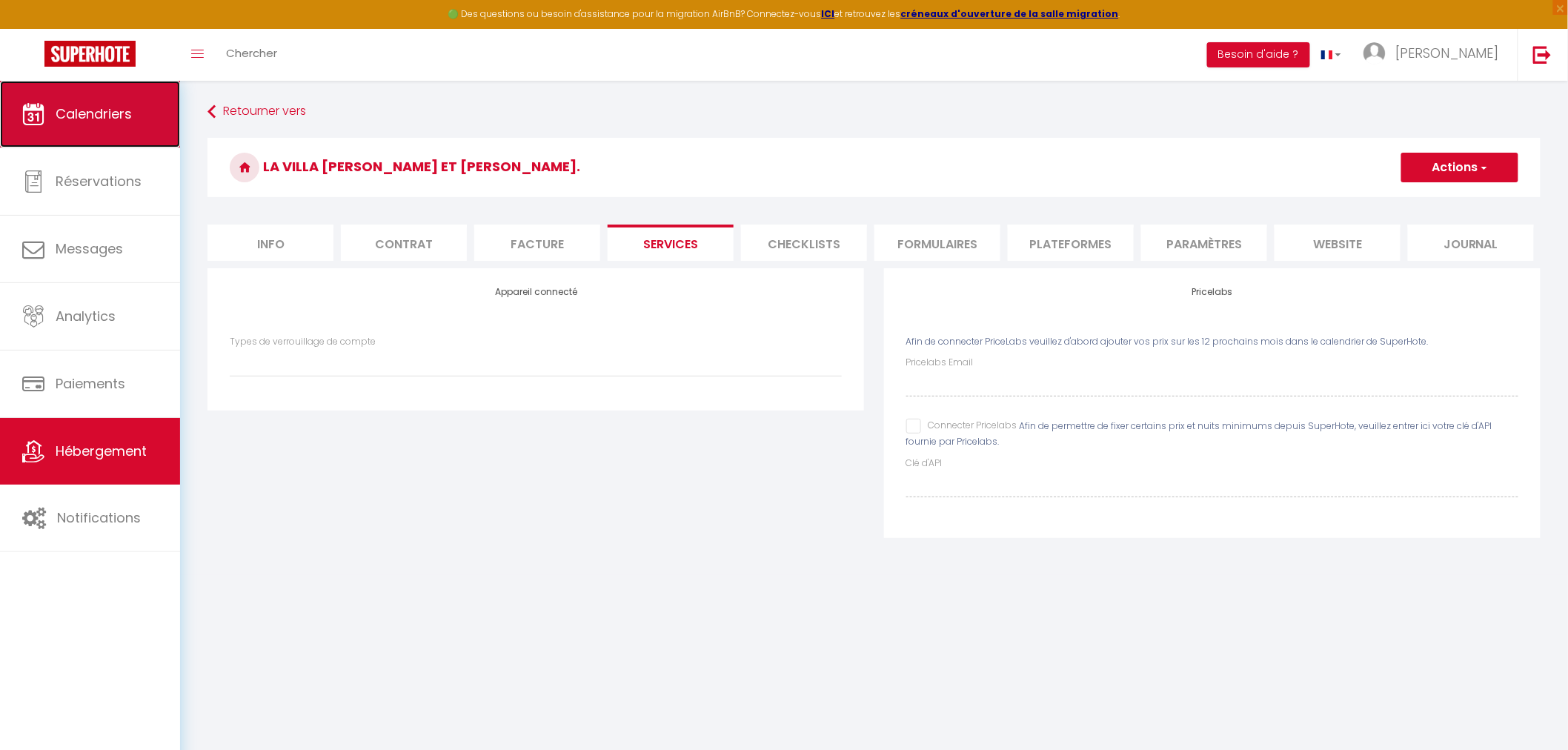
click at [108, 114] on span "Calendriers" at bounding box center [94, 114] width 76 height 19
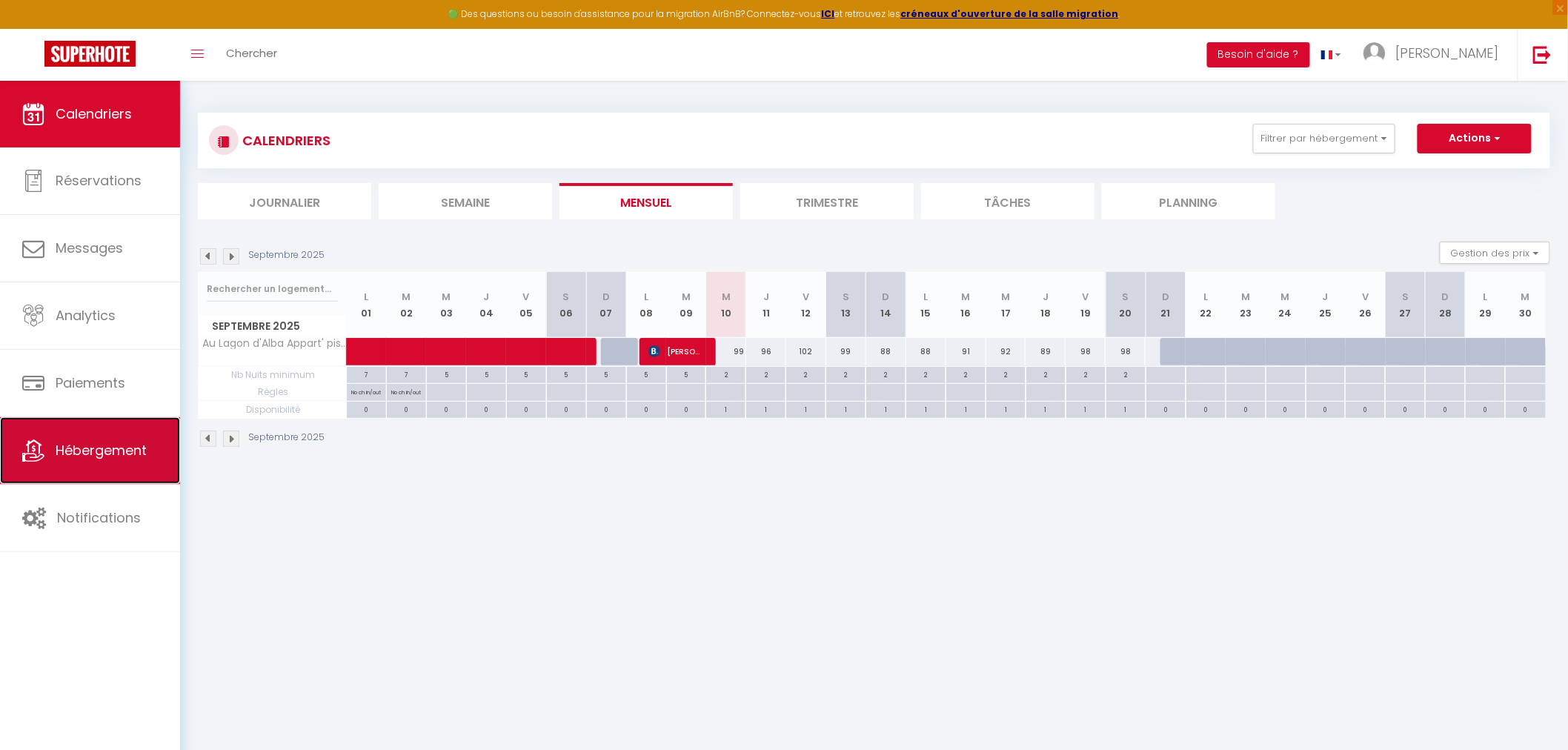
click at [120, 451] on span "Hébergement" at bounding box center [101, 450] width 91 height 19
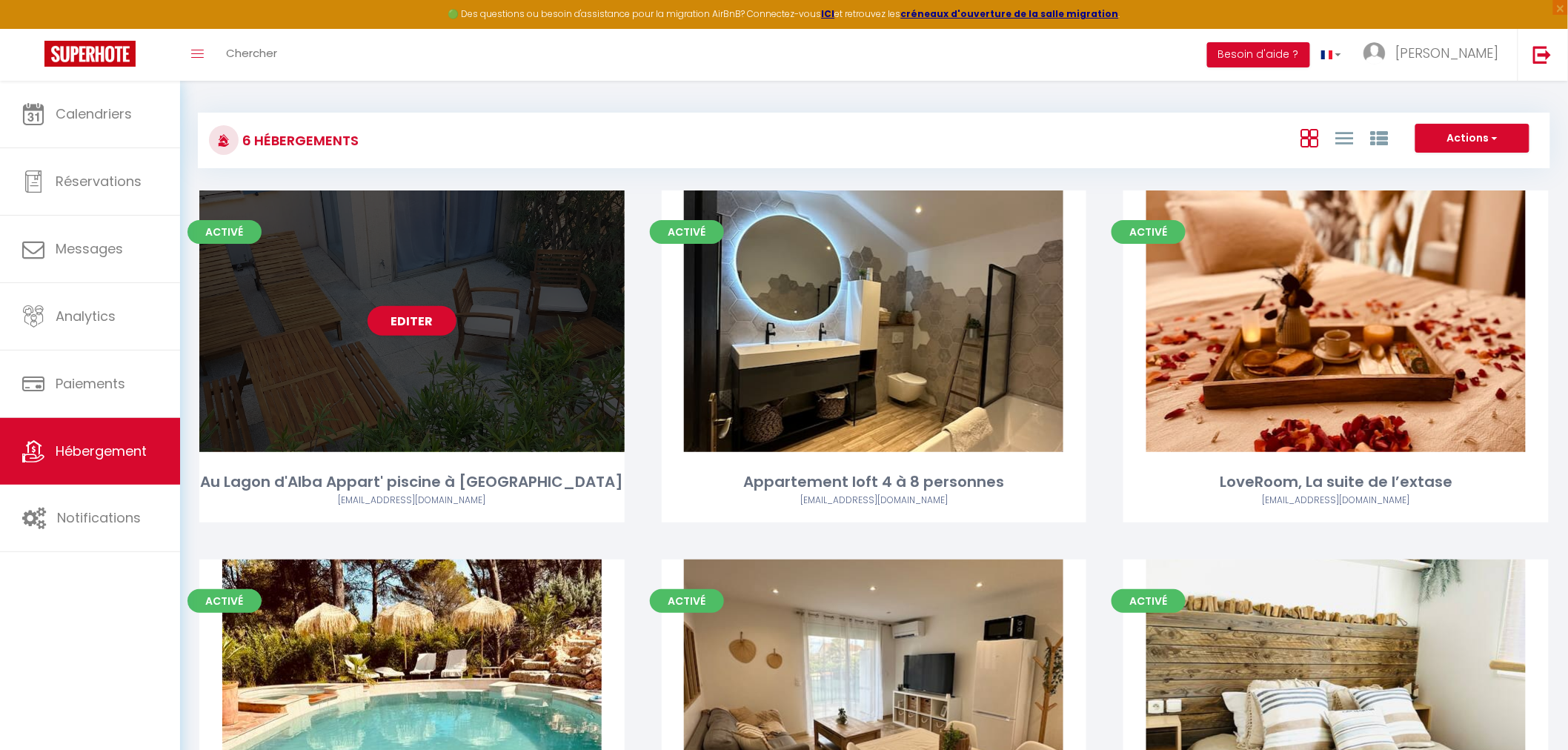
click at [456, 397] on div "Editer" at bounding box center [411, 322] width 426 height 262
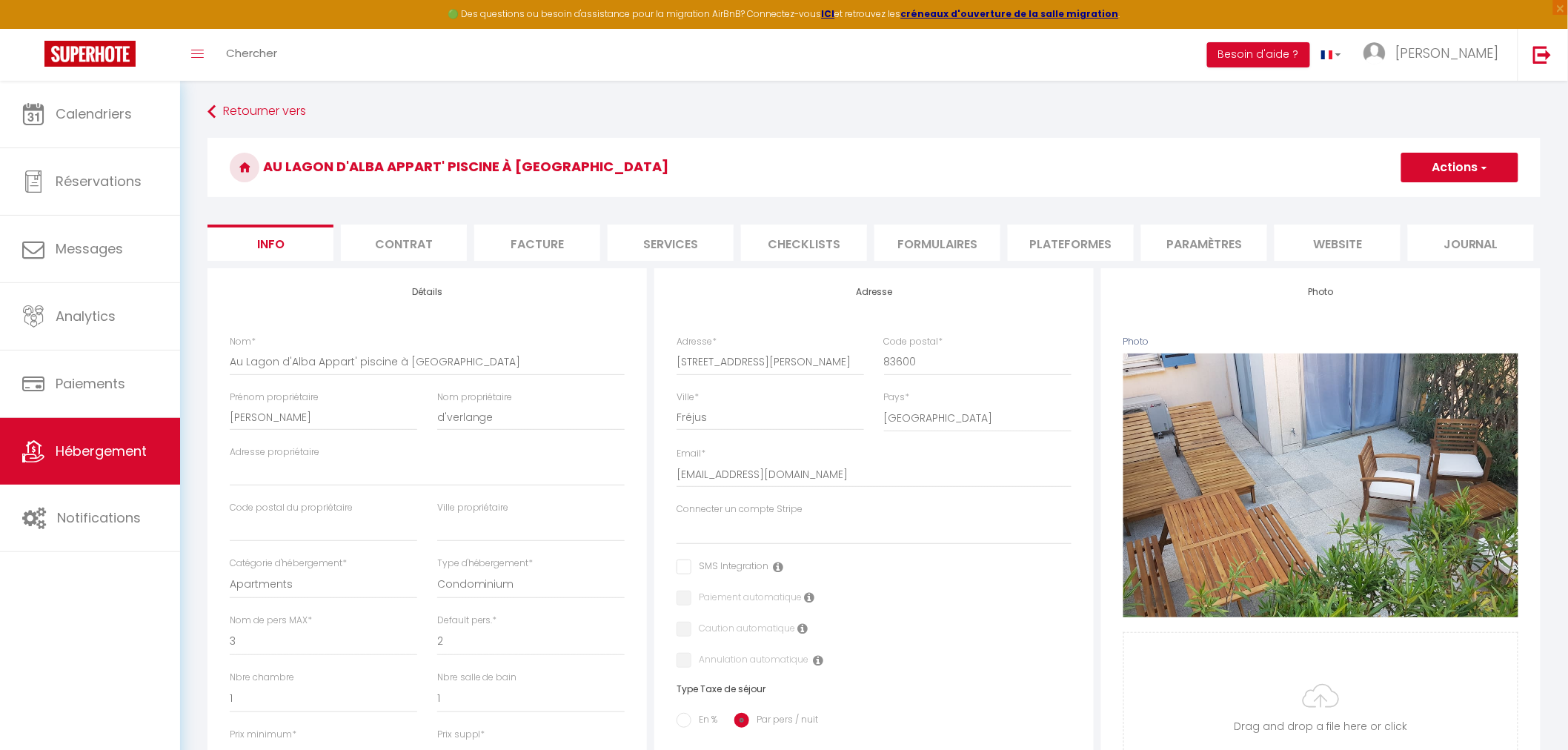
click at [1234, 246] on li "Paramètres" at bounding box center [1204, 243] width 126 height 37
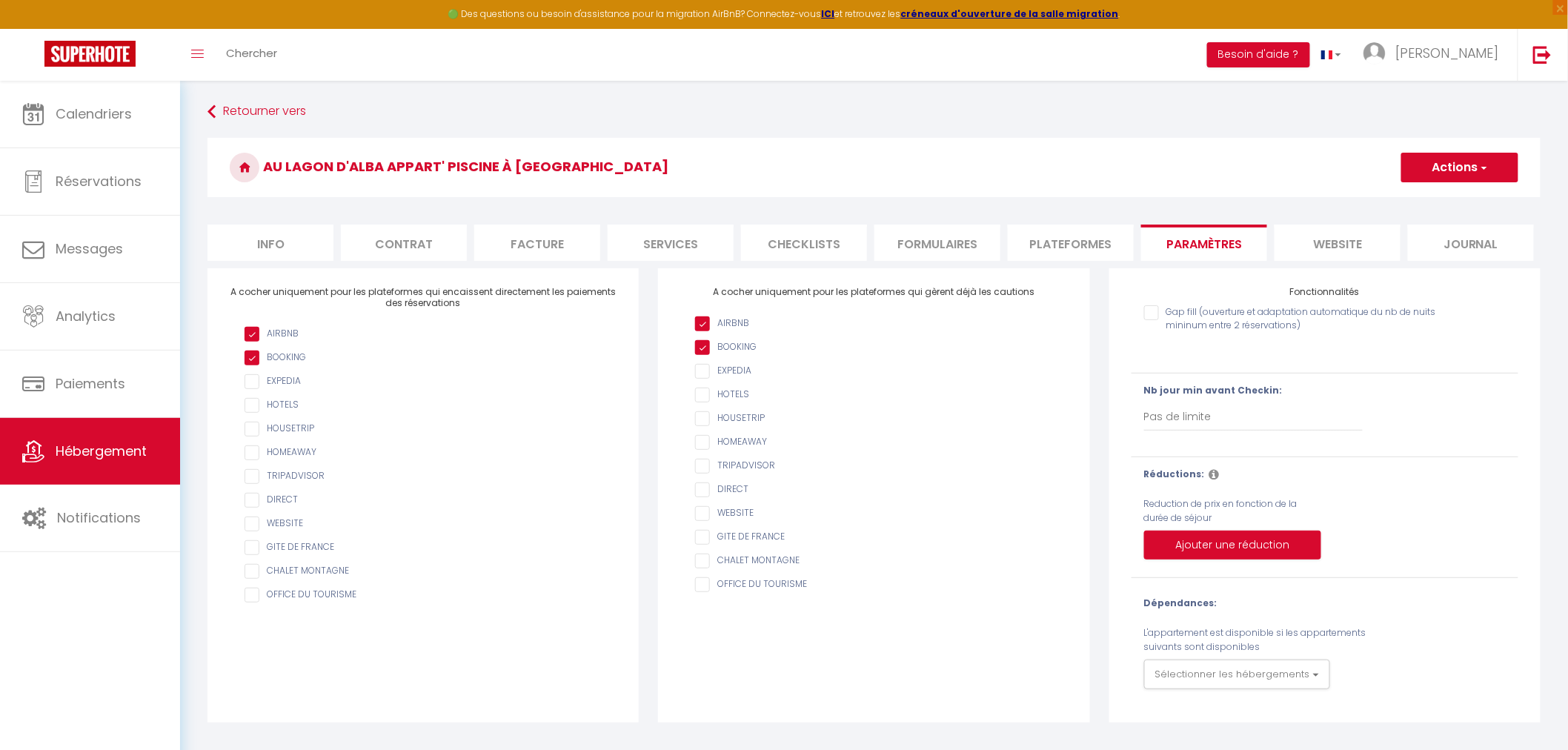
click at [1152, 312] on input "Gap fill (ouverture et adaptation automatique du nb de nuits mininum entre 2 ré…" at bounding box center [1292, 313] width 296 height 15
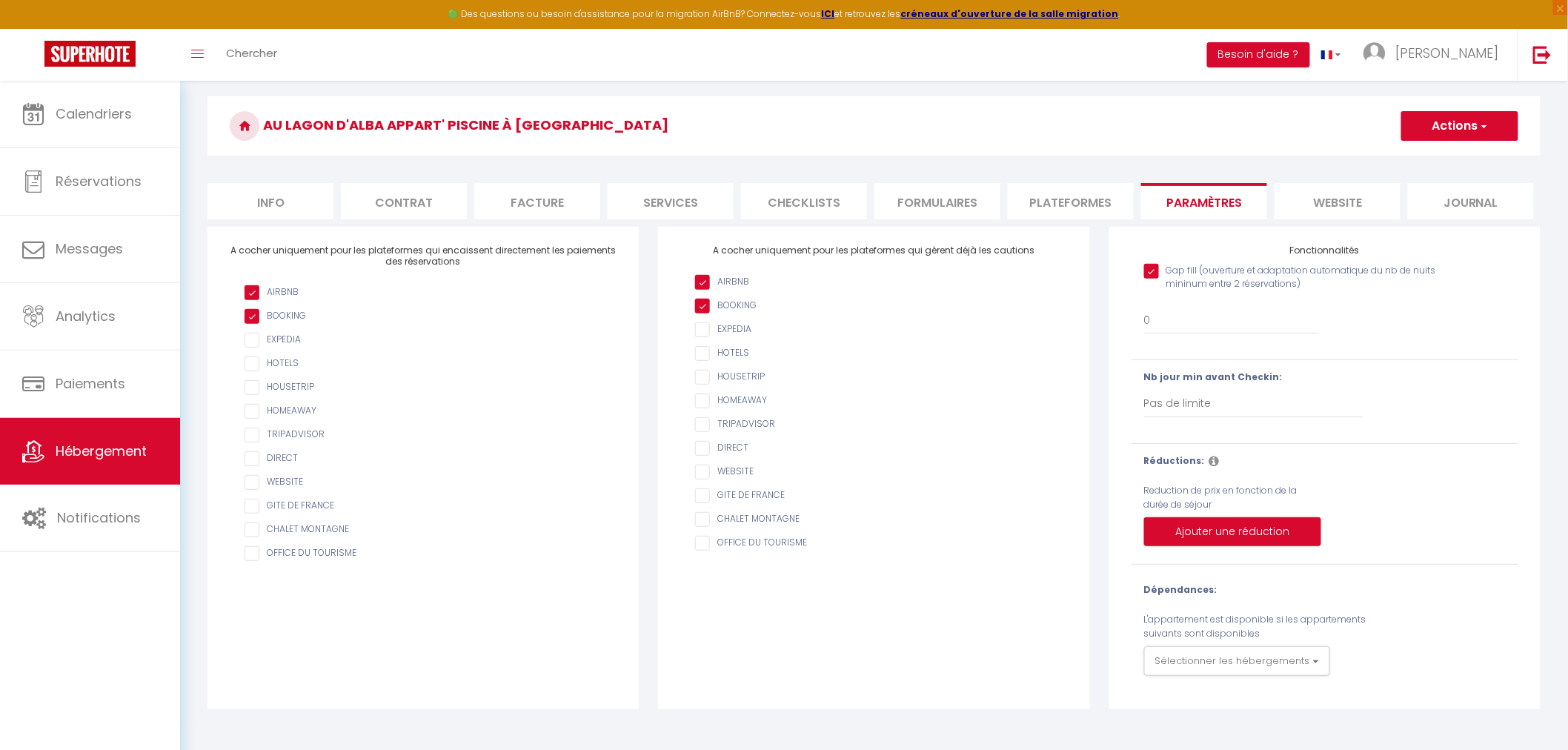
scroll to position [80, 0]
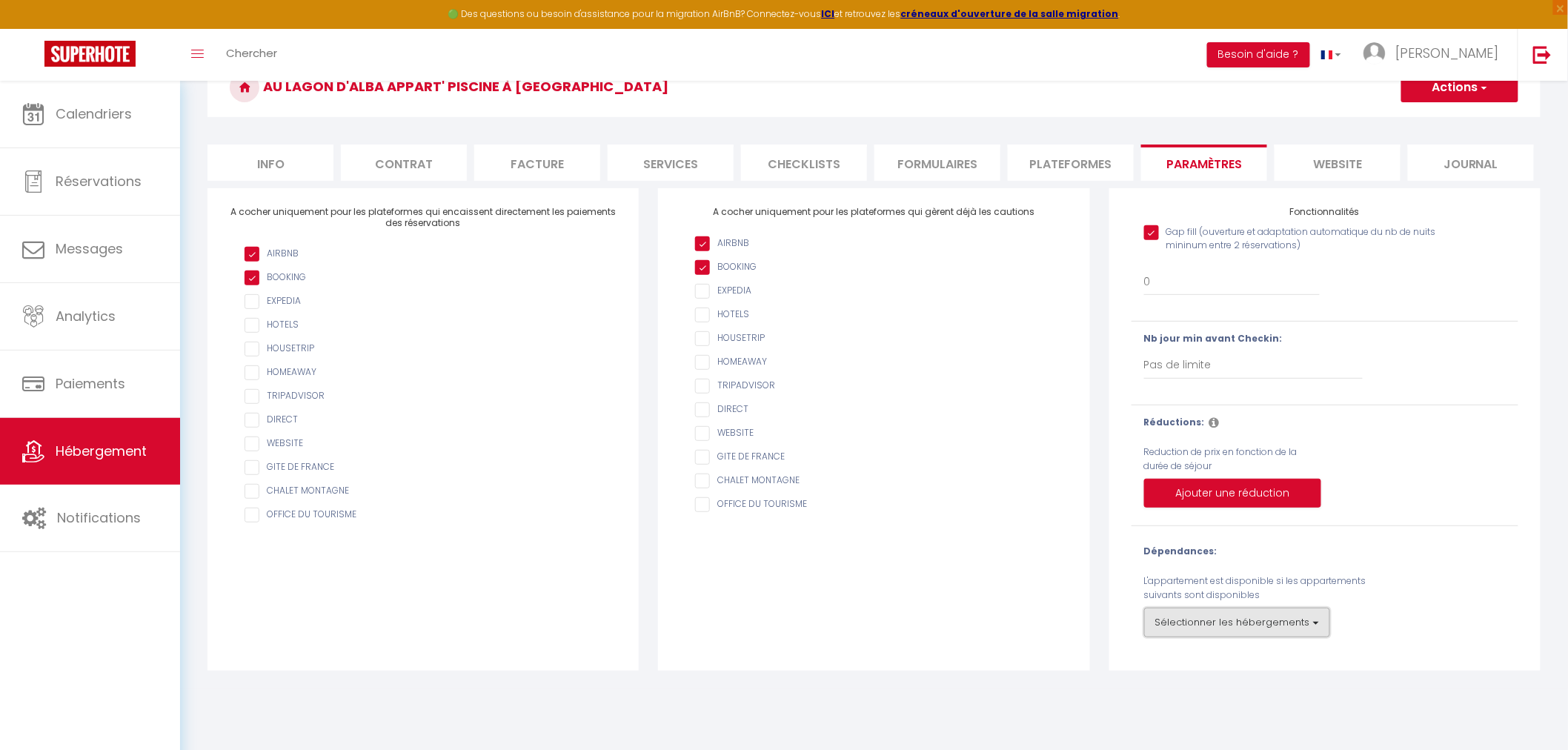
click at [1312, 619] on button "Sélectionner les hébergements" at bounding box center [1237, 623] width 186 height 30
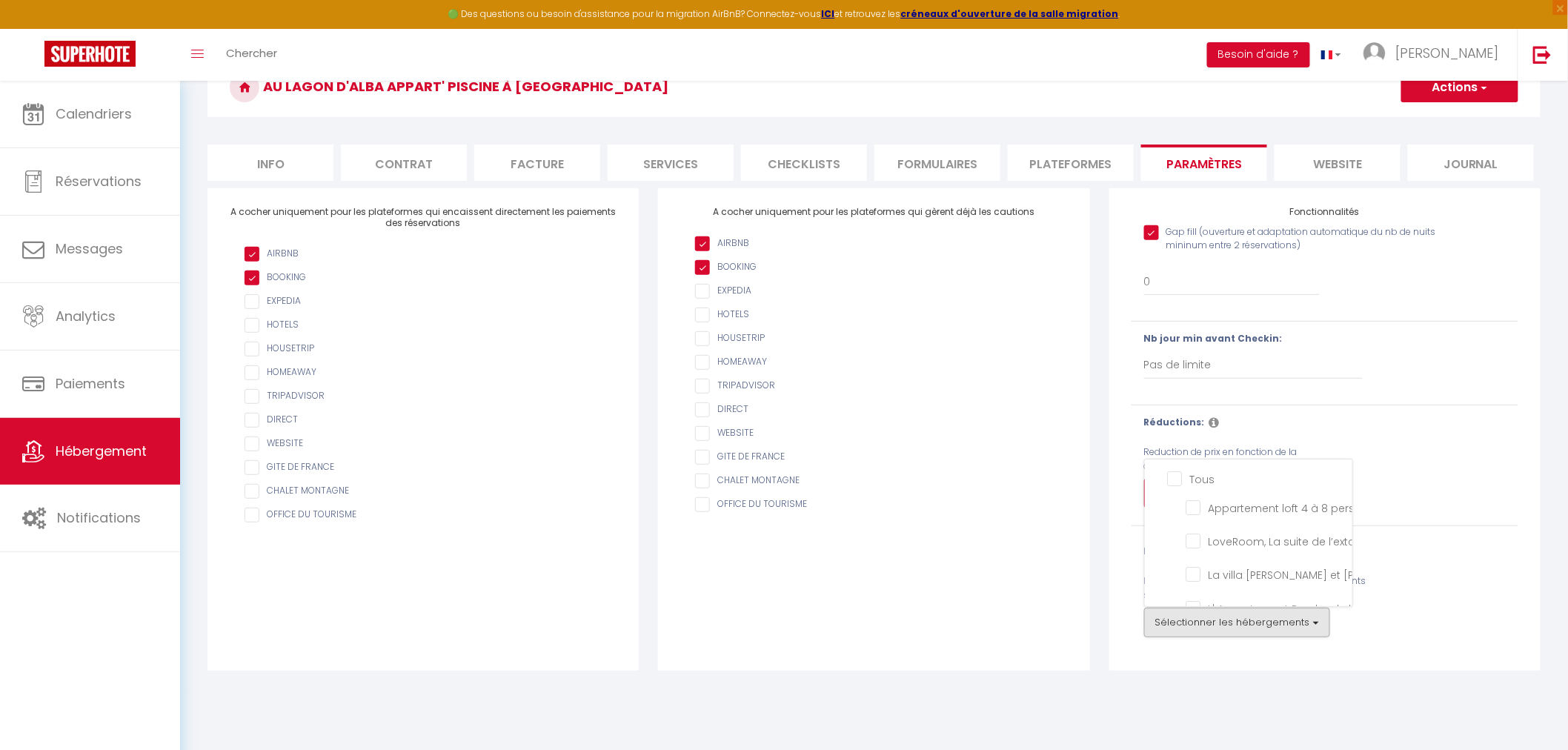
click at [1483, 643] on div "Fonctionnalités Gap fill (ouverture et adaptation automatique du nb de nuits mi…" at bounding box center [1325, 430] width 432 height 483
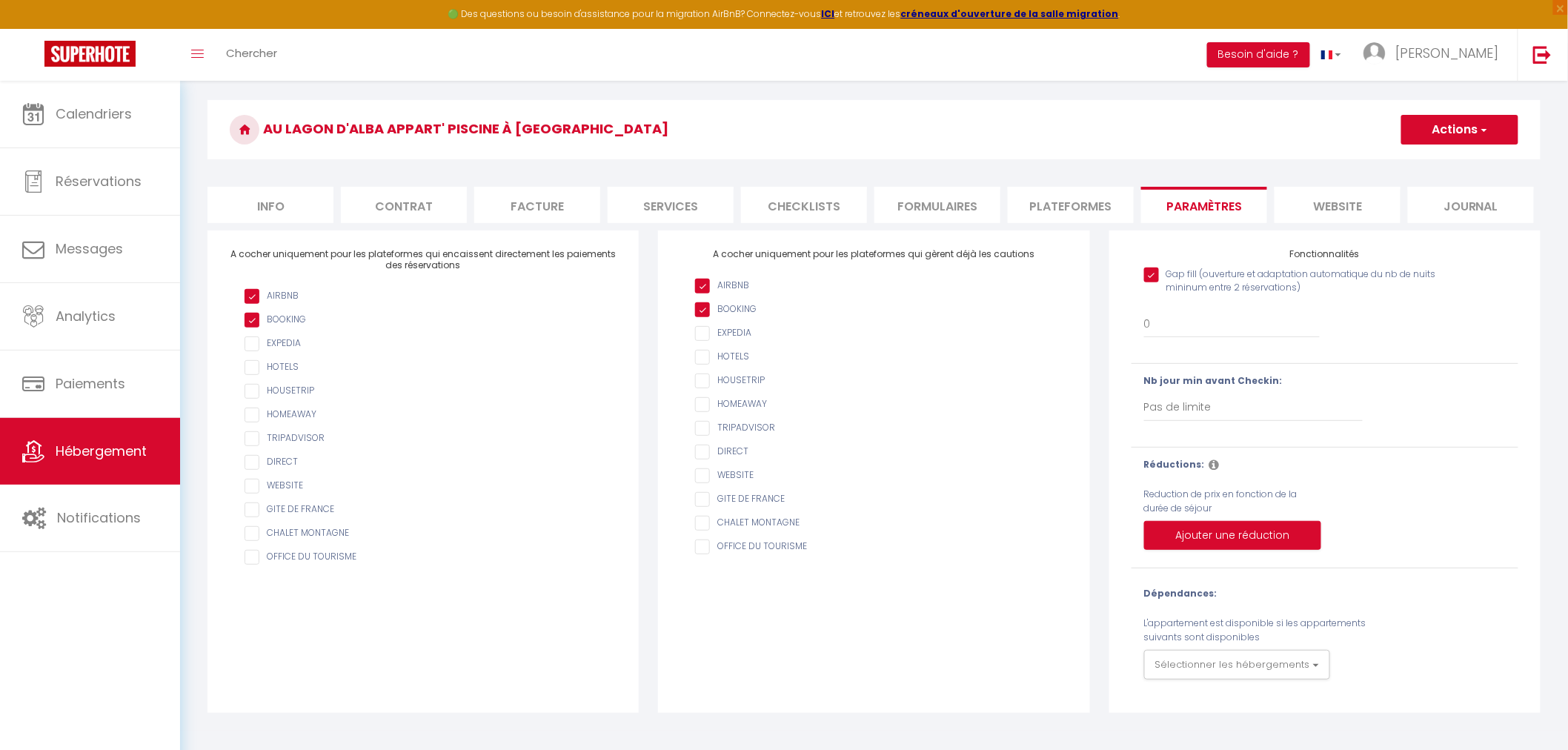
scroll to position [0, 0]
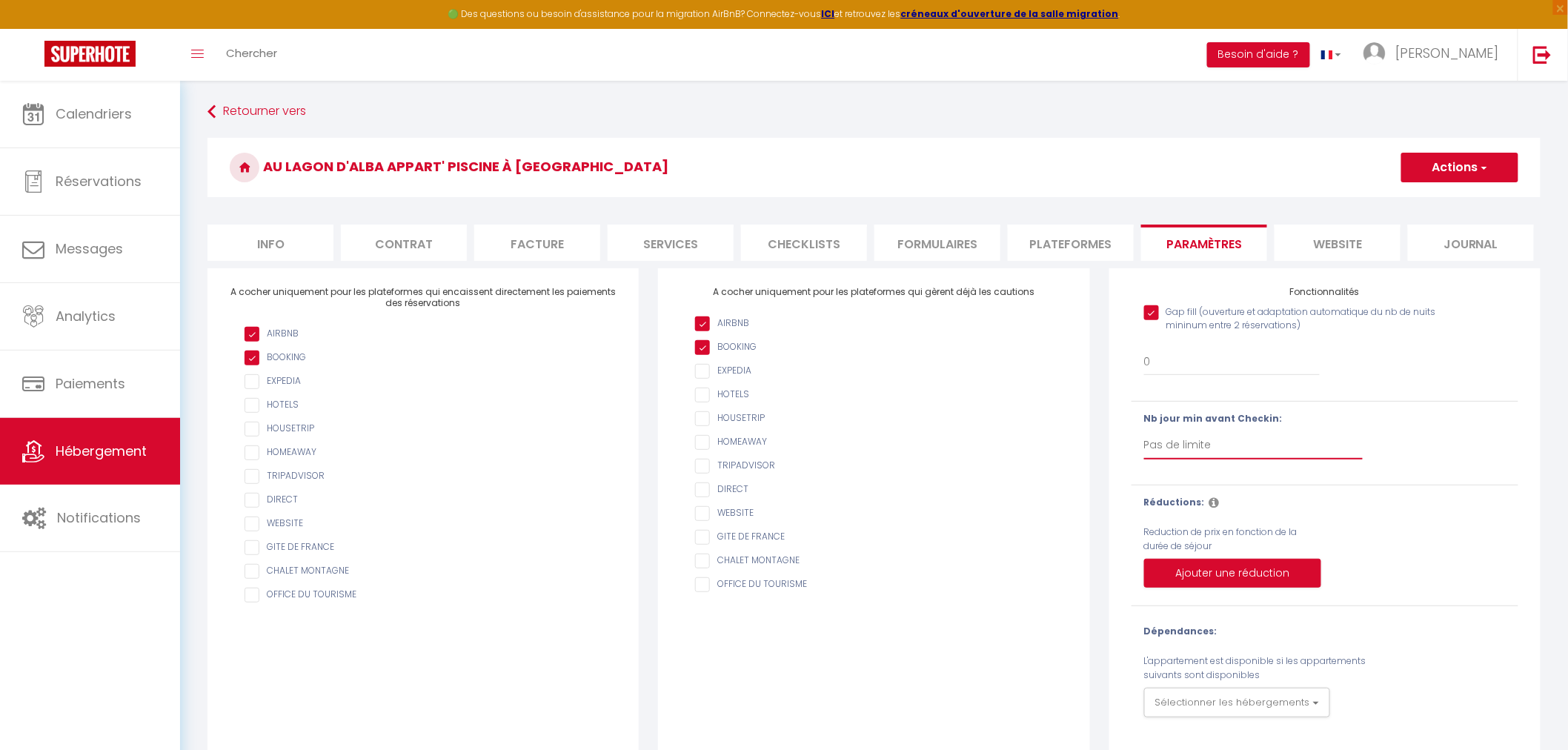
click at [1195, 448] on select "Pas de limite 1 2 3 4 5 6 7" at bounding box center [1253, 446] width 219 height 28
click at [1144, 432] on select "Pas de limite 1 2 3 4 5 6 7" at bounding box center [1253, 446] width 219 height 28
click at [1220, 567] on button "Ajouter une réduction" at bounding box center [1232, 574] width 177 height 30
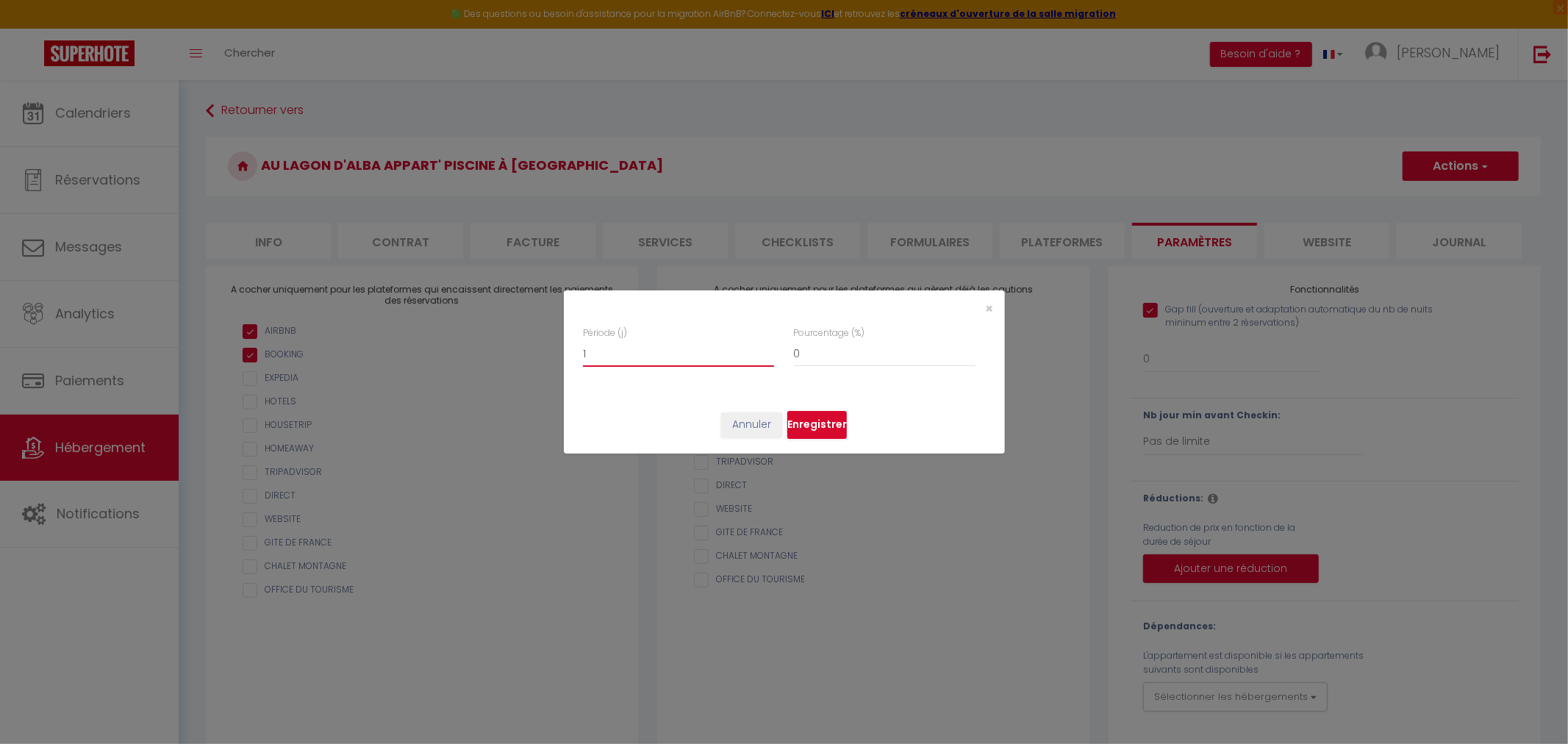
click at [769, 347] on input "1" at bounding box center [679, 354] width 191 height 27
click at [770, 356] on input "0" at bounding box center [679, 354] width 191 height 27
click at [988, 304] on span "×" at bounding box center [989, 308] width 8 height 19
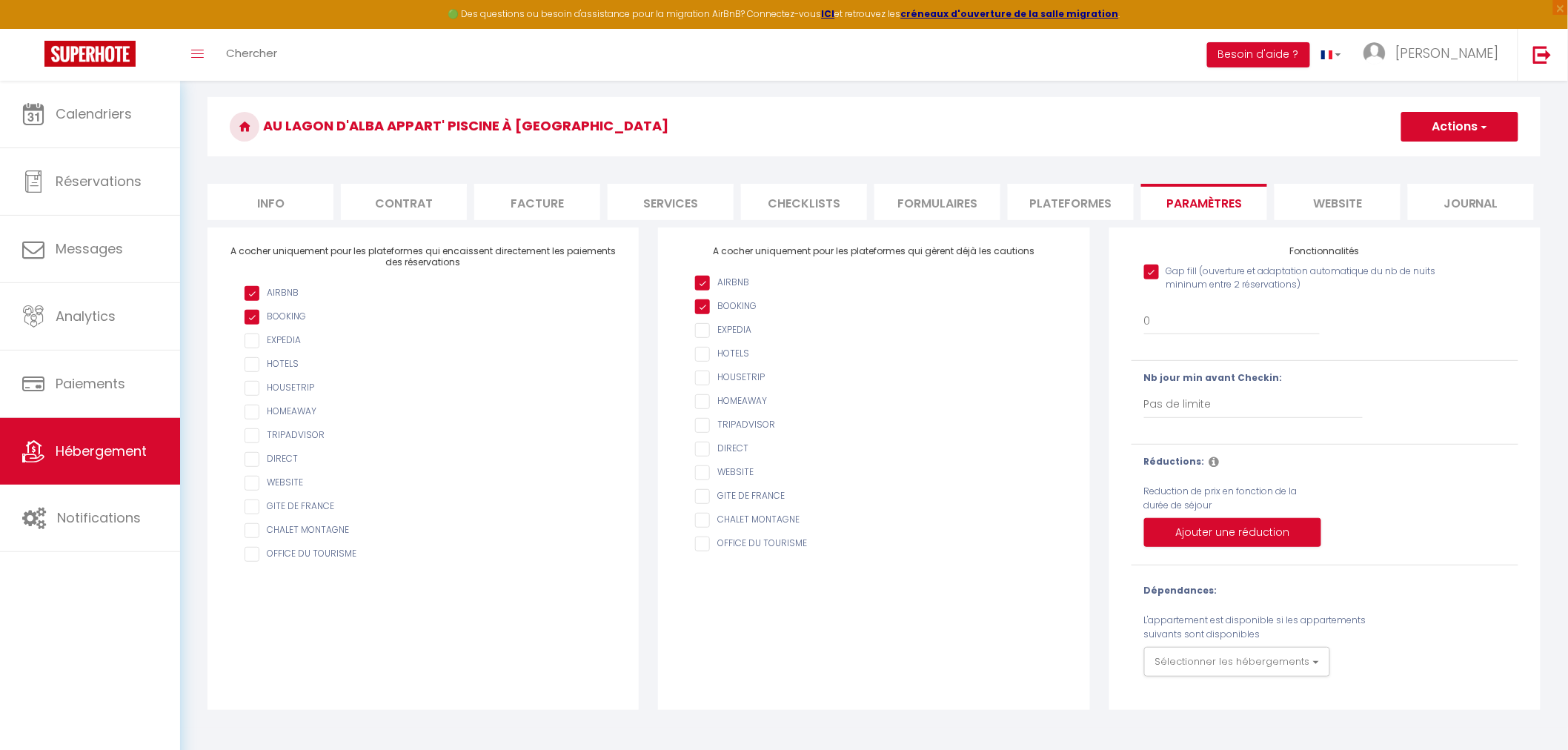
scroll to position [80, 0]
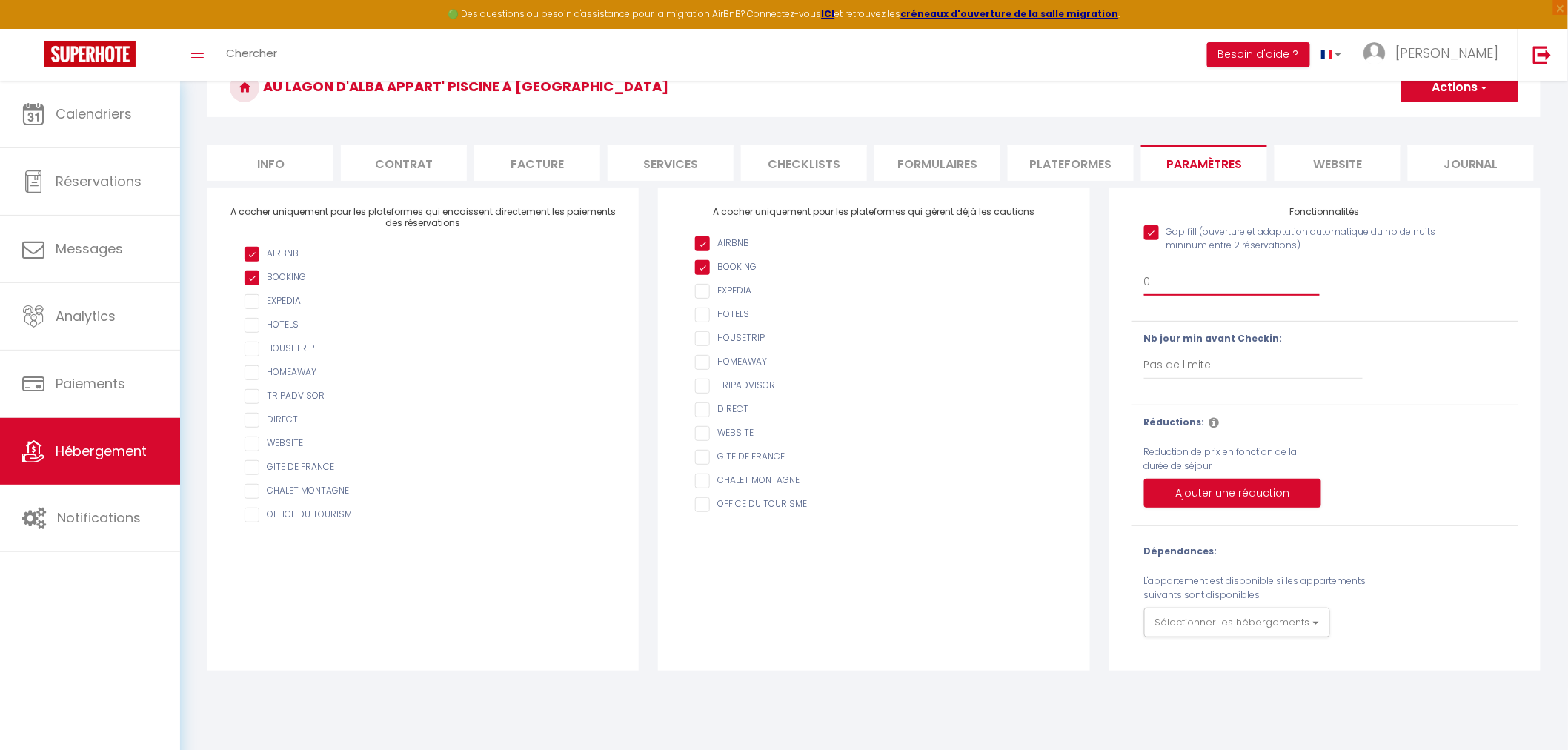
click at [1159, 282] on select "0 + 1 % + 2 % + 3 % + 4 % + 5 % + 6 % + 7 % + 8 % + 9 % + 10 % + 11 % + 12 % + …" at bounding box center [1231, 282] width 176 height 28
click at [1144, 268] on select "0 + 1 % + 2 % + 3 % + 4 % + 5 % + 6 % + 7 % + 8 % + 9 % + 10 % + 11 % + 12 % + …" at bounding box center [1231, 282] width 176 height 28
click at [1151, 234] on input "Gap fill (ouverture et adaptation automatique du nb de nuits mininum entre 2 ré…" at bounding box center [1292, 233] width 296 height 15
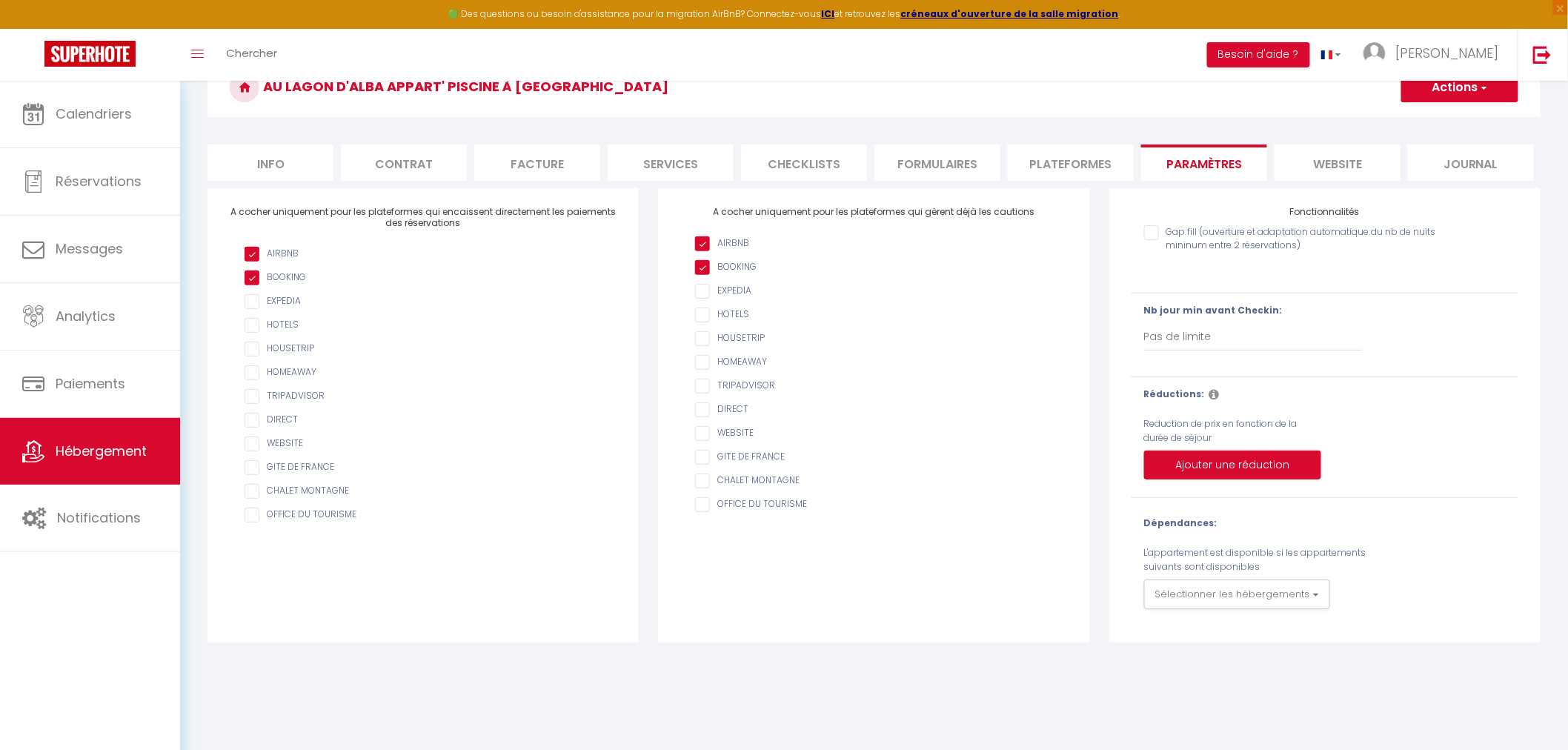
click at [1156, 231] on input "Gap fill (ouverture et adaptation automatique du nb de nuits mininum entre 2 ré…" at bounding box center [1292, 233] width 296 height 15
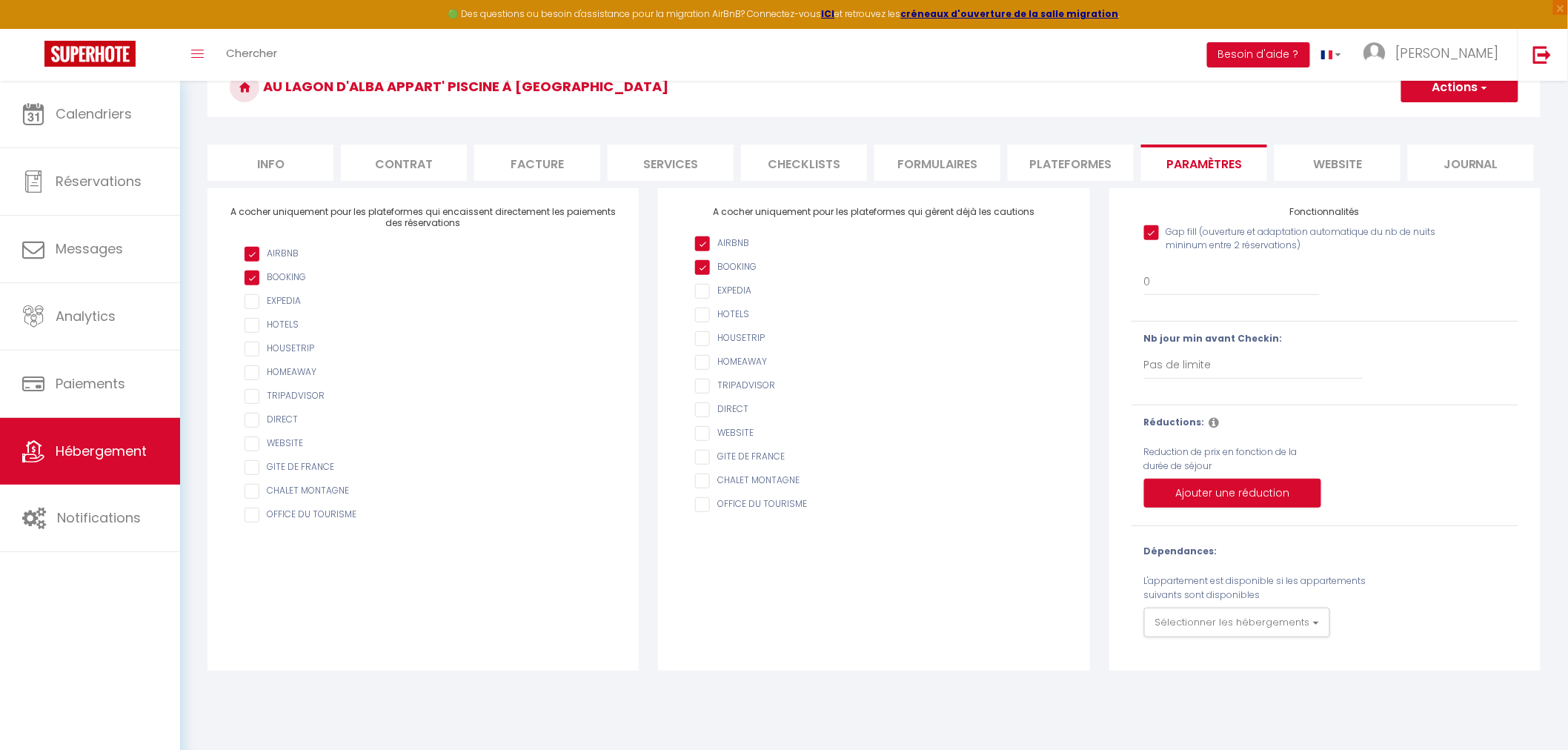
drag, startPoint x: 1134, startPoint y: 219, endPoint x: 1332, endPoint y: 231, distance: 198.4
click at [1330, 231] on div "Gap fill (ouverture et adaptation automatique du nb de nuits mininum entre 2 ré…" at bounding box center [1325, 264] width 406 height 94
click at [1340, 238] on input "Gap fill (ouverture et adaptation automatique du nb de nuits mininum entre 2 ré…" at bounding box center [1292, 233] width 296 height 15
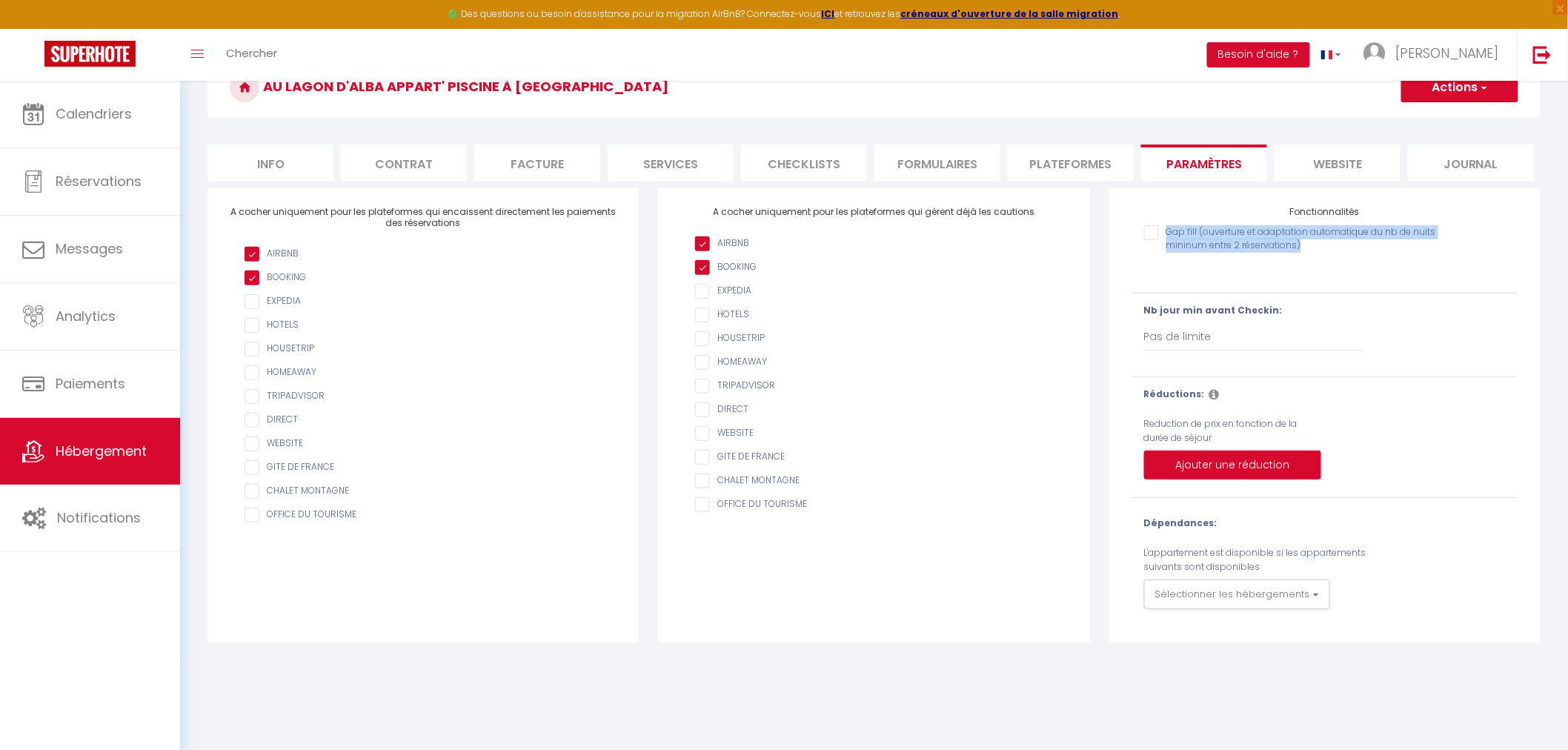
drag, startPoint x: 1311, startPoint y: 252, endPoint x: 1167, endPoint y: 225, distance: 146.5
click at [1167, 225] on div "Gap fill (ouverture et adaptation automatique du nb de nuits mininum entre 2 ré…" at bounding box center [1294, 246] width 301 height 43
copy div "Gap fill (ouverture et adaptation automatique du nb de nuits mininum entre 2 ré…"
click at [1204, 263] on div "Gap fill (ouverture et adaptation automatique du nb de nuits mininum entre 2 ré…" at bounding box center [1294, 246] width 301 height 43
click at [1310, 57] on button "Besoin d'aide ?" at bounding box center [1259, 55] width 103 height 25
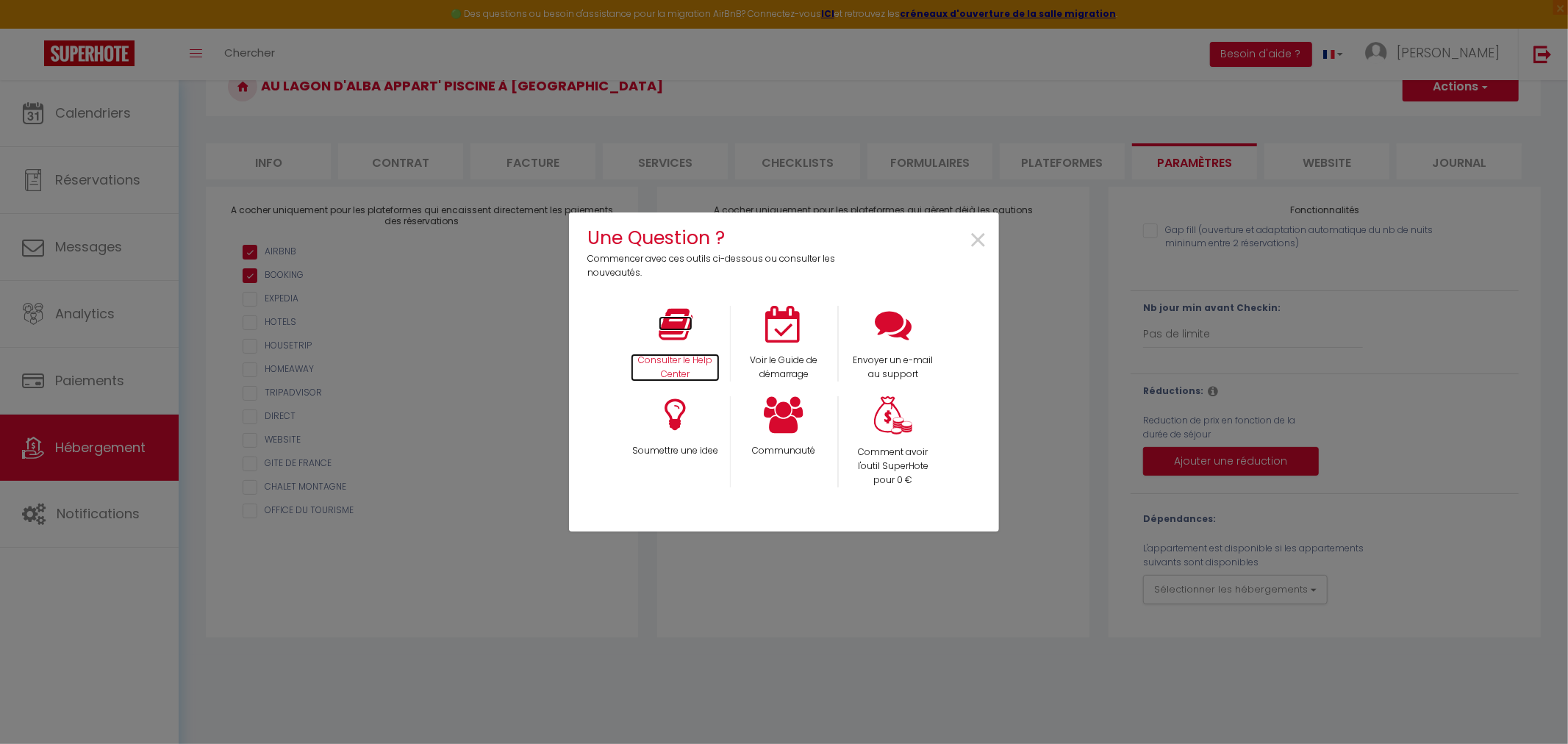
click at [672, 319] on icon at bounding box center [676, 324] width 34 height 37
drag, startPoint x: 971, startPoint y: 240, endPoint x: 944, endPoint y: 255, distance: 30.9
click at [971, 240] on span "×" at bounding box center [978, 241] width 20 height 46
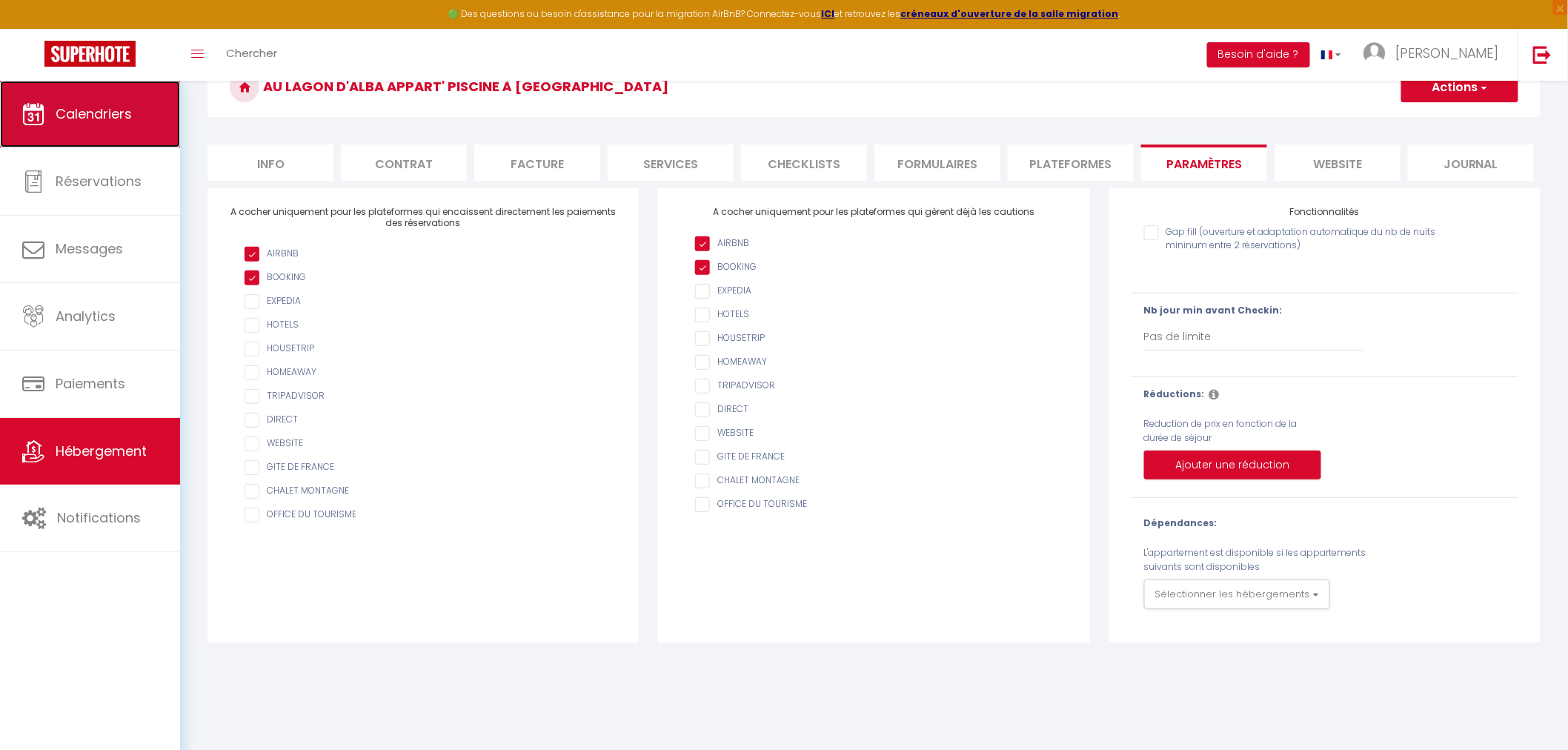
click at [82, 107] on span "Calendriers" at bounding box center [94, 114] width 76 height 19
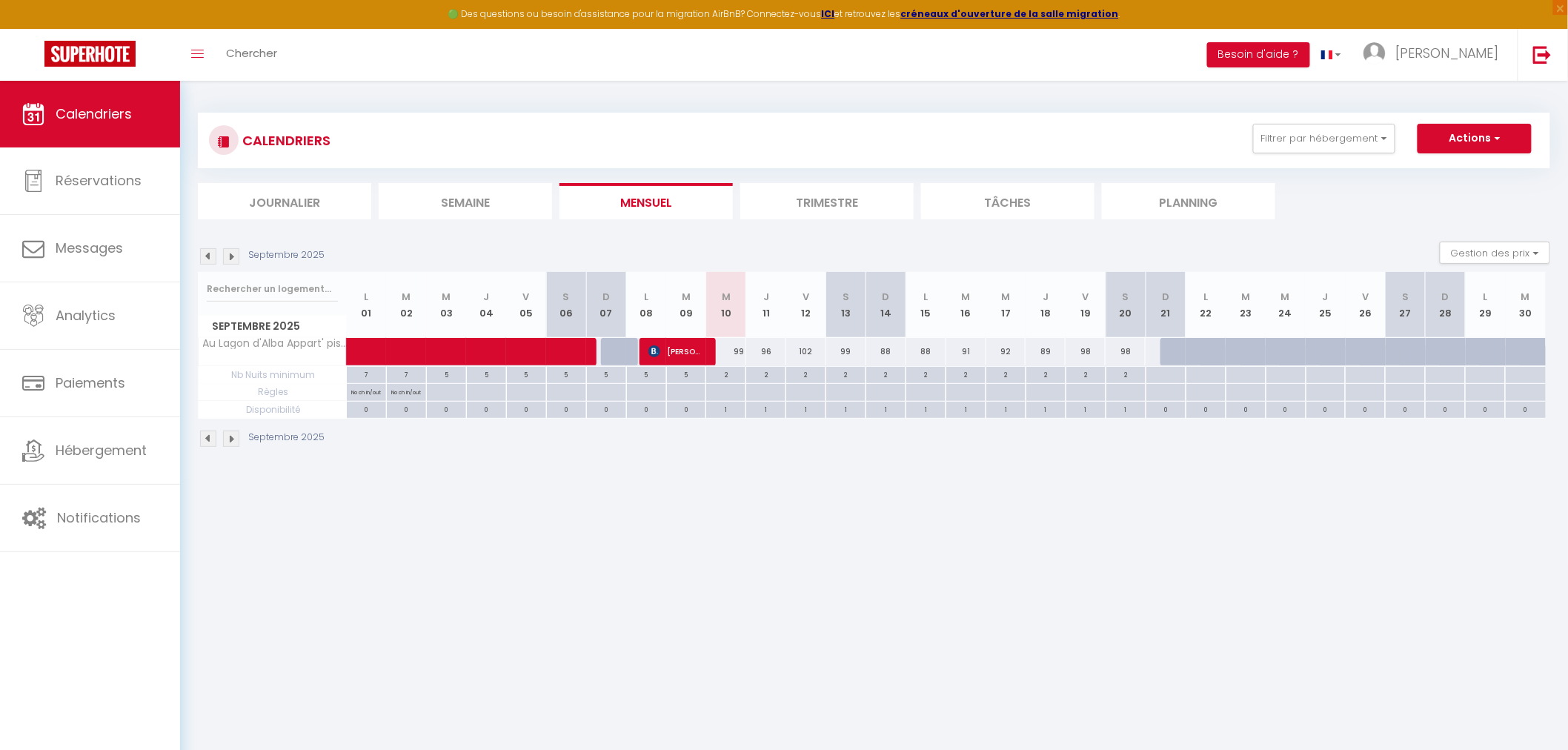
click at [735, 394] on div at bounding box center [725, 392] width 40 height 17
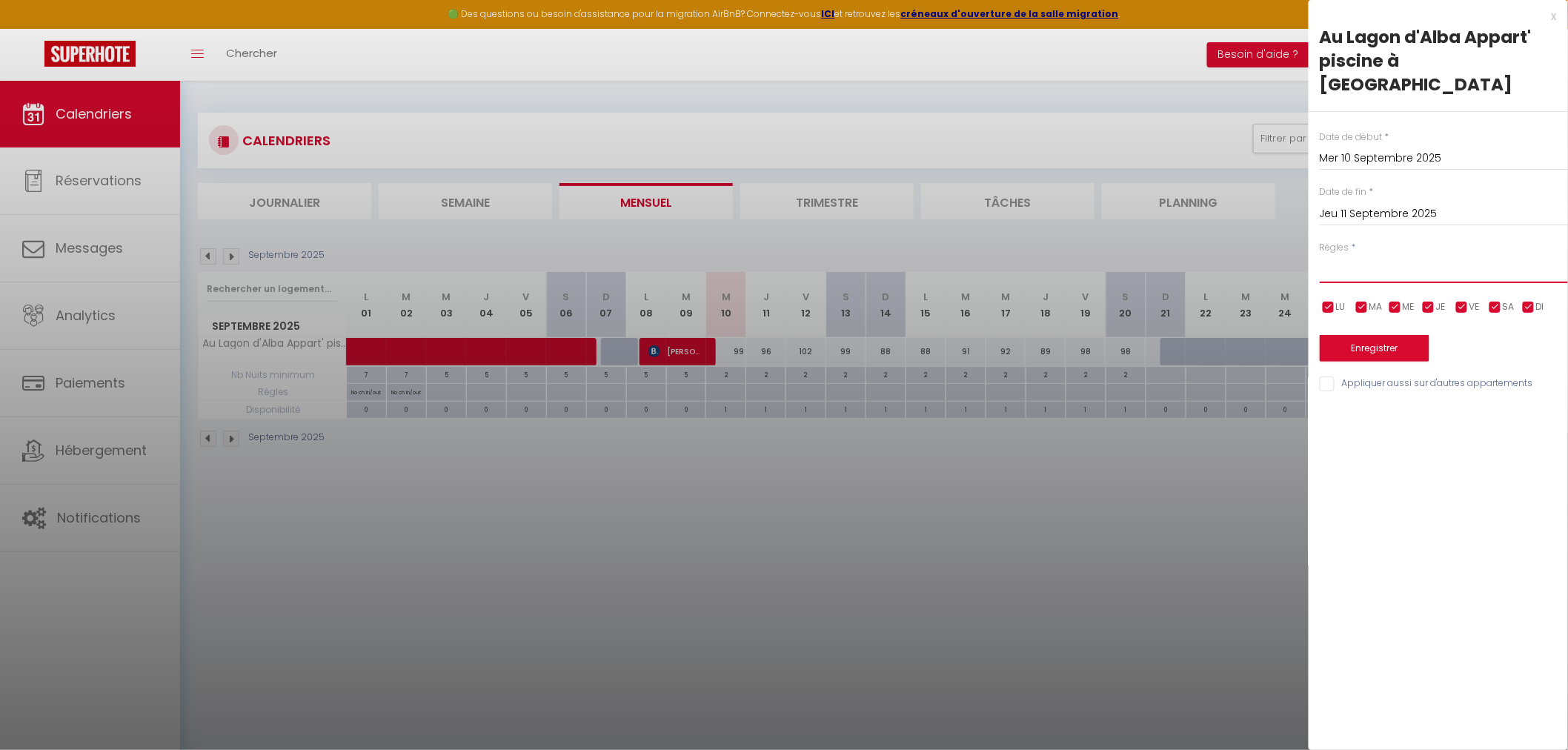
click at [1354, 255] on select "Aucun No Checkin No Checkout Pas d'arrivée / Pas de départ" at bounding box center [1444, 269] width 248 height 28
click at [1011, 454] on div at bounding box center [784, 375] width 1568 height 750
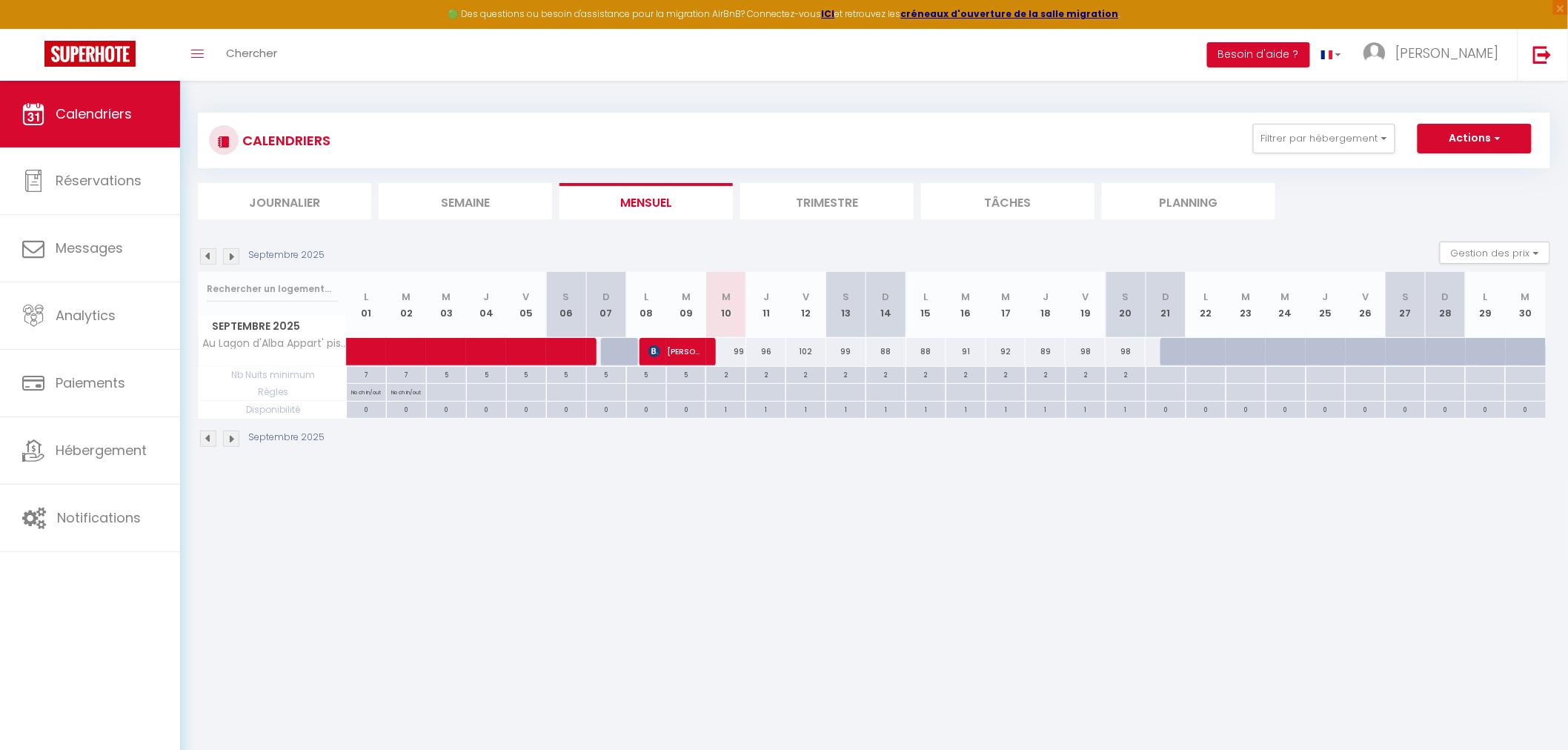
click at [729, 379] on div "2" at bounding box center [726, 374] width 40 height 14
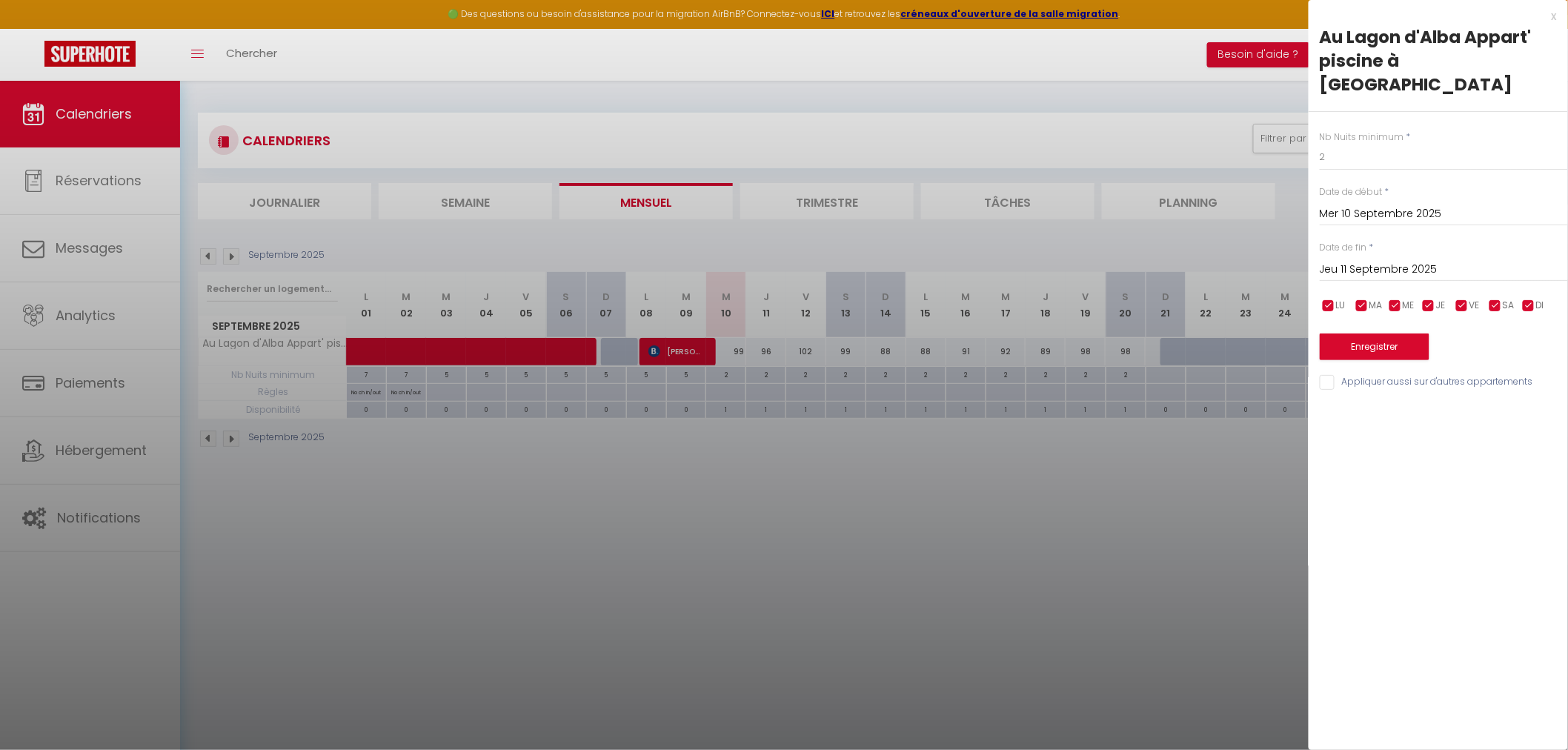
click at [1189, 450] on div at bounding box center [784, 375] width 1568 height 750
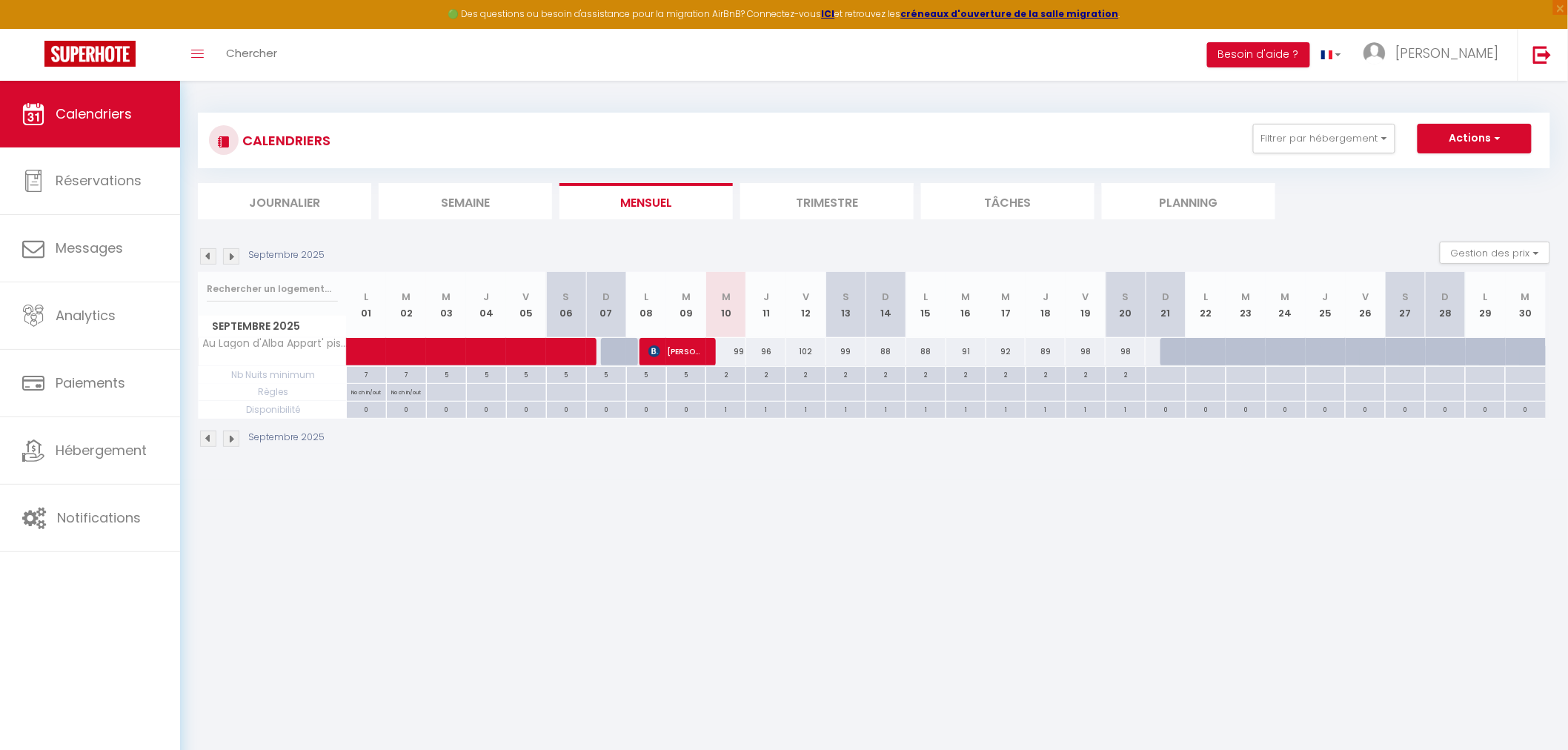
click at [1180, 344] on div at bounding box center [1180, 353] width 40 height 28
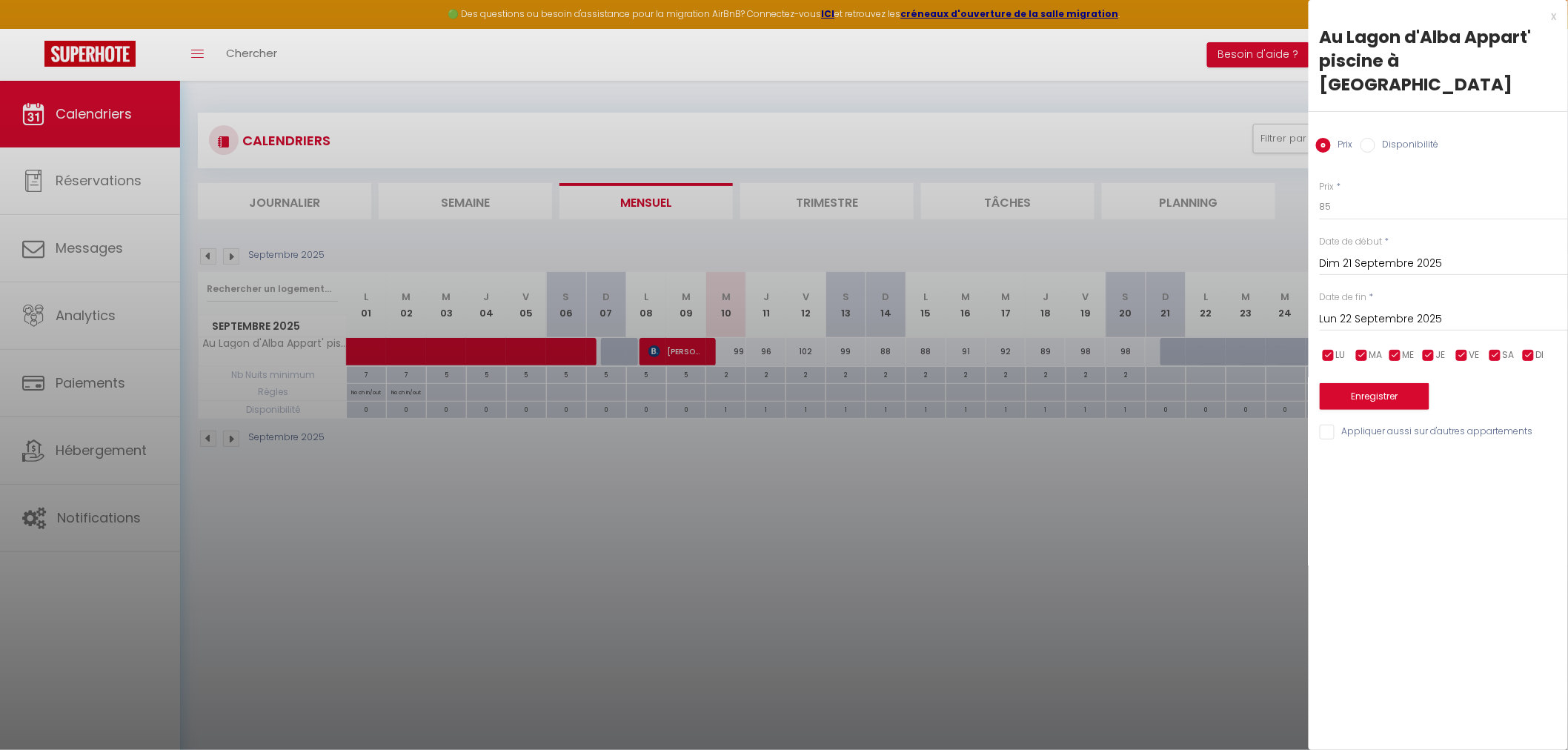
click at [1359, 121] on div "Prix Disponibilité" at bounding box center [1438, 137] width 260 height 49
click at [1373, 138] on input "Disponibilité" at bounding box center [1368, 145] width 15 height 15
click at [1359, 385] on button "Enregistrer" at bounding box center [1374, 398] width 110 height 27
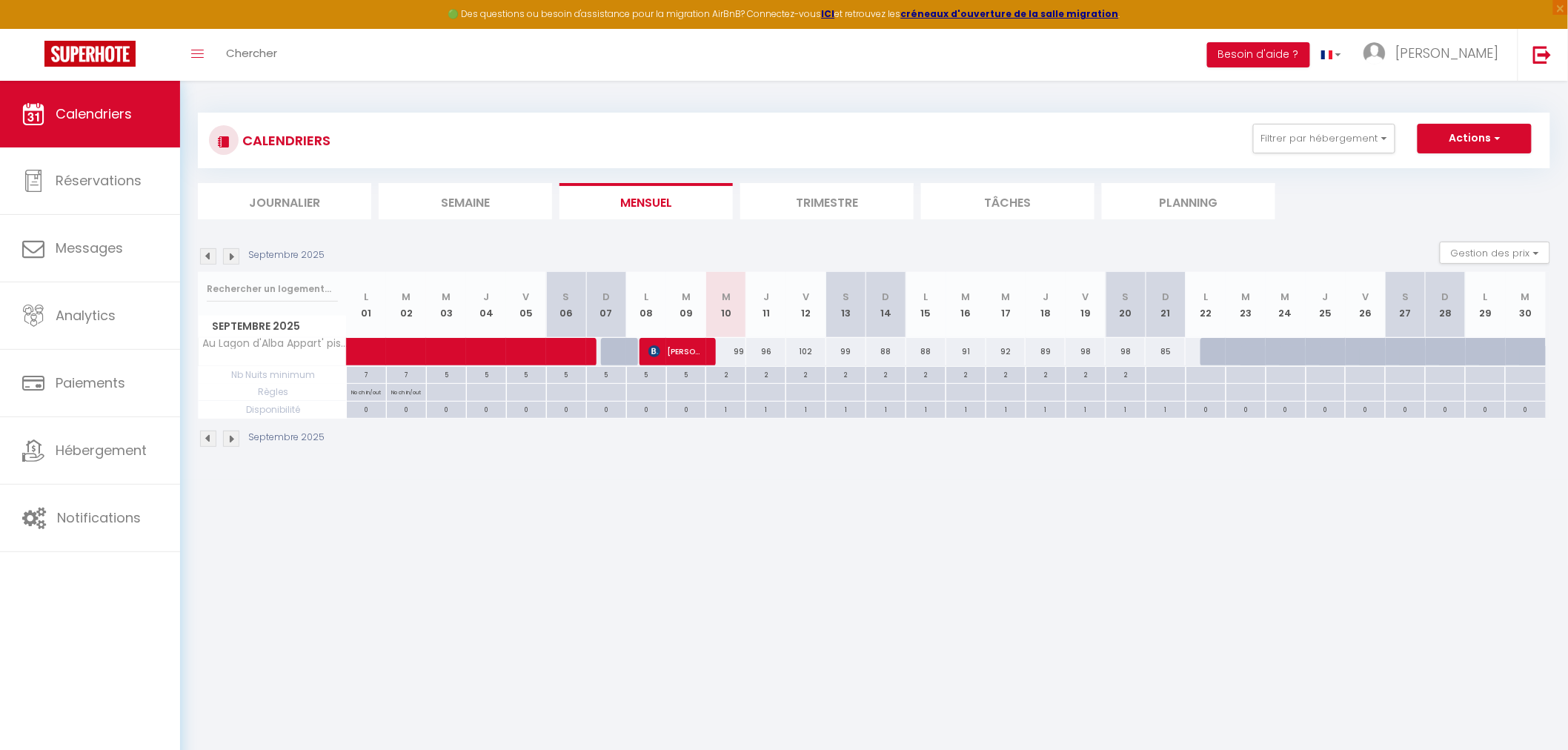
click at [1175, 359] on div "85" at bounding box center [1165, 352] width 40 height 28
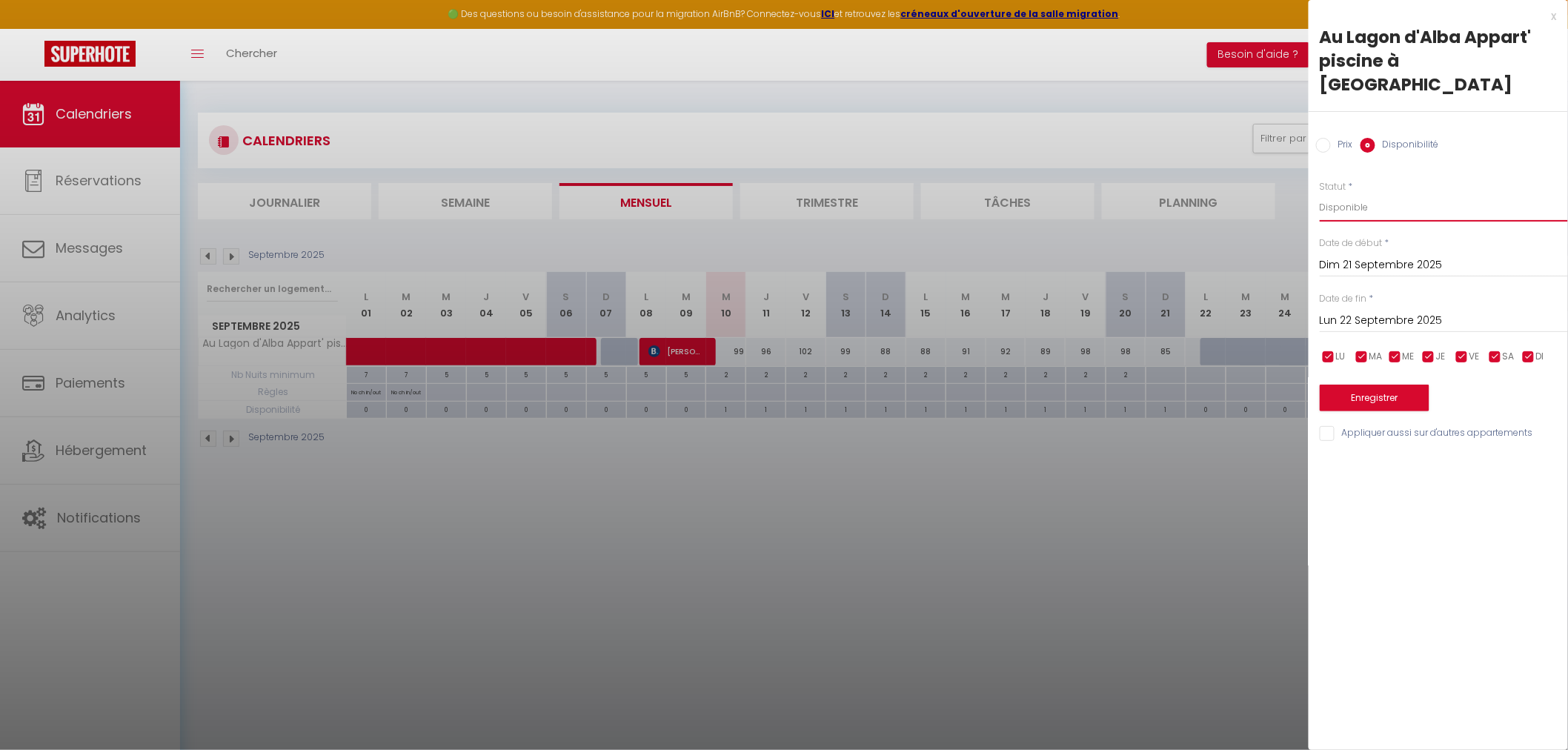
click at [1357, 194] on select "Disponible Indisponible" at bounding box center [1444, 208] width 248 height 28
click at [1320, 194] on select "Disponible Indisponible" at bounding box center [1444, 208] width 248 height 28
click at [1357, 385] on button "Enregistrer" at bounding box center [1374, 398] width 110 height 27
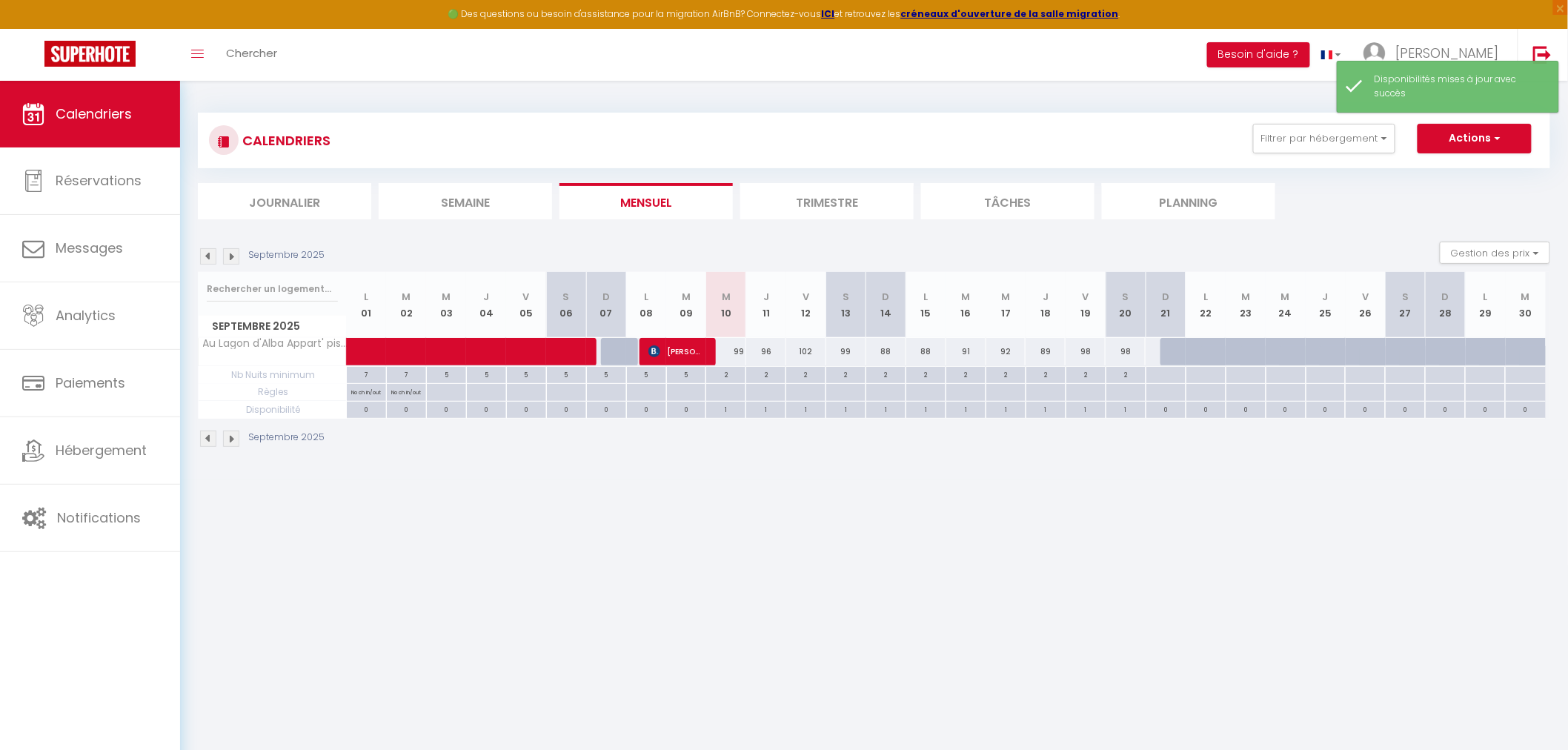
drag, startPoint x: 738, startPoint y: 352, endPoint x: 795, endPoint y: 355, distance: 57.1
click at [745, 352] on tr "Au Lagon d'Alba Appart' piscine à Fréjus 98 88 Montserrat Martínez 99" at bounding box center [872, 352] width 1347 height 29
click at [731, 391] on div at bounding box center [725, 392] width 40 height 17
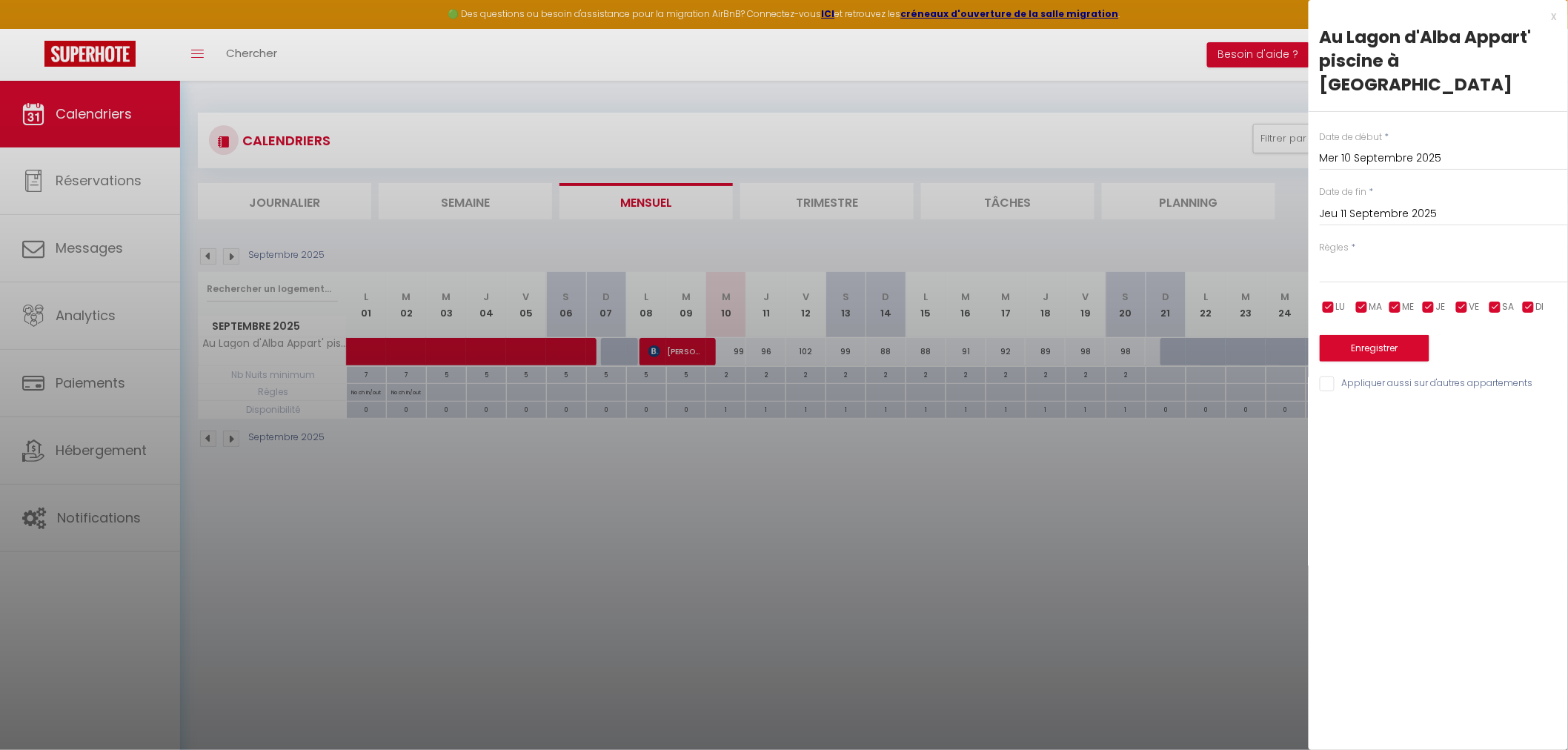
click at [1148, 353] on div at bounding box center [784, 375] width 1568 height 750
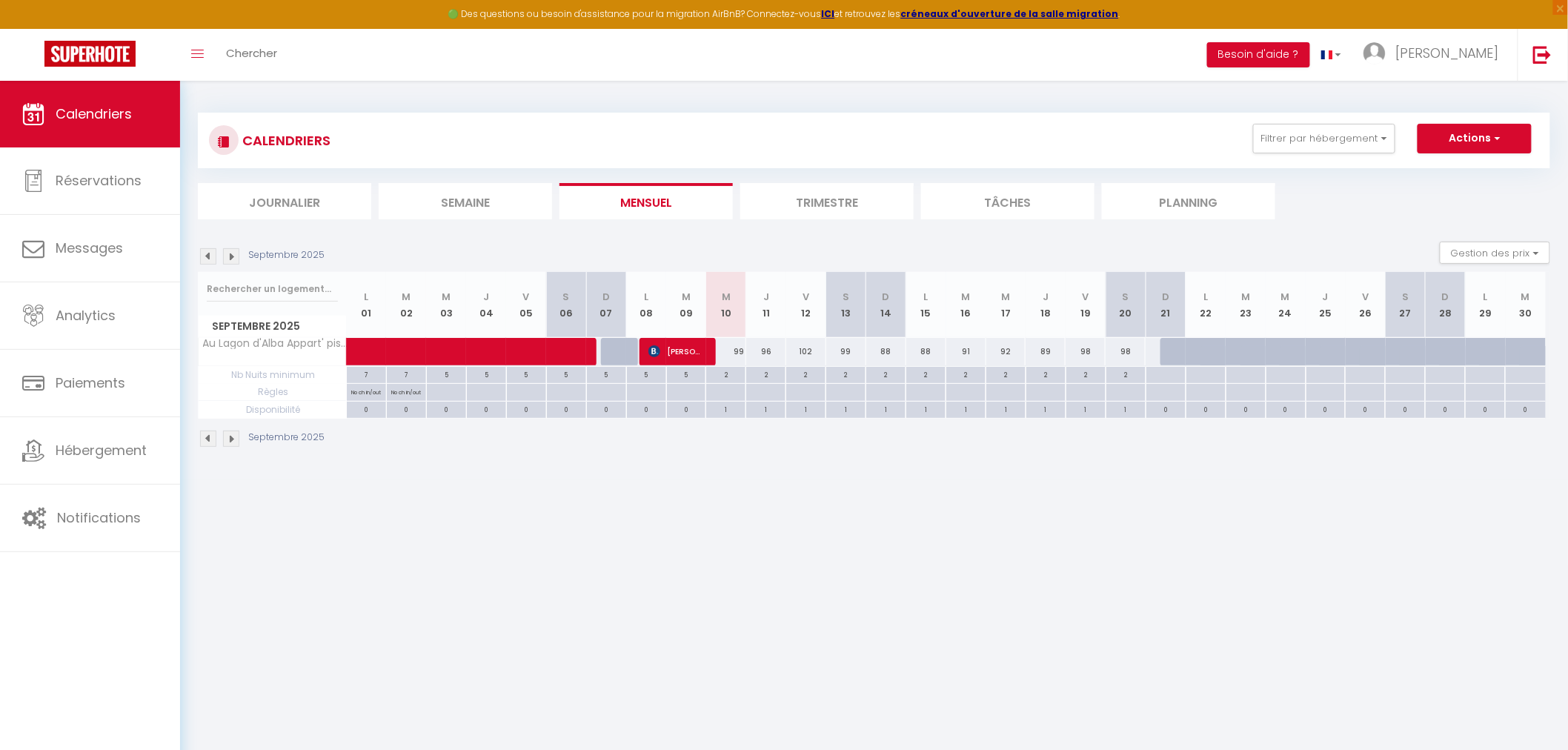
click at [1150, 353] on div "85" at bounding box center [1165, 352] width 40 height 28
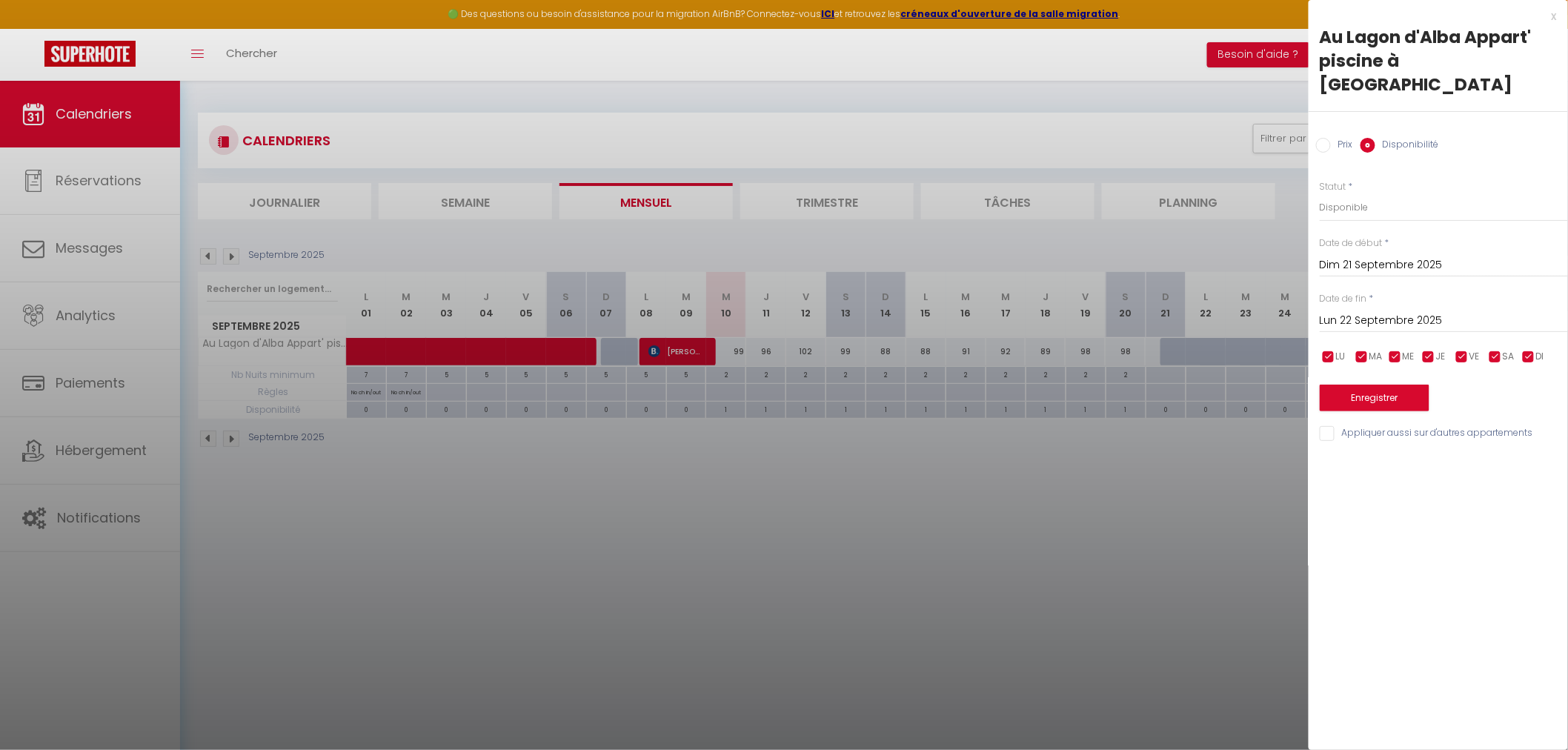
click at [1350, 256] on input "Dim 21 Septembre 2025" at bounding box center [1444, 266] width 248 height 19
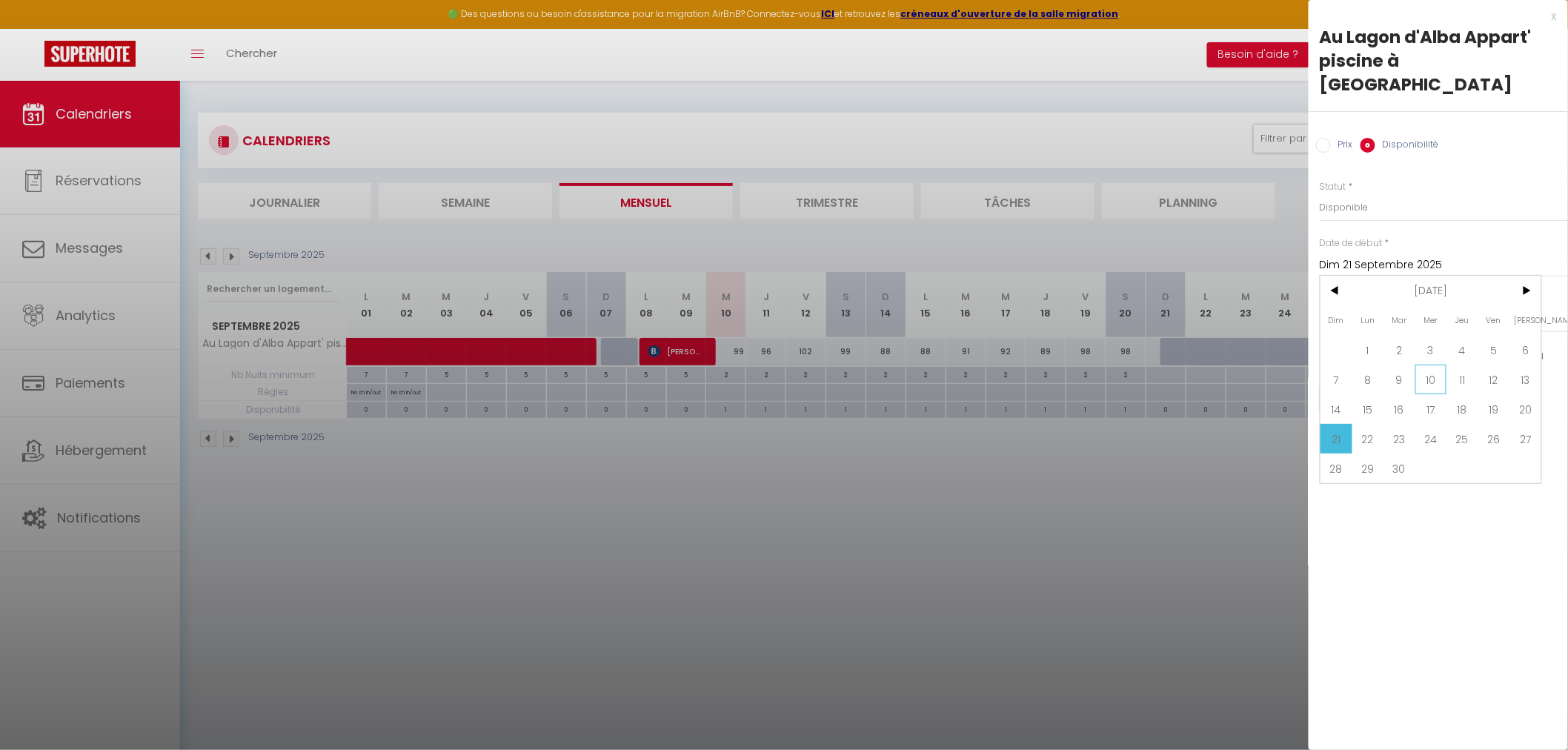
click at [1423, 365] on span "10" at bounding box center [1431, 379] width 32 height 30
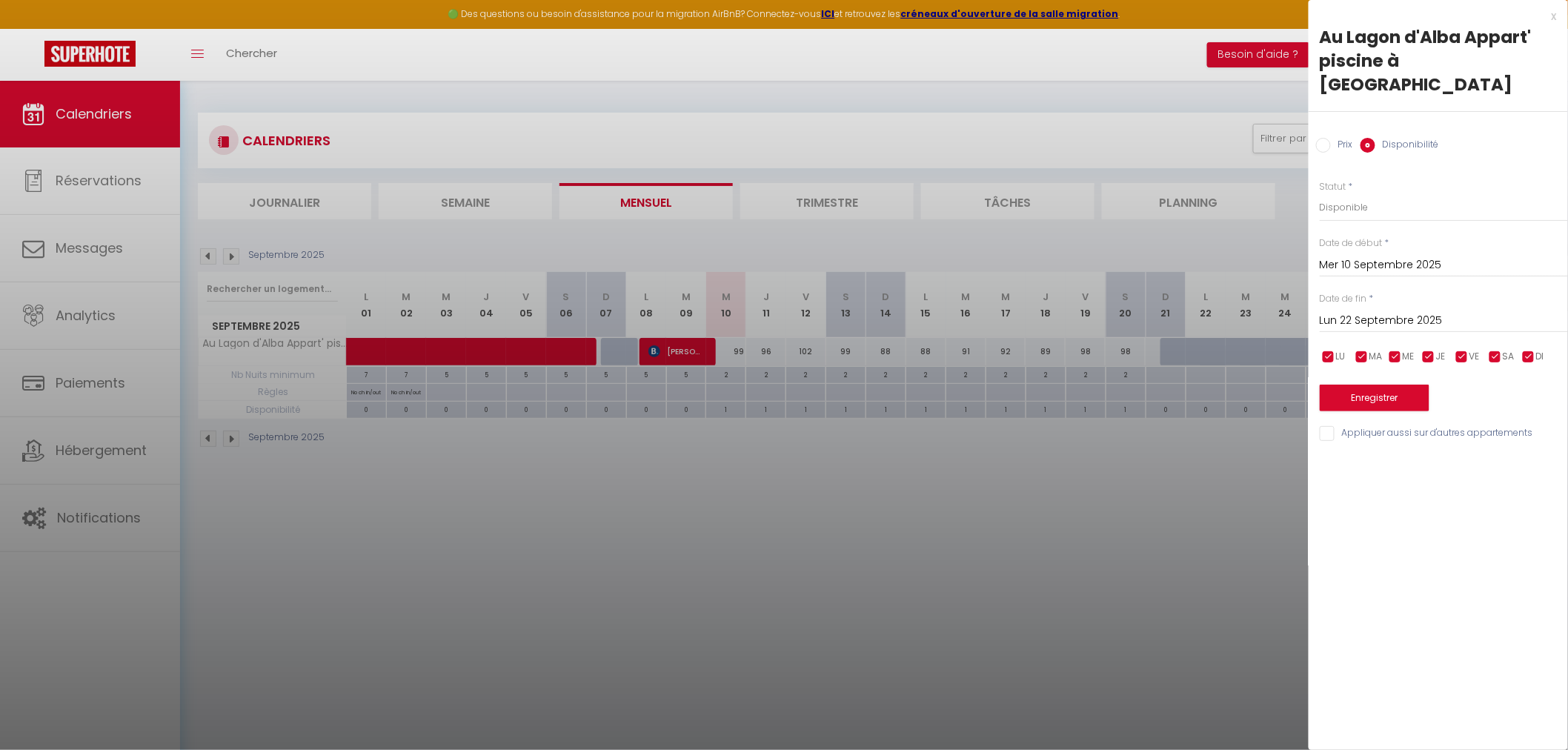
click at [1376, 311] on input "Lun 22 Septembre 2025" at bounding box center [1444, 321] width 248 height 19
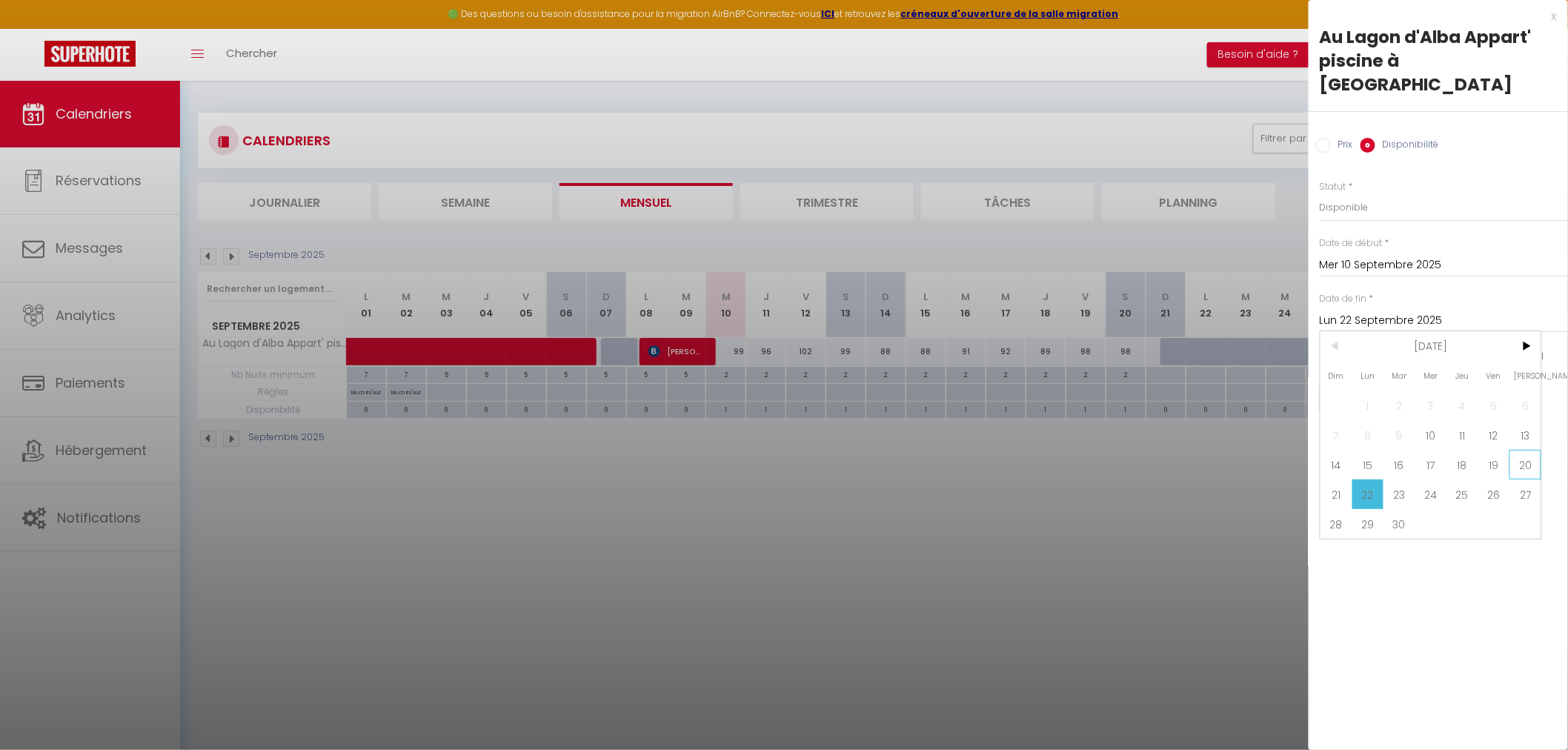
click at [1525, 450] on span "20" at bounding box center [1525, 465] width 32 height 30
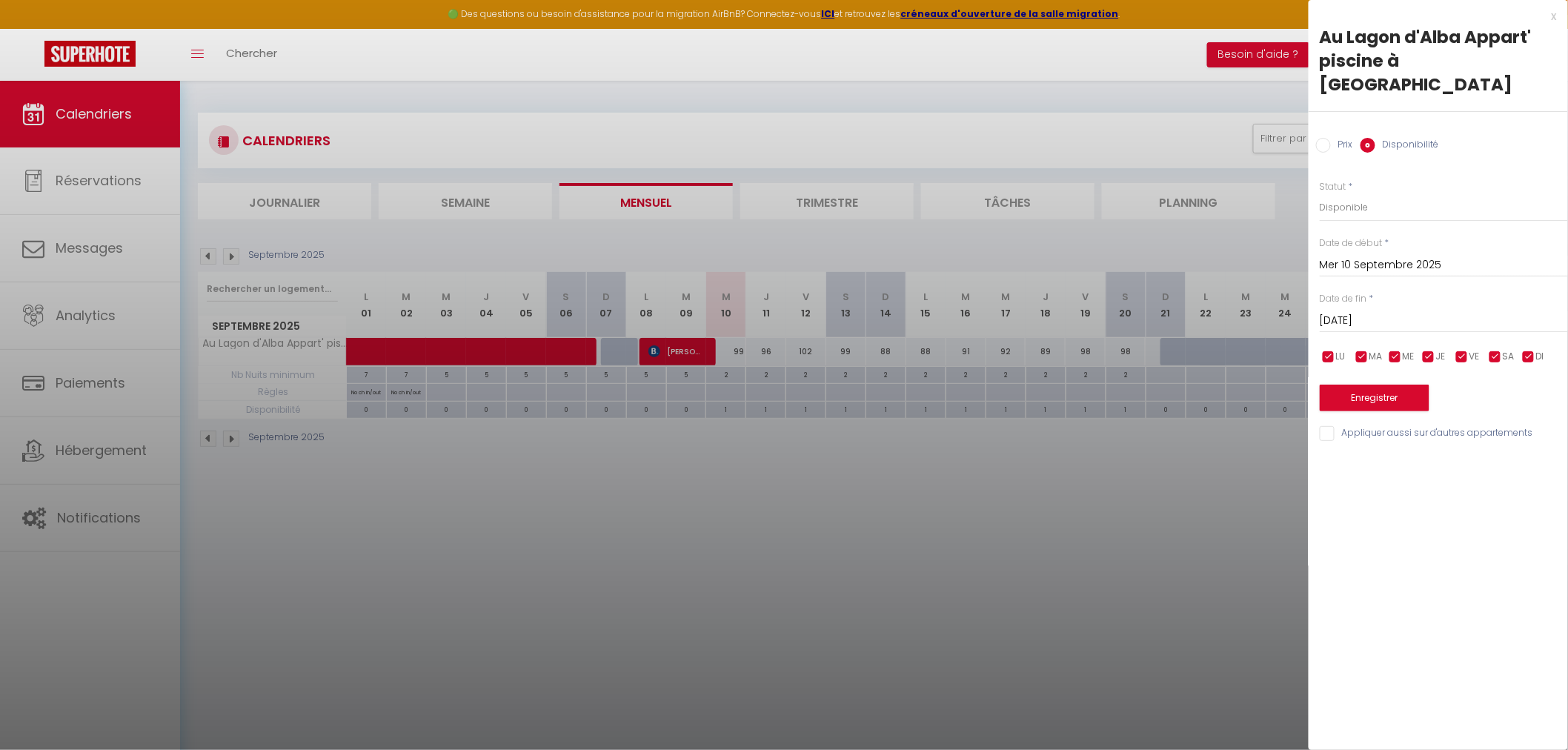
click at [1397, 311] on input "Sam 20 Septembre 2025" at bounding box center [1444, 321] width 248 height 19
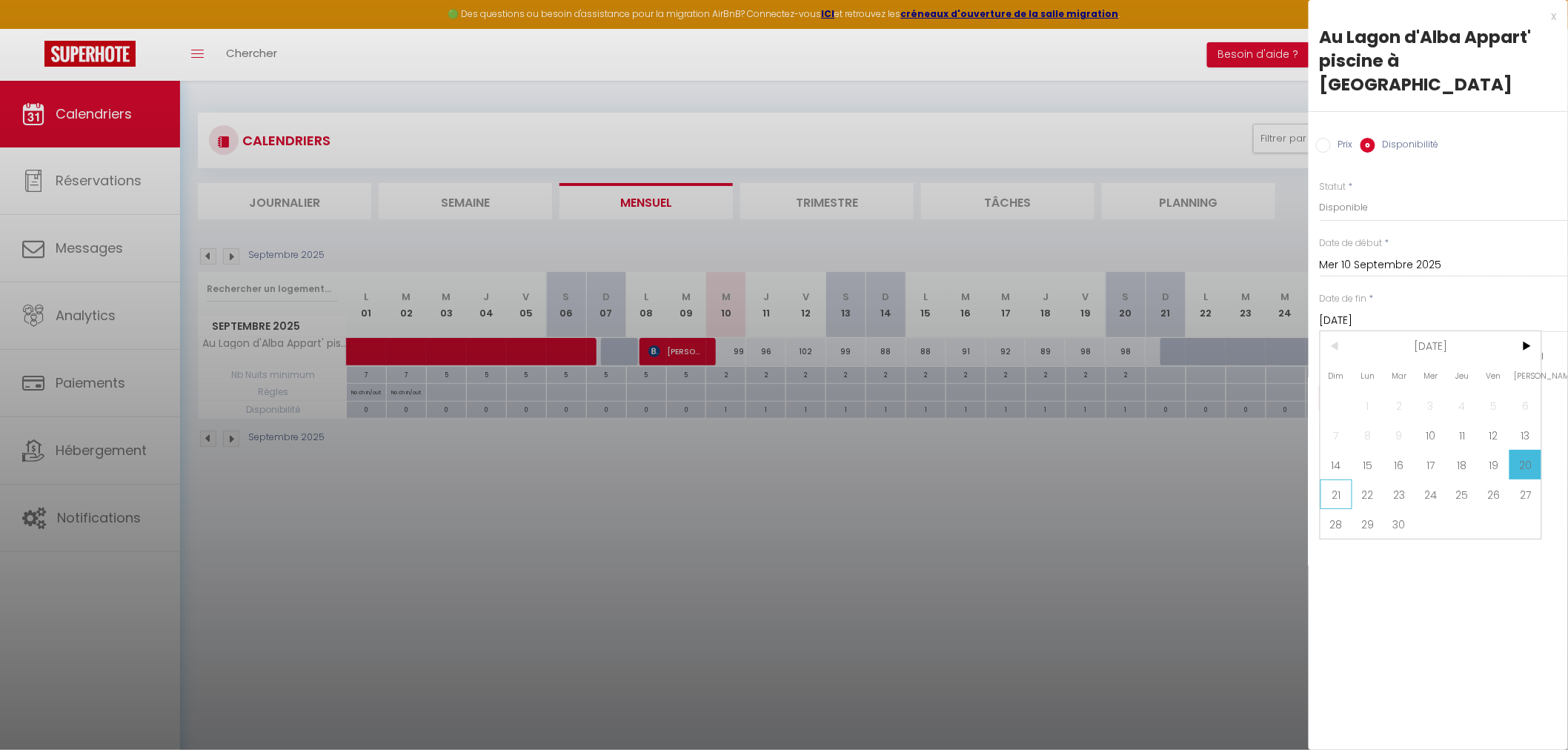
click at [1329, 480] on span "21" at bounding box center [1336, 495] width 32 height 30
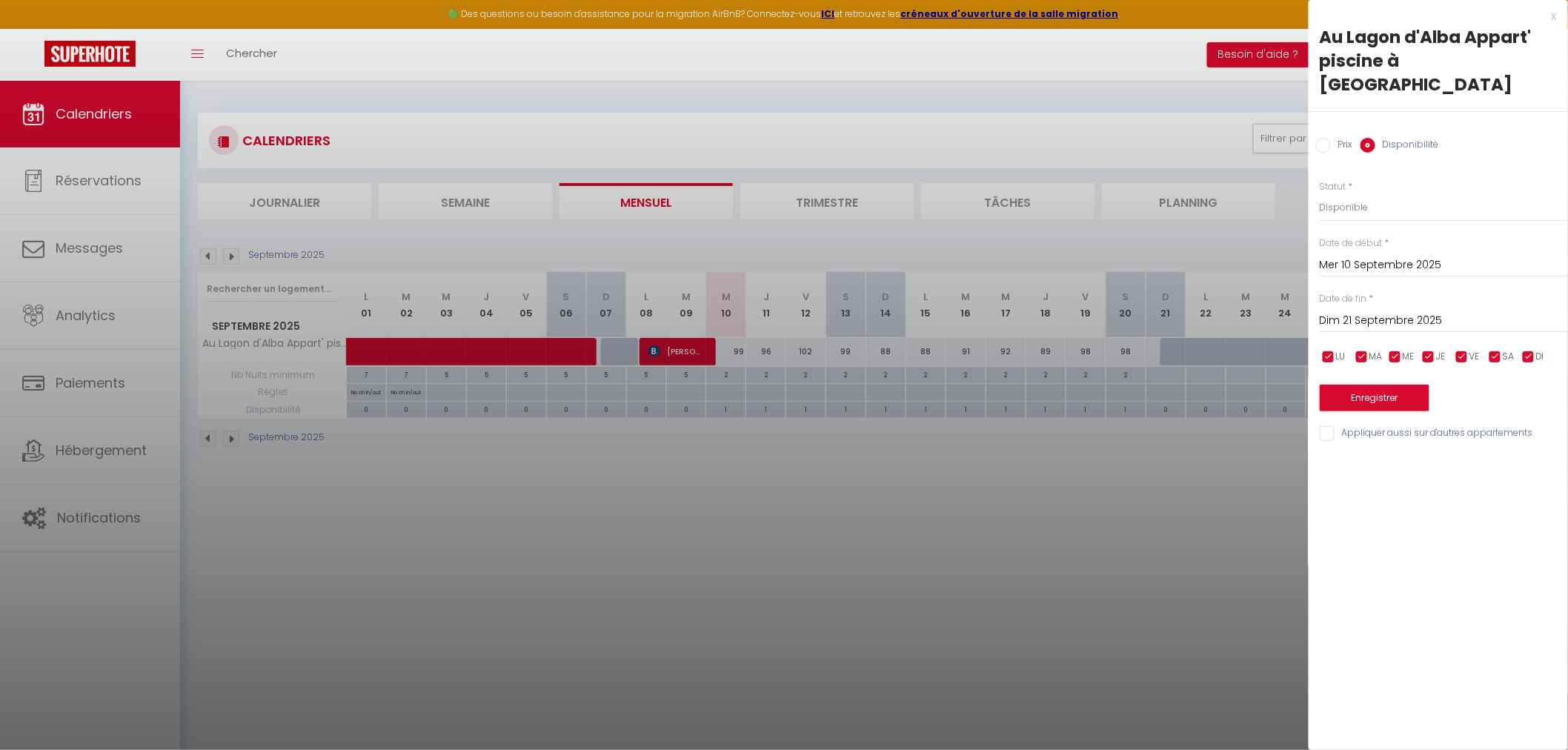
click at [987, 330] on div at bounding box center [784, 375] width 1568 height 750
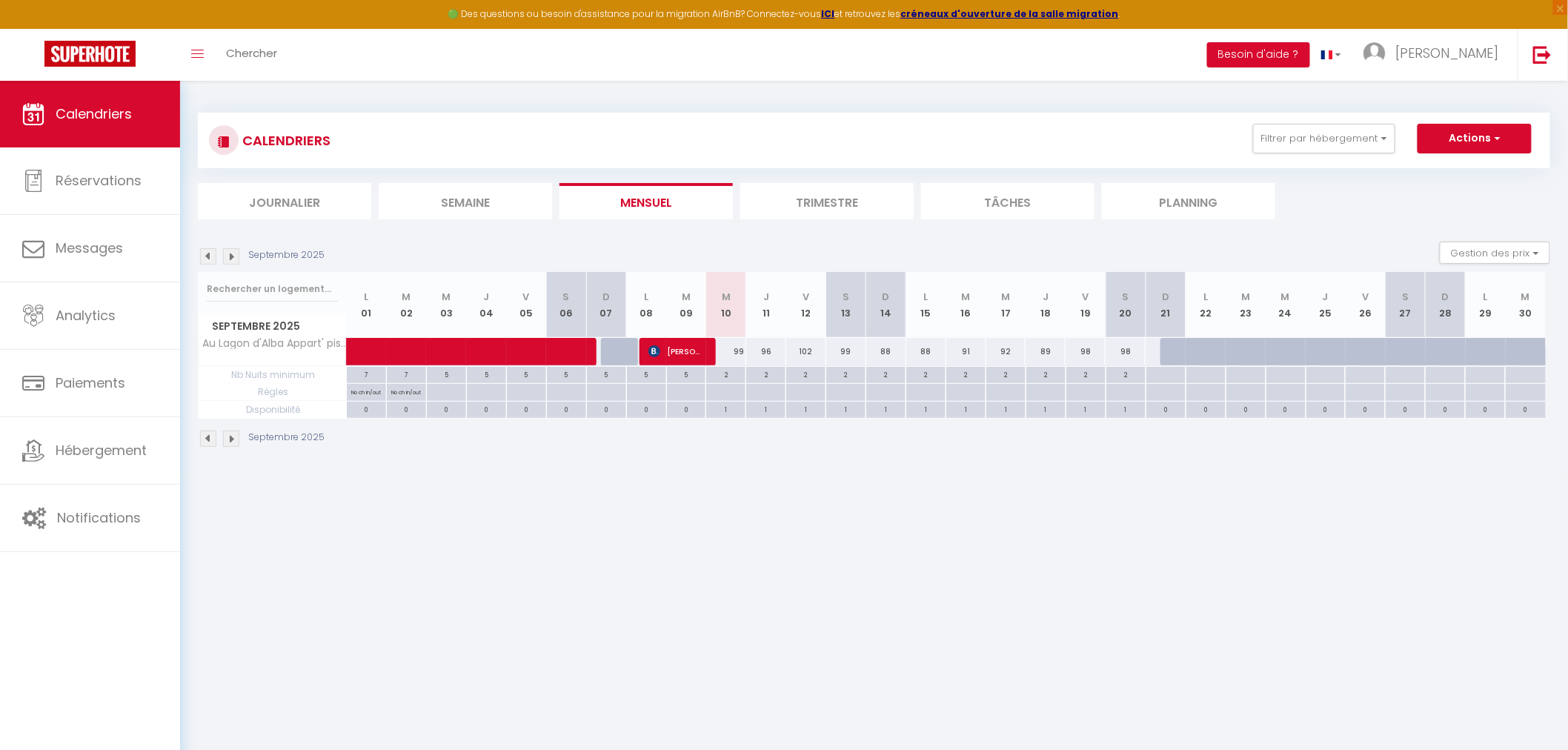
drag, startPoint x: 729, startPoint y: 391, endPoint x: 745, endPoint y: 394, distance: 16.3
click at [730, 391] on div at bounding box center [725, 392] width 40 height 17
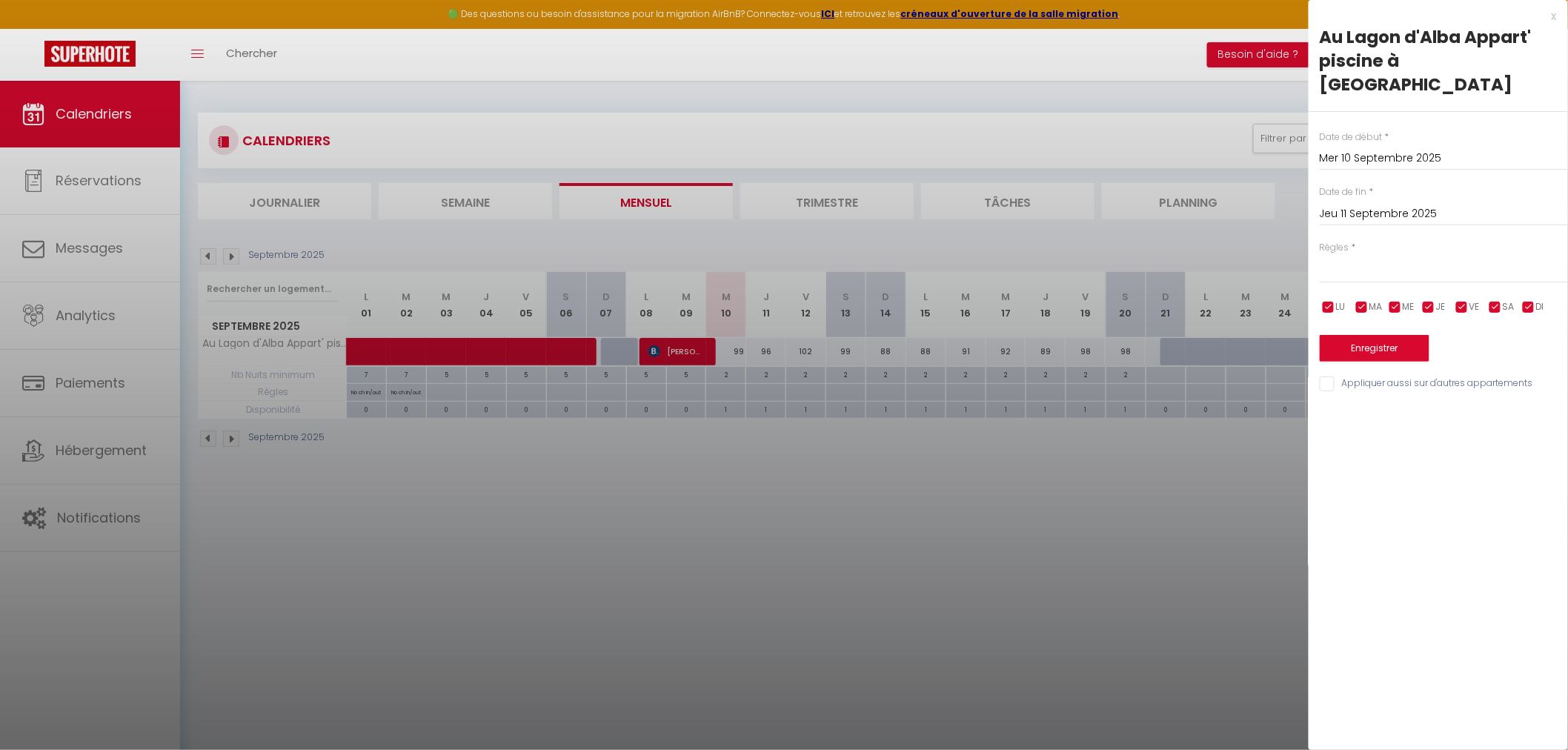
click at [1374, 204] on input "Jeu 11 Septembre 2025" at bounding box center [1444, 214] width 248 height 19
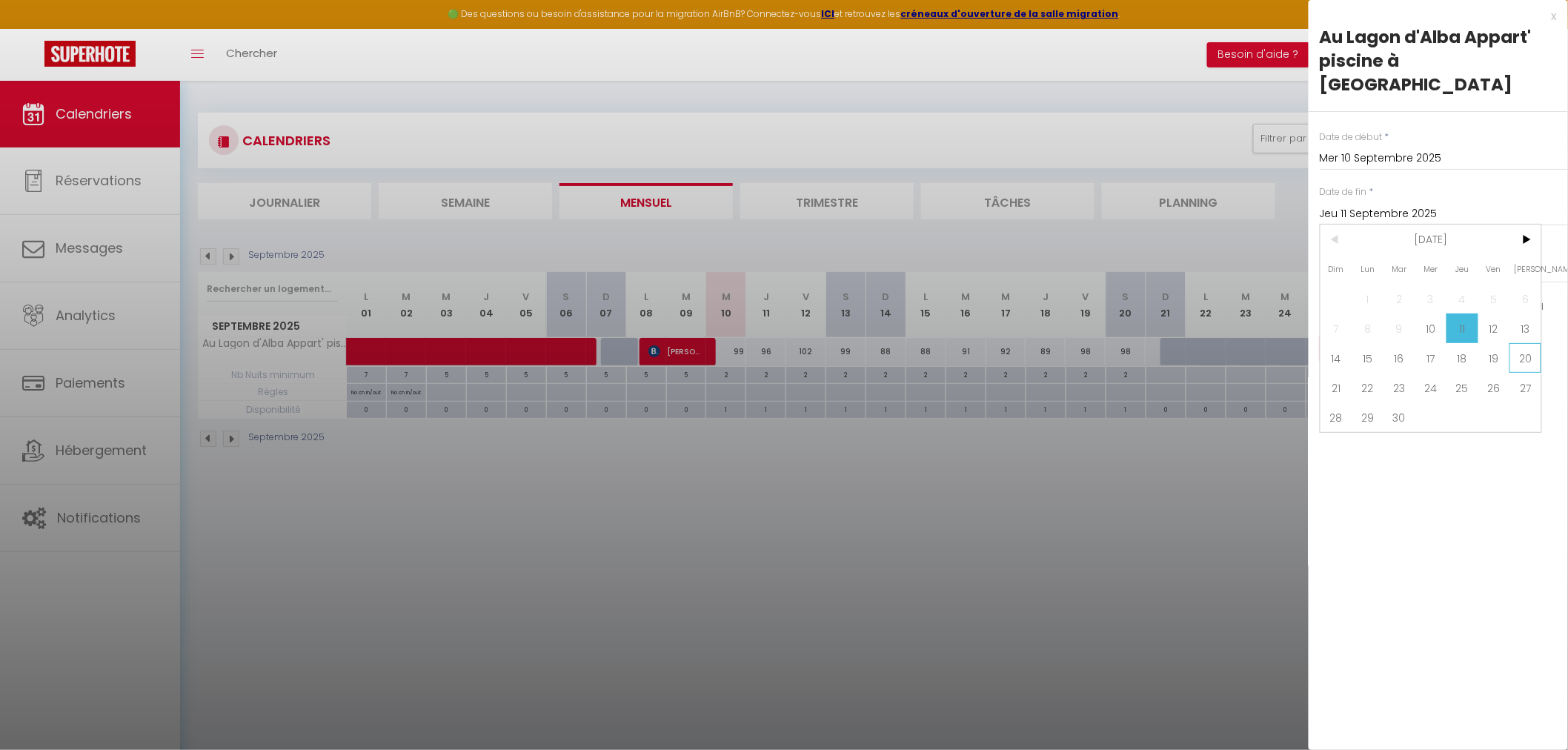
click at [1532, 344] on span "20" at bounding box center [1525, 359] width 32 height 30
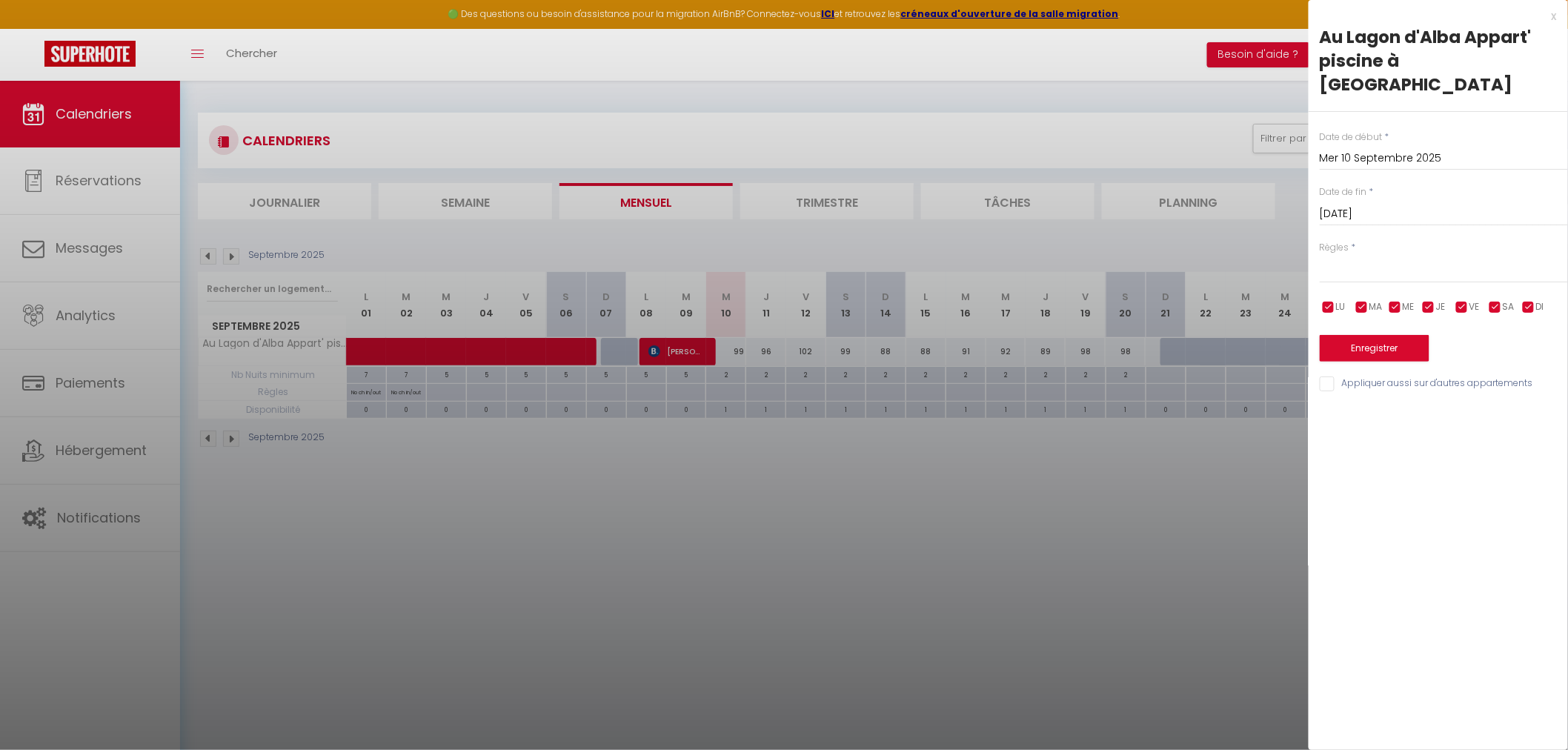
click at [1365, 204] on input "Sam 20 Septembre 2025" at bounding box center [1444, 214] width 248 height 19
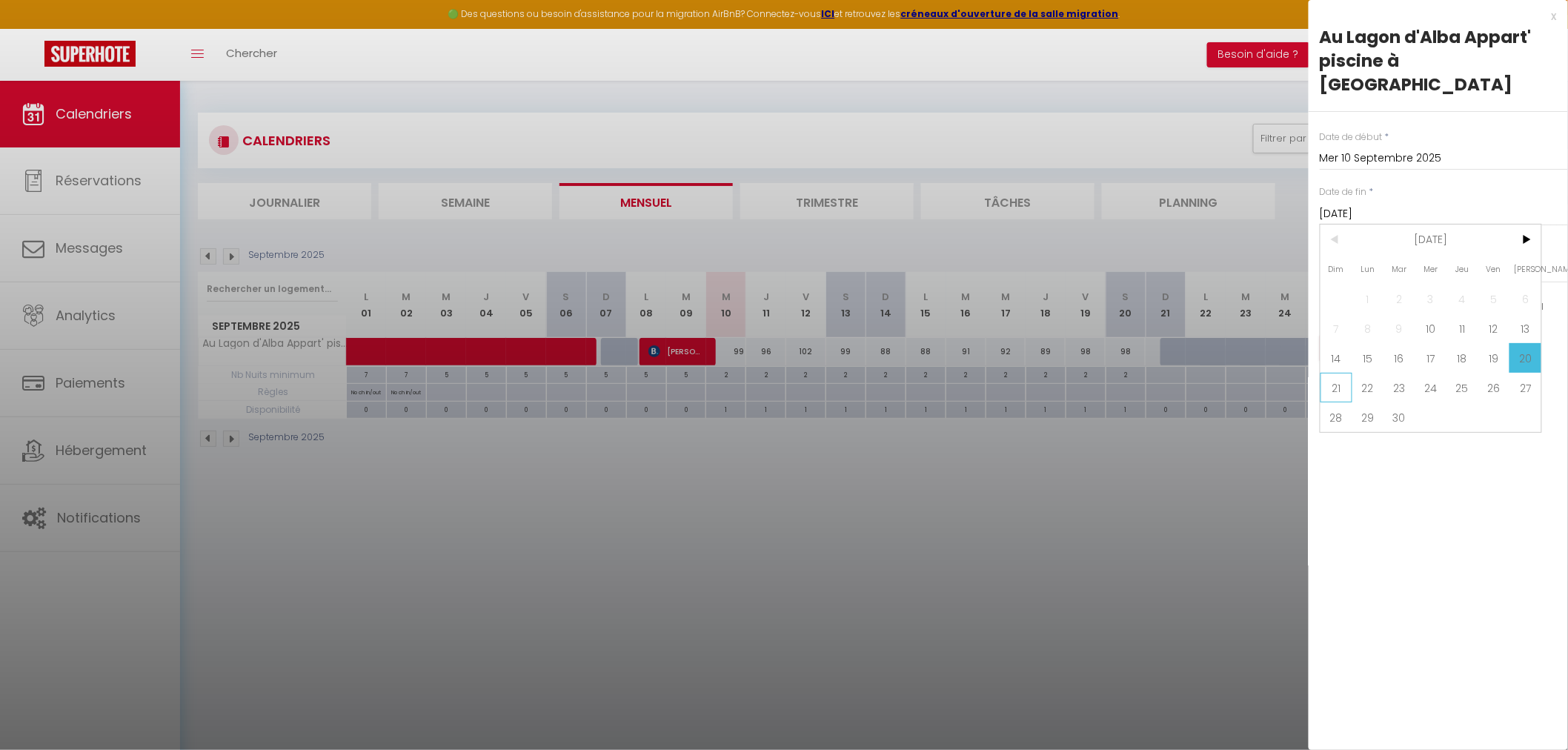
click at [1336, 373] on span "21" at bounding box center [1336, 388] width 32 height 30
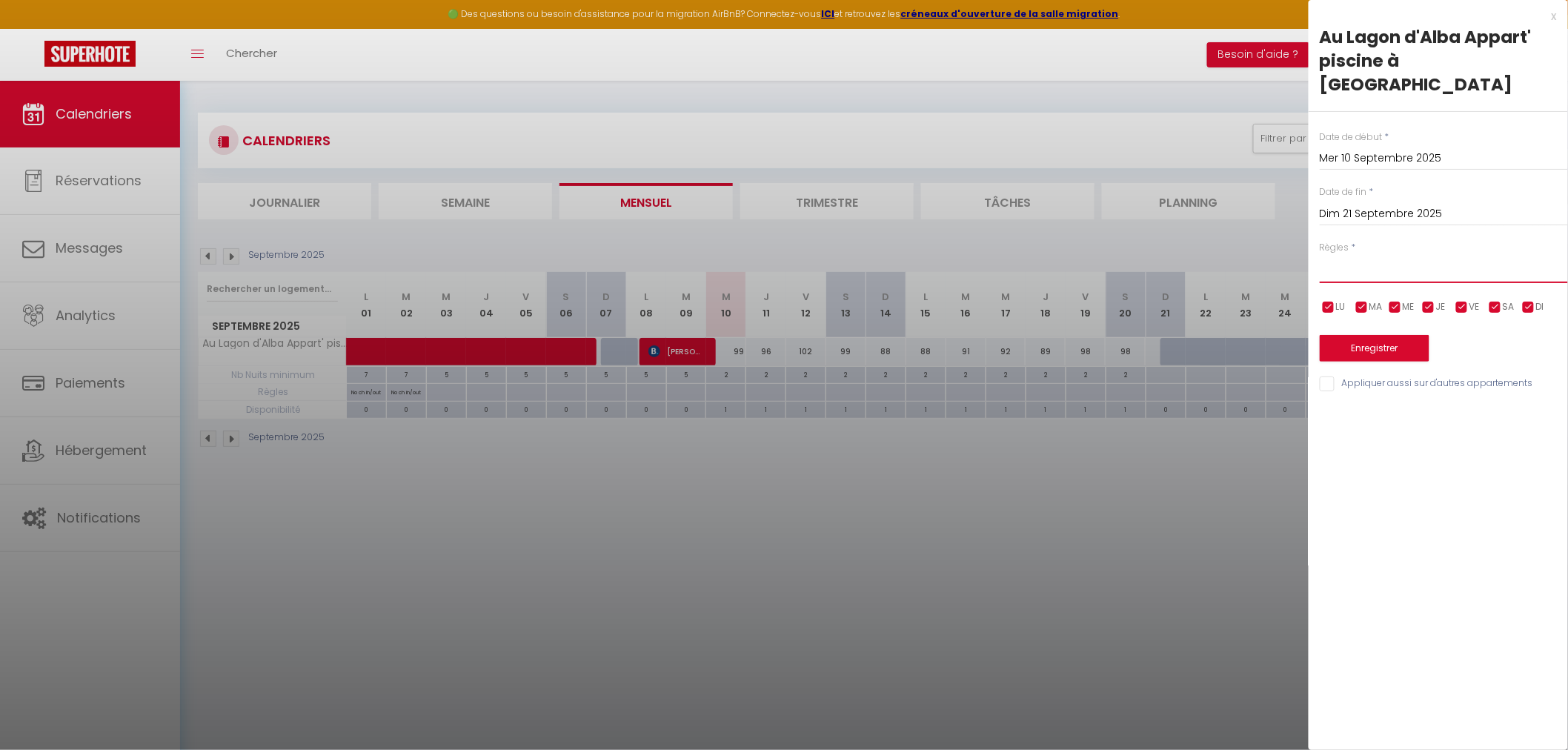
click at [1353, 255] on select "Aucun No Checkin No Checkout Pas d'arrivée / Pas de départ" at bounding box center [1444, 269] width 248 height 28
click at [1320, 255] on select "Aucun No Checkin No Checkout Pas d'arrivée / Pas de départ" at bounding box center [1444, 269] width 248 height 28
click at [1373, 335] on button "Enregistrer" at bounding box center [1374, 349] width 110 height 27
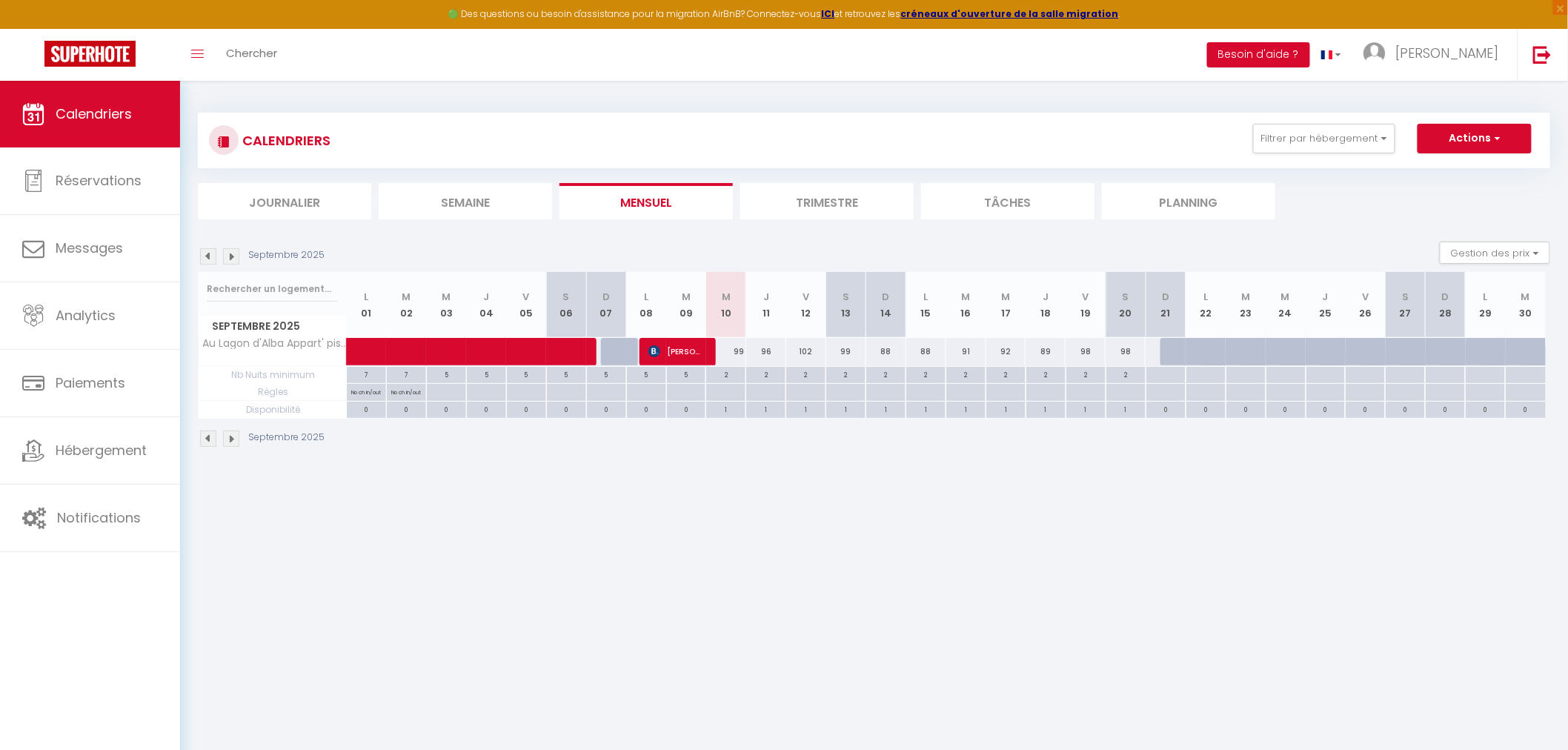
click at [730, 412] on div "1" at bounding box center [726, 409] width 40 height 14
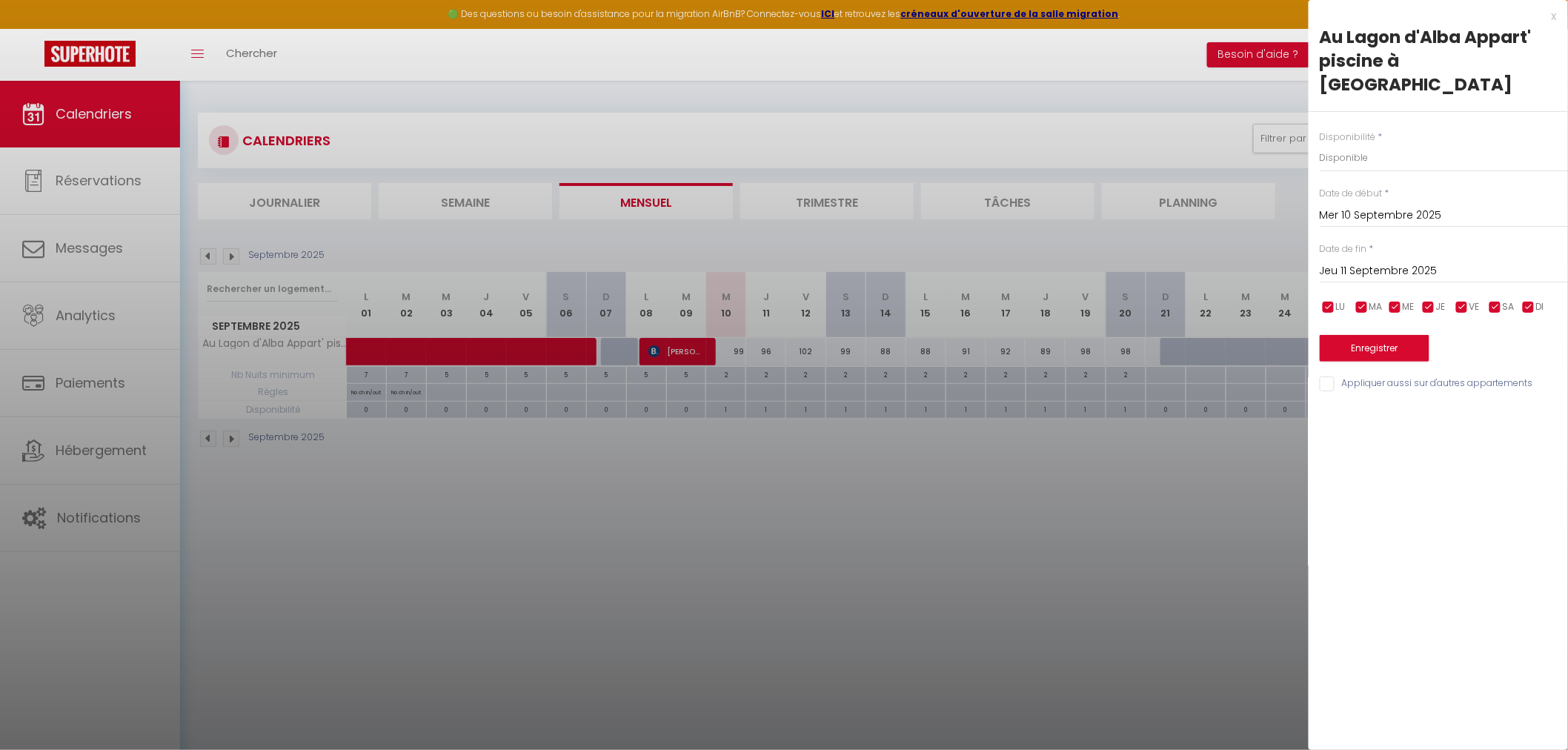
click at [1079, 453] on div at bounding box center [784, 375] width 1568 height 750
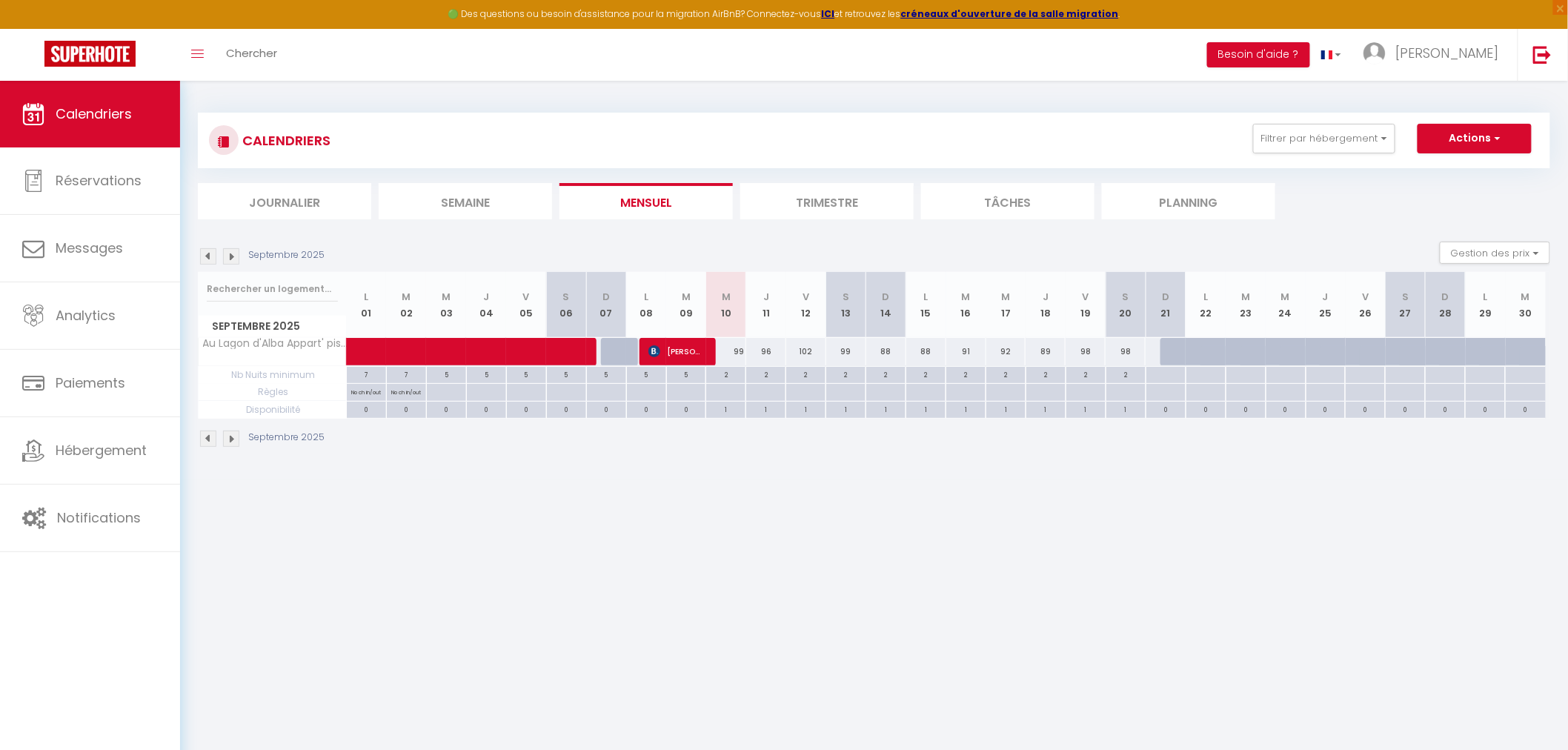
click at [727, 386] on div at bounding box center [725, 392] width 40 height 17
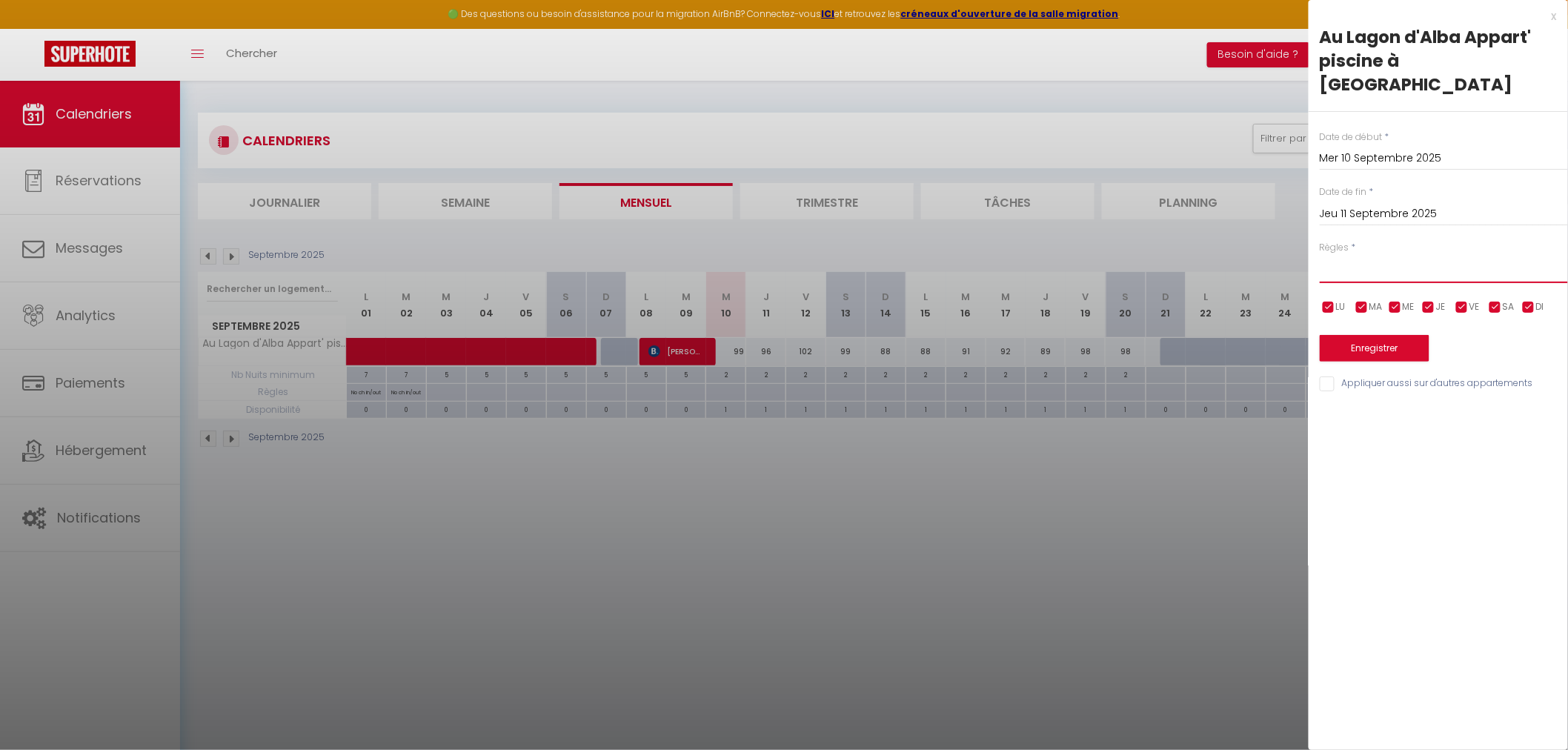
click at [1391, 255] on select "Aucun No Checkin No Checkout Pas d'arrivée / Pas de départ" at bounding box center [1444, 269] width 248 height 28
click at [1320, 255] on select "Aucun No Checkin No Checkout Pas d'arrivée / Pas de départ" at bounding box center [1444, 269] width 248 height 28
click at [867, 480] on div at bounding box center [784, 375] width 1568 height 750
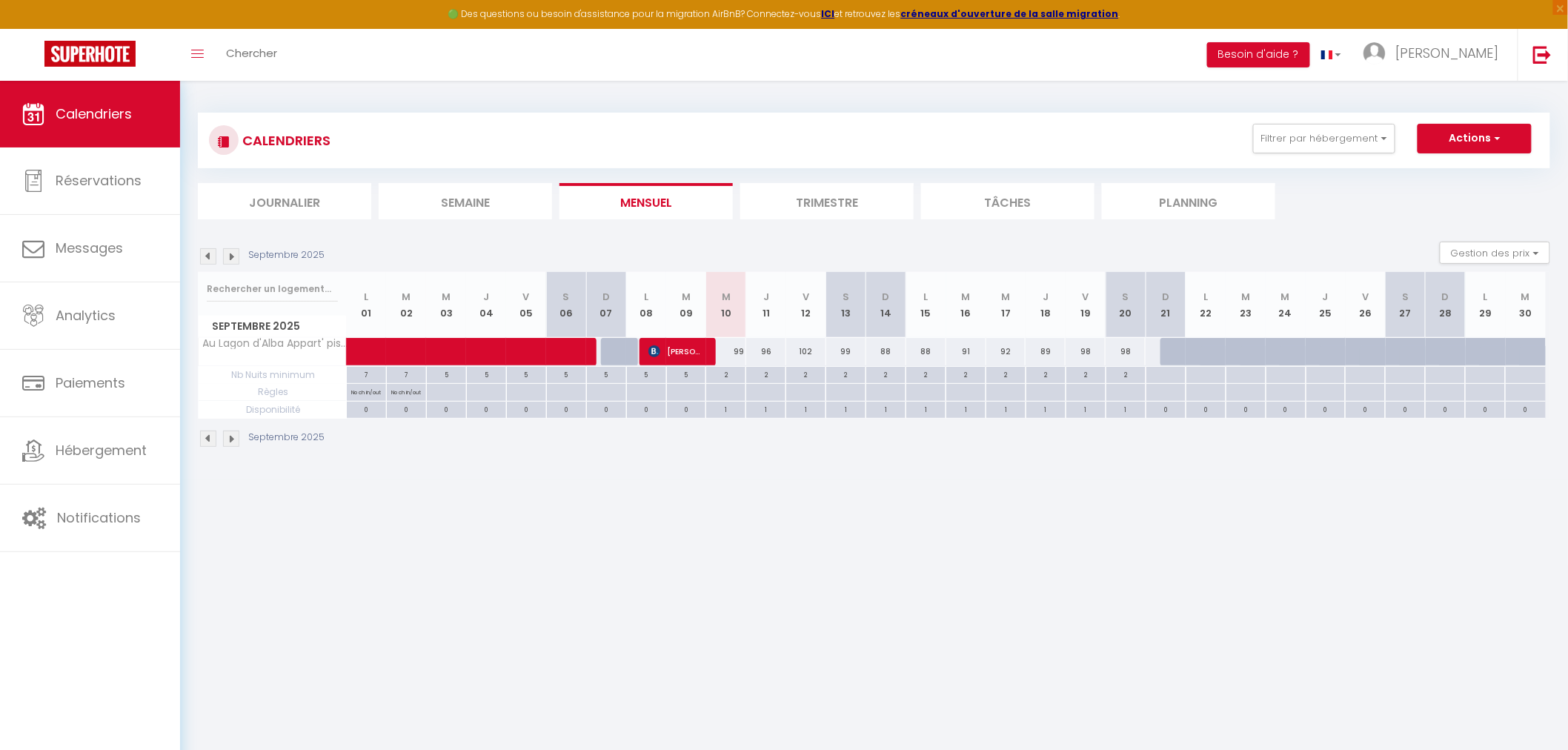
click at [734, 373] on div "2" at bounding box center [726, 374] width 40 height 14
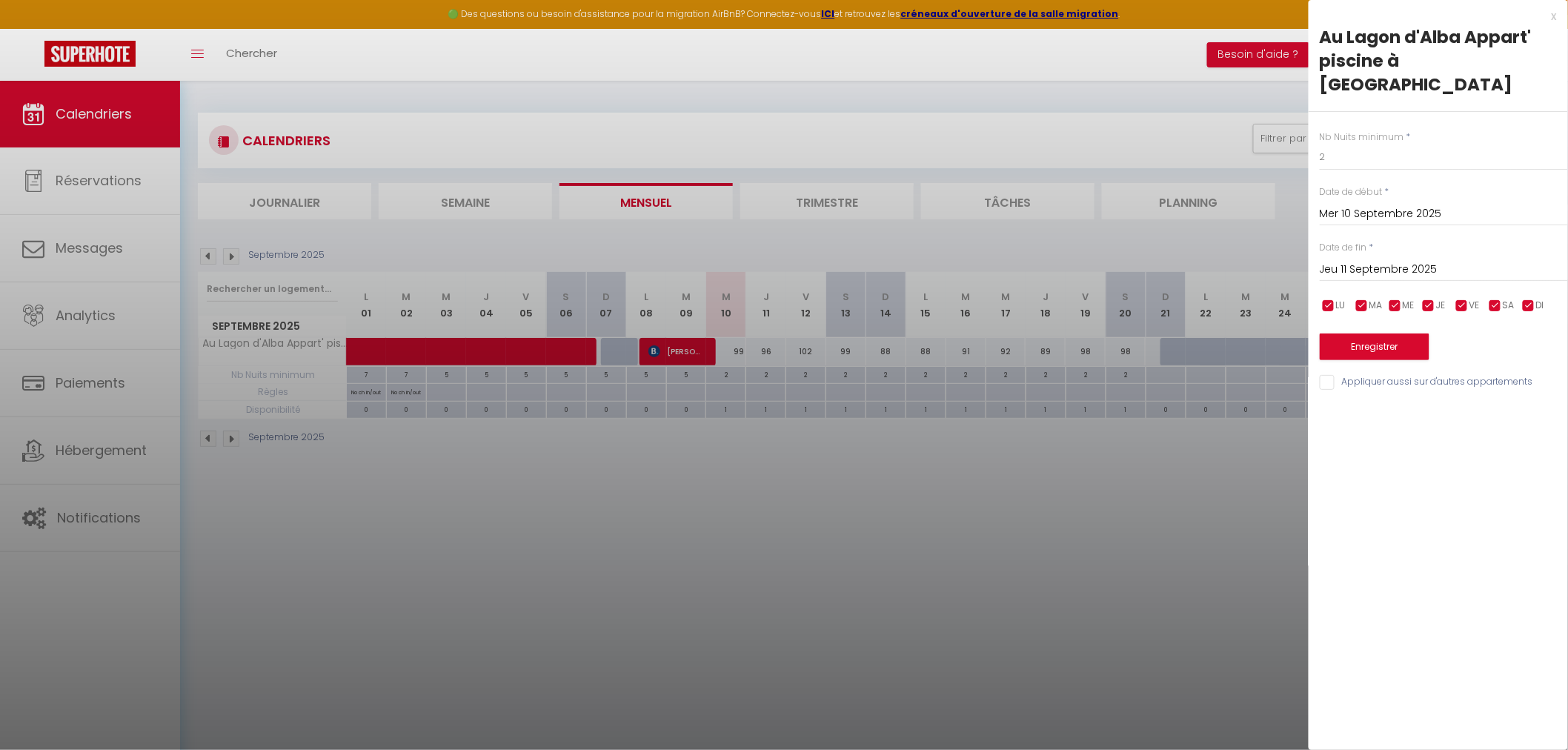
click at [1366, 260] on input "Jeu 11 Septembre 2025" at bounding box center [1444, 270] width 248 height 19
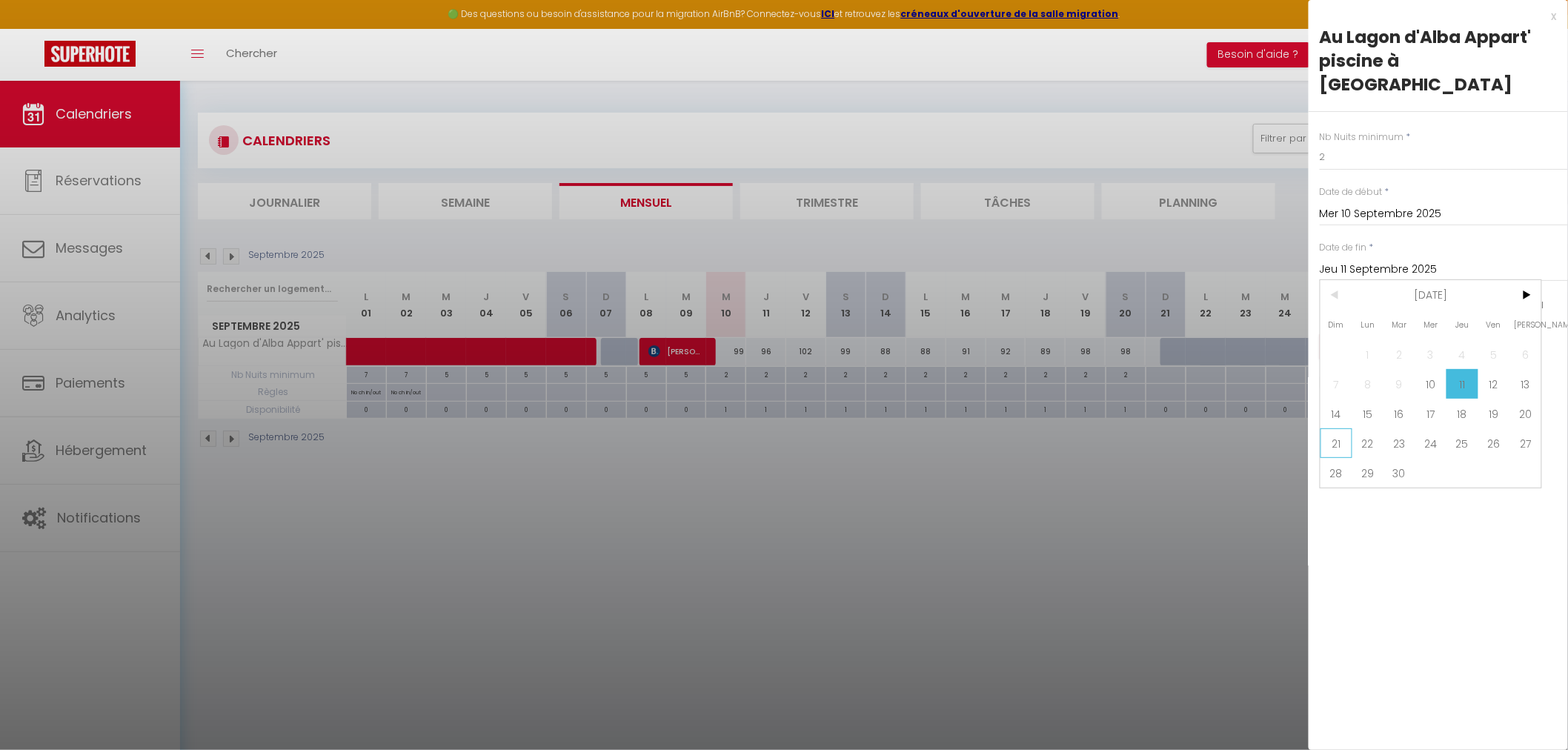
click at [1340, 429] on span "21" at bounding box center [1336, 444] width 32 height 30
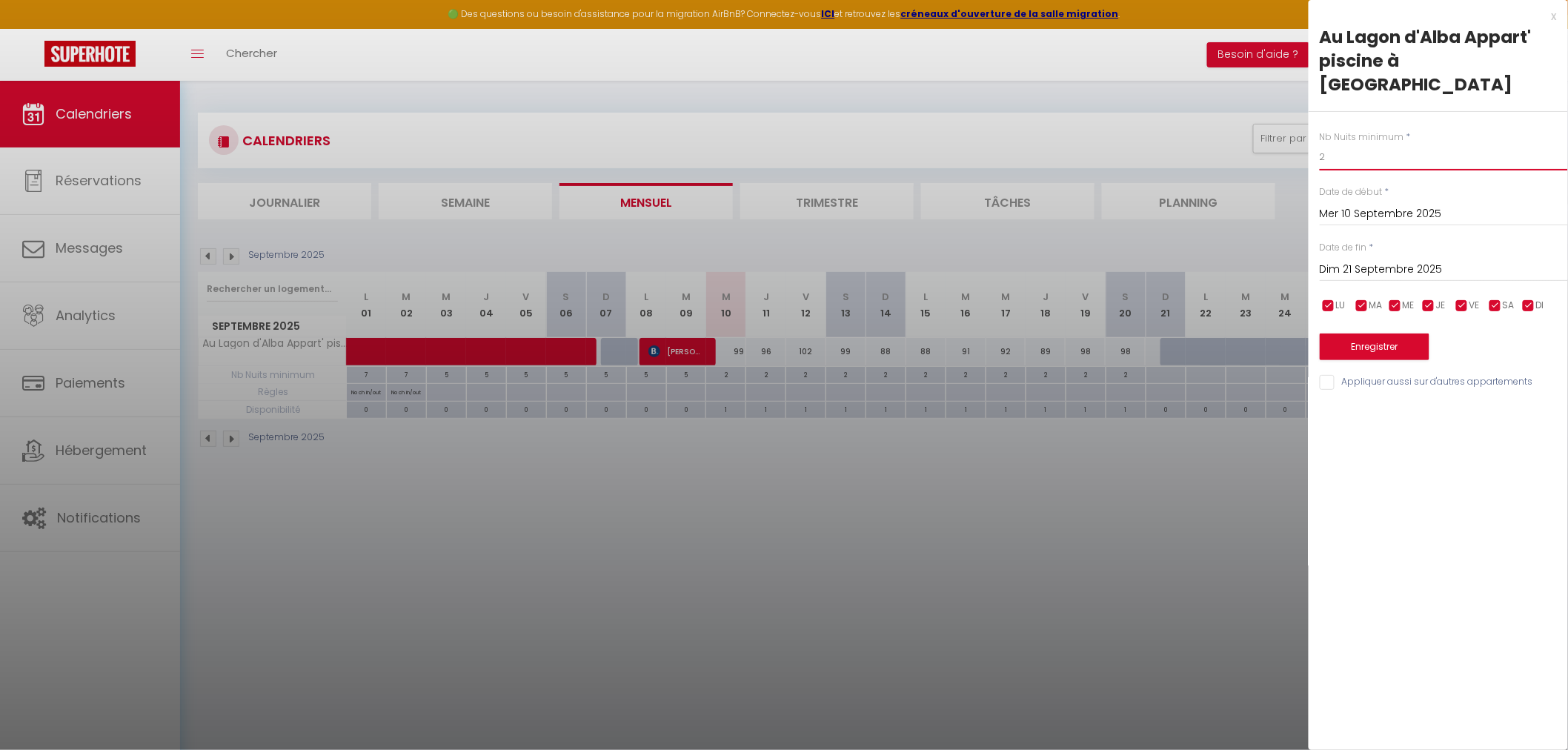
drag, startPoint x: 1338, startPoint y: 137, endPoint x: 1299, endPoint y: 134, distance: 39.1
click at [1299, 134] on body "🟢 Des questions ou besoin d'assistance pour la migration AirBnB? Connectez-vous…" at bounding box center [784, 456] width 1568 height 750
click at [1390, 334] on button "Enregistrer" at bounding box center [1374, 347] width 110 height 27
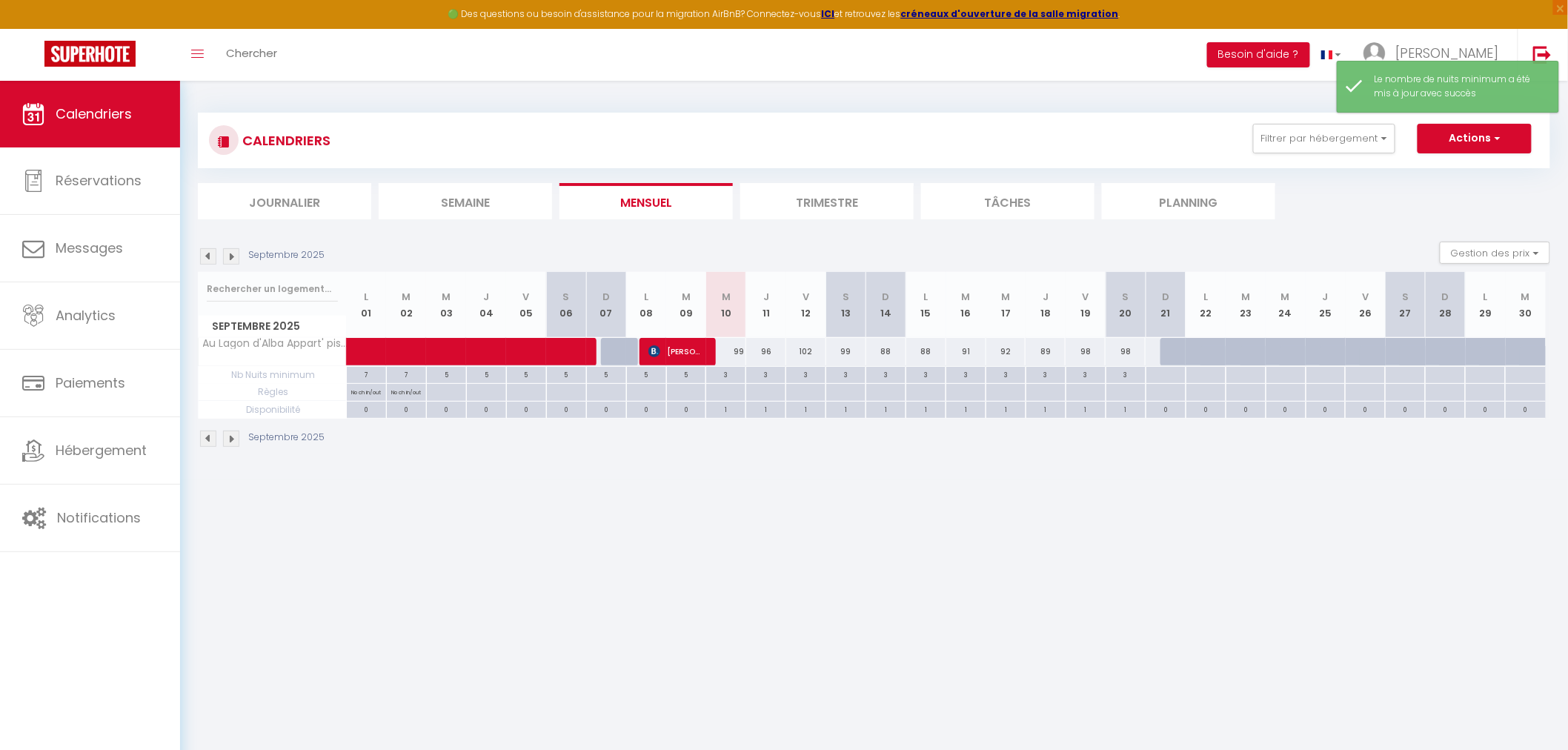
click at [973, 454] on div "Septembre 2025" at bounding box center [874, 441] width 1353 height 43
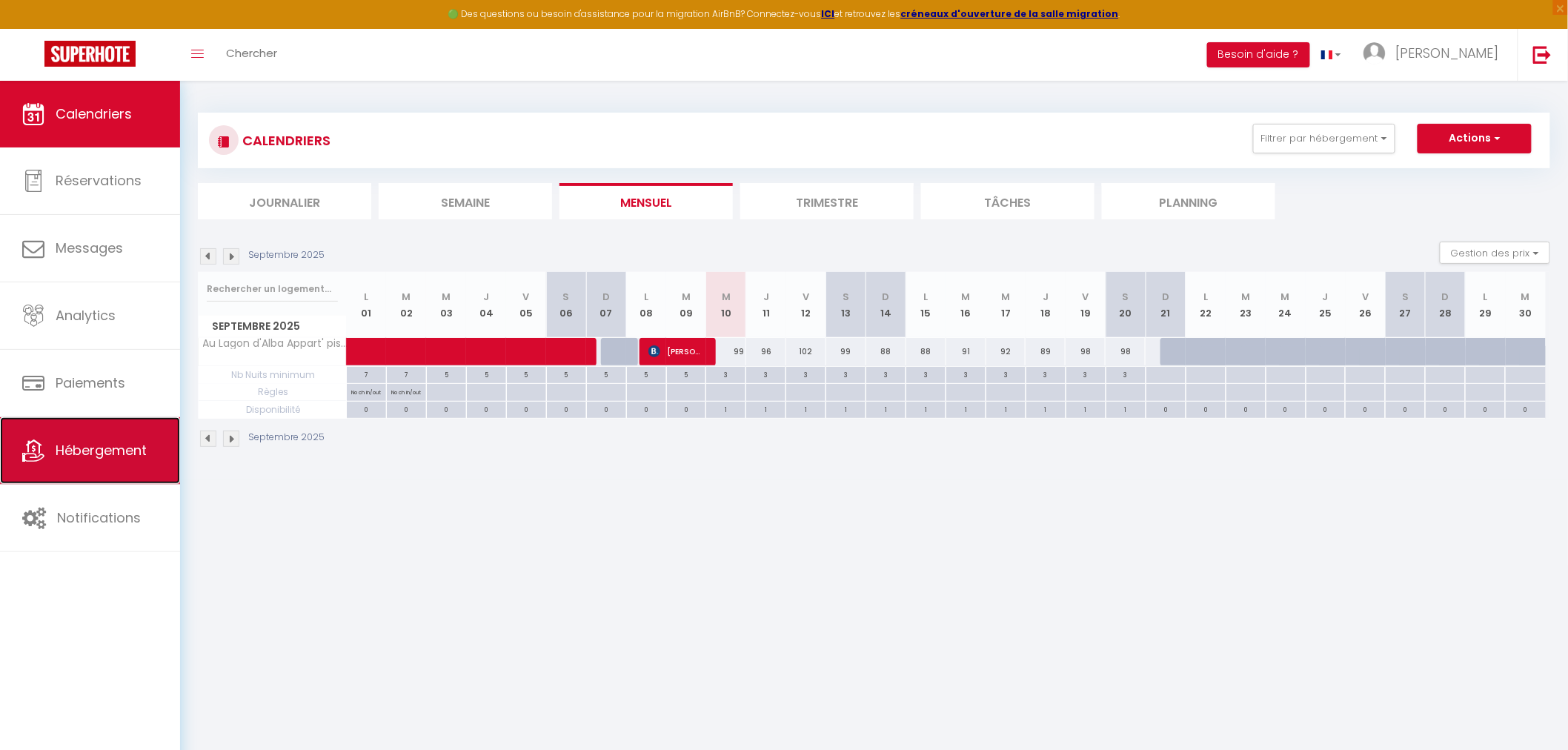
click at [84, 445] on span "Hébergement" at bounding box center [101, 450] width 91 height 19
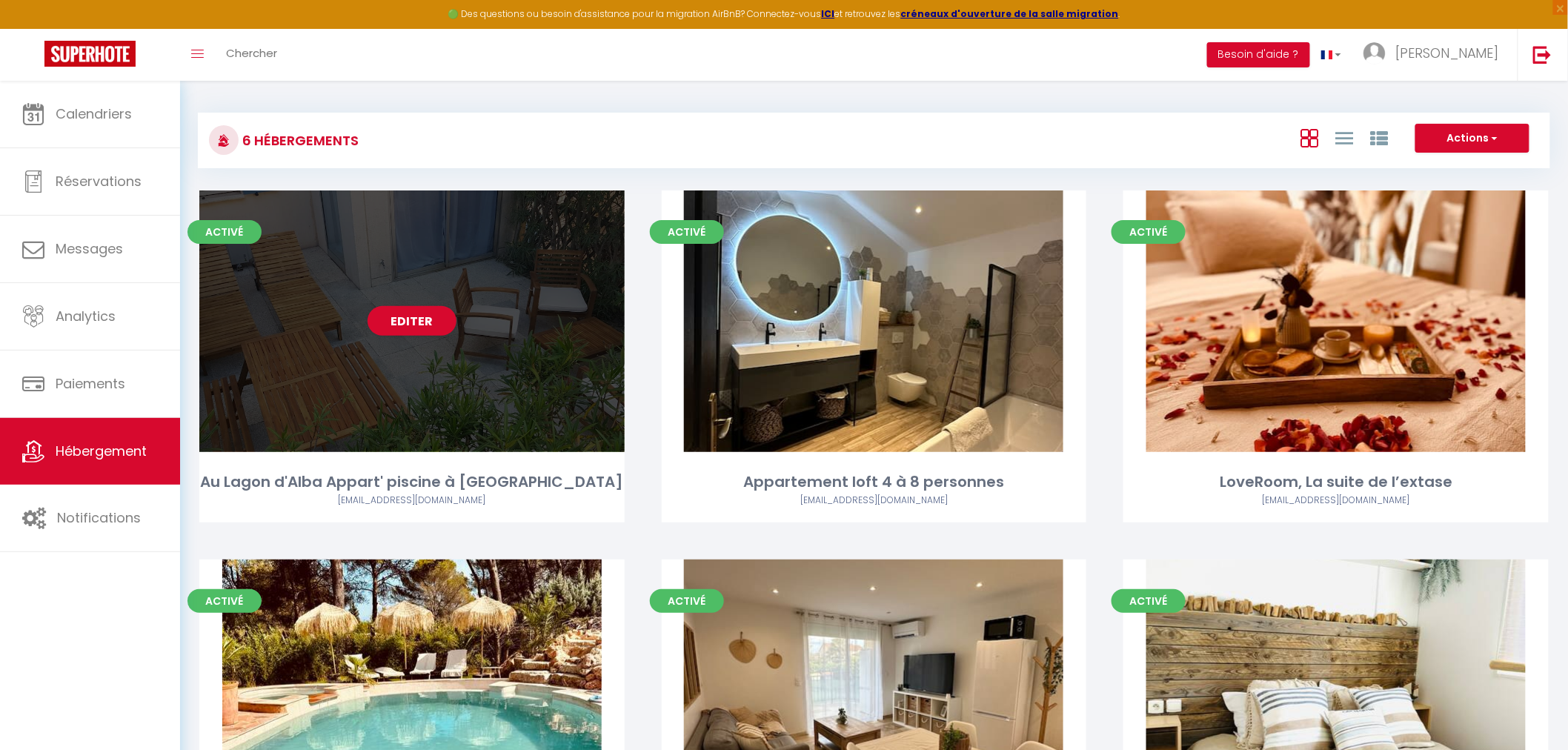
click at [507, 386] on div "Editer" at bounding box center [411, 322] width 426 height 262
click at [413, 323] on link "Editer" at bounding box center [411, 321] width 89 height 30
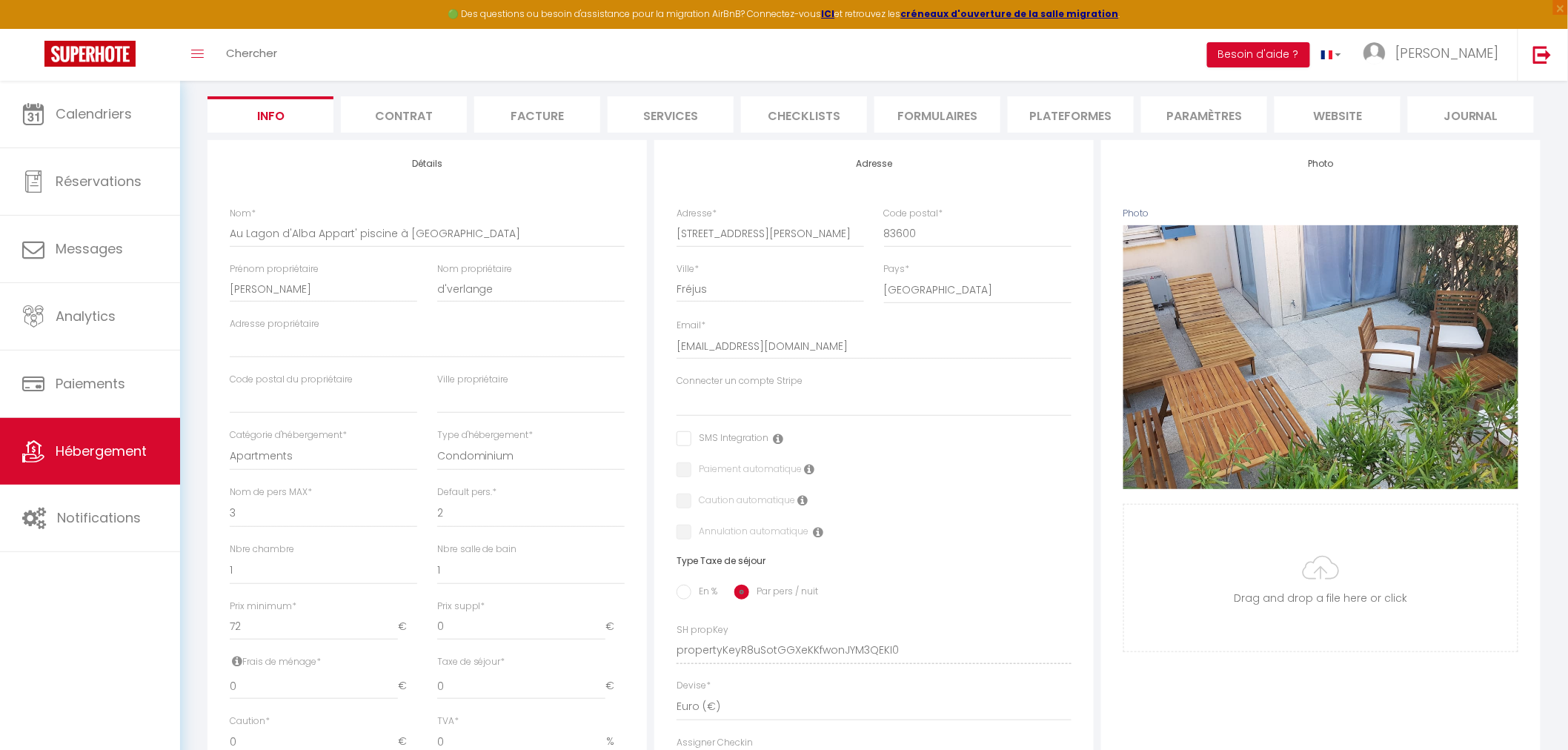
scroll to position [247, 0]
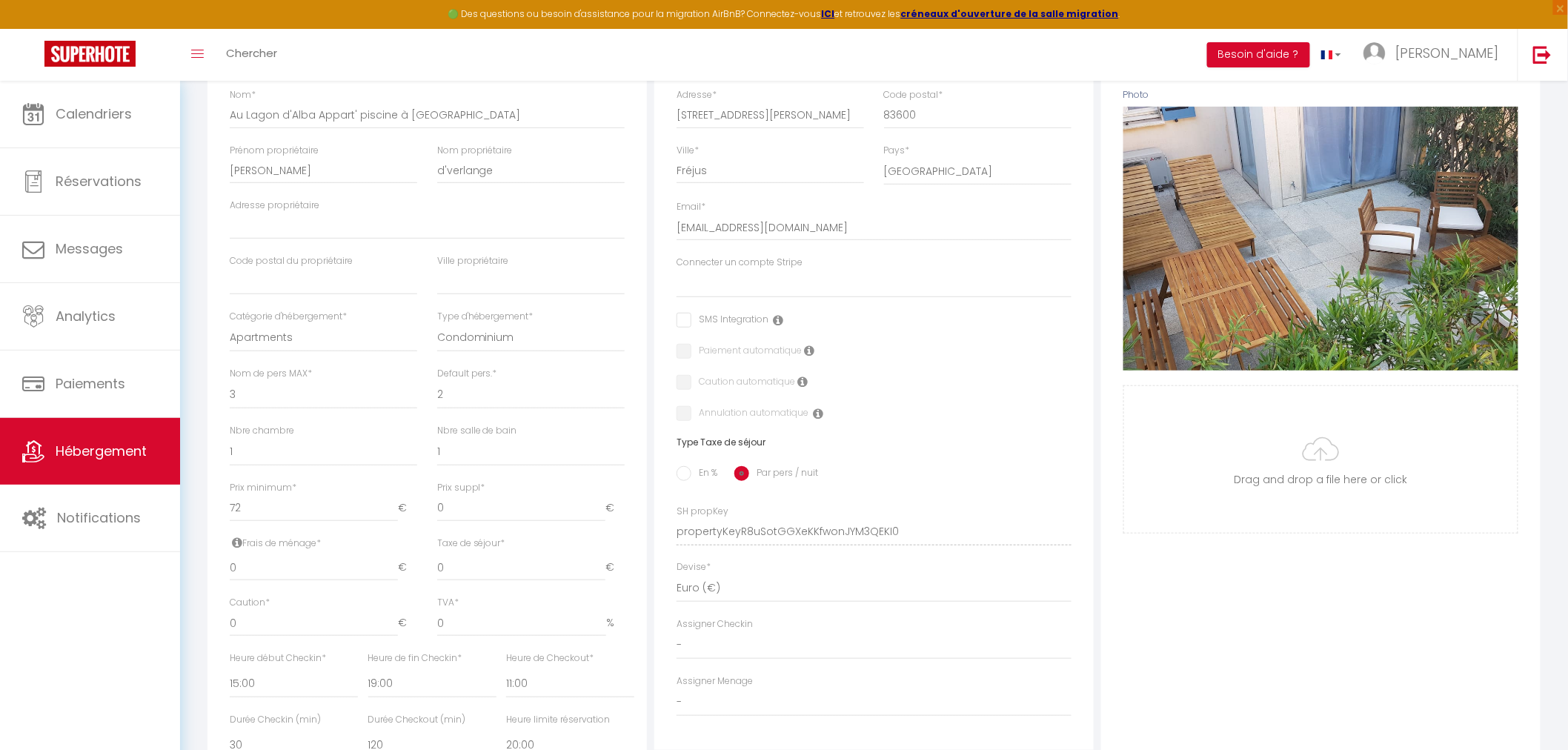
click at [235, 539] on icon at bounding box center [237, 543] width 10 height 12
click at [1128, 599] on div "Photo Photo Supprimer Drag and drop a file here or click Ooops, something wrong…" at bounding box center [1320, 522] width 439 height 1000
click at [444, 171] on input "d'verlange" at bounding box center [530, 171] width 188 height 27
click at [453, 163] on input "dE'verlange" at bounding box center [530, 171] width 188 height 27
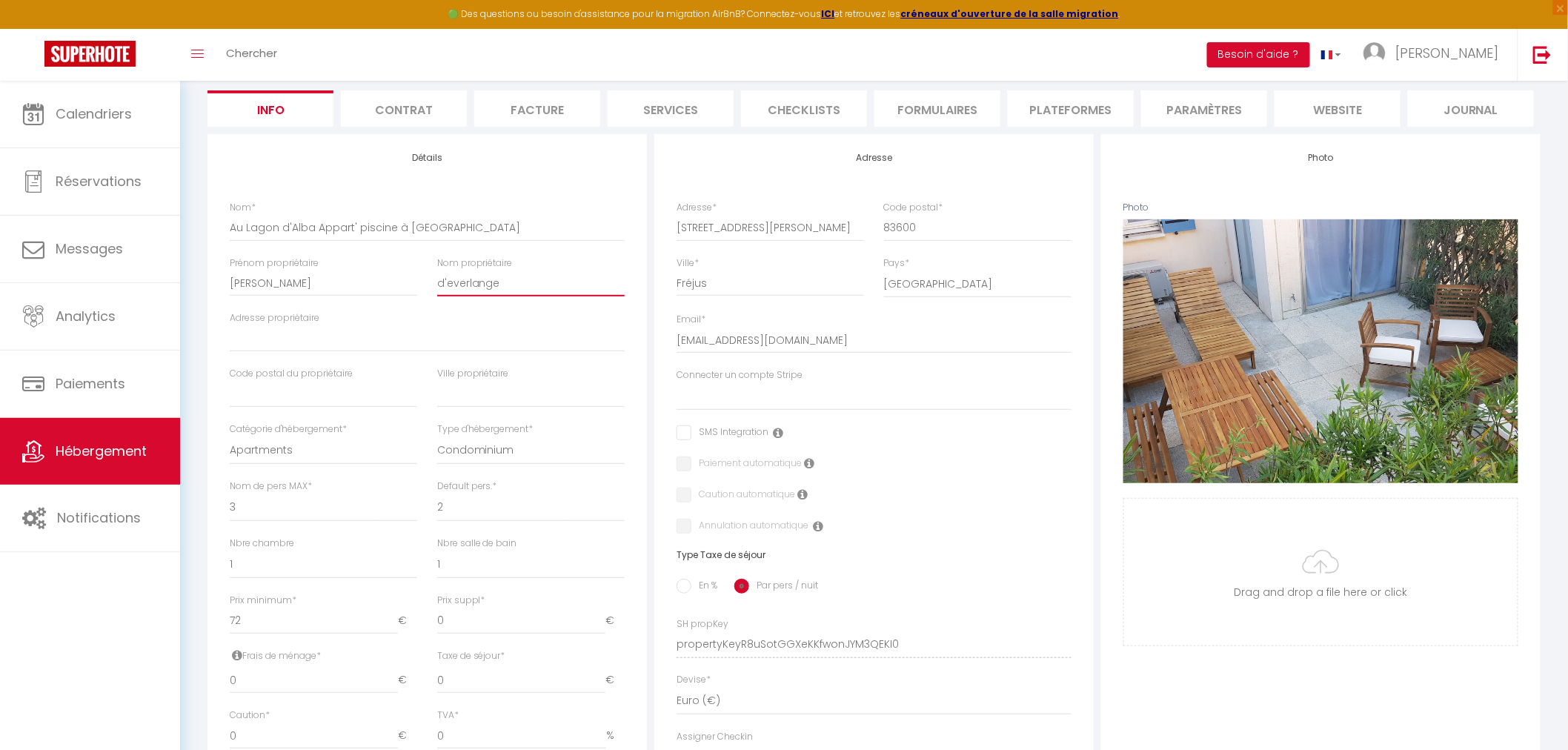
scroll to position [0, 0]
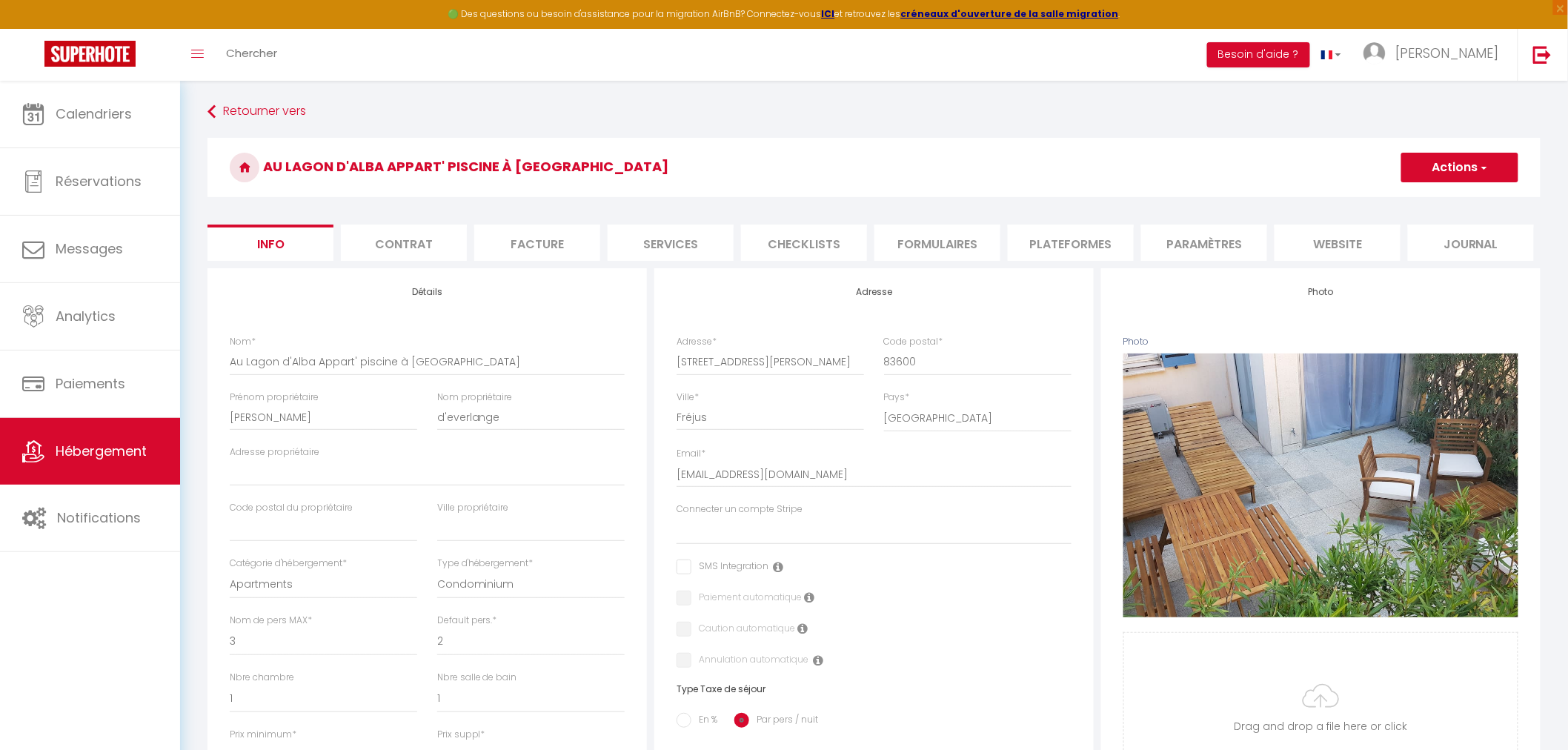
click at [685, 237] on li "Services" at bounding box center [670, 243] width 126 height 37
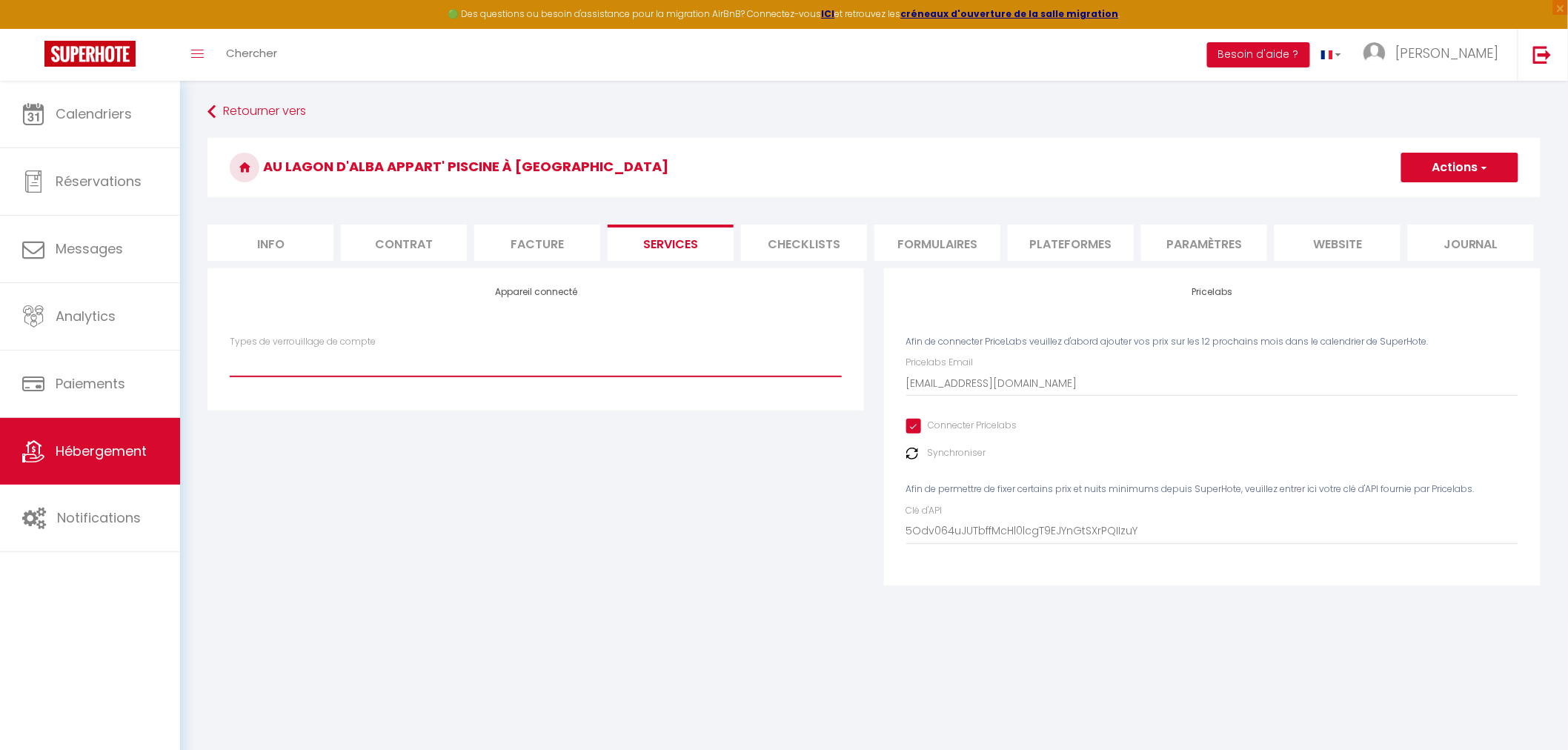
click at [367, 368] on select "Types de verrouillage de compte" at bounding box center [536, 363] width 612 height 28
drag, startPoint x: 1123, startPoint y: 251, endPoint x: 1106, endPoint y: 247, distance: 17.5
click at [1119, 250] on li "Plateformes" at bounding box center [1071, 243] width 126 height 37
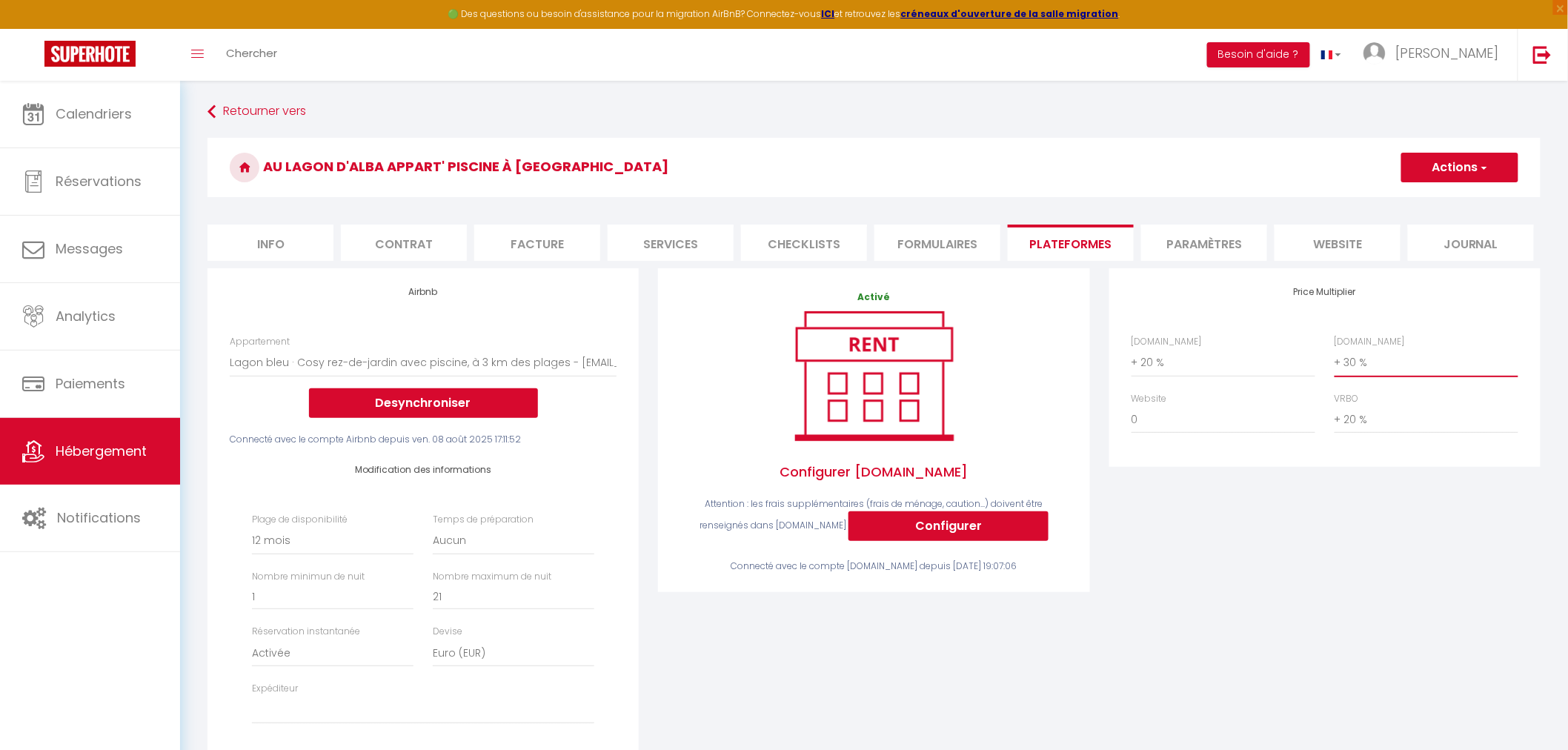
click at [1354, 359] on select "0 + 1 % + 2 % + 3 % + 4 % + 5 % + 6 % + 7 % + 8 % + 9 %" at bounding box center [1427, 363] width 184 height 28
click at [1335, 349] on select "0 + 1 % + 2 % + 3 % + 4 % + 5 % + 6 % + 7 % + 8 % + 9 %" at bounding box center [1427, 363] width 184 height 28
click at [1470, 163] on button "Actions" at bounding box center [1460, 168] width 117 height 30
click at [1441, 202] on link "Enregistrer" at bounding box center [1459, 201] width 117 height 19
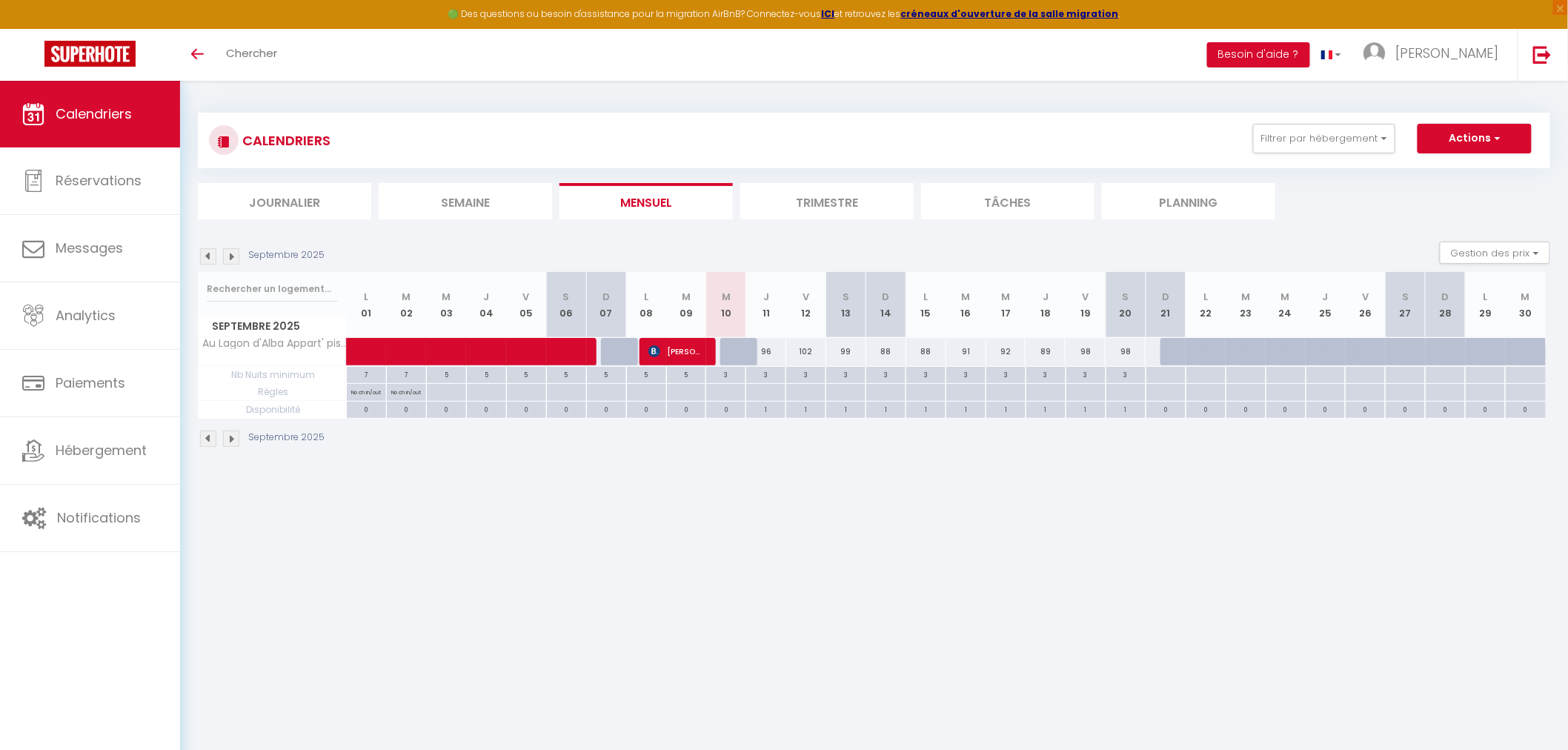
click at [771, 374] on div "3" at bounding box center [766, 374] width 40 height 14
type input "3"
type input "Jeu 11 Septembre 2025"
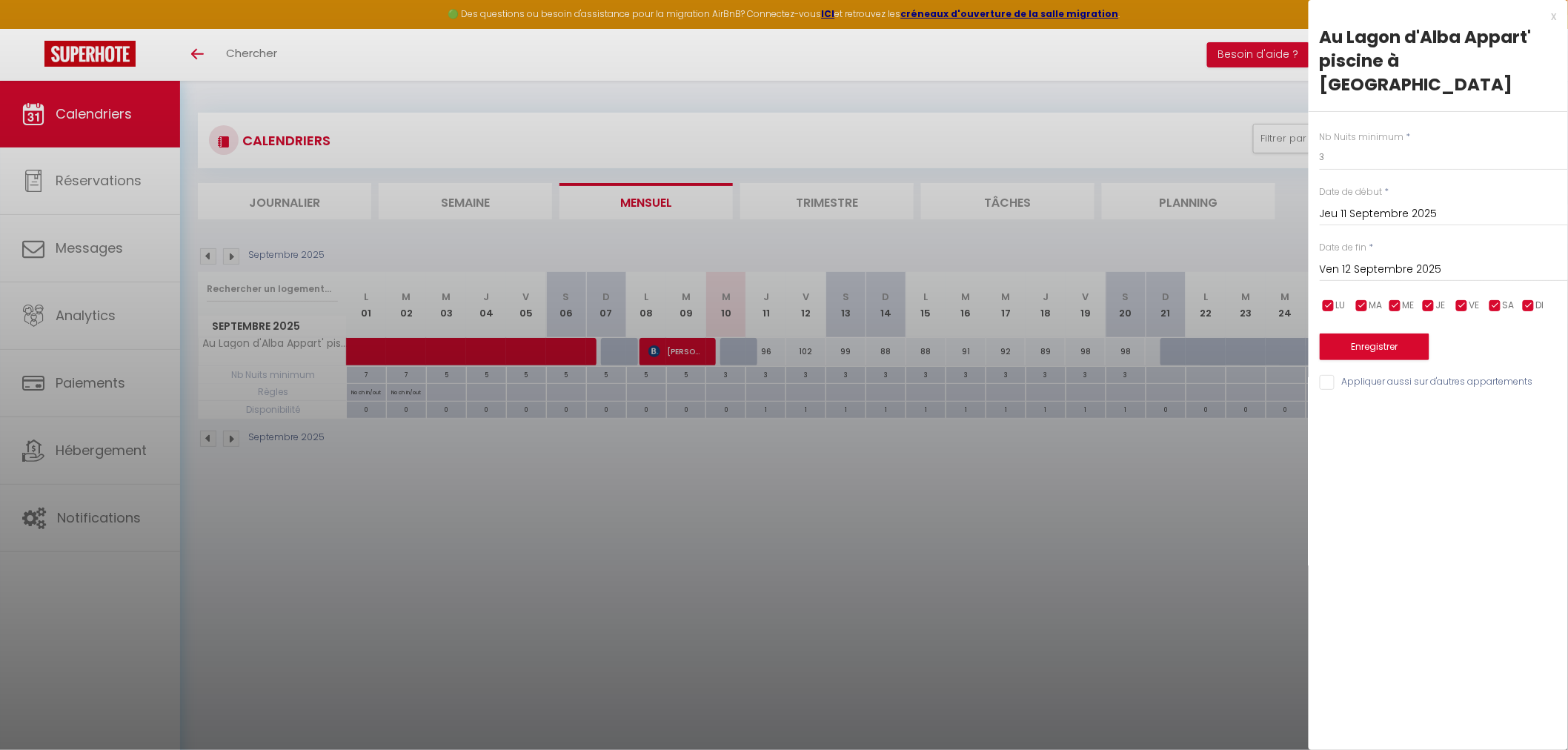
click at [1428, 260] on input "Ven 12 Septembre 2025" at bounding box center [1444, 270] width 248 height 19
click at [1342, 429] on span "21" at bounding box center [1336, 444] width 32 height 30
type input "Dim 21 Septembre 2025"
click at [1551, 18] on div "x" at bounding box center [1433, 16] width 248 height 18
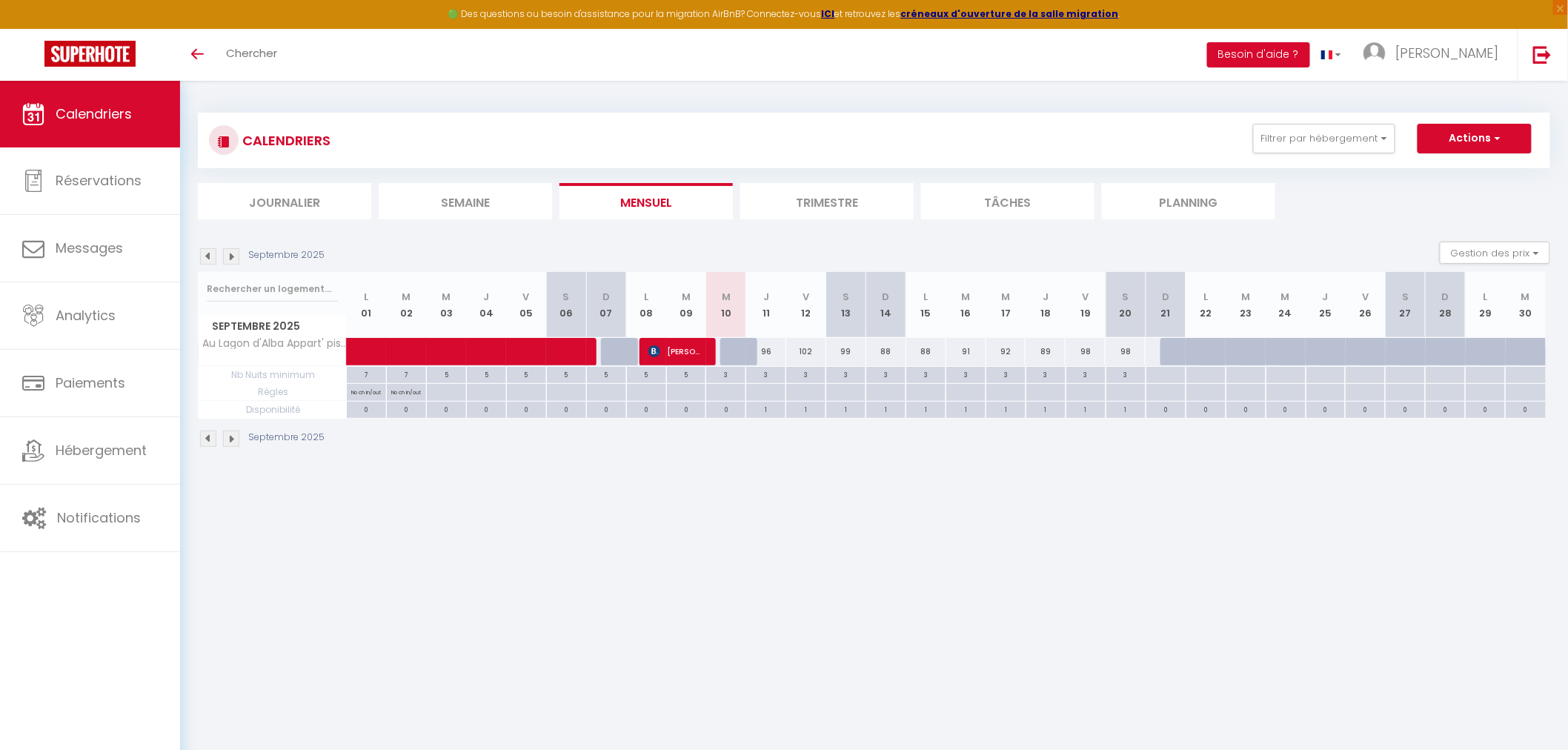
click at [687, 410] on div "0" at bounding box center [687, 409] width 40 height 14
select select
type input "[DATE]"
type input "Mer 10 Septembre 2025"
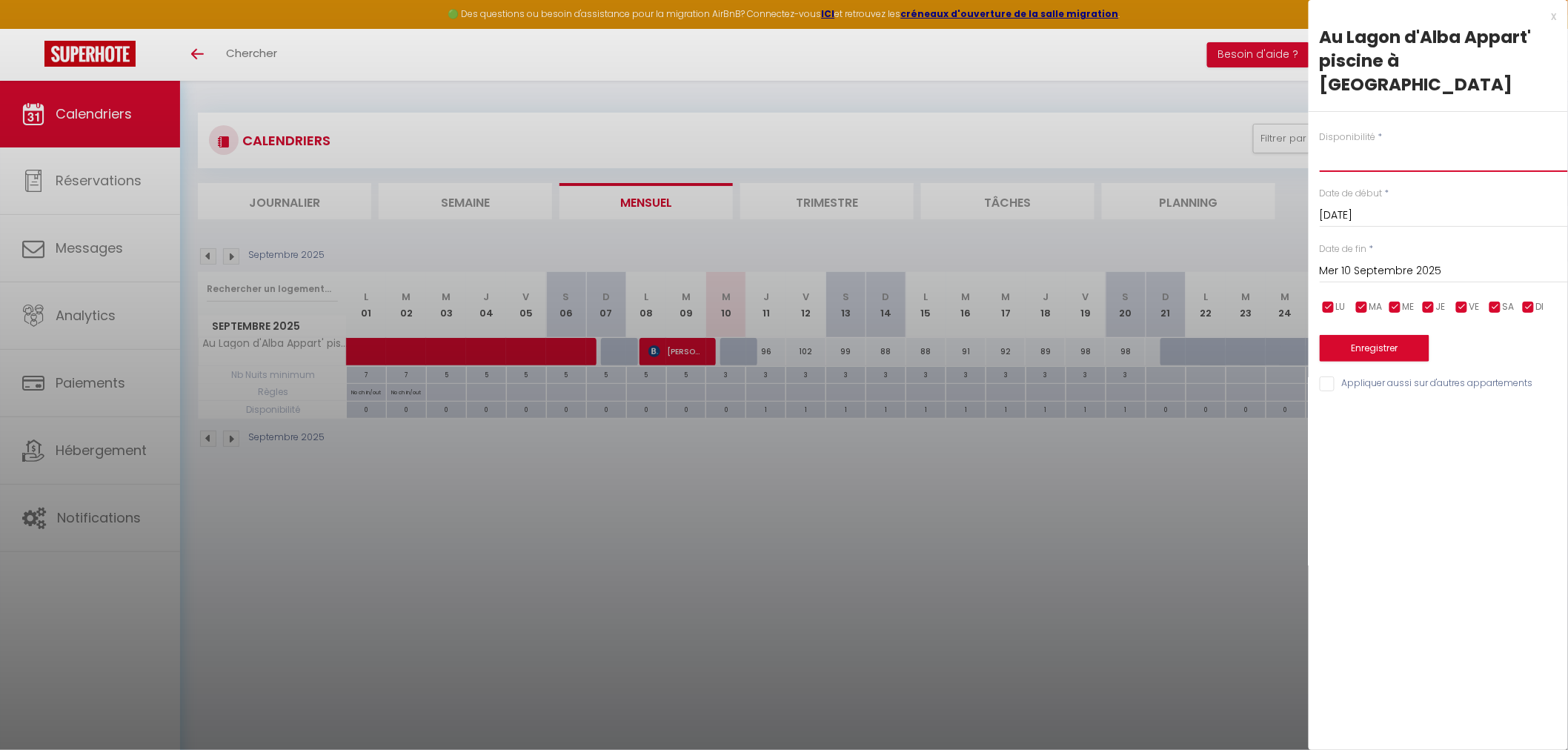
click at [1399, 144] on select "Disponible Indisponible" at bounding box center [1444, 158] width 248 height 28
drag, startPoint x: 722, startPoint y: 506, endPoint x: 730, endPoint y: 448, distance: 58.5
click at [724, 503] on div at bounding box center [784, 375] width 1568 height 750
type input "undefined aN undefined NaN"
select select
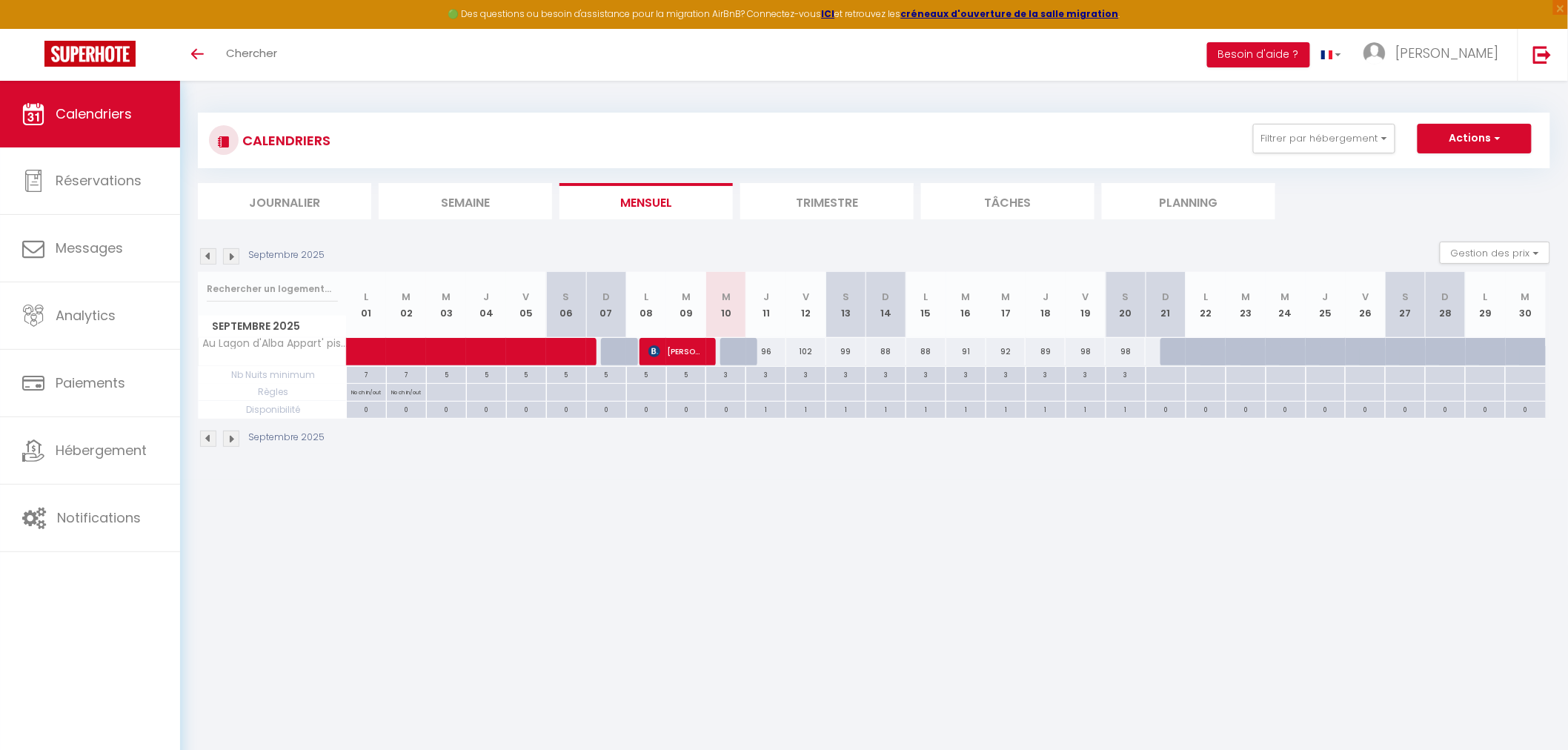
click at [737, 391] on div at bounding box center [725, 392] width 40 height 17
type input "Mer 10 Septembre 2025"
type input "Jeu 11 Septembre 2025"
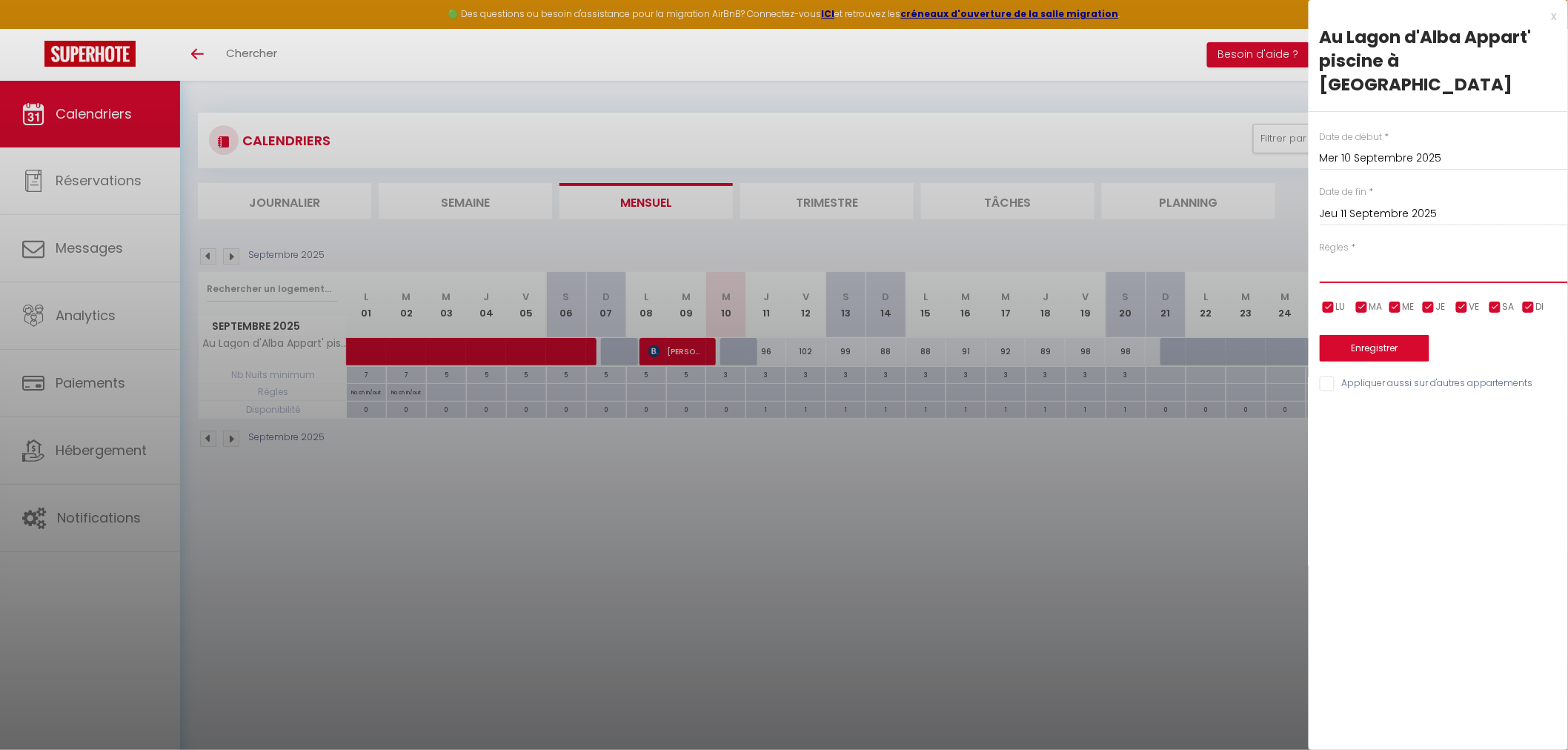
click at [1354, 255] on select "Aucun No Checkin No Checkout Pas d'arrivée / Pas de départ" at bounding box center [1444, 269] width 248 height 28
click at [1320, 255] on select "Aucun No Checkin No Checkout Pas d'arrivée / Pas de départ" at bounding box center [1444, 269] width 248 height 28
click at [1356, 255] on select "Aucun No Checkin No Checkout Pas d'arrivée / Pas de départ" at bounding box center [1444, 269] width 248 height 28
select select "0"
click at [1320, 255] on select "Aucun No Checkin No Checkout Pas d'arrivée / Pas de départ" at bounding box center [1444, 269] width 248 height 28
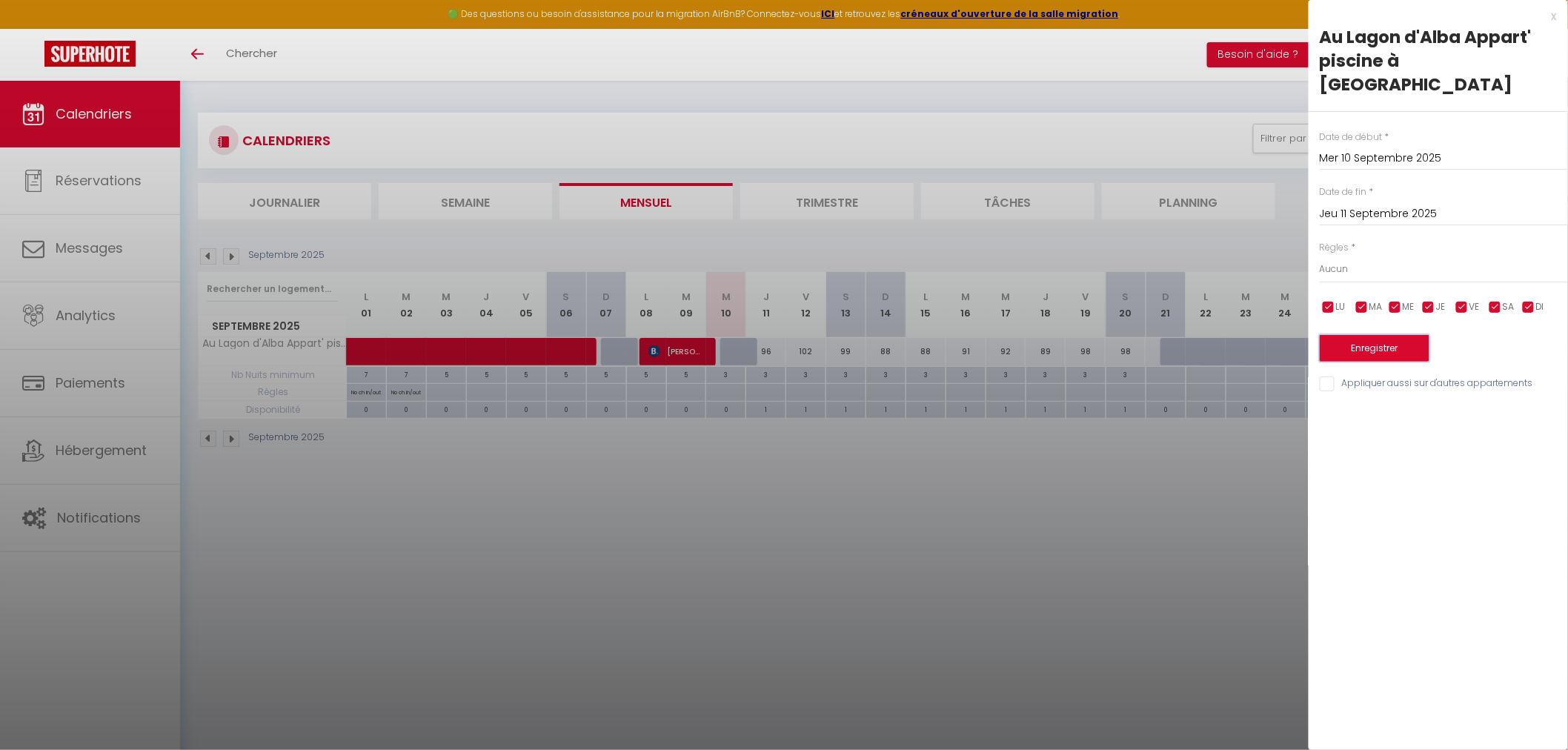
click at [1385, 335] on button "Enregistrer" at bounding box center [1374, 349] width 110 height 27
